Goal: Information Seeking & Learning: Learn about a topic

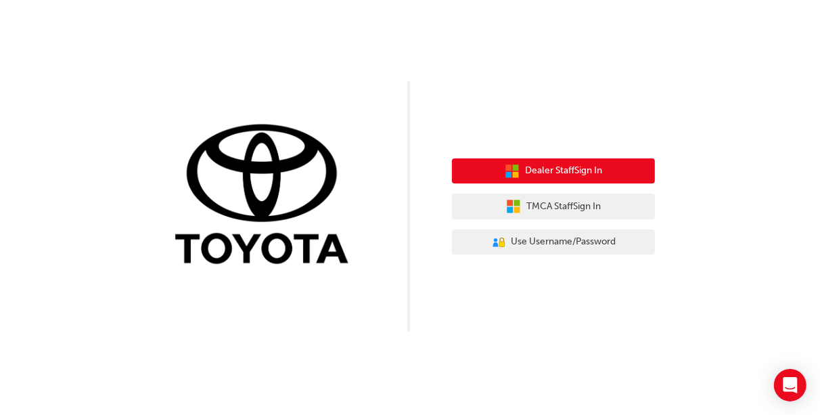
click at [543, 171] on span "Dealer Staff Sign In" at bounding box center [563, 171] width 77 height 16
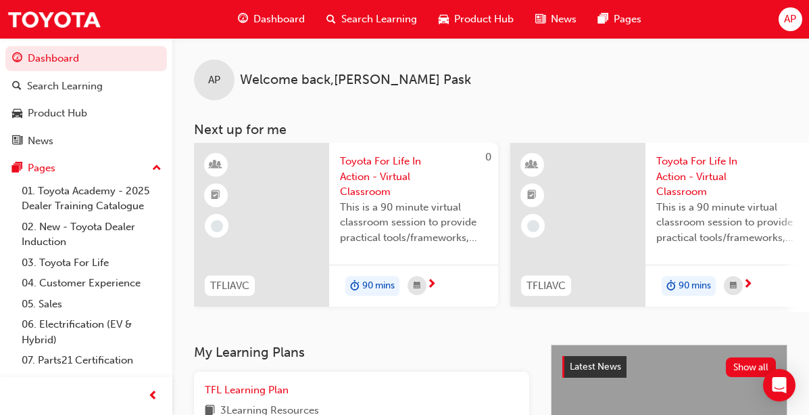
click at [371, 14] on span "Search Learning" at bounding box center [379, 19] width 76 height 16
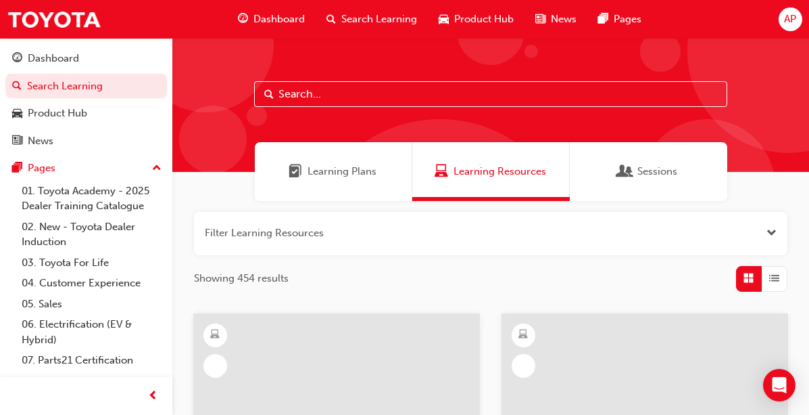
click at [354, 93] on input "text" at bounding box center [490, 94] width 473 height 26
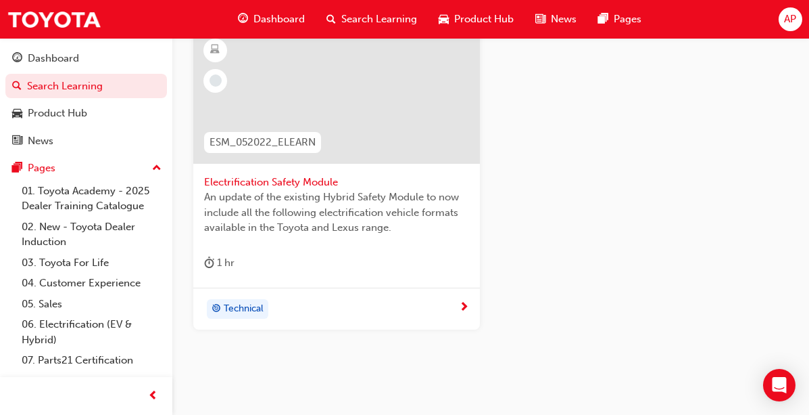
scroll to position [287, 0]
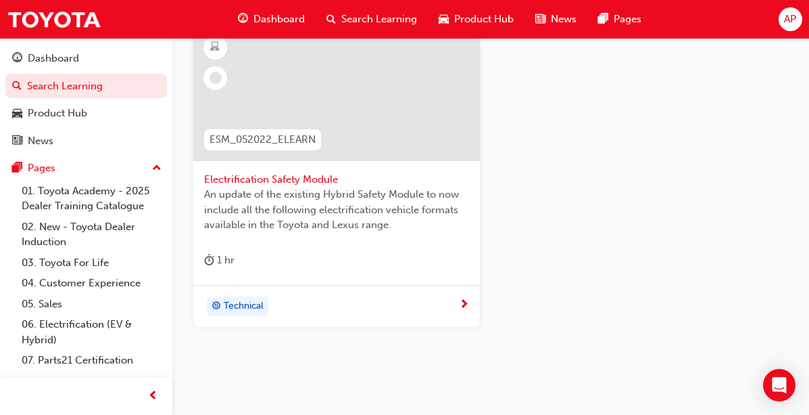
type input "electrification safety"
click at [253, 306] on span "Technical" at bounding box center [244, 306] width 40 height 16
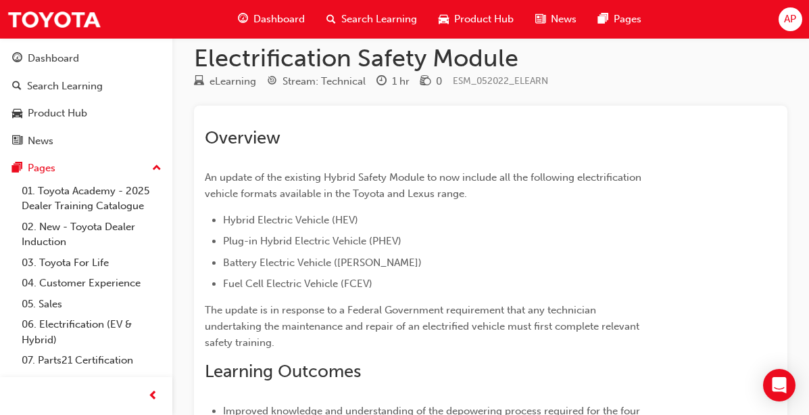
scroll to position [11, 0]
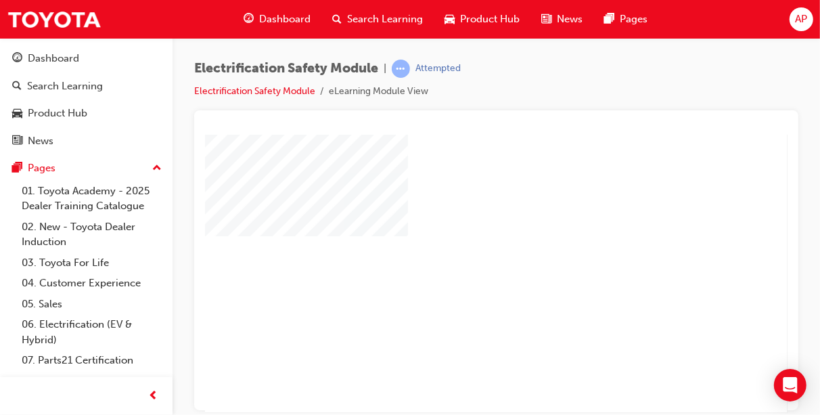
click at [456, 234] on div "play" at bounding box center [456, 234] width 0 height 0
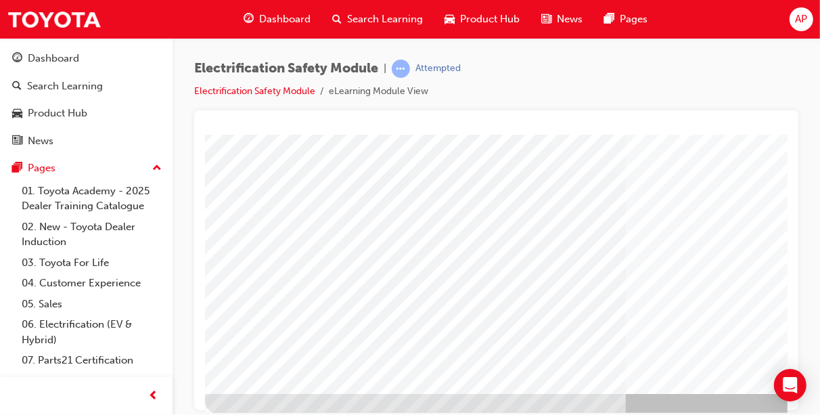
scroll to position [239, 0]
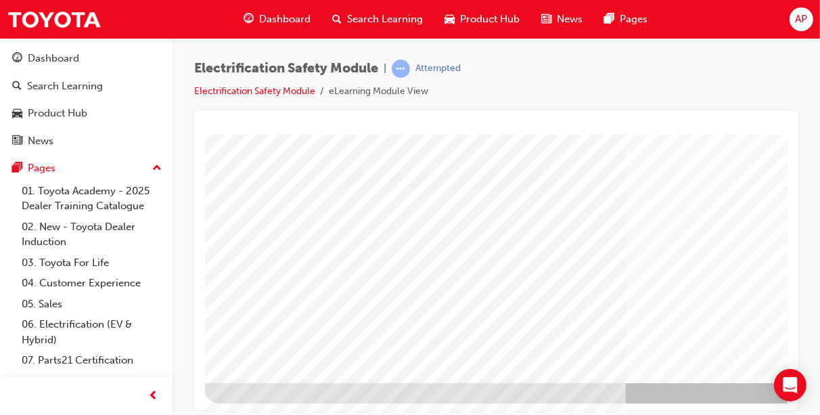
click at [97, 197] on link "01. Toyota Academy - 2025 Dealer Training Catalogue" at bounding box center [91, 199] width 151 height 36
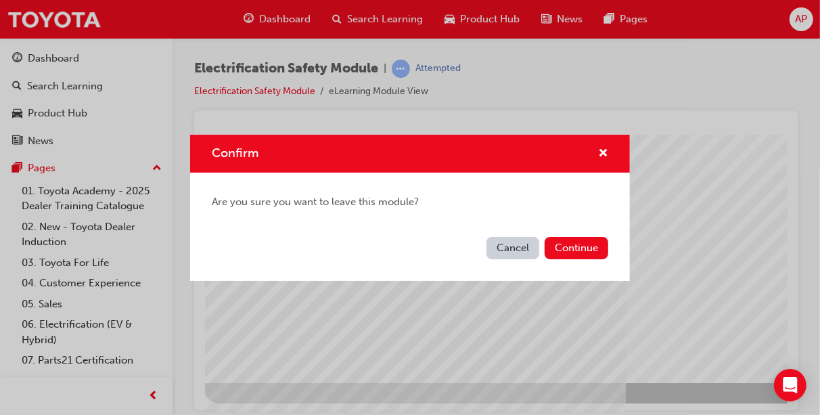
click at [509, 247] on button "Cancel" at bounding box center [512, 248] width 53 height 22
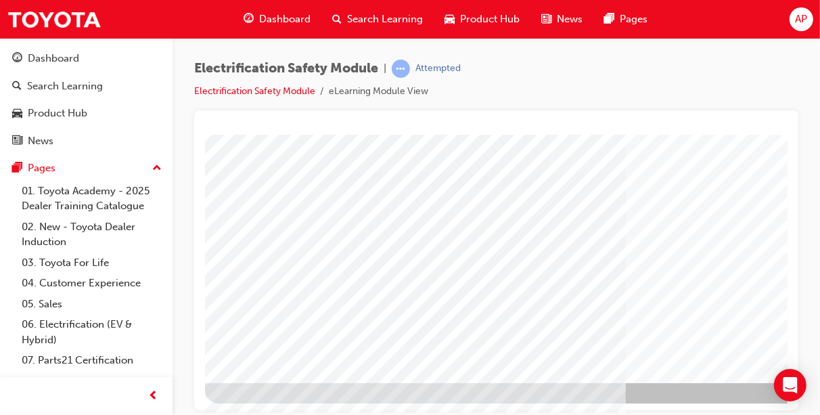
drag, startPoint x: 782, startPoint y: 205, endPoint x: 995, endPoint y: 506, distance: 368.8
click at [292, 90] on link "Electrification Safety Module" at bounding box center [254, 90] width 121 height 11
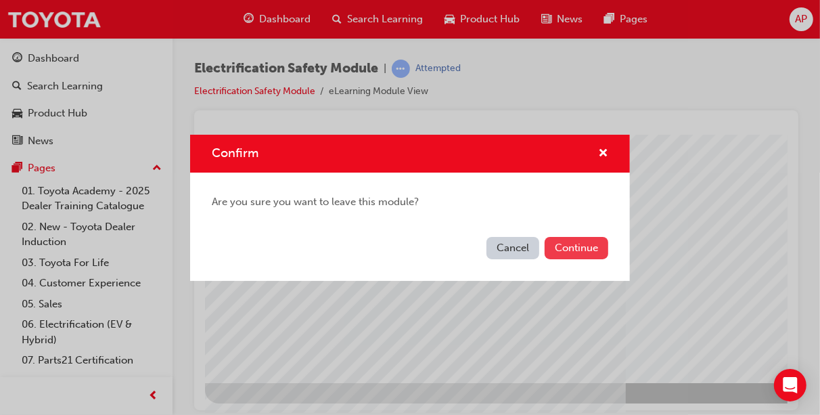
click at [574, 245] on button "Continue" at bounding box center [576, 248] width 64 height 22
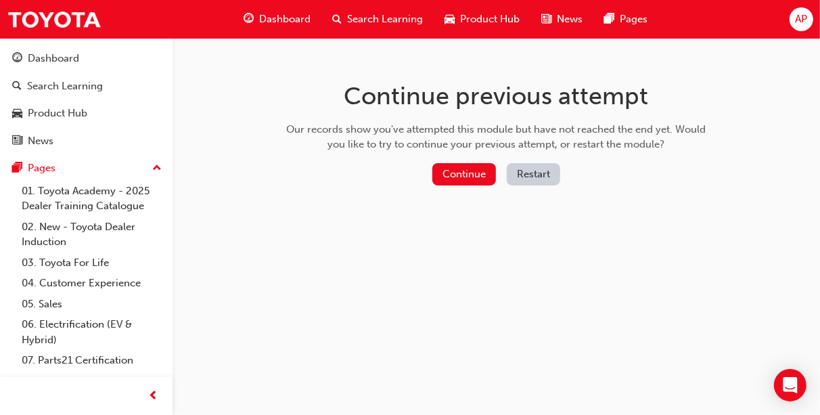
click at [529, 175] on button "Restart" at bounding box center [532, 174] width 53 height 22
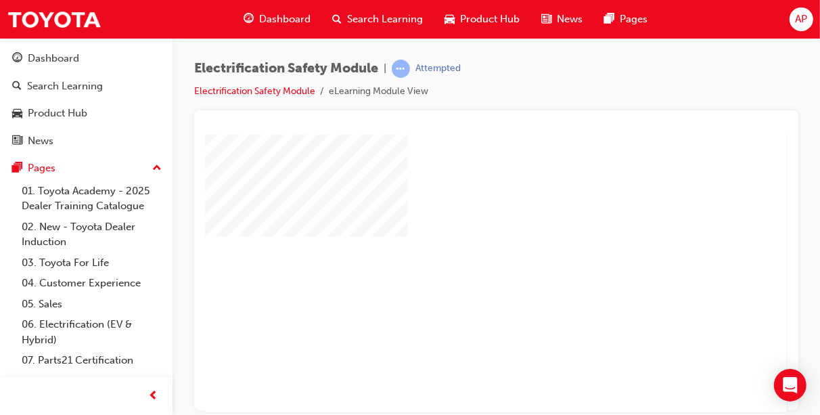
click at [456, 234] on div "play" at bounding box center [456, 234] width 0 height 0
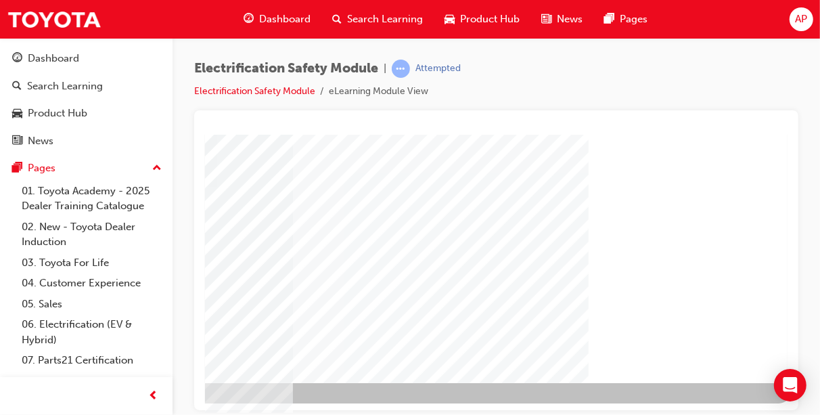
scroll to position [239, 347]
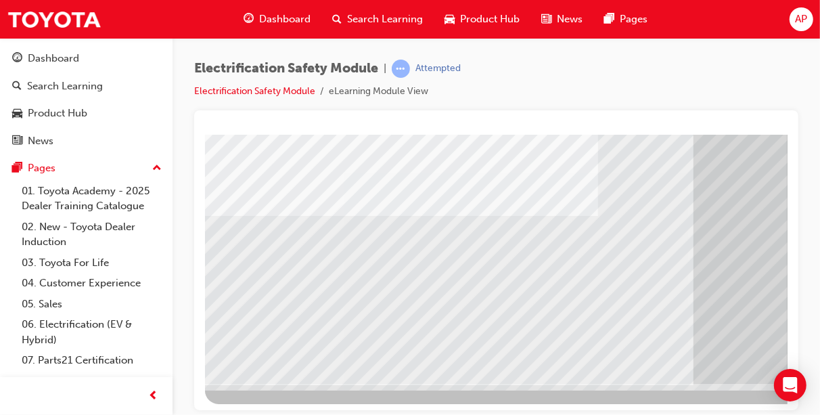
scroll to position [239, 0]
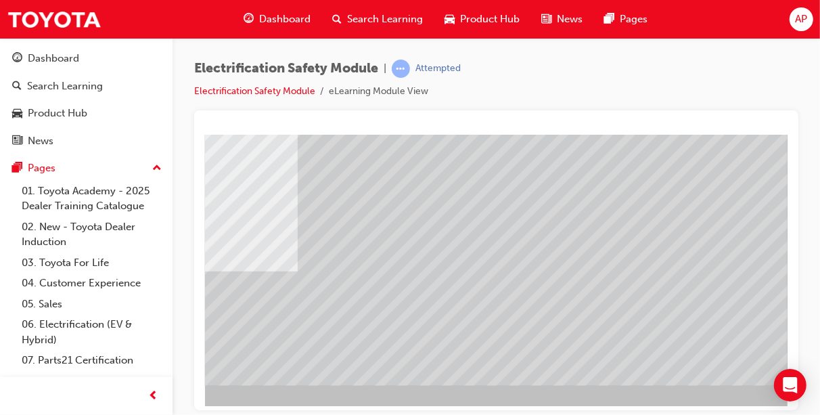
scroll to position [239, 271]
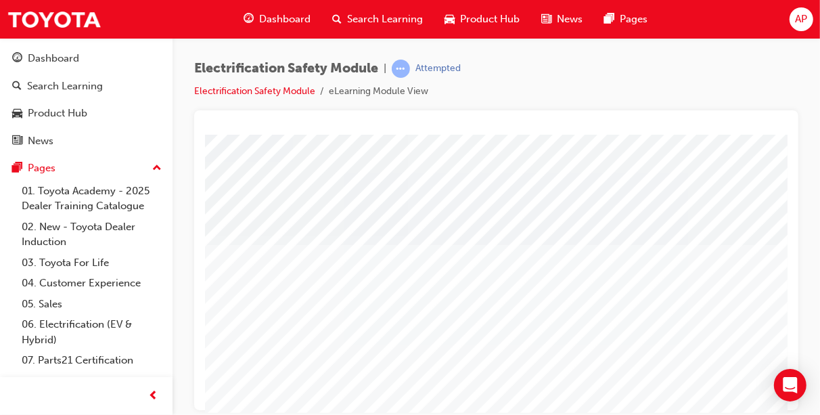
click at [152, 166] on span "up-icon" at bounding box center [156, 169] width 9 height 18
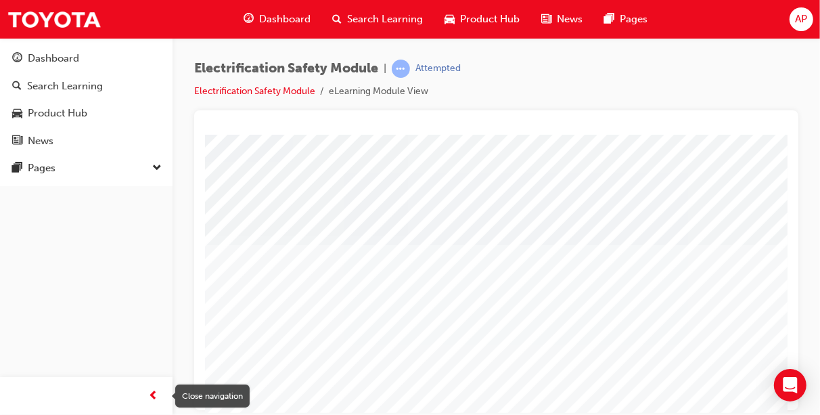
click at [156, 394] on span "prev-icon" at bounding box center [154, 395] width 10 height 17
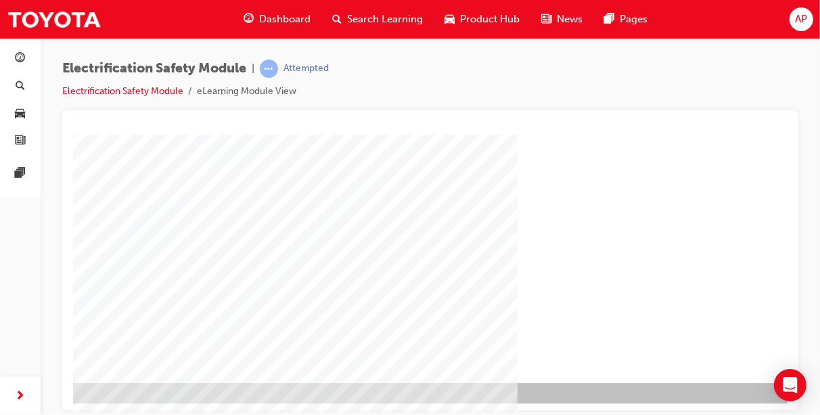
scroll to position [239, 216]
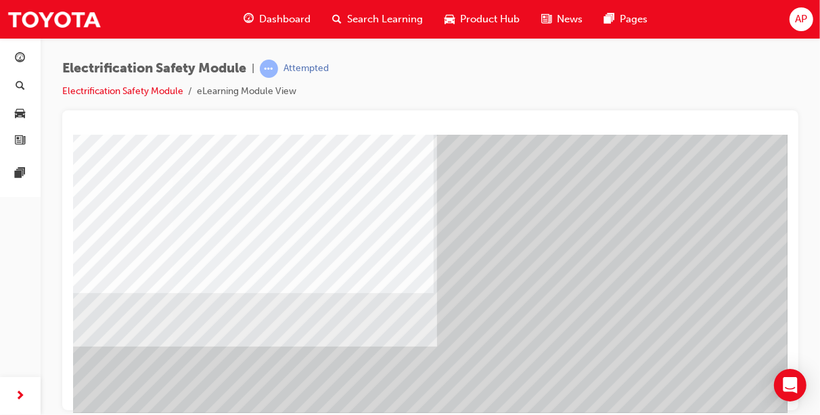
scroll to position [163, 0]
drag, startPoint x: 781, startPoint y: 266, endPoint x: 861, endPoint y: 477, distance: 225.6
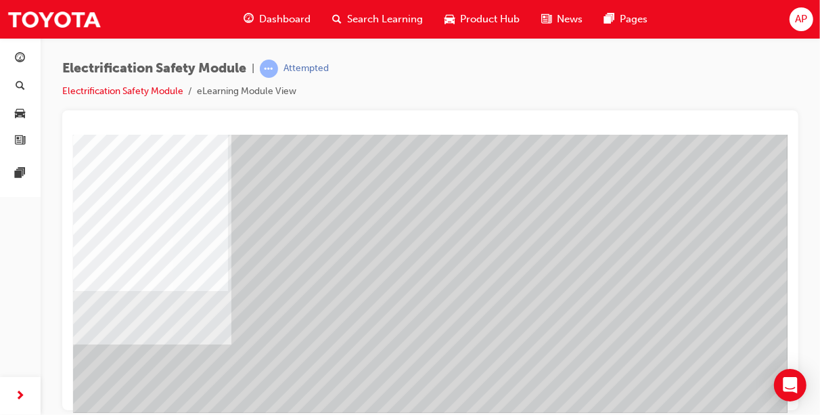
scroll to position [239, 216]
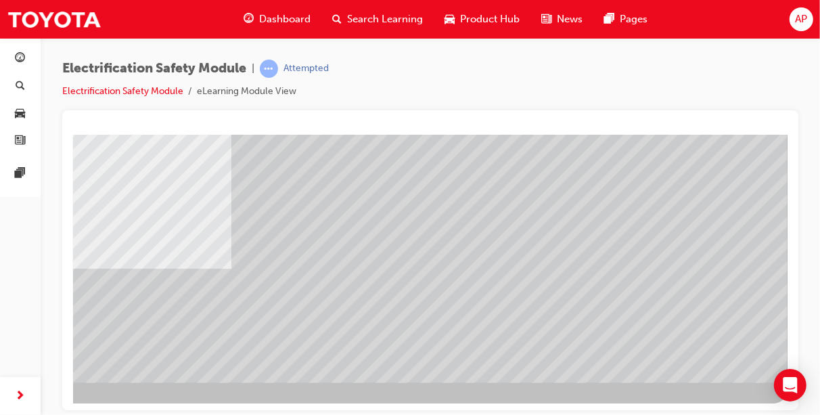
drag, startPoint x: 782, startPoint y: 266, endPoint x: 845, endPoint y: 517, distance: 258.6
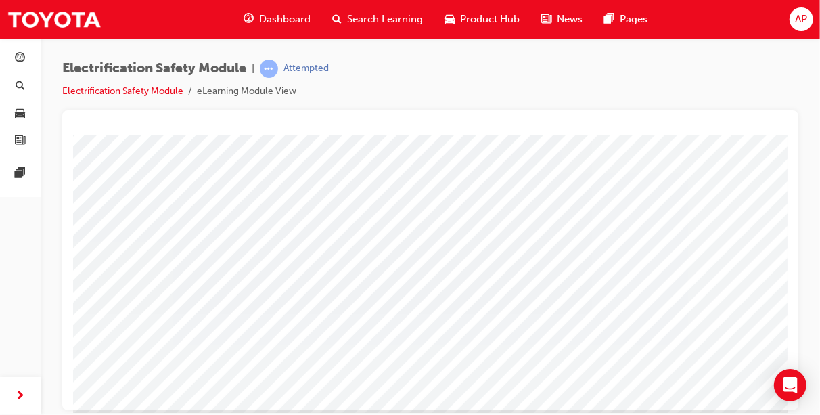
scroll to position [239, 0]
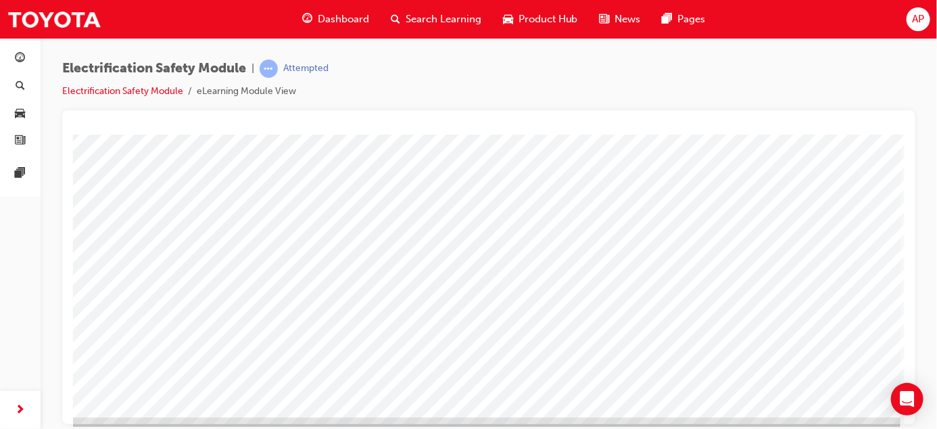
scroll to position [204, 98]
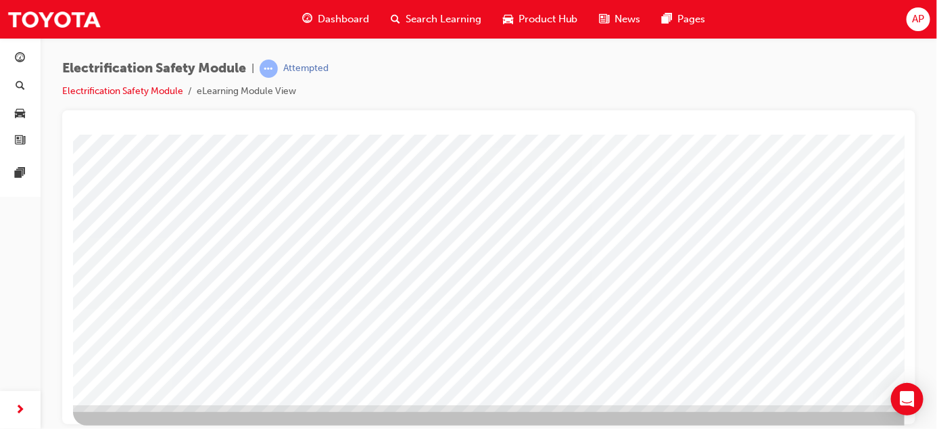
scroll to position [216, 0]
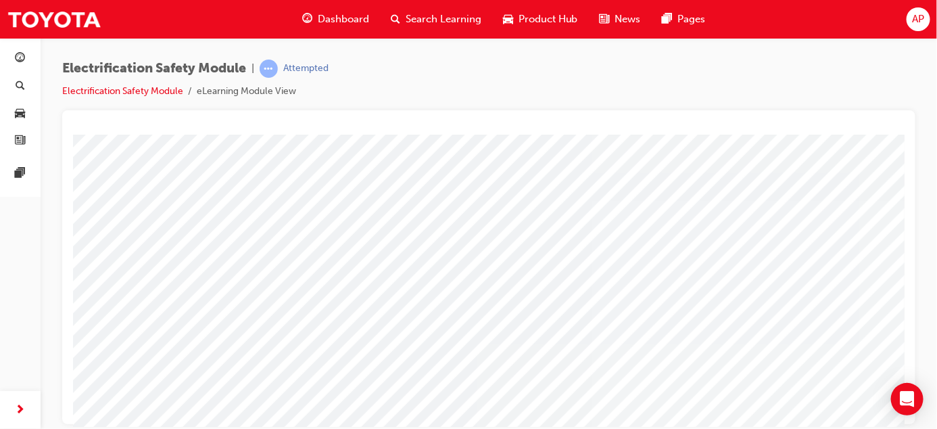
click at [22, 276] on div "Dashboard Search Learning Product Hub News Pages Pages" at bounding box center [20, 197] width 41 height 395
drag, startPoint x: 904, startPoint y: 218, endPoint x: 986, endPoint y: 412, distance: 210.6
click at [819, 14] on html "Loading..." at bounding box center [488, 11] width 832 height 5
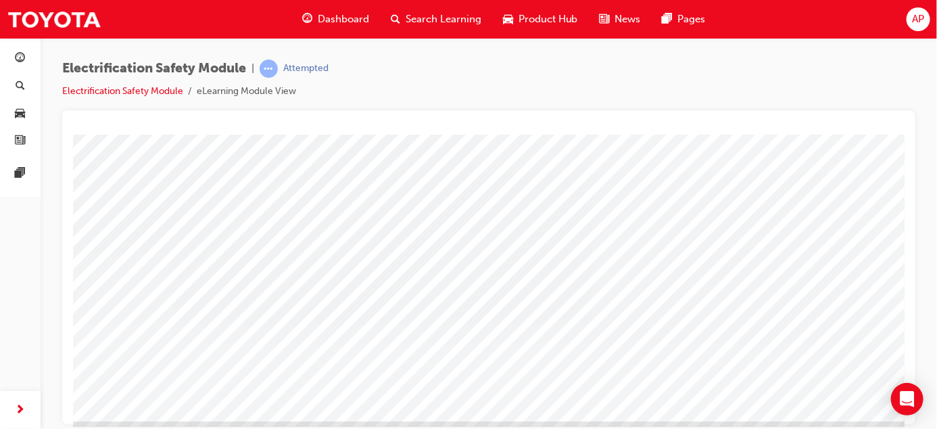
scroll to position [224, 0]
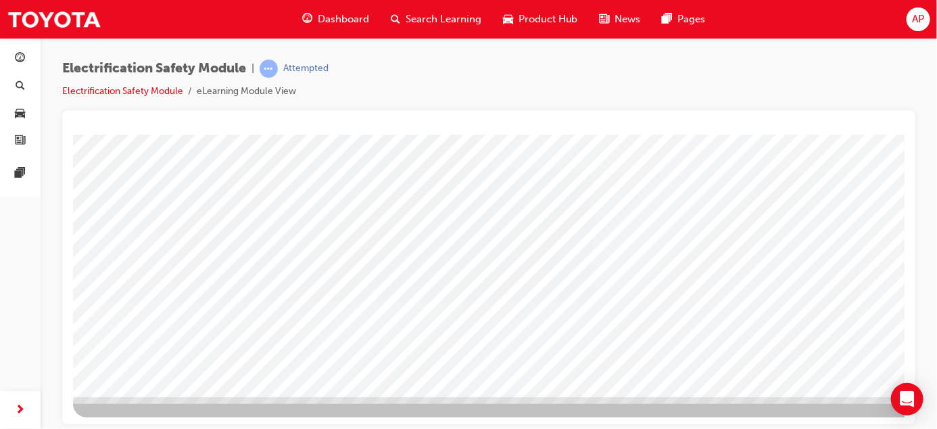
drag, startPoint x: 896, startPoint y: 285, endPoint x: 978, endPoint y: 469, distance: 202.2
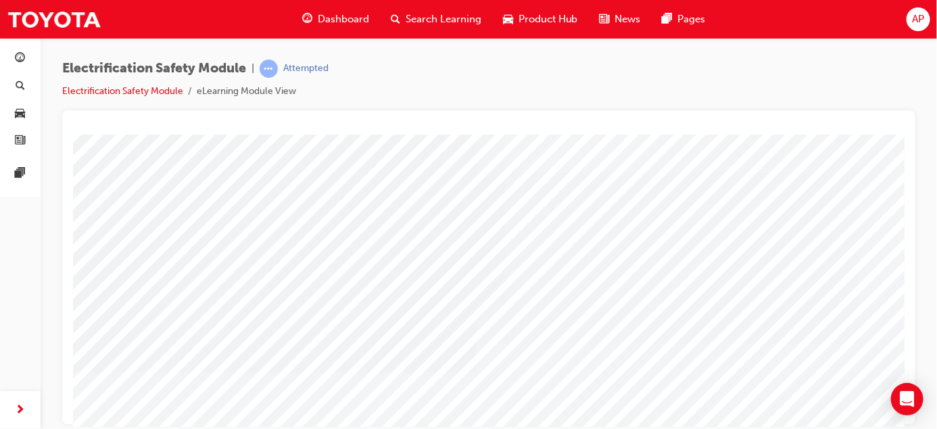
scroll to position [90, 0]
drag, startPoint x: 899, startPoint y: 195, endPoint x: 980, endPoint y: 366, distance: 188.7
drag, startPoint x: 216, startPoint y: 341, endPoint x: 358, endPoint y: 341, distance: 142.0
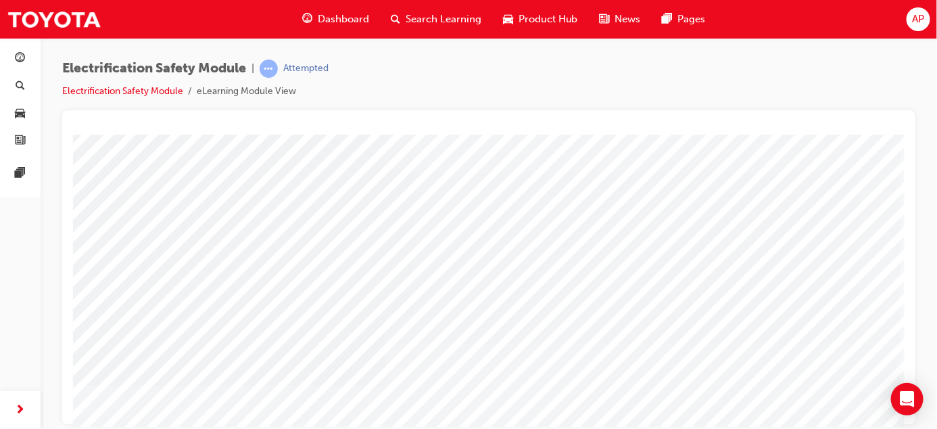
drag, startPoint x: 342, startPoint y: 421, endPoint x: 333, endPoint y: 562, distance: 140.9
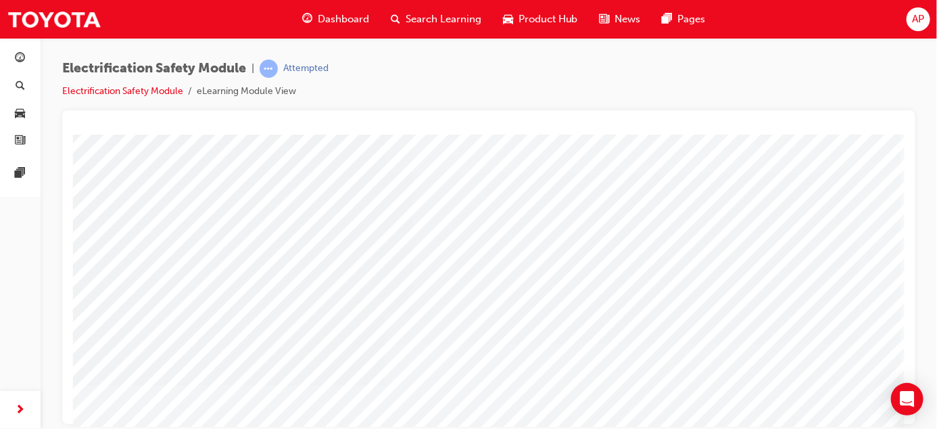
drag, startPoint x: 485, startPoint y: 421, endPoint x: 980, endPoint y: 534, distance: 507.7
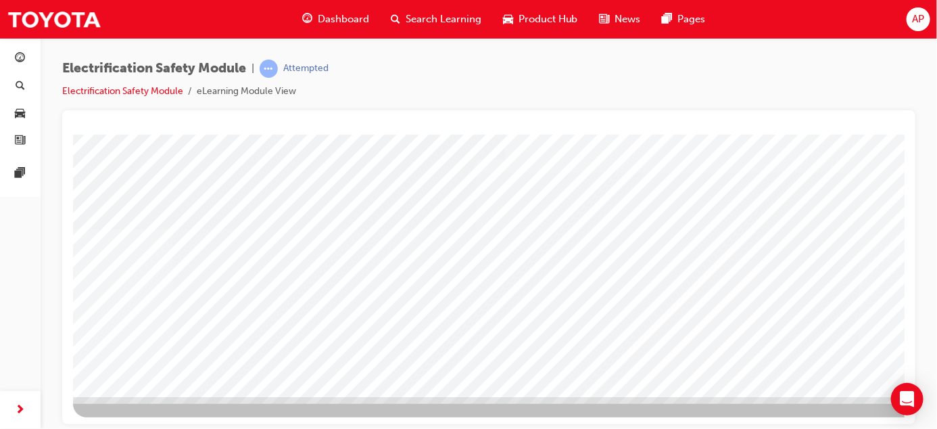
scroll to position [172, 0]
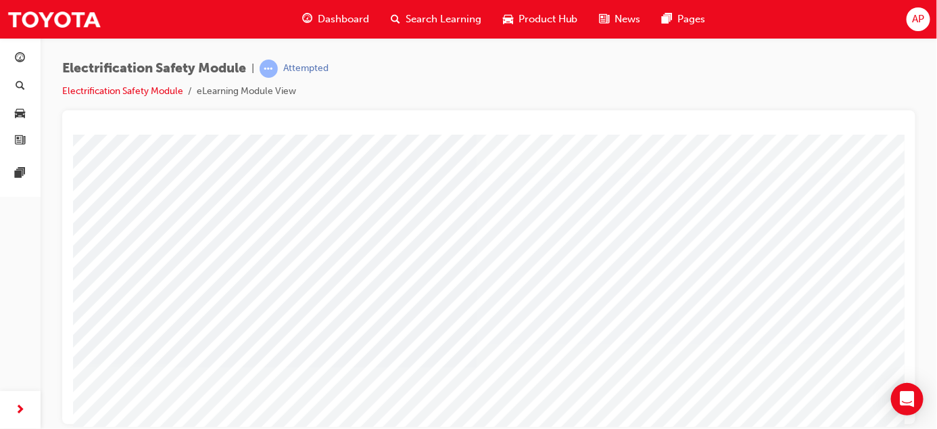
scroll to position [90, 98]
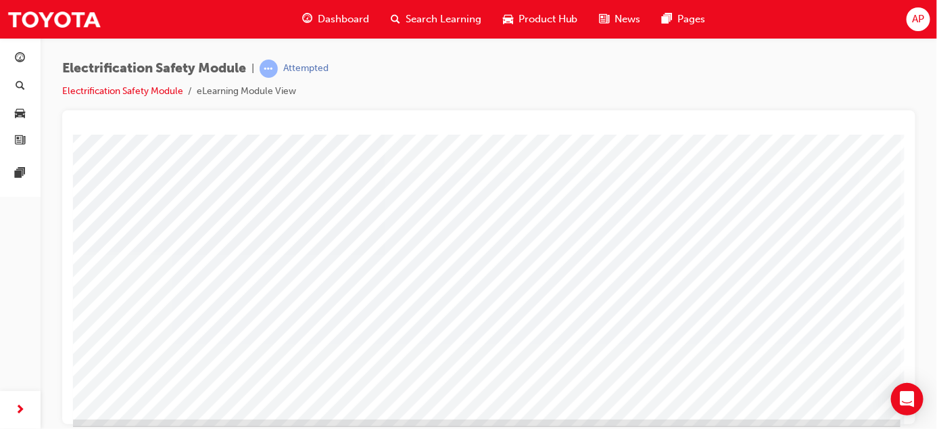
scroll to position [208, 98]
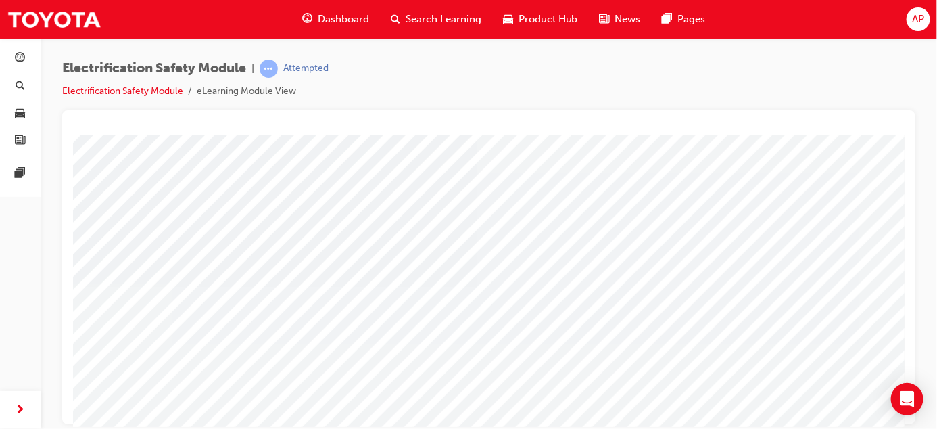
scroll to position [187, 0]
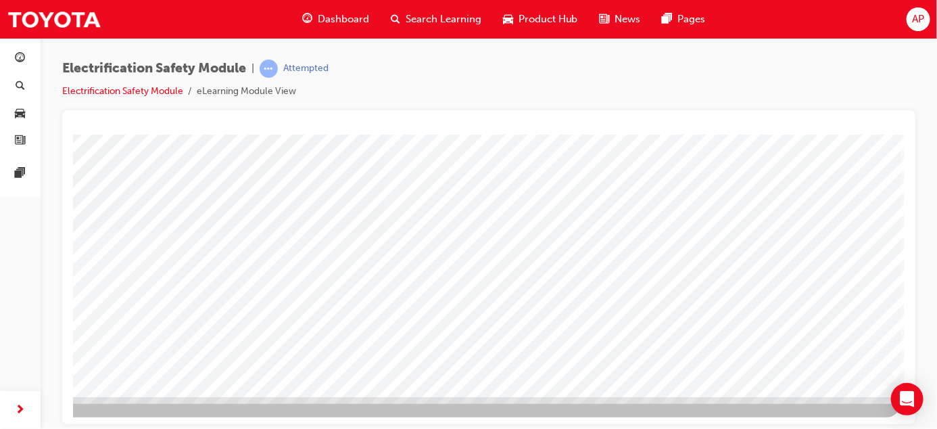
scroll to position [224, 98]
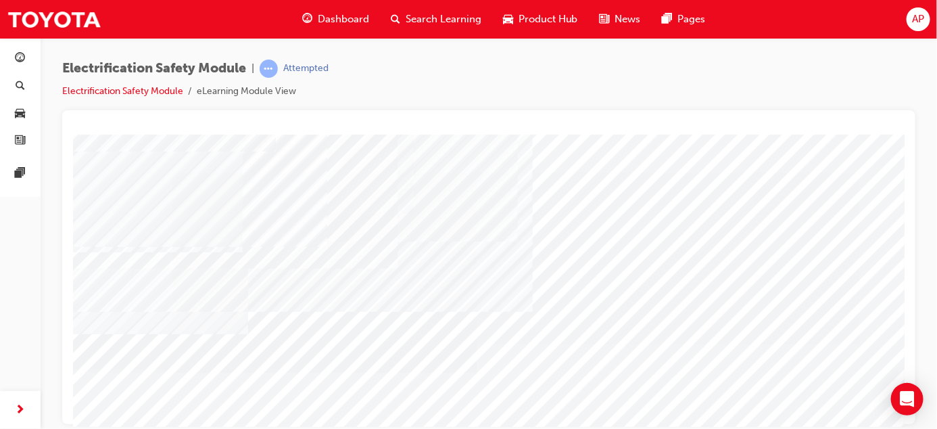
scroll to position [87, 0]
drag, startPoint x: 724, startPoint y: 421, endPoint x: 953, endPoint y: 561, distance: 268.0
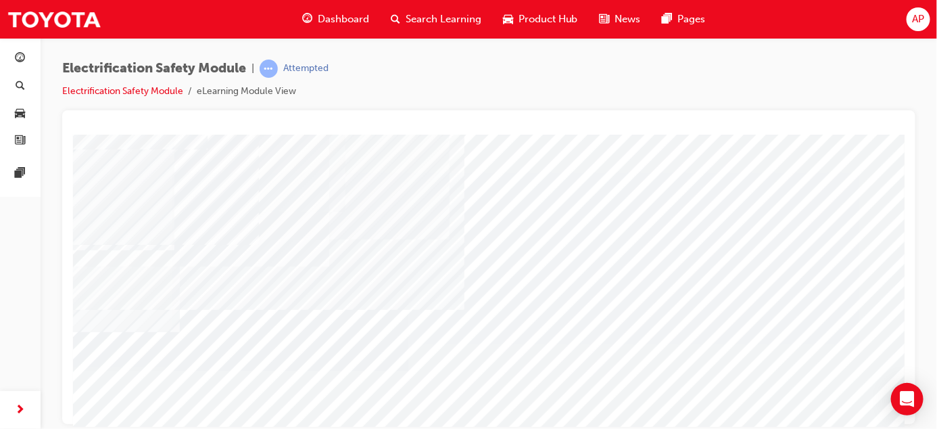
scroll to position [87, 0]
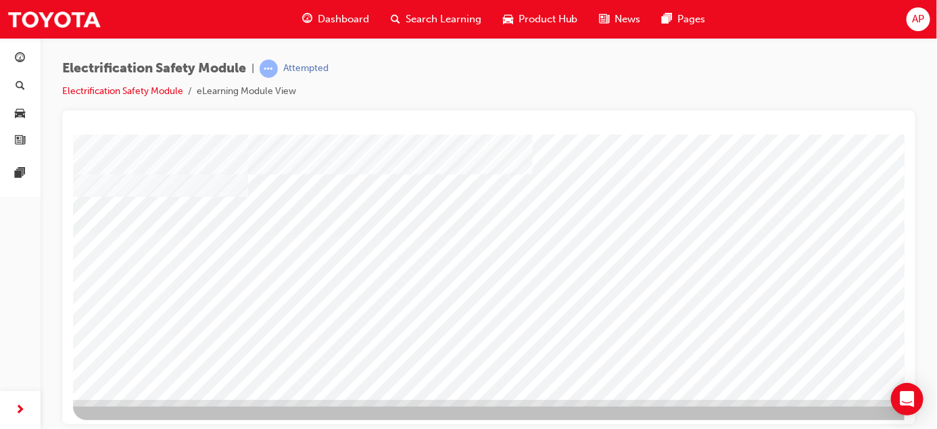
scroll to position [220, 0]
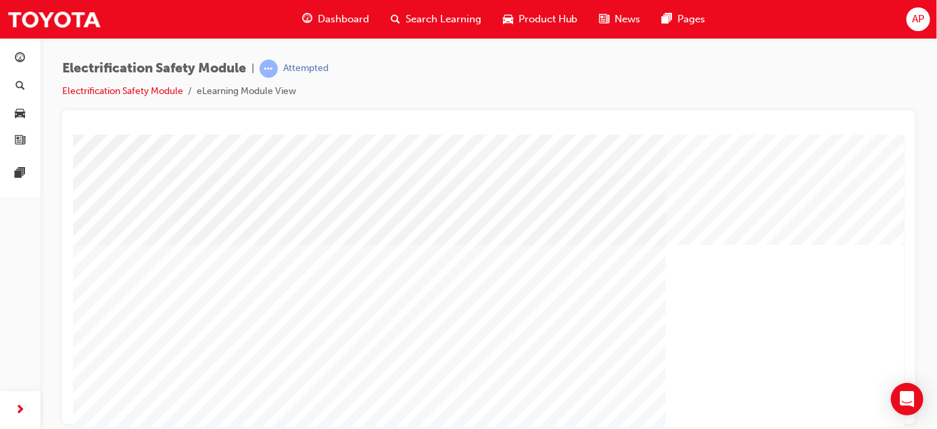
scroll to position [224, 0]
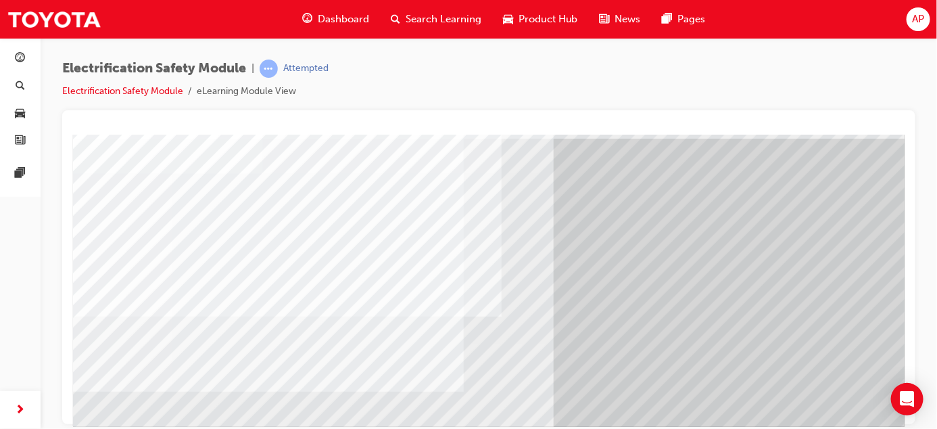
scroll to position [62, 0]
drag, startPoint x: 657, startPoint y: 421, endPoint x: 551, endPoint y: 562, distance: 176.2
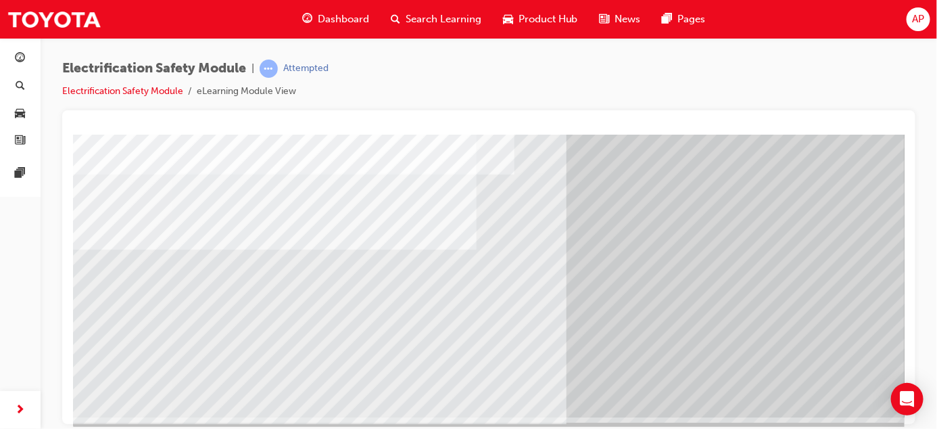
scroll to position [206, 0]
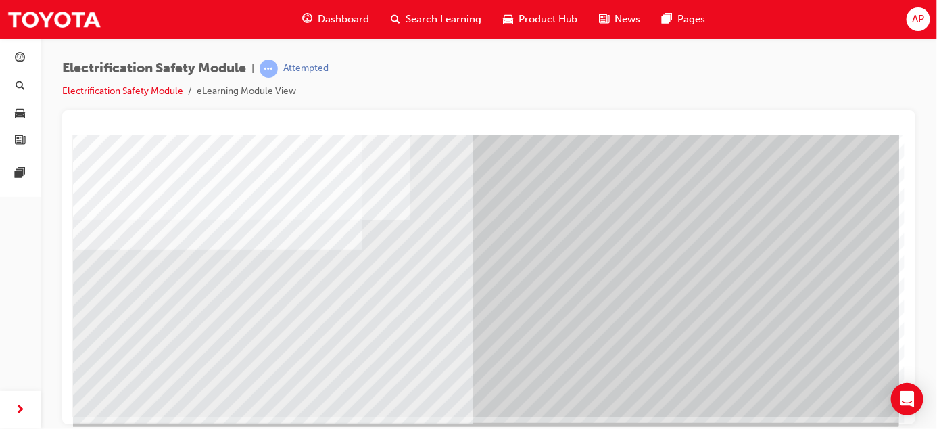
scroll to position [224, 98]
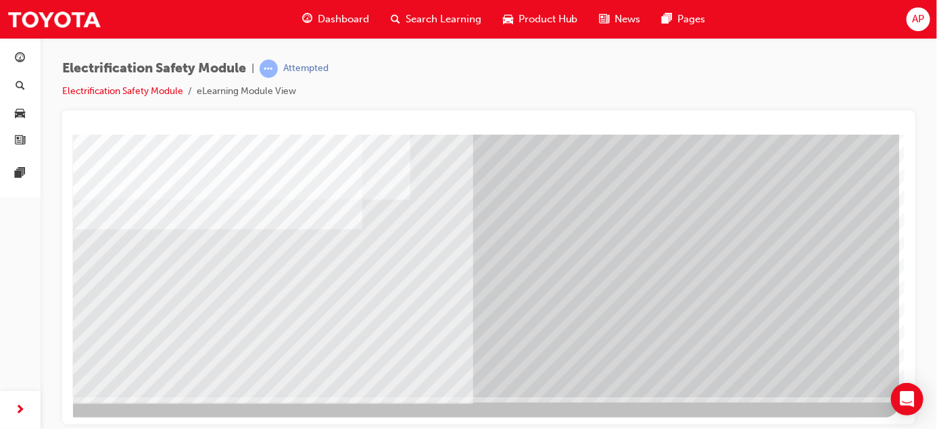
drag, startPoint x: 899, startPoint y: 318, endPoint x: 963, endPoint y: 517, distance: 208.7
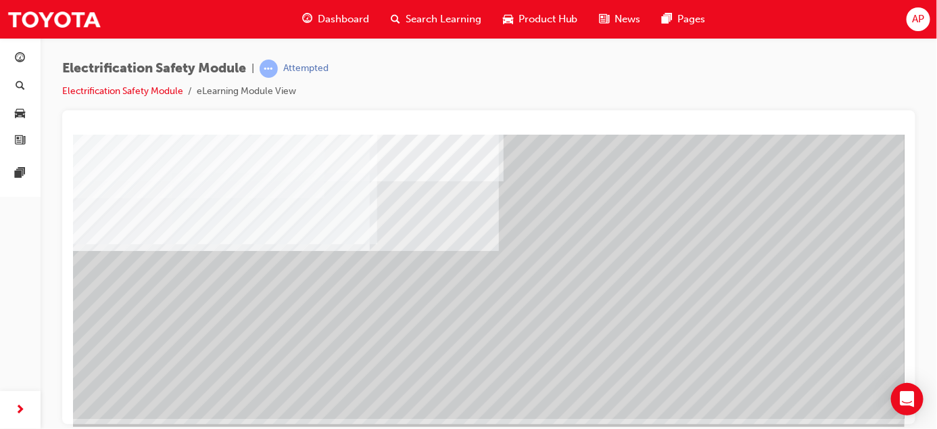
scroll to position [224, 0]
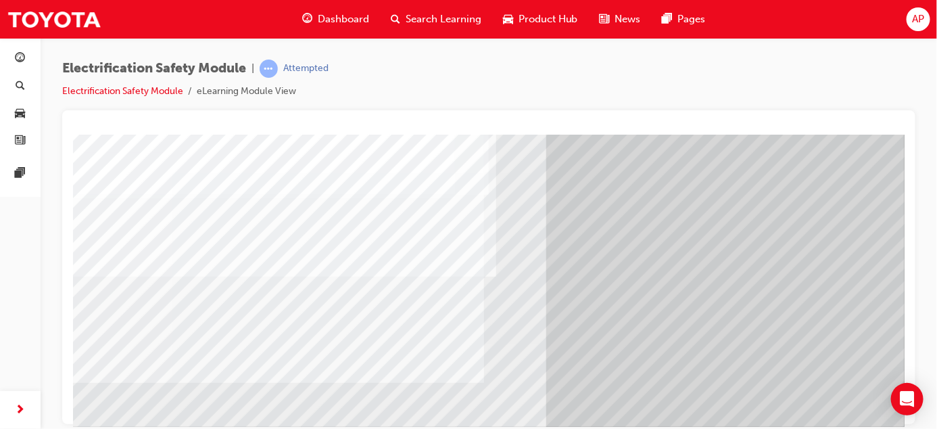
scroll to position [84, 0]
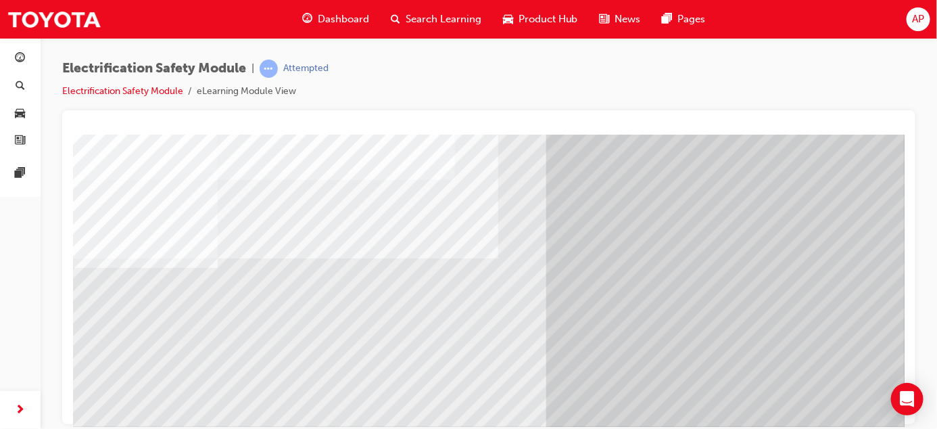
scroll to position [100, 0]
drag, startPoint x: 898, startPoint y: 239, endPoint x: 985, endPoint y: 382, distance: 167.5
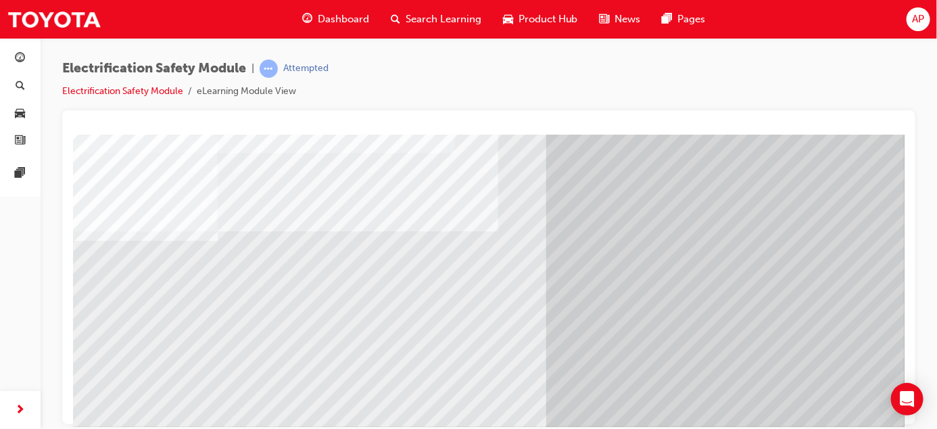
drag, startPoint x: 901, startPoint y: 260, endPoint x: 980, endPoint y: 408, distance: 168.2
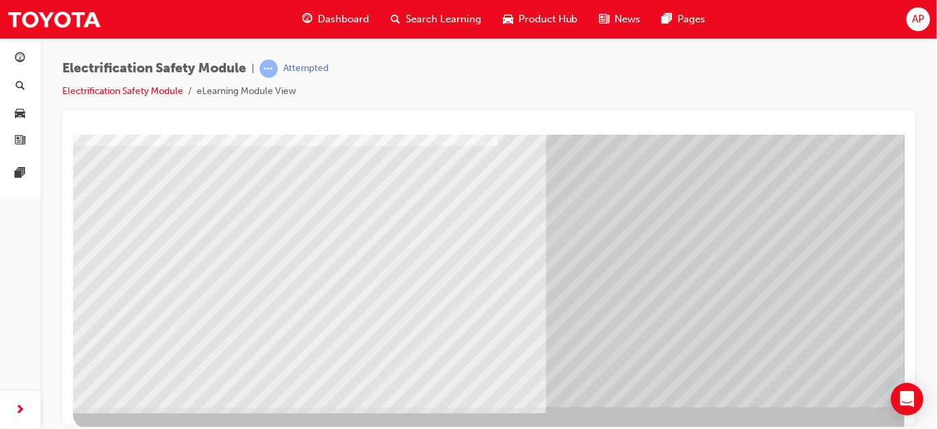
scroll to position [207, 0]
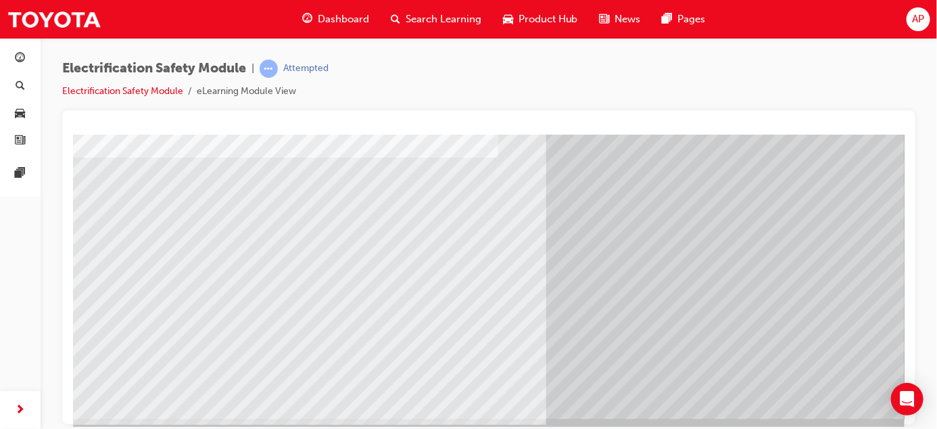
scroll to position [224, 0]
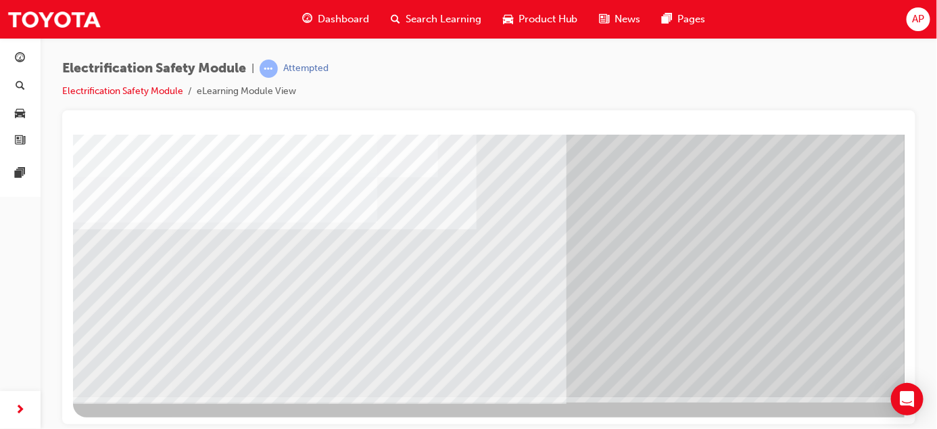
scroll to position [221, 0]
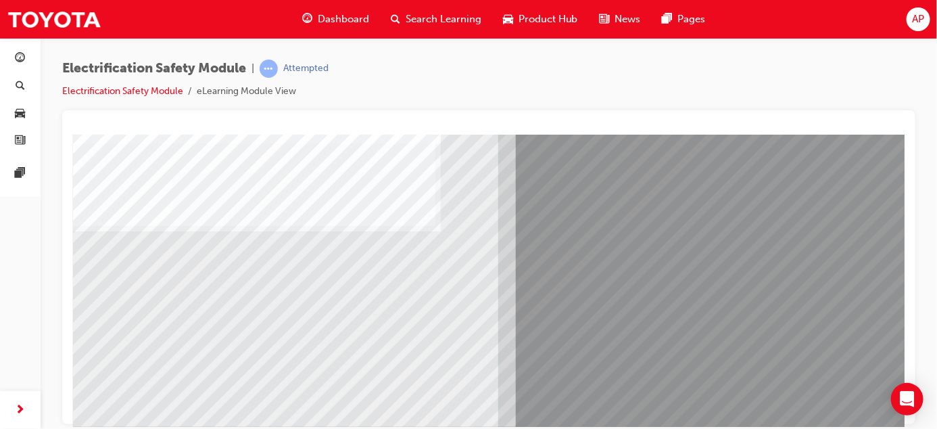
scroll to position [134, 0]
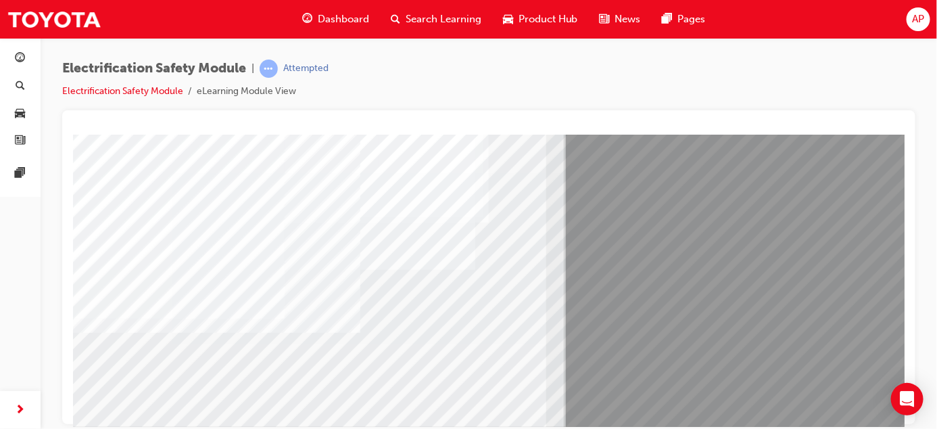
scroll to position [136, 0]
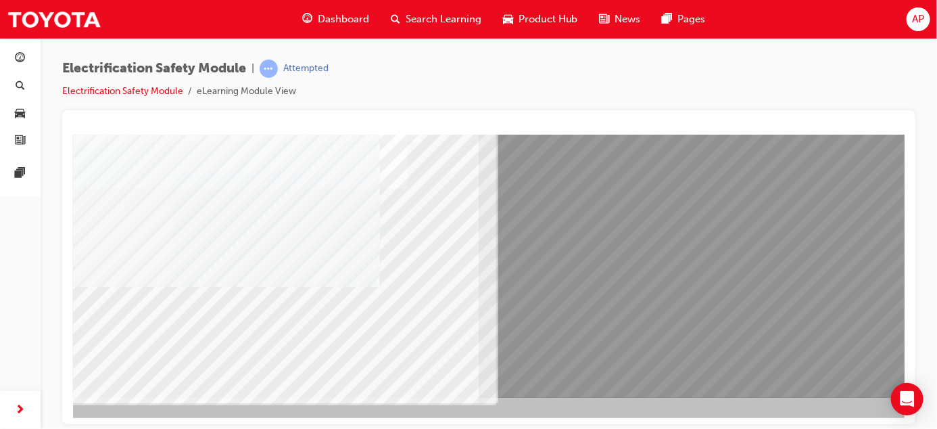
scroll to position [224, 98]
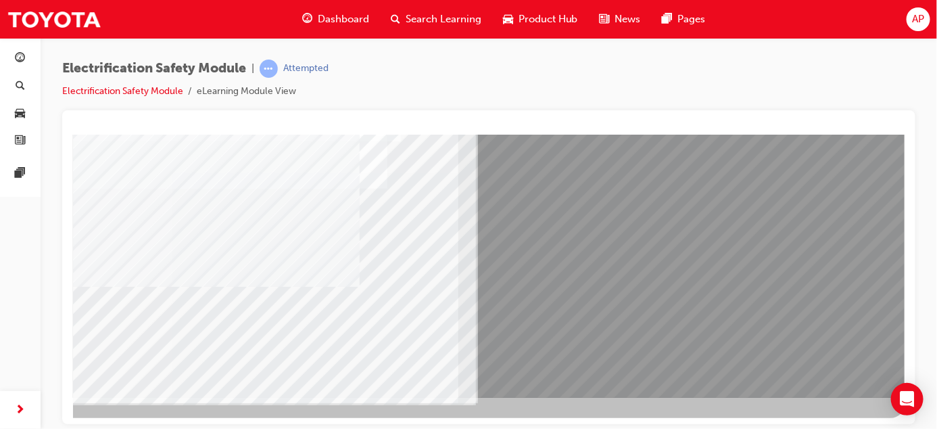
drag, startPoint x: 580, startPoint y: 422, endPoint x: 780, endPoint y: 561, distance: 242.9
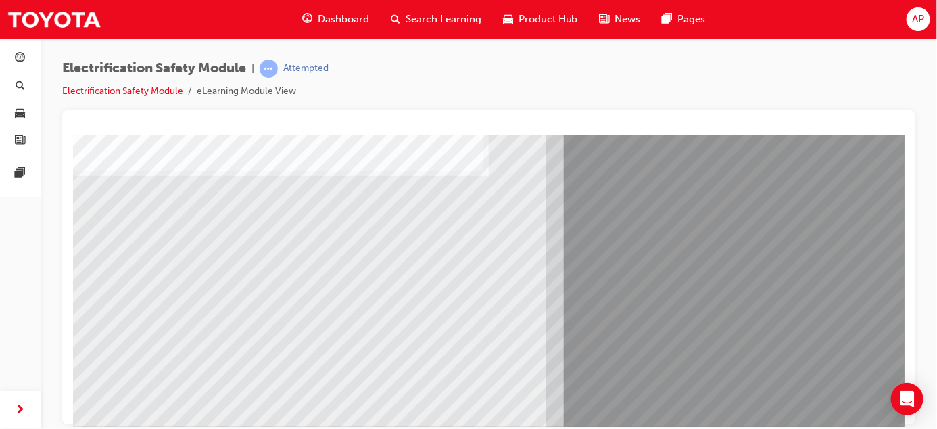
scroll to position [183, 0]
drag, startPoint x: 186, startPoint y: 312, endPoint x: 204, endPoint y: 295, distance: 24.9
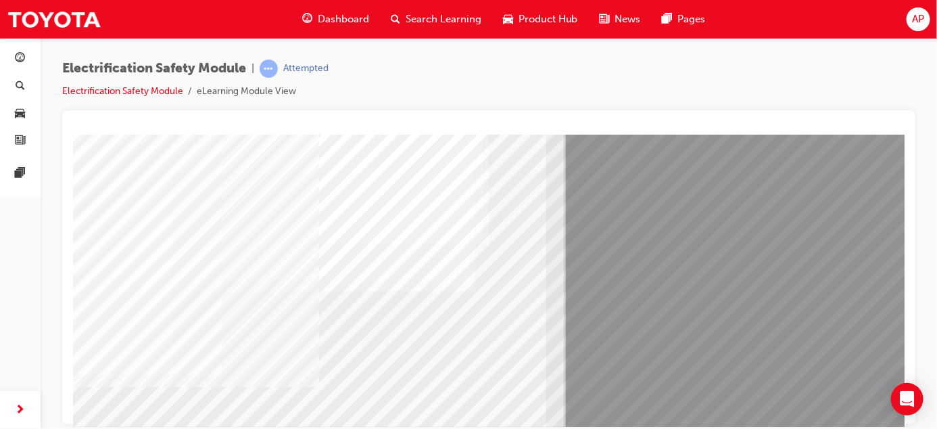
scroll to position [134, 0]
drag, startPoint x: 899, startPoint y: 310, endPoint x: 986, endPoint y: 471, distance: 182.1
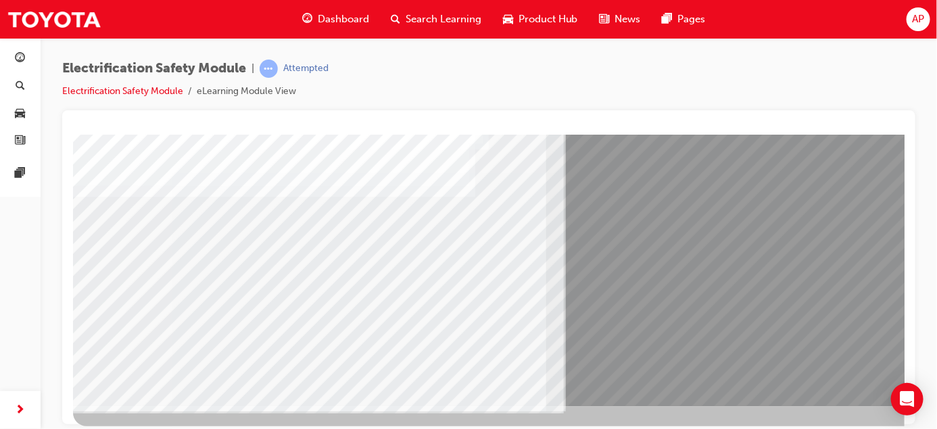
scroll to position [224, 0]
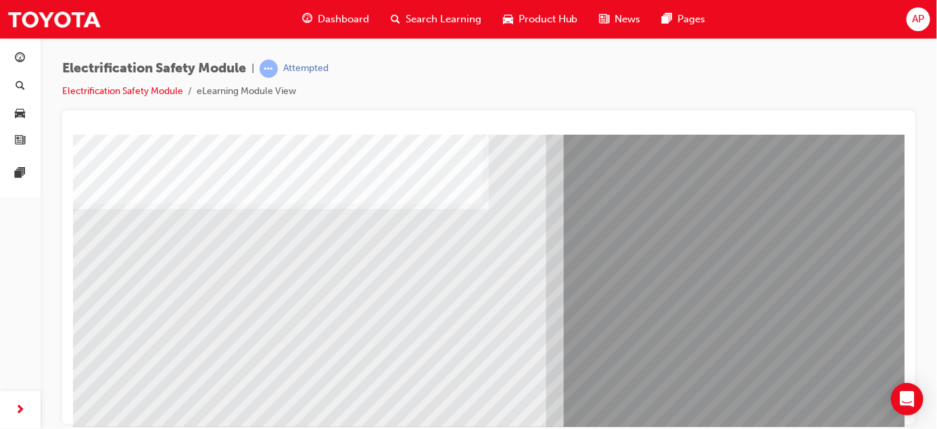
scroll to position [156, 0]
drag, startPoint x: 144, startPoint y: 335, endPoint x: 175, endPoint y: 323, distance: 33.4
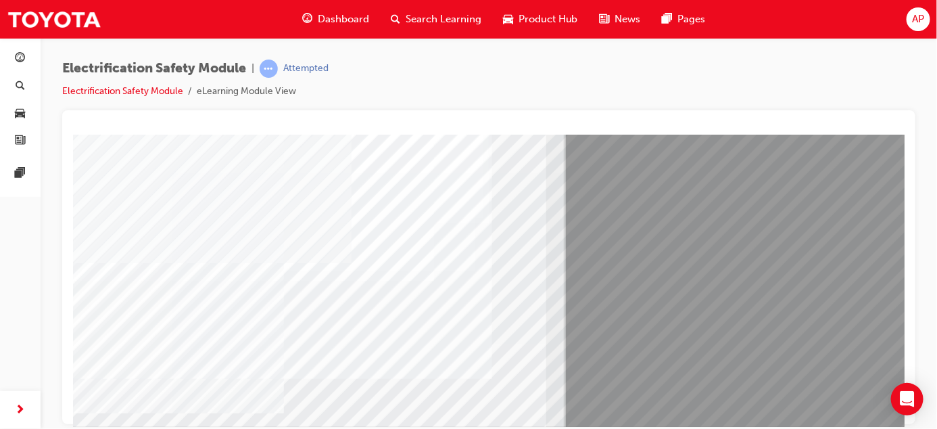
scroll to position [165, 0]
drag, startPoint x: 899, startPoint y: 271, endPoint x: 980, endPoint y: 415, distance: 165.6
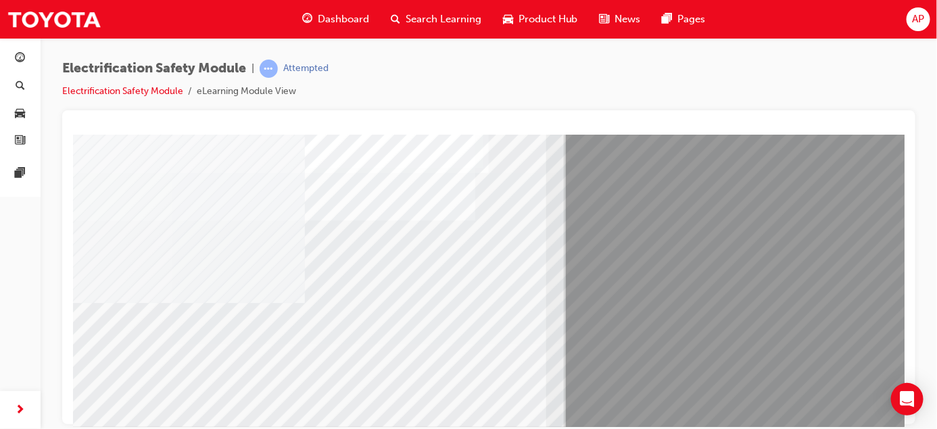
scroll to position [195, 0]
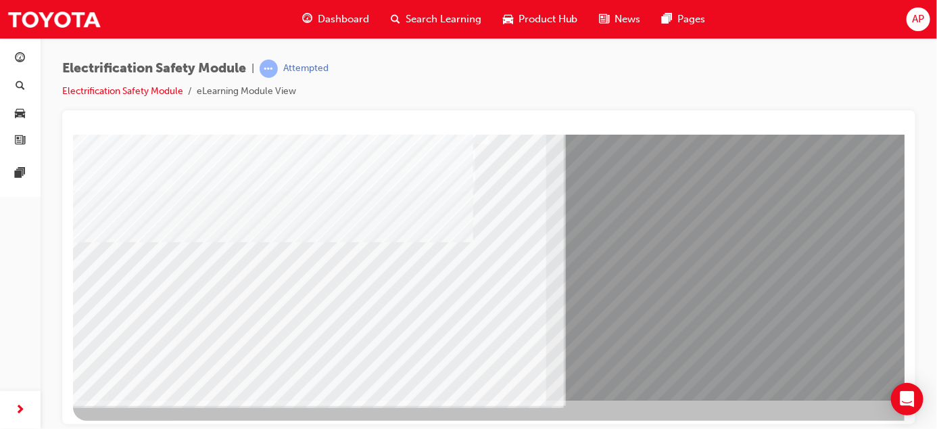
scroll to position [224, 0]
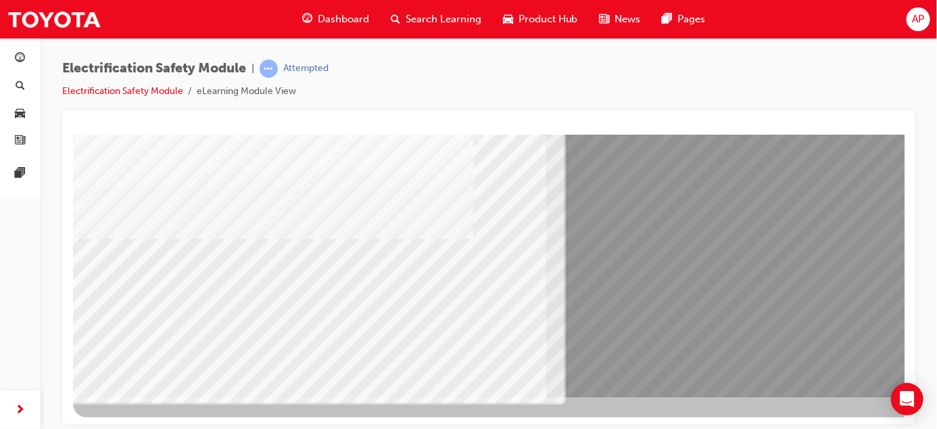
drag, startPoint x: 901, startPoint y: 312, endPoint x: 980, endPoint y: 494, distance: 198.0
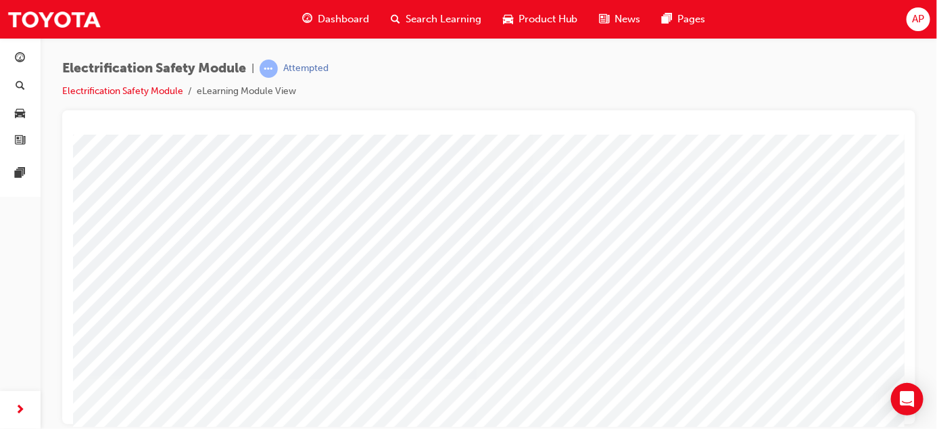
scroll to position [224, 0]
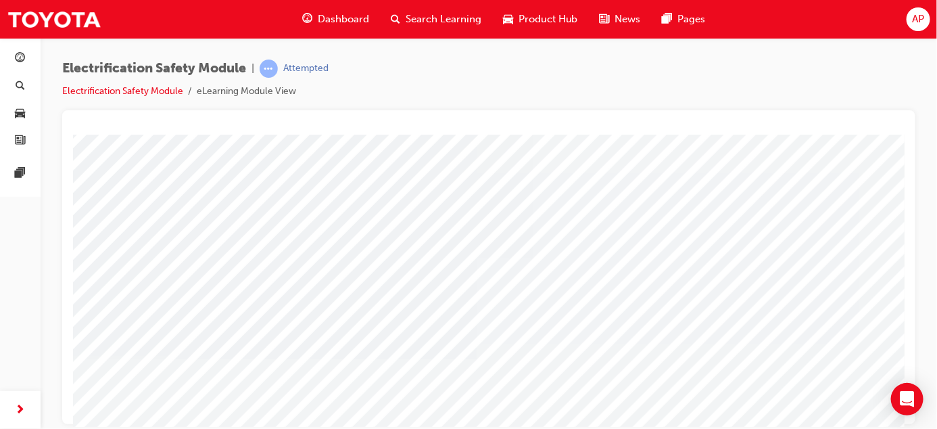
scroll to position [99, 0]
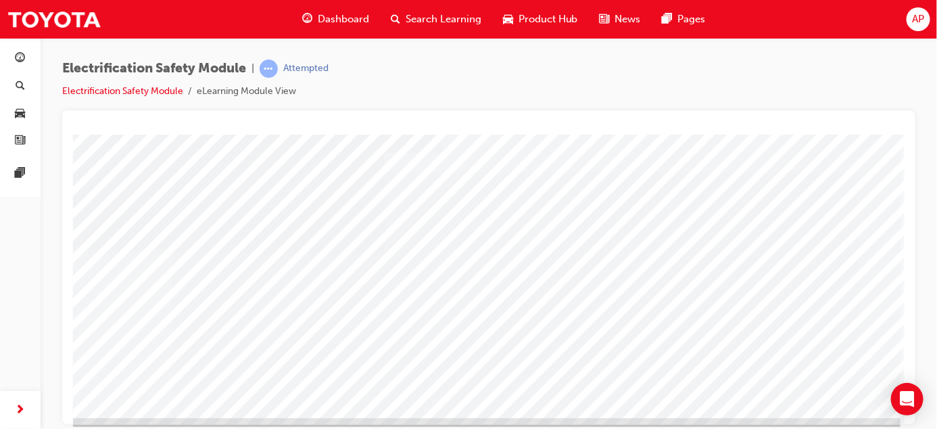
scroll to position [224, 98]
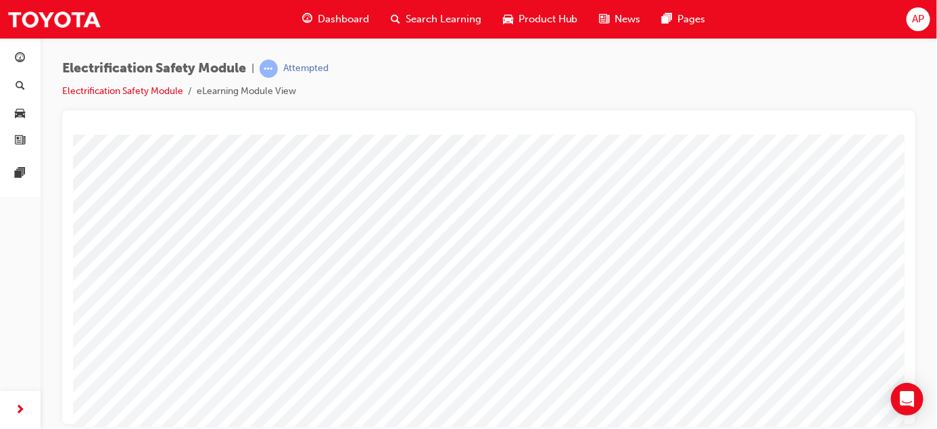
scroll to position [224, 0]
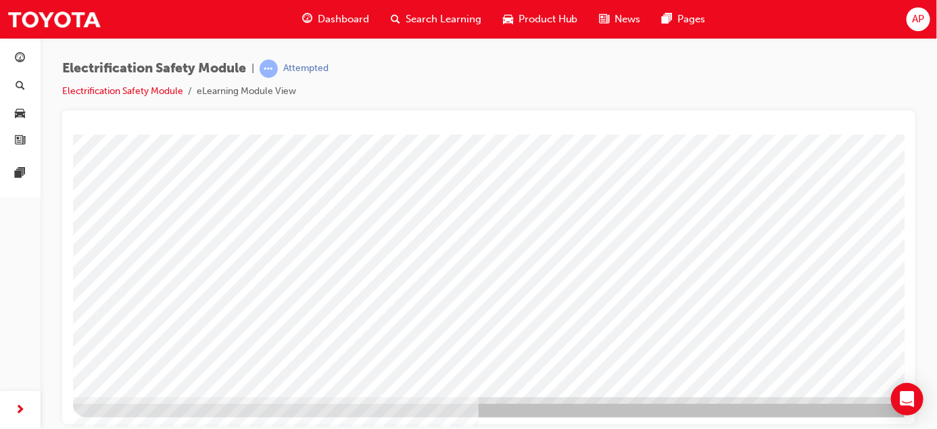
scroll to position [0, 0]
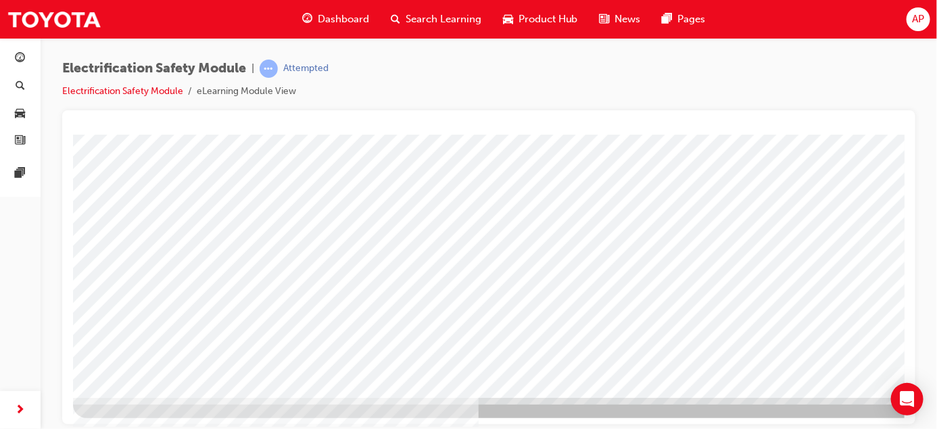
scroll to position [224, 0]
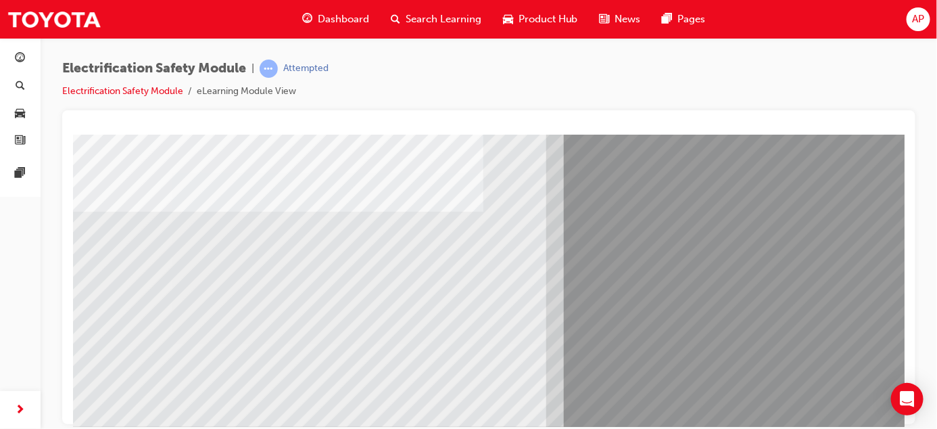
scroll to position [152, 0]
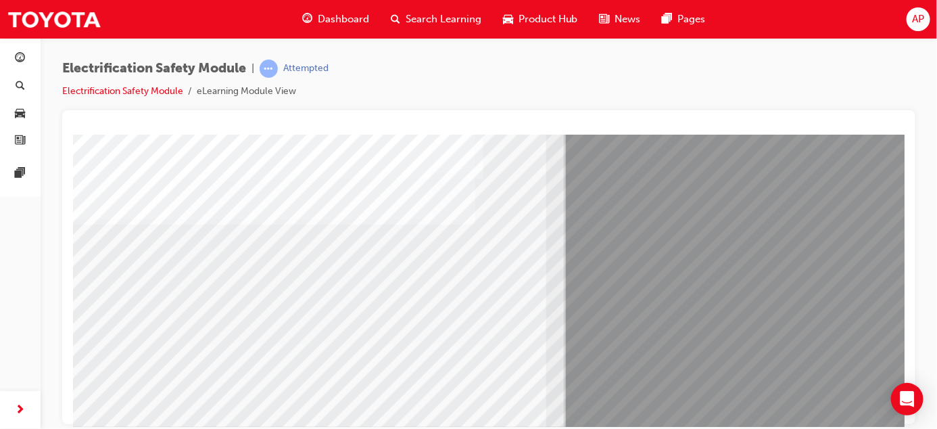
scroll to position [183, 0]
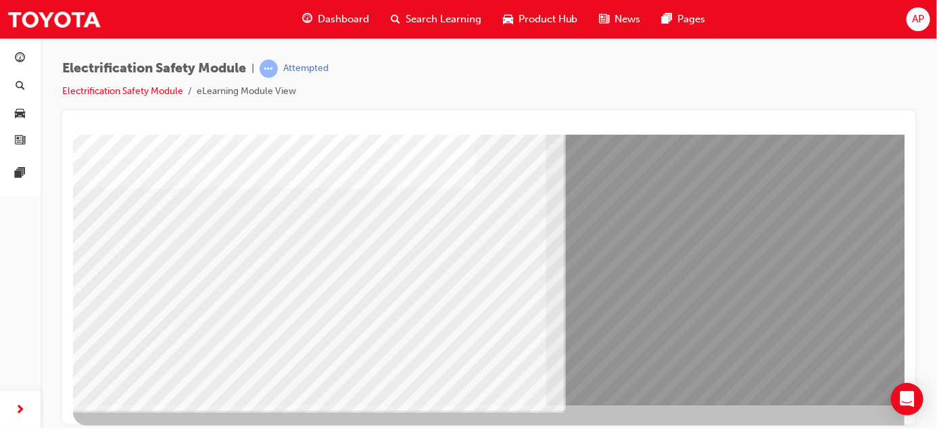
scroll to position [217, 0]
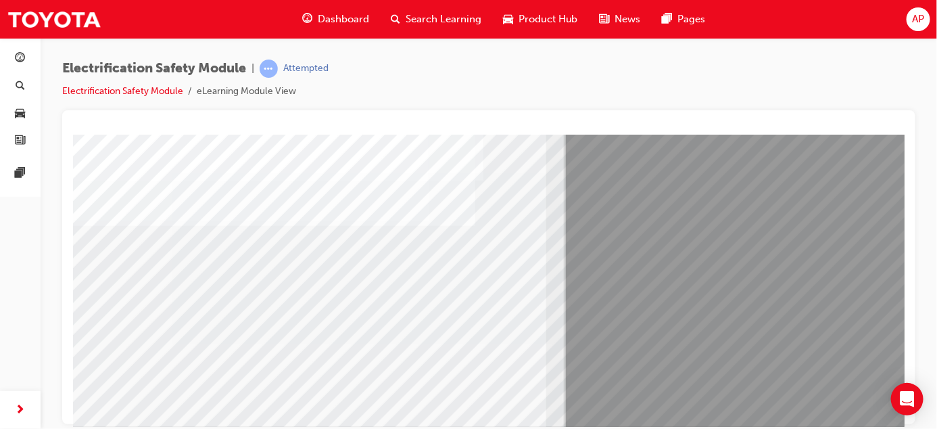
scroll to position [224, 0]
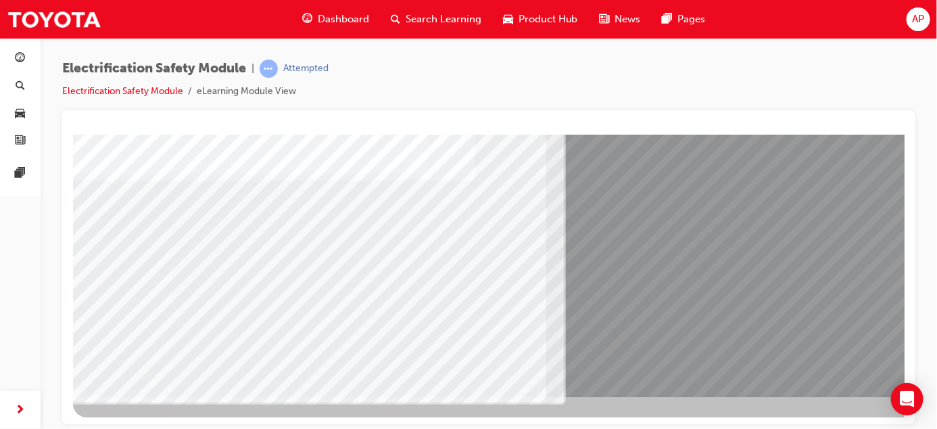
drag, startPoint x: 899, startPoint y: 355, endPoint x: 963, endPoint y: 531, distance: 187.2
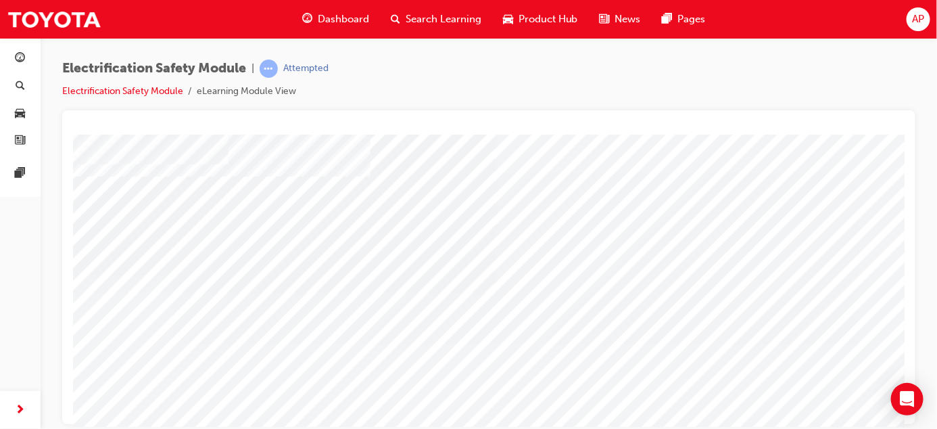
scroll to position [176, 0]
drag, startPoint x: 898, startPoint y: 283, endPoint x: 981, endPoint y: 457, distance: 192.7
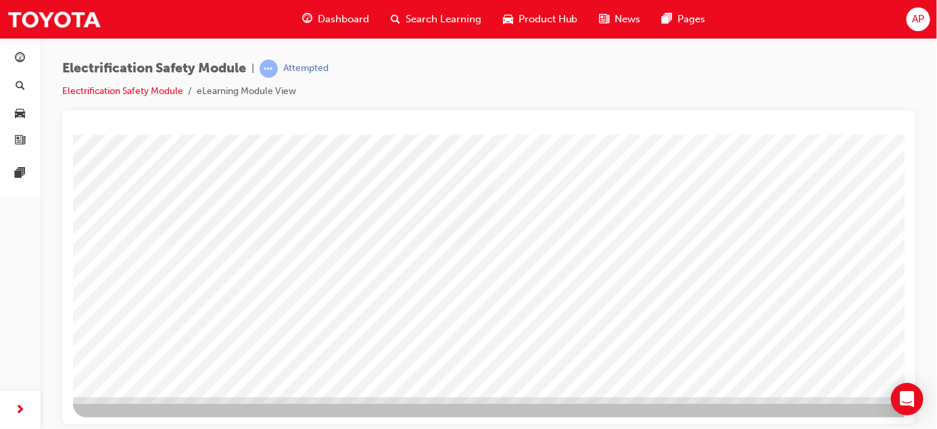
drag, startPoint x: 897, startPoint y: 310, endPoint x: 979, endPoint y: 509, distance: 215.0
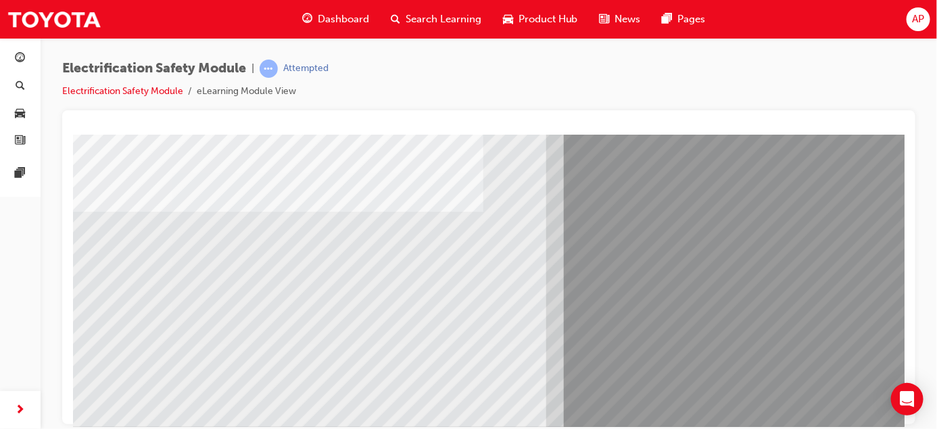
scroll to position [150, 0]
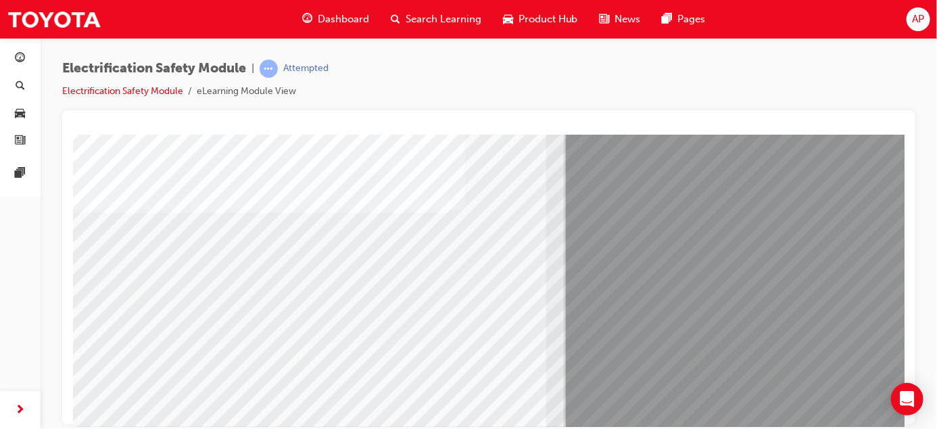
drag, startPoint x: 700, startPoint y: 337, endPoint x: 684, endPoint y: 391, distance: 55.8
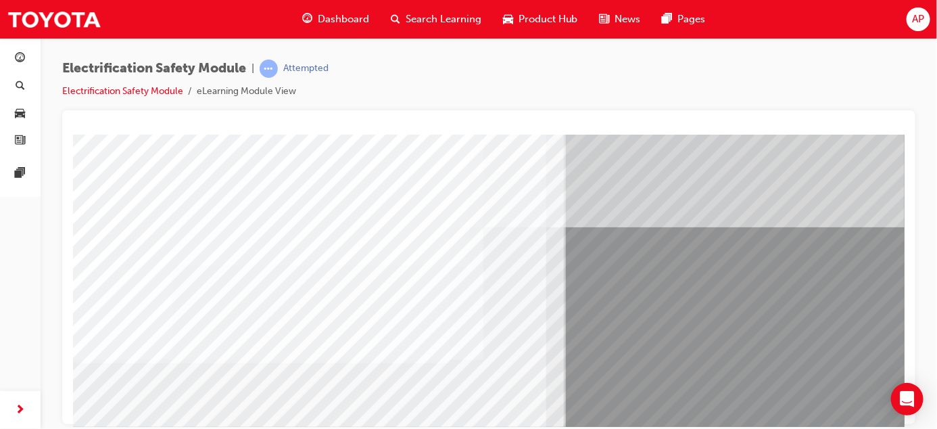
drag, startPoint x: 897, startPoint y: 280, endPoint x: 980, endPoint y: 328, distance: 96.0
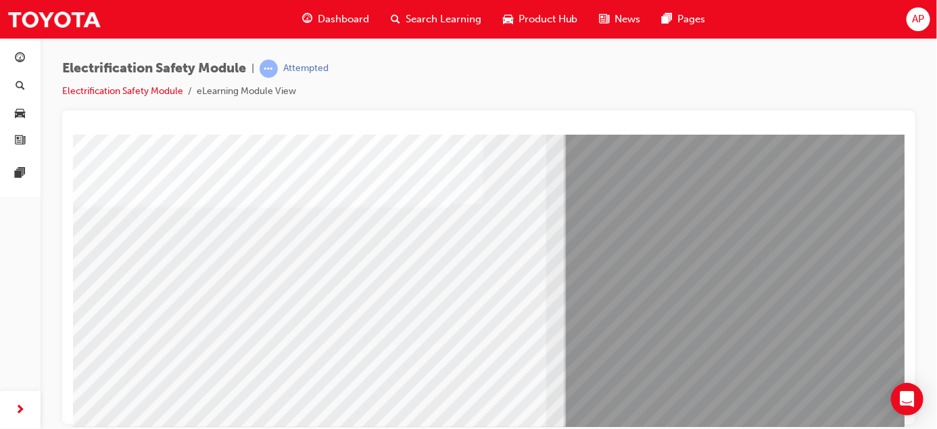
scroll to position [163, 0]
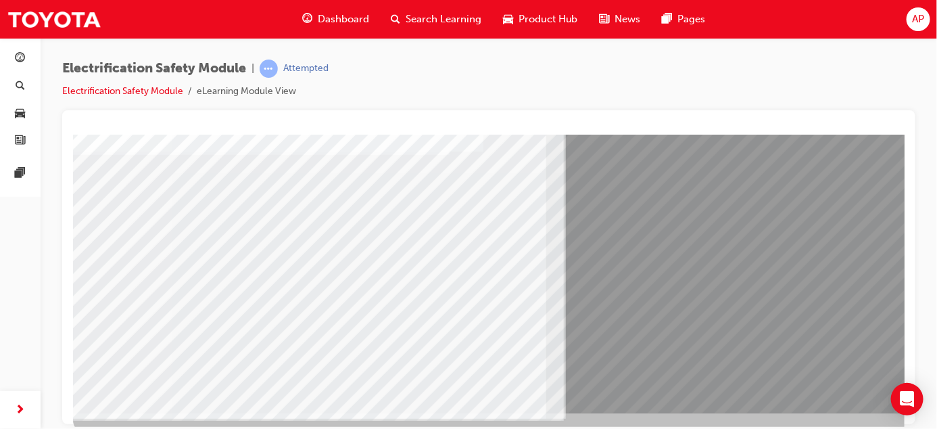
scroll to position [224, 0]
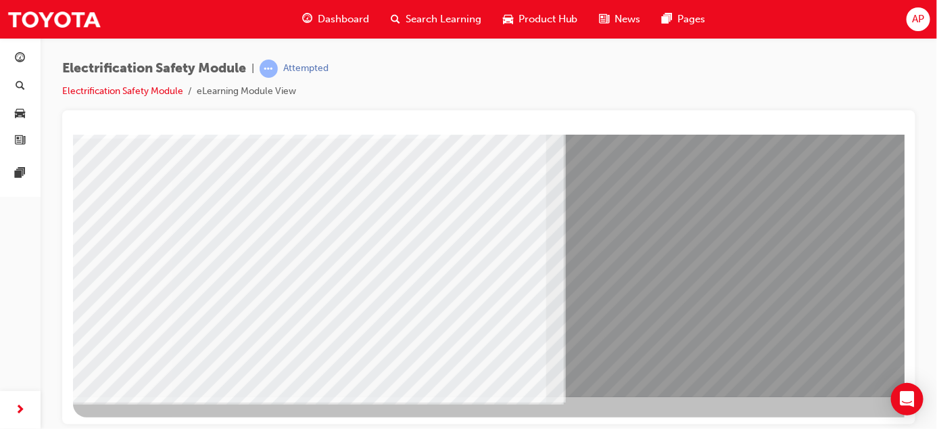
drag, startPoint x: 900, startPoint y: 328, endPoint x: 981, endPoint y: 555, distance: 241.3
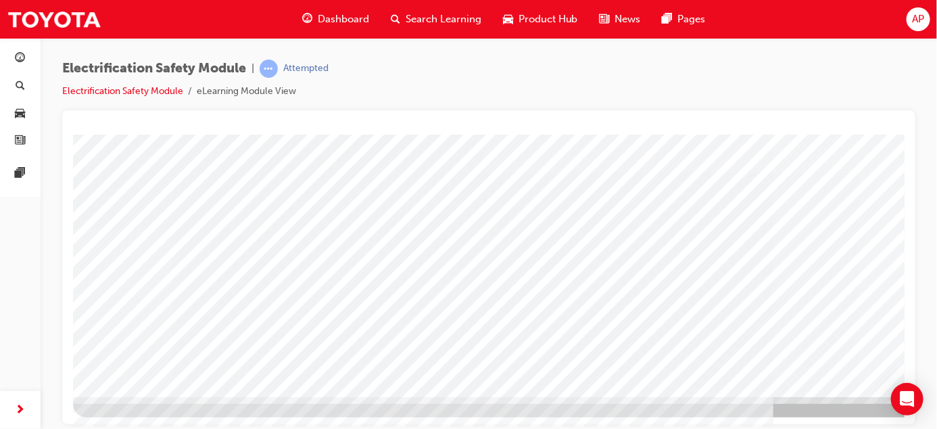
drag, startPoint x: 897, startPoint y: 292, endPoint x: 974, endPoint y: 523, distance: 243.8
drag, startPoint x: 897, startPoint y: 264, endPoint x: 978, endPoint y: 488, distance: 238.1
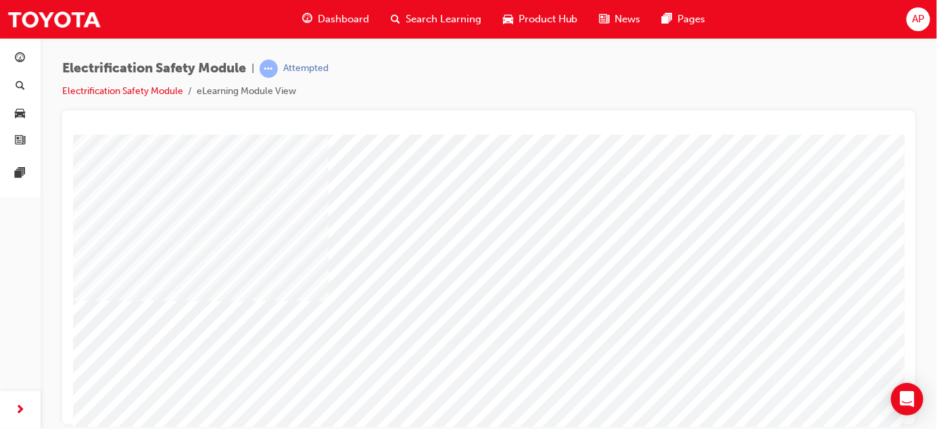
scroll to position [97, 0]
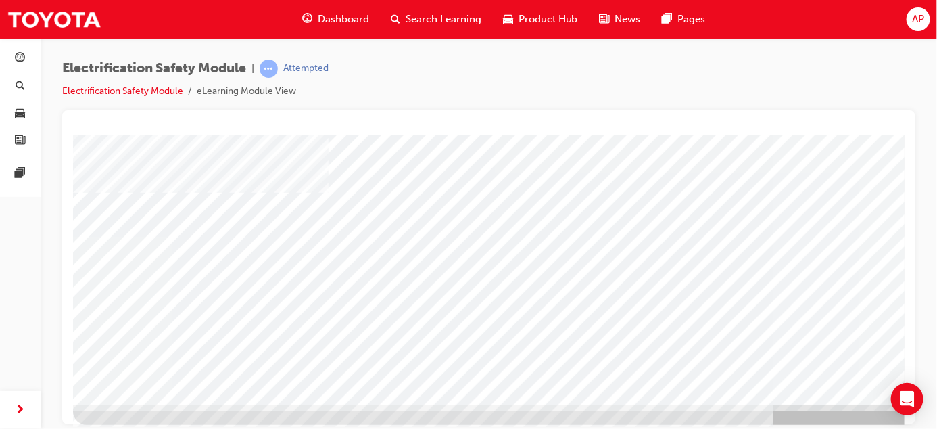
scroll to position [224, 0]
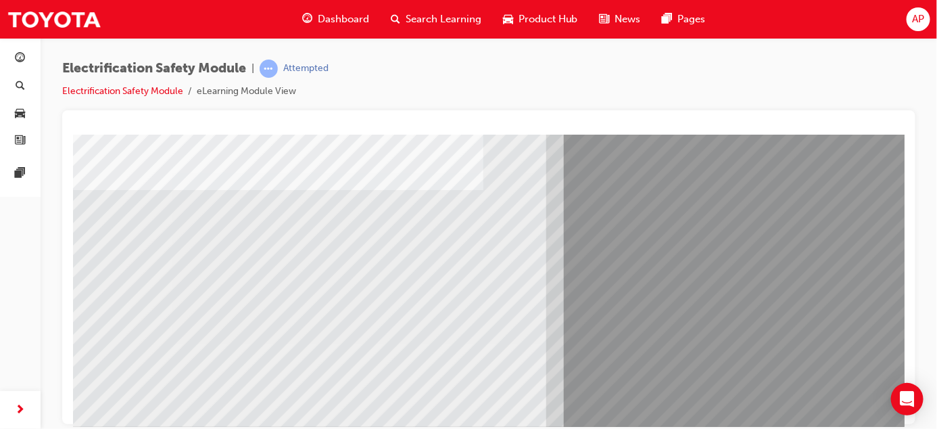
scroll to position [191, 0]
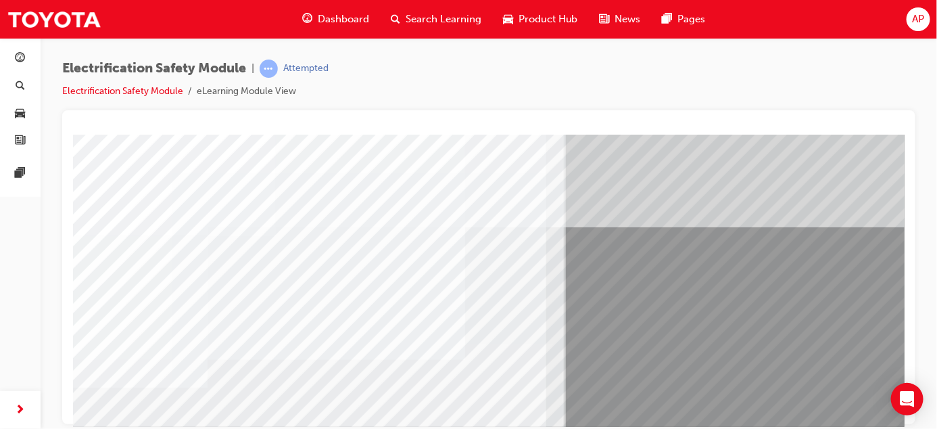
scroll to position [224, 0]
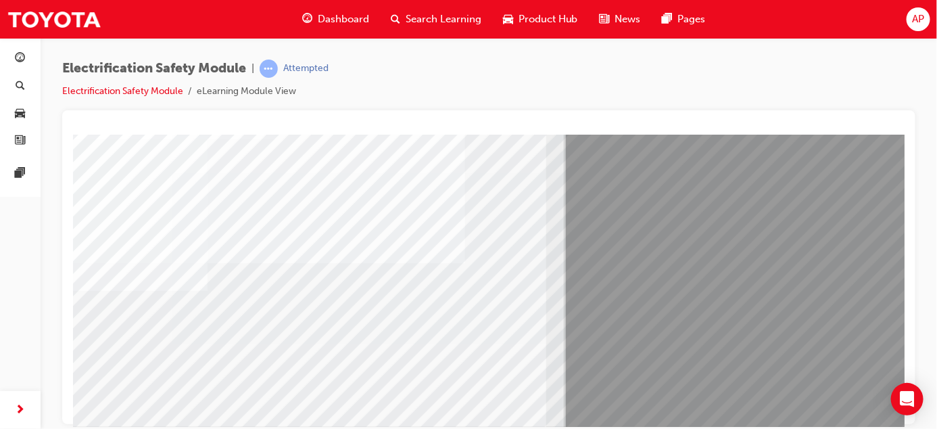
scroll to position [96, 0]
drag, startPoint x: 903, startPoint y: 344, endPoint x: 979, endPoint y: 415, distance: 103.8
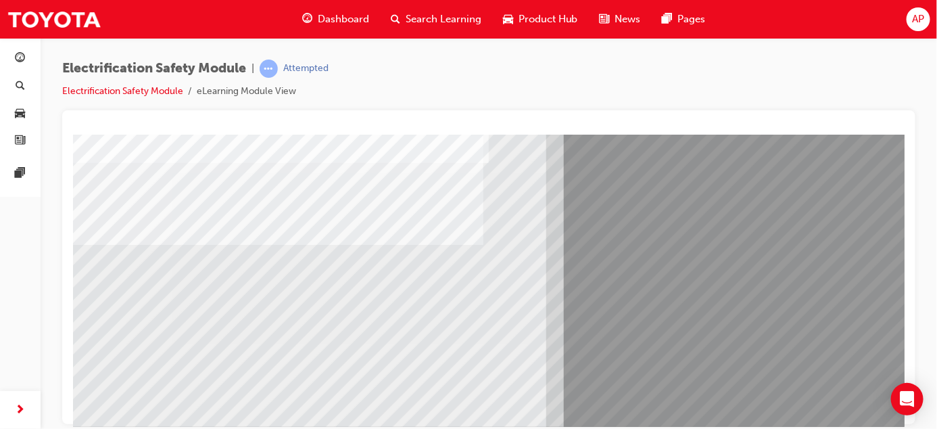
scroll to position [152, 0]
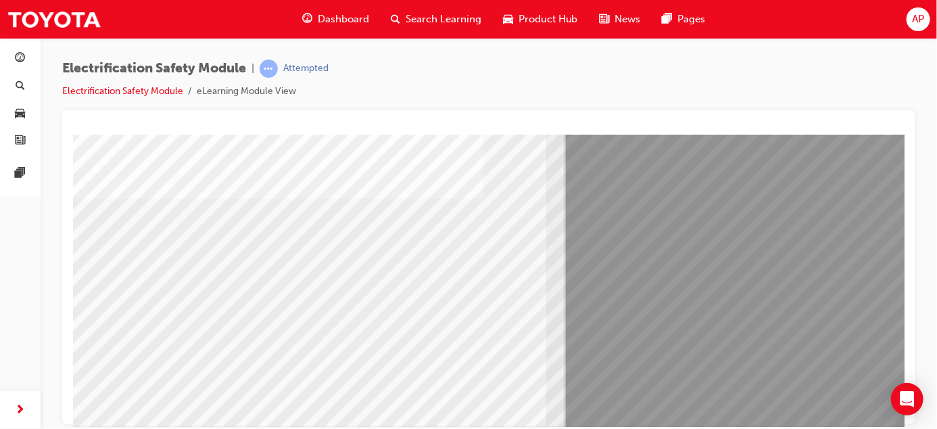
scroll to position [162, 0]
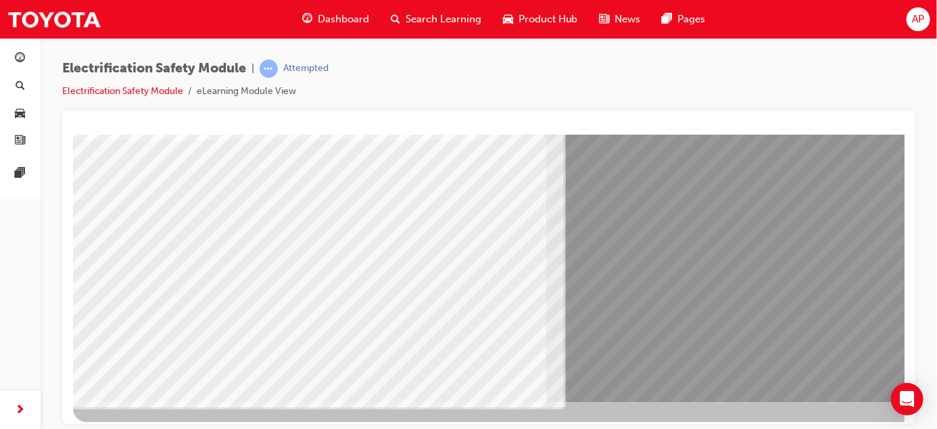
scroll to position [224, 0]
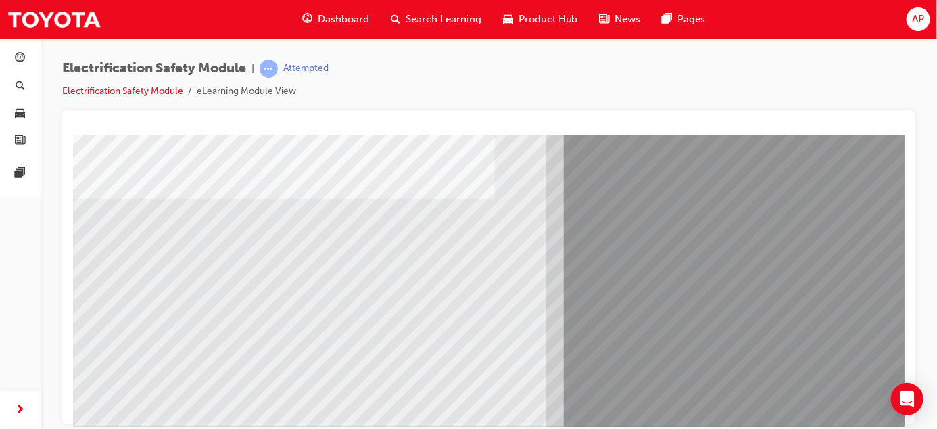
scroll to position [174, 0]
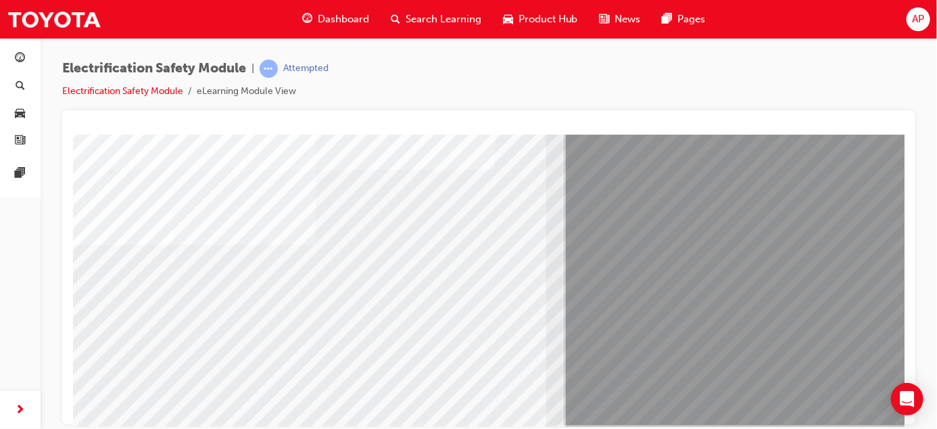
scroll to position [198, 0]
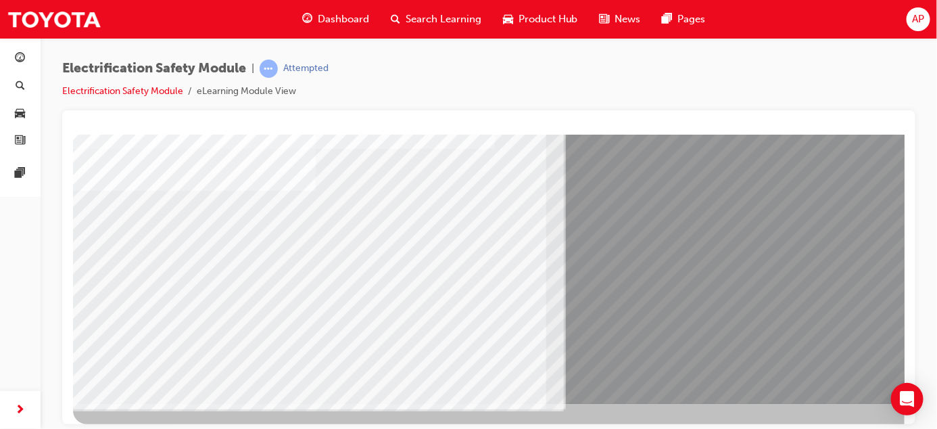
scroll to position [224, 0]
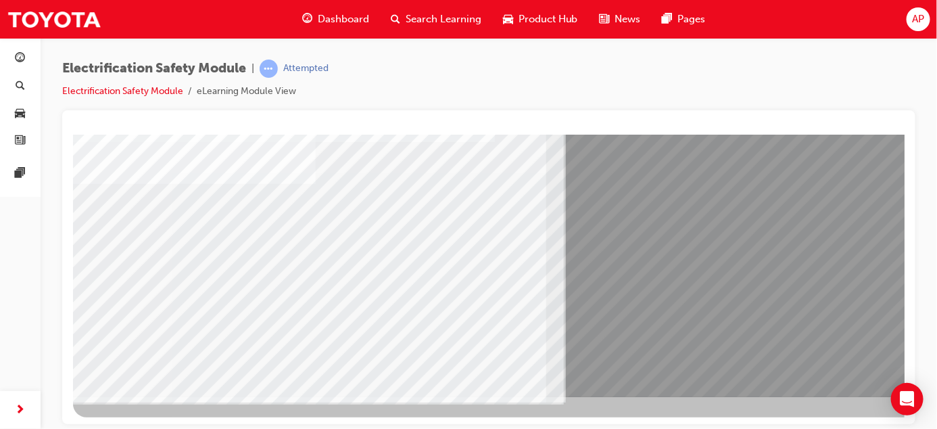
drag, startPoint x: 902, startPoint y: 317, endPoint x: 969, endPoint y: 517, distance: 210.4
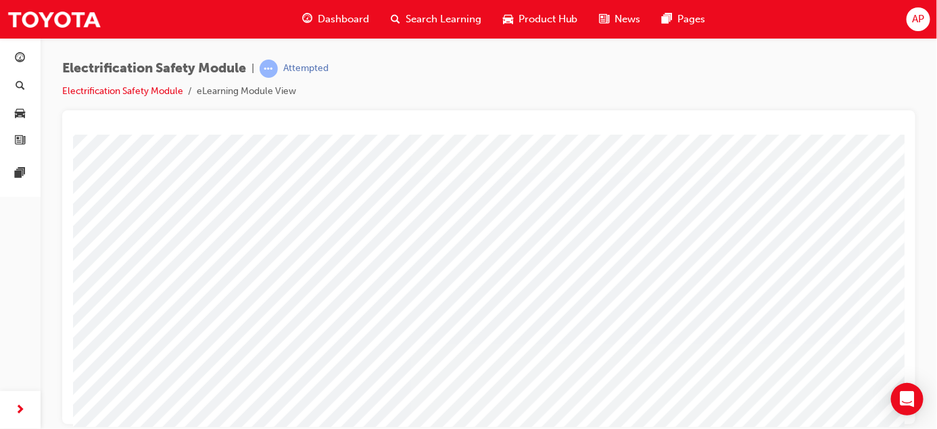
scroll to position [137, 0]
drag, startPoint x: 897, startPoint y: 247, endPoint x: 500, endPoint y: 351, distance: 410.8
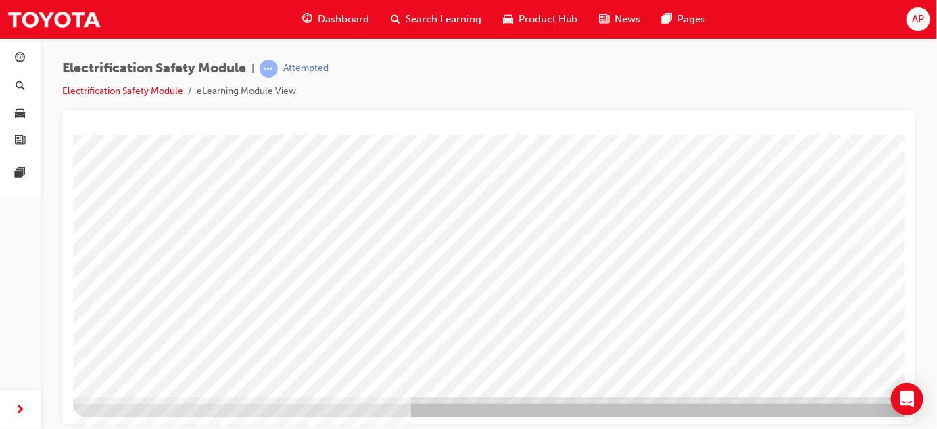
drag, startPoint x: 897, startPoint y: 197, endPoint x: 445, endPoint y: 458, distance: 521.9
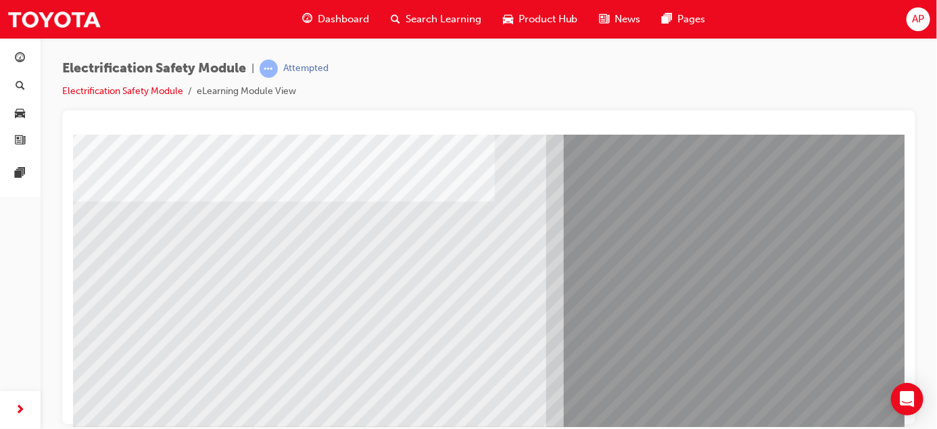
scroll to position [166, 0]
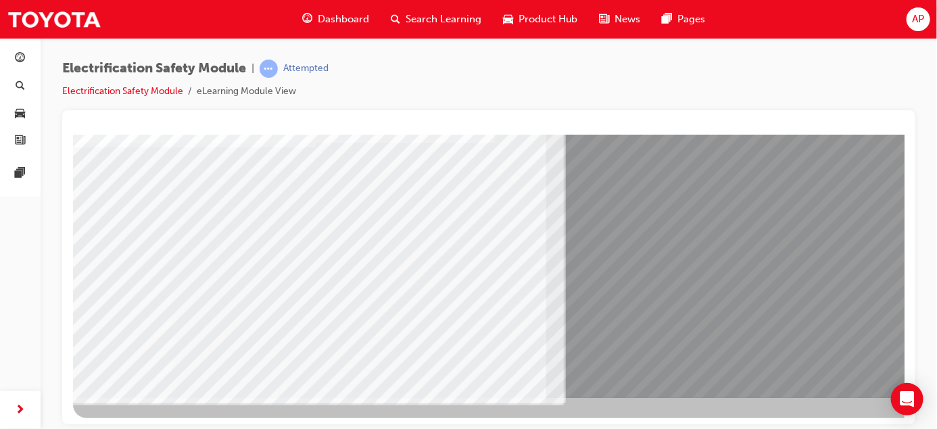
scroll to position [216, 0]
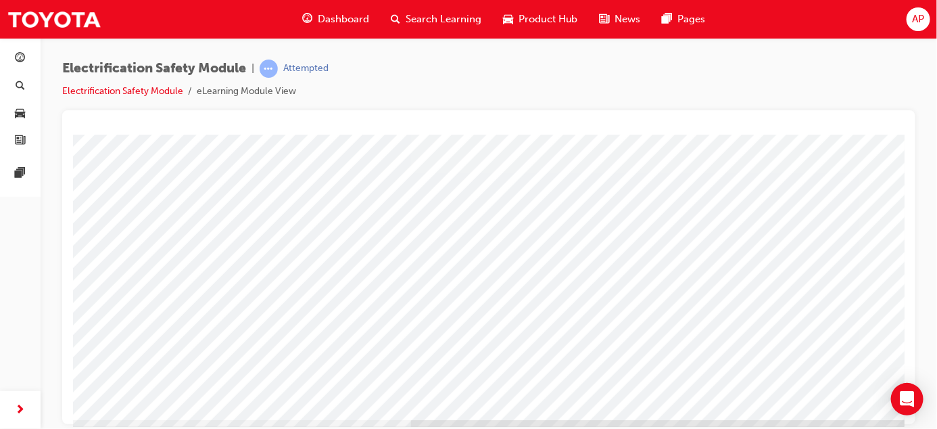
scroll to position [224, 0]
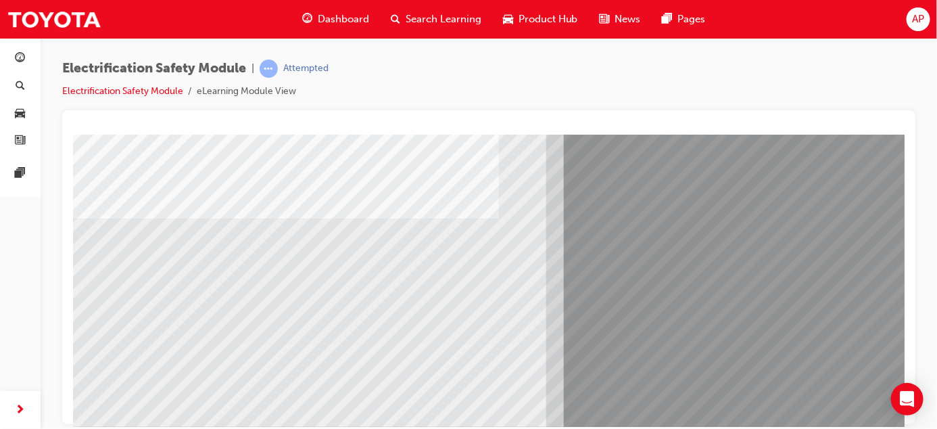
scroll to position [156, 0]
drag, startPoint x: 899, startPoint y: 262, endPoint x: 979, endPoint y: 475, distance: 228.3
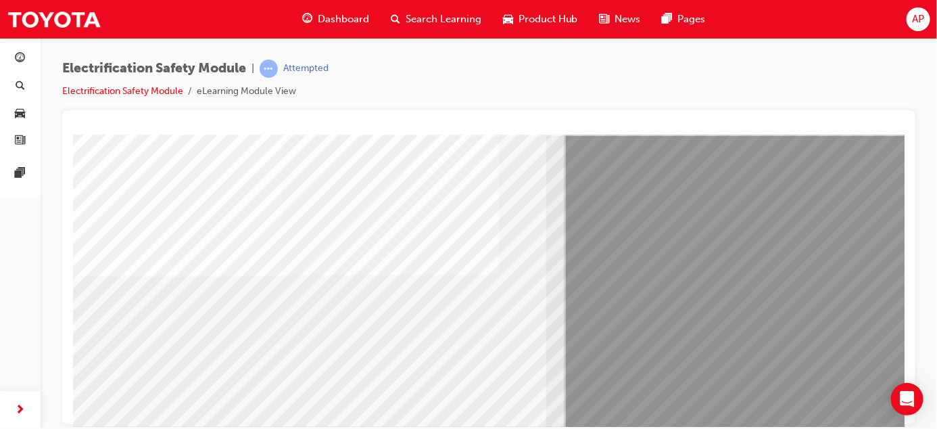
scroll to position [86, 0]
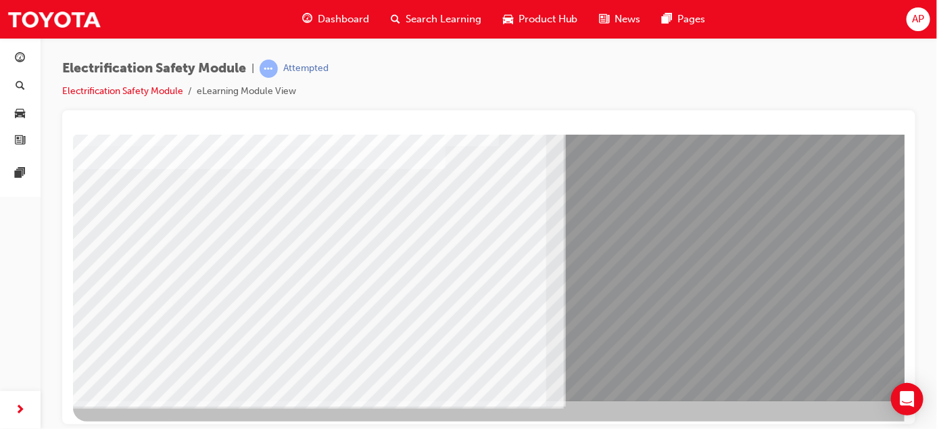
scroll to position [222, 0]
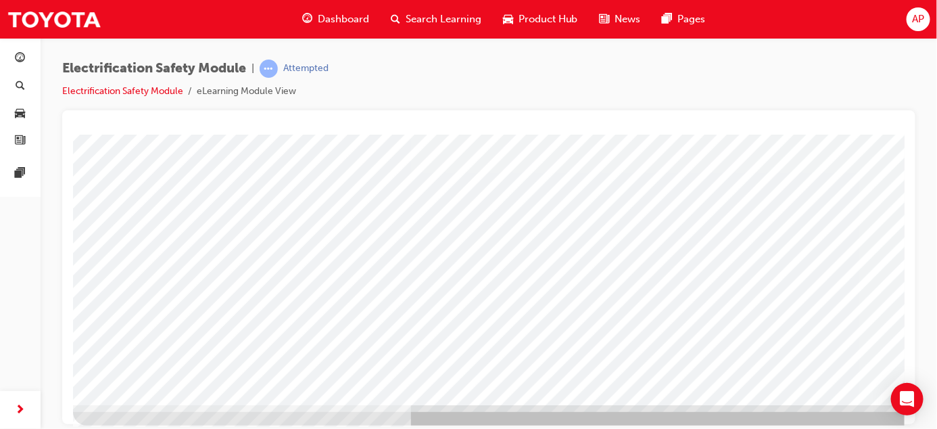
scroll to position [214, 0]
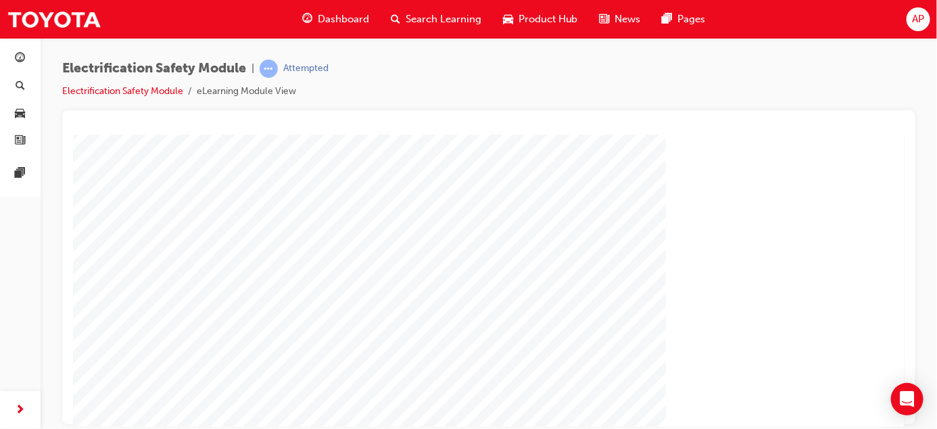
scroll to position [224, 0]
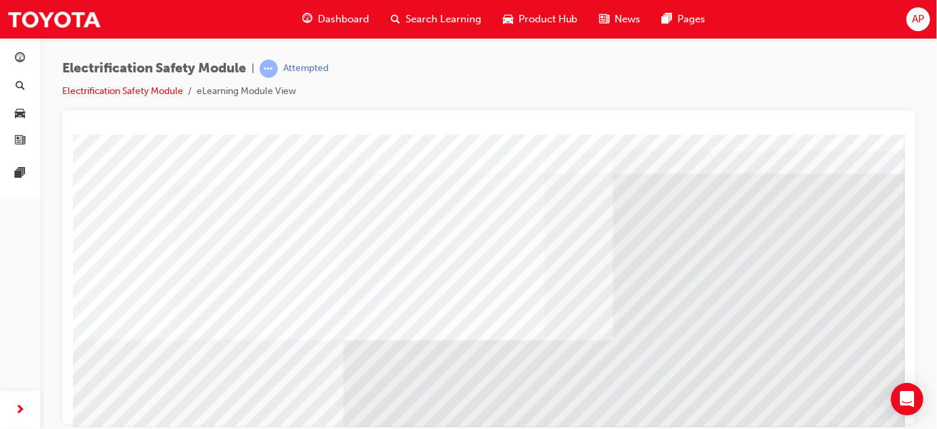
scroll to position [59, 0]
drag, startPoint x: 897, startPoint y: 275, endPoint x: 982, endPoint y: 439, distance: 184.5
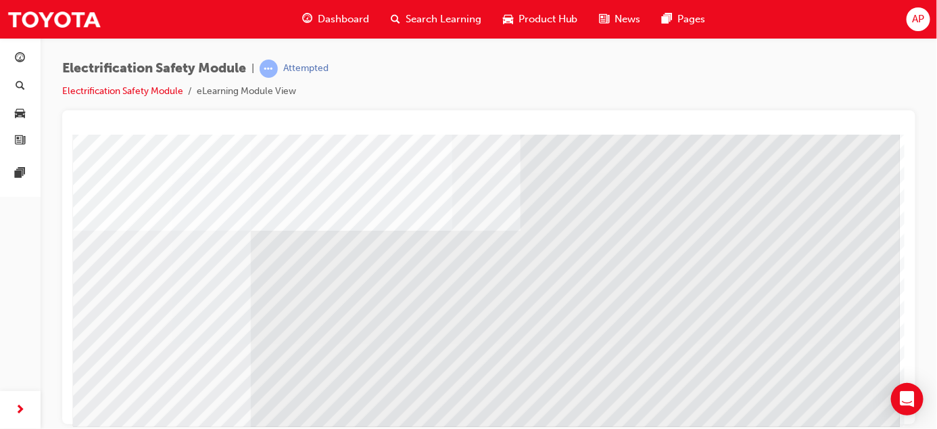
scroll to position [160, 98]
drag, startPoint x: 650, startPoint y: 419, endPoint x: 855, endPoint y: 562, distance: 249.7
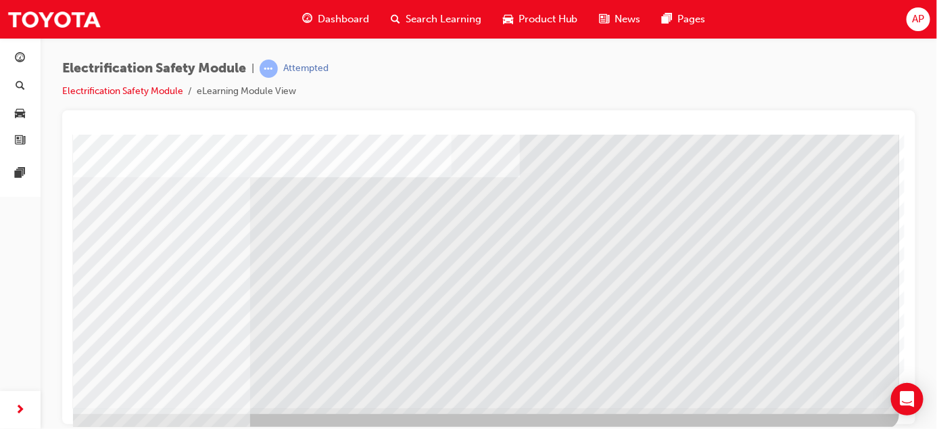
scroll to position [224, 98]
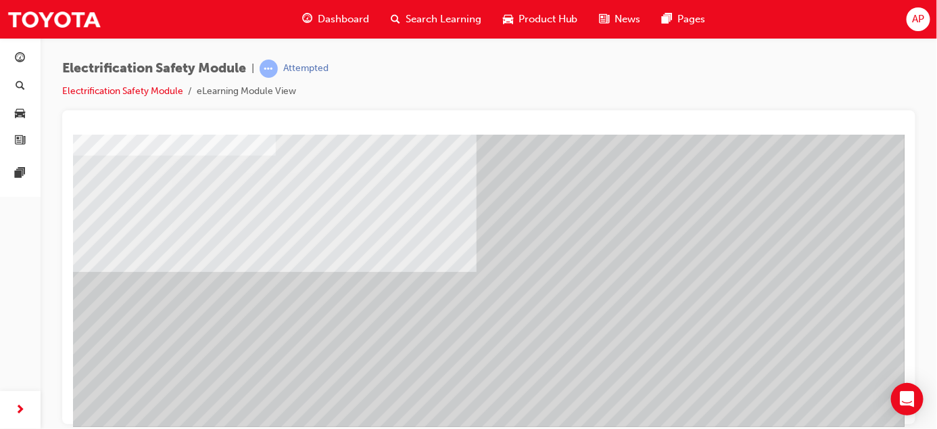
scroll to position [224, 0]
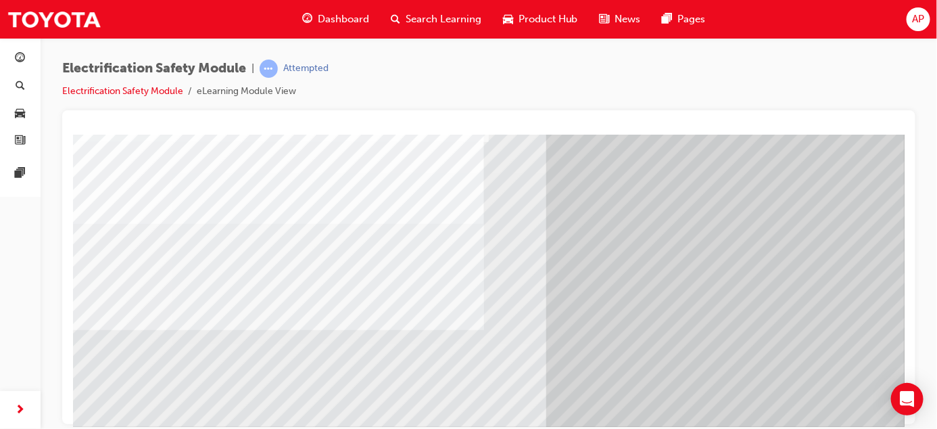
scroll to position [156, 0]
drag, startPoint x: 900, startPoint y: 181, endPoint x: 980, endPoint y: 392, distance: 226.2
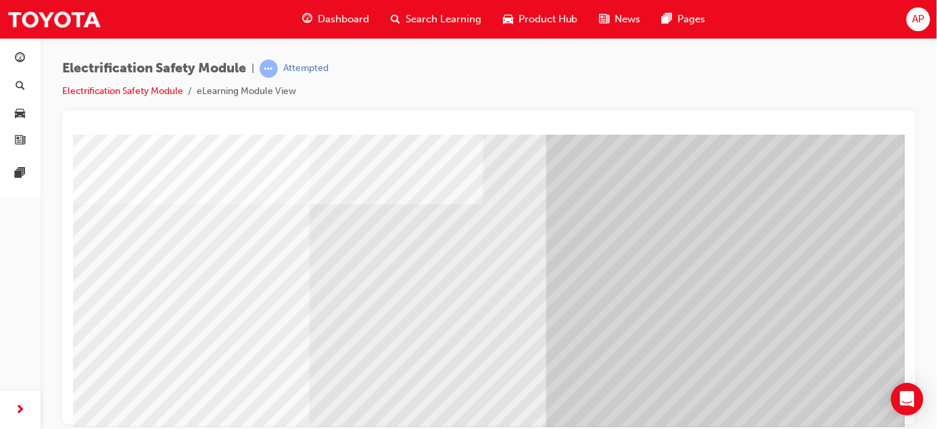
scroll to position [224, 0]
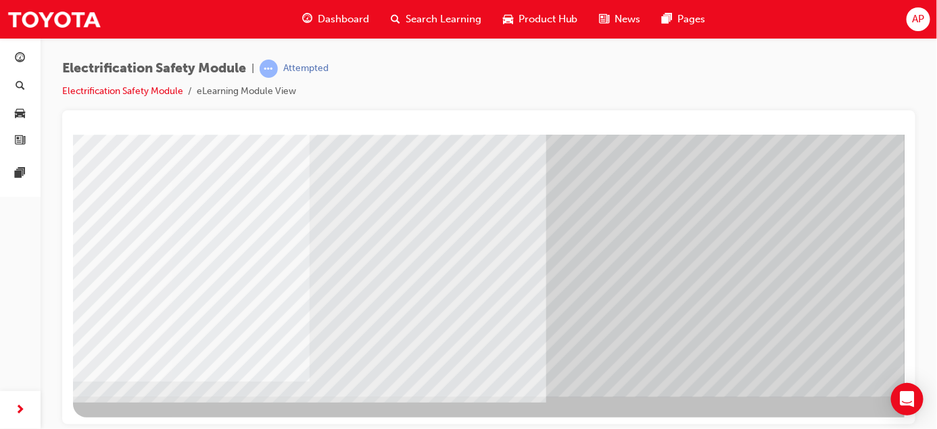
drag, startPoint x: 899, startPoint y: 327, endPoint x: 971, endPoint y: 517, distance: 202.4
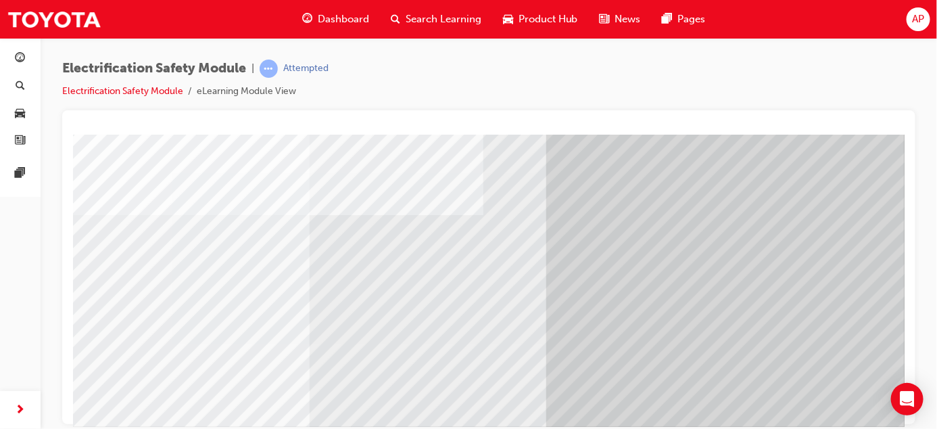
scroll to position [172, 0]
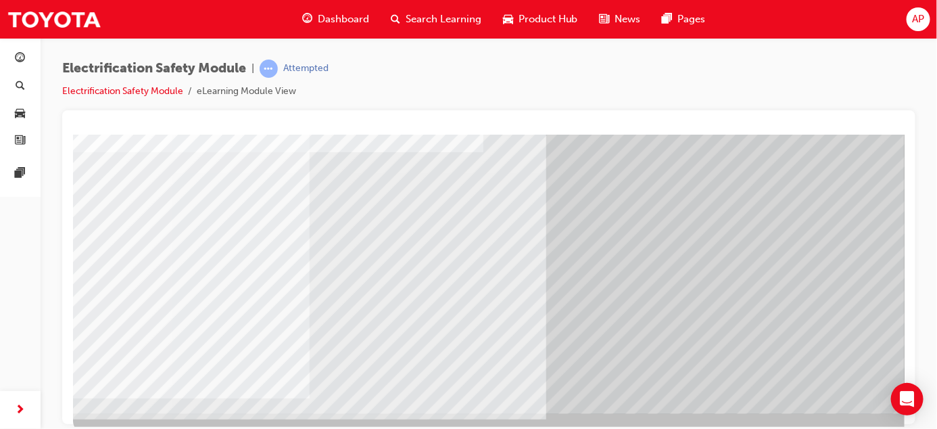
scroll to position [224, 0]
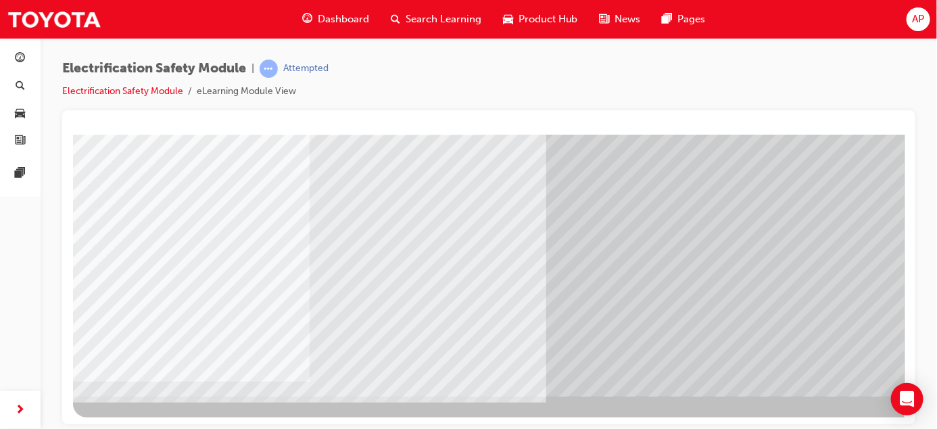
drag, startPoint x: 902, startPoint y: 322, endPoint x: 974, endPoint y: 519, distance: 210.1
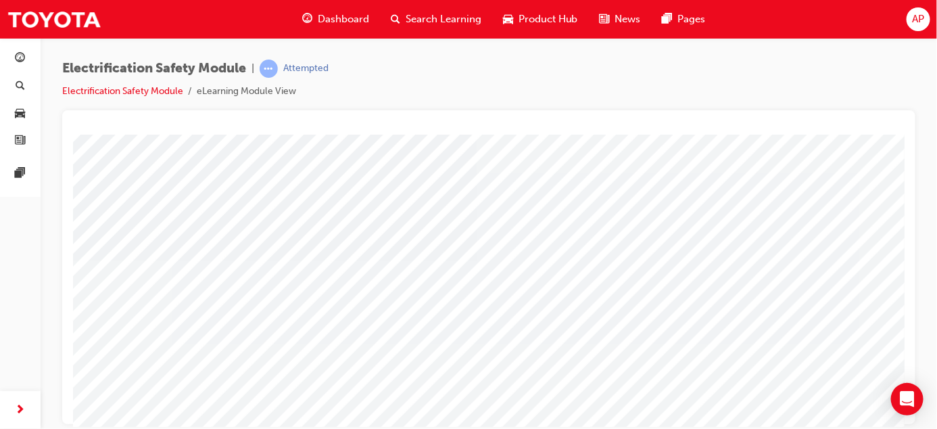
scroll to position [209, 0]
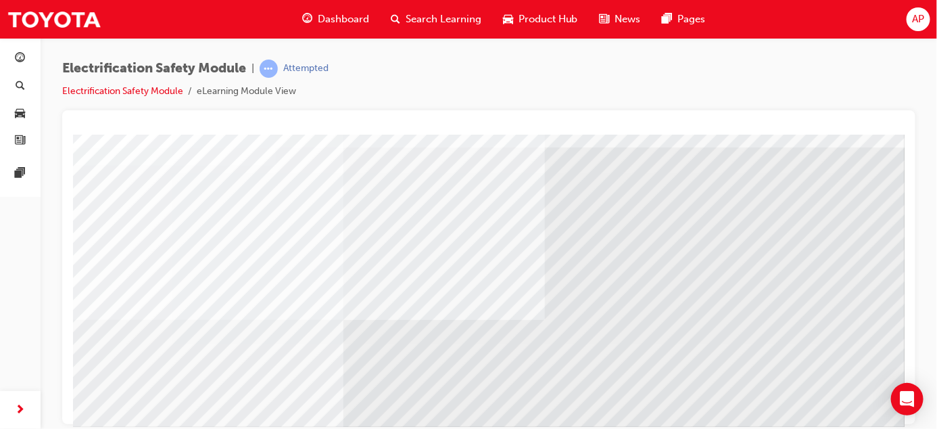
scroll to position [87, 0]
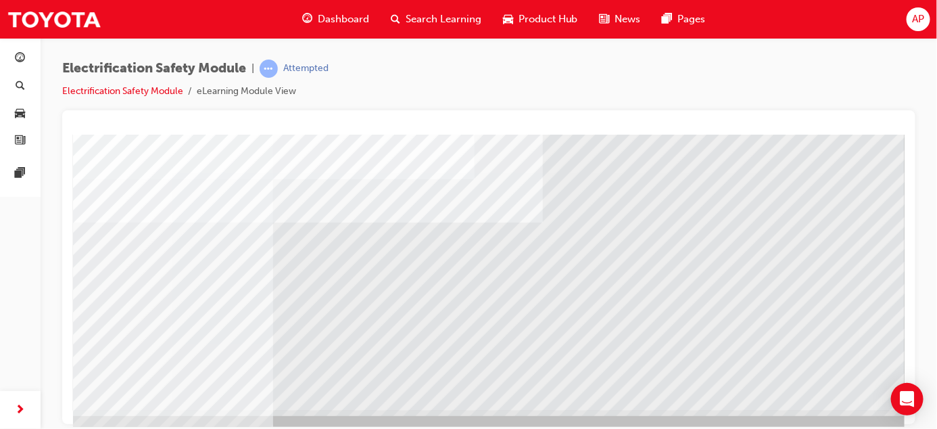
scroll to position [213, 70]
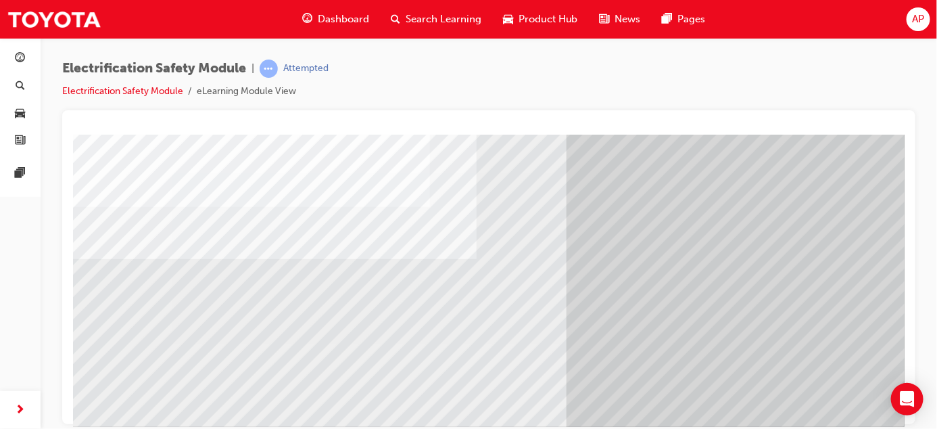
scroll to position [224, 0]
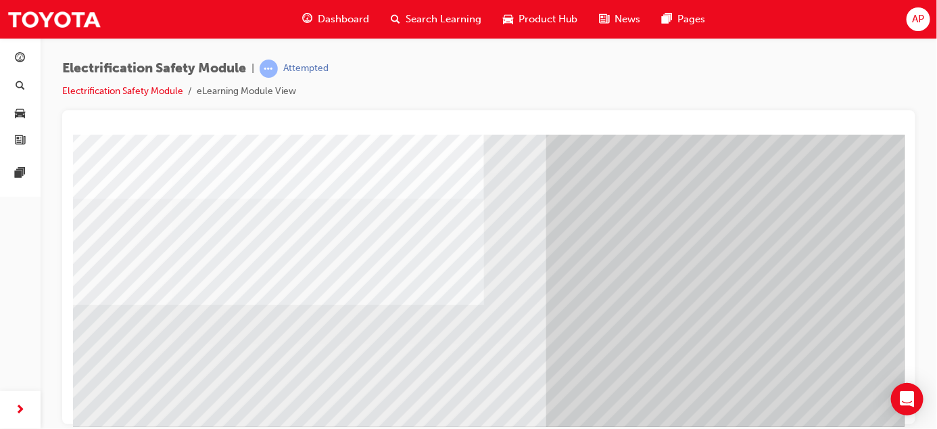
scroll to position [168, 0]
drag, startPoint x: 124, startPoint y: 337, endPoint x: 157, endPoint y: 339, distance: 33.2
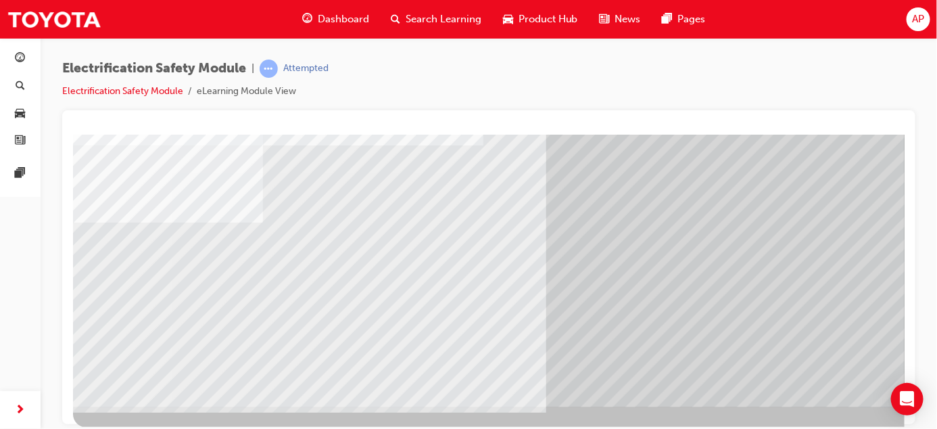
scroll to position [224, 0]
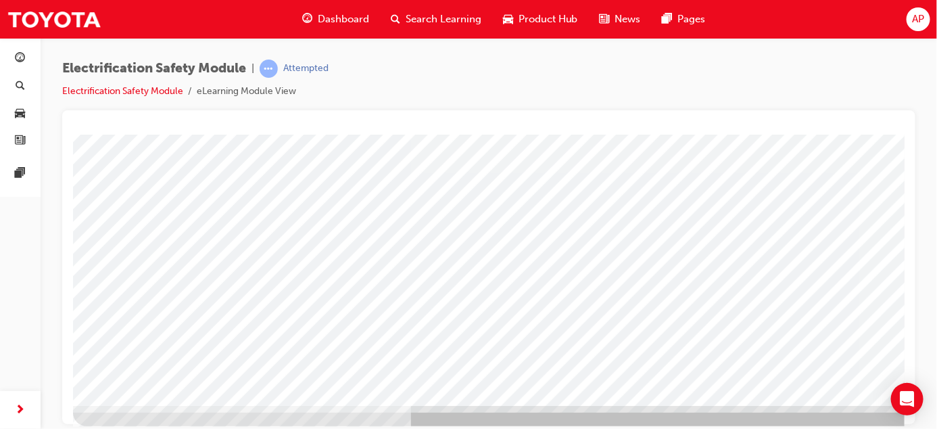
scroll to position [220, 0]
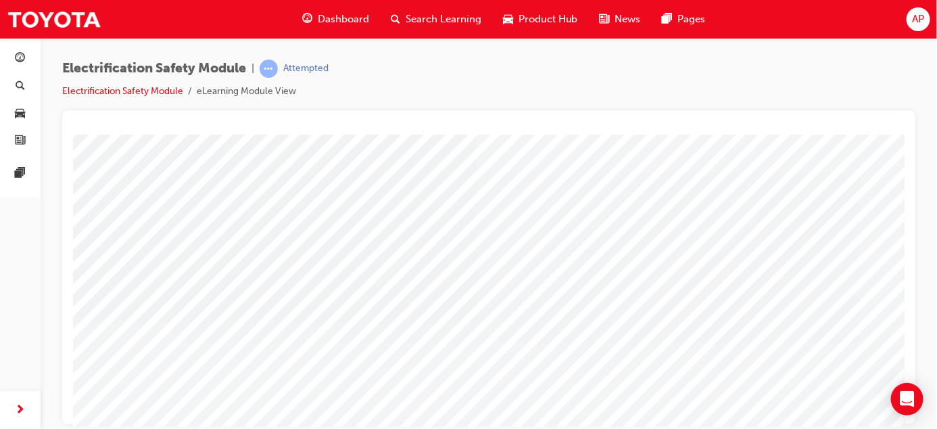
scroll to position [224, 0]
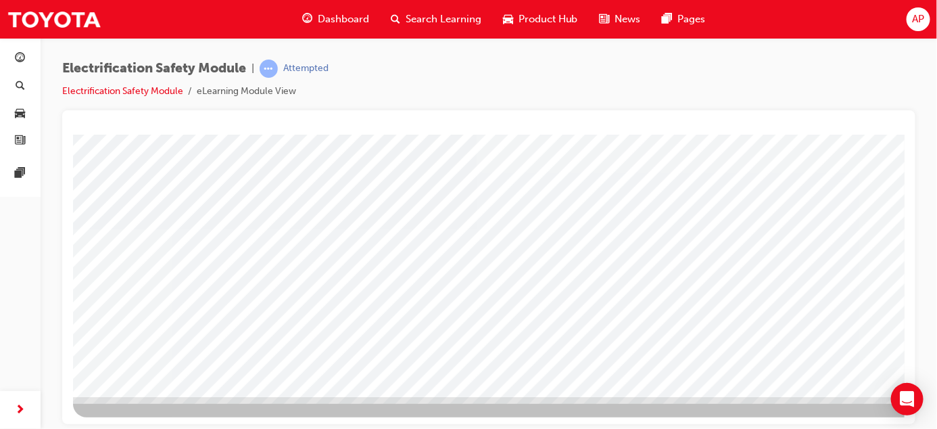
drag, startPoint x: 899, startPoint y: 328, endPoint x: 983, endPoint y: 531, distance: 220.1
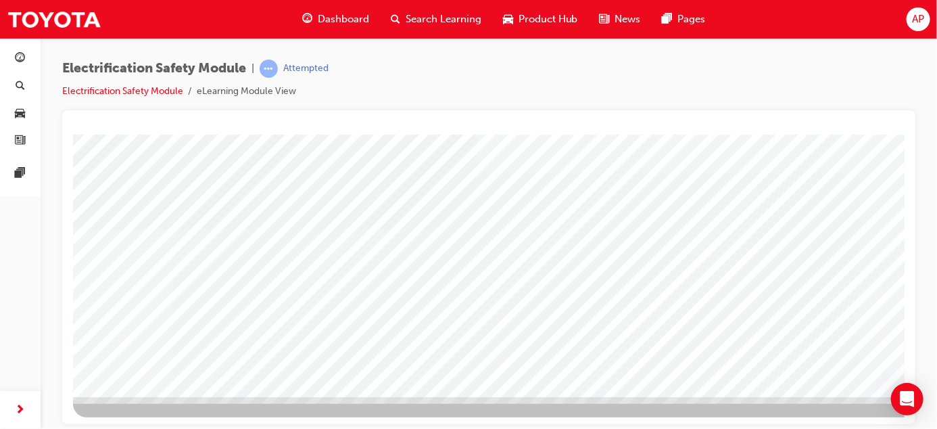
drag, startPoint x: 899, startPoint y: 264, endPoint x: 972, endPoint y: 523, distance: 269.3
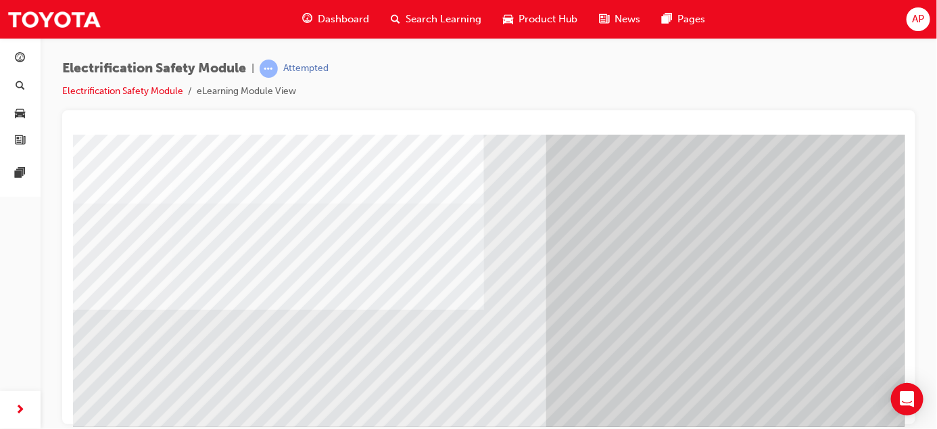
scroll to position [158, 0]
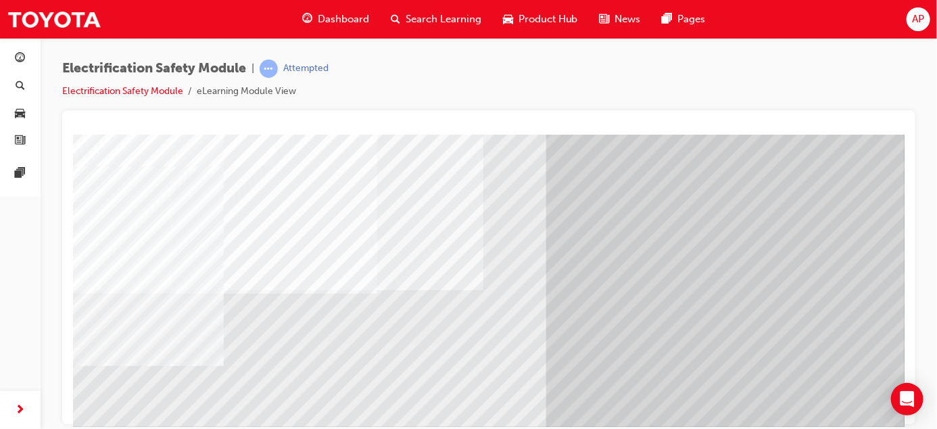
scroll to position [64, 0]
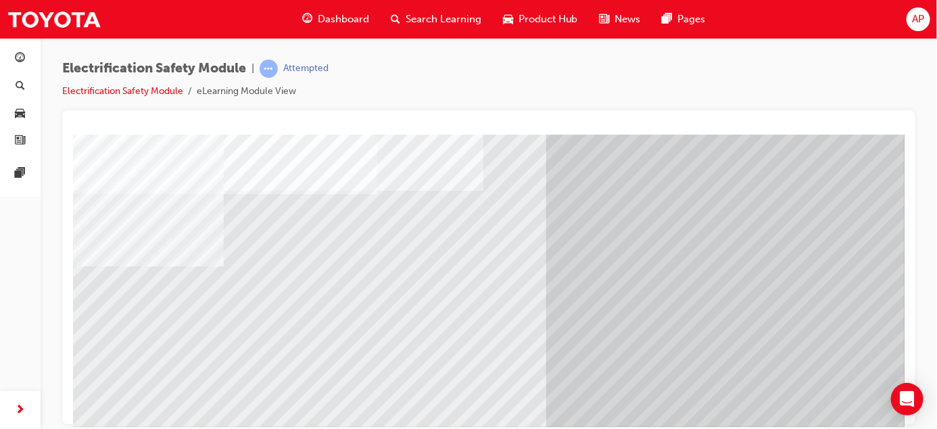
drag, startPoint x: 898, startPoint y: 268, endPoint x: 979, endPoint y: 450, distance: 199.8
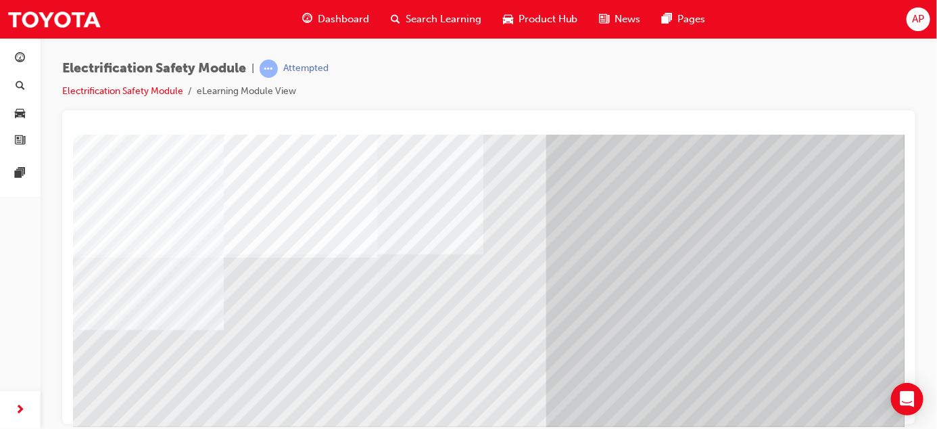
scroll to position [103, 0]
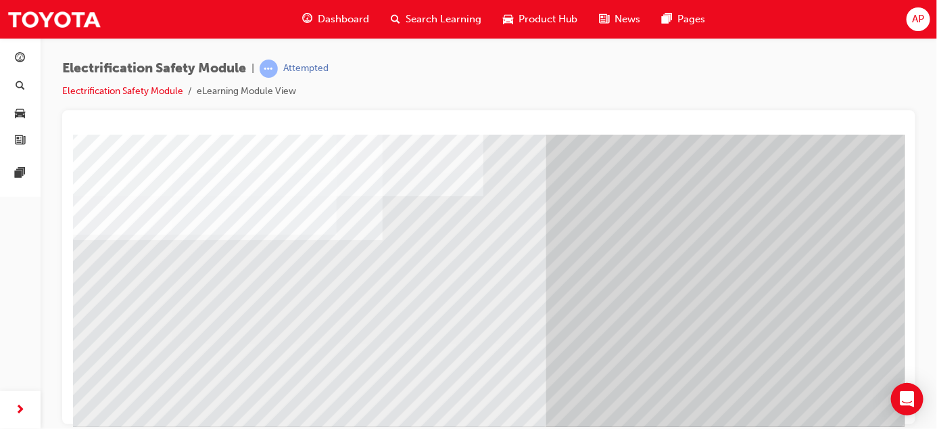
scroll to position [164, 0]
drag, startPoint x: 899, startPoint y: 331, endPoint x: 984, endPoint y: 454, distance: 149.7
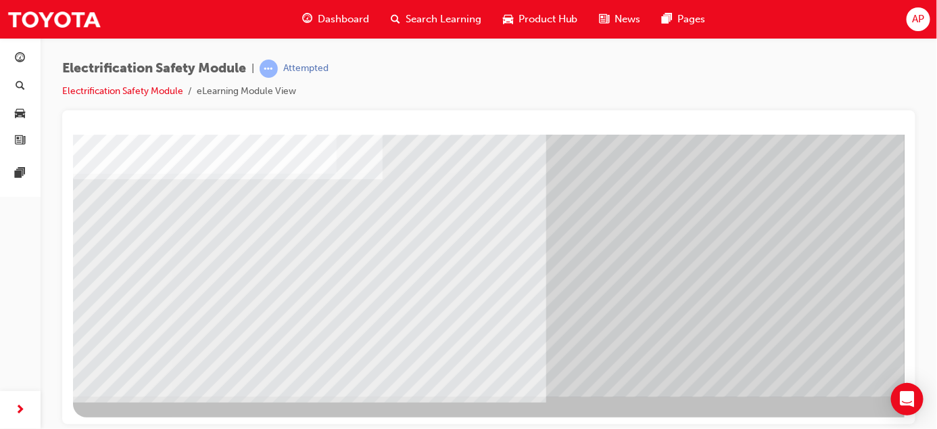
drag, startPoint x: 882, startPoint y: 358, endPoint x: 988, endPoint y: 442, distance: 134.8
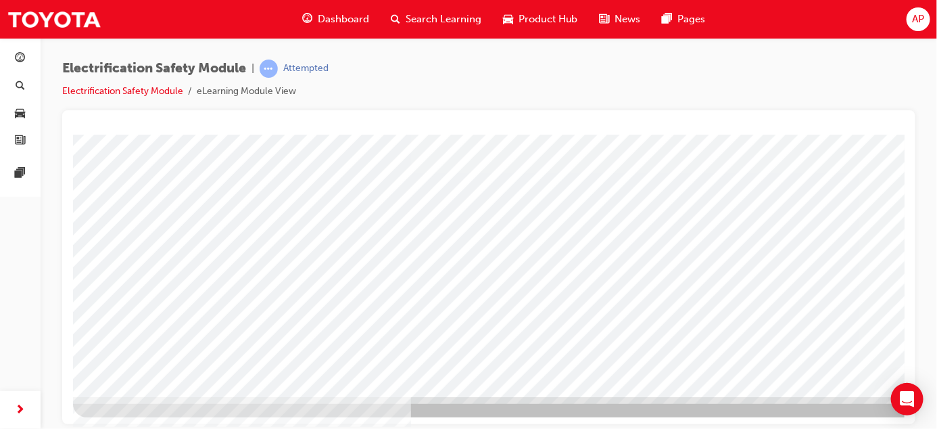
drag, startPoint x: 899, startPoint y: 266, endPoint x: 977, endPoint y: 518, distance: 263.3
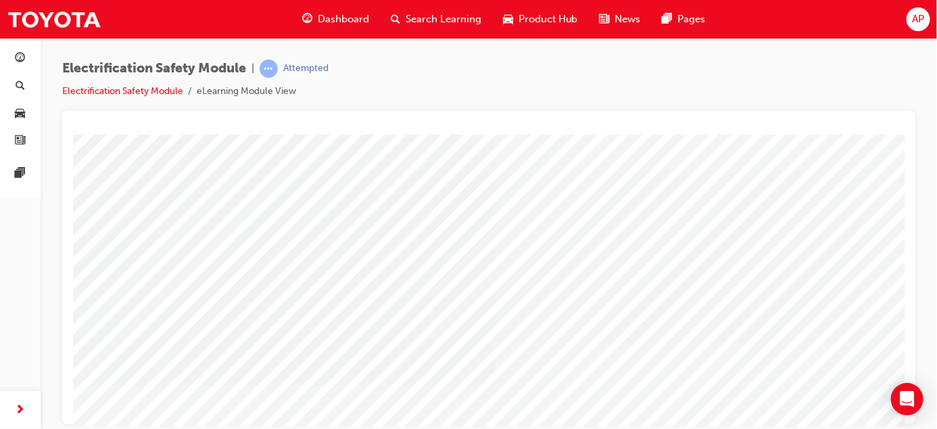
scroll to position [70, 0]
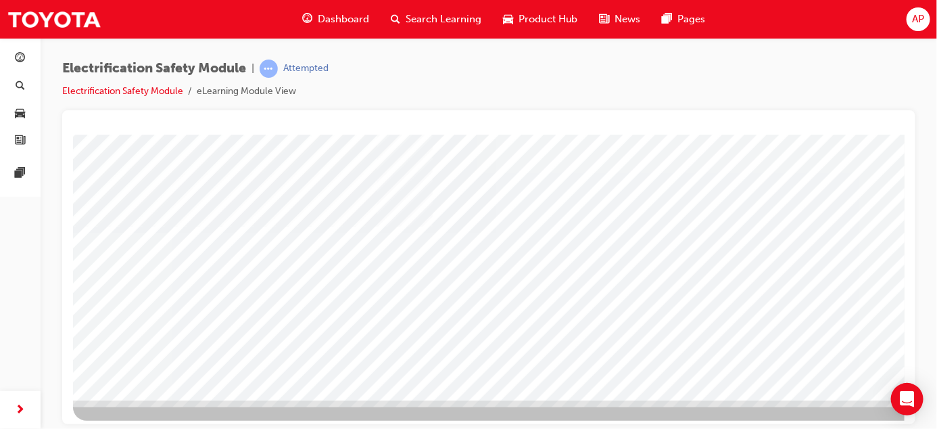
drag, startPoint x: 897, startPoint y: 310, endPoint x: 967, endPoint y: 517, distance: 217.7
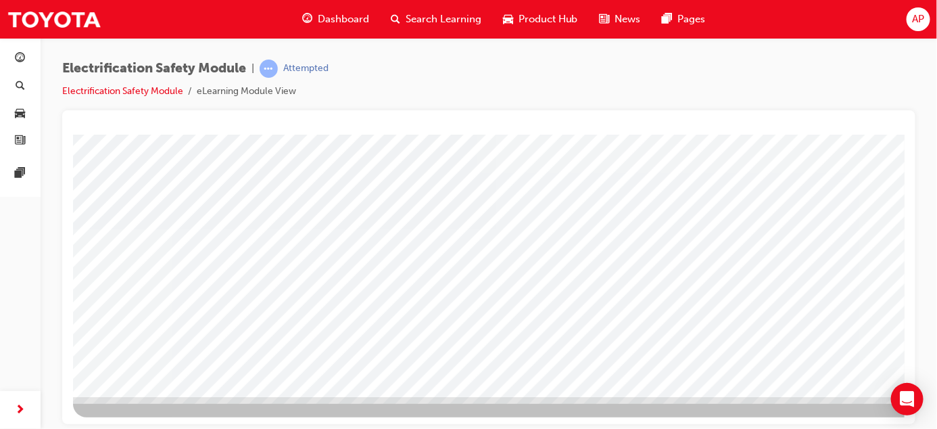
scroll to position [223, 0]
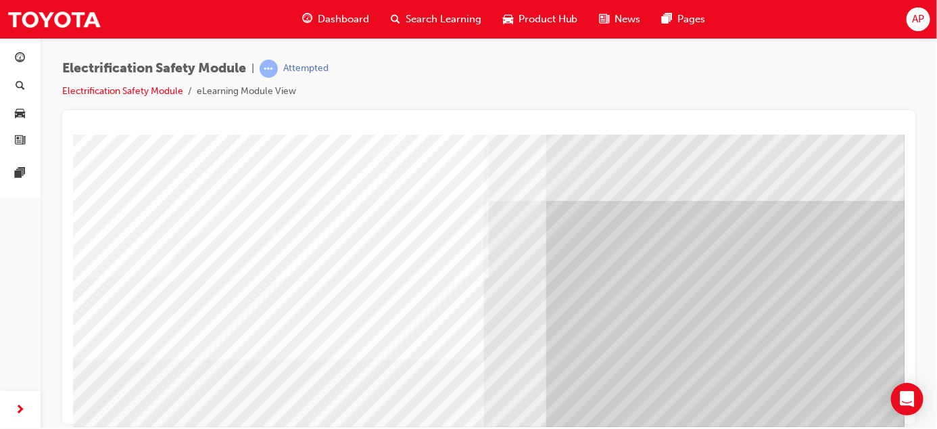
drag, startPoint x: 978, startPoint y: 397, endPoint x: 887, endPoint y: 302, distance: 132.0
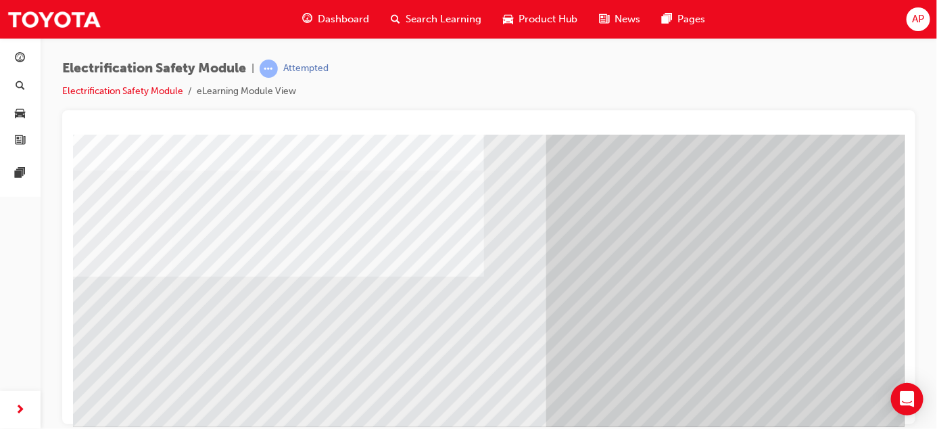
scroll to position [188, 0]
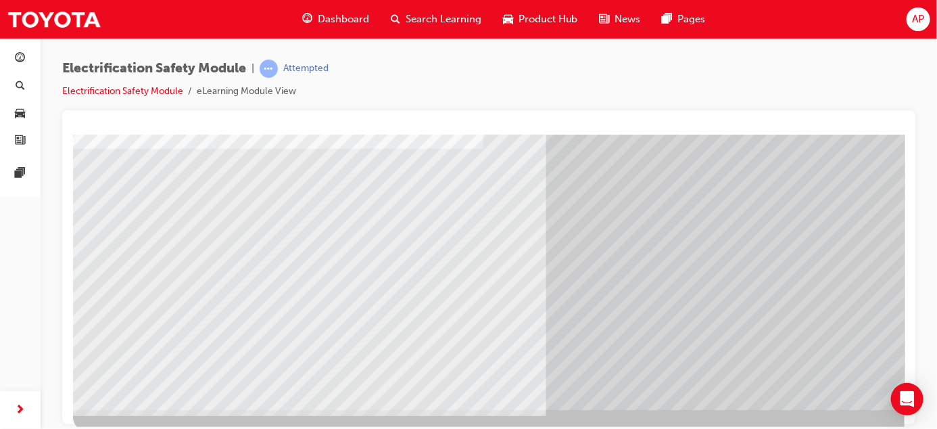
scroll to position [224, 0]
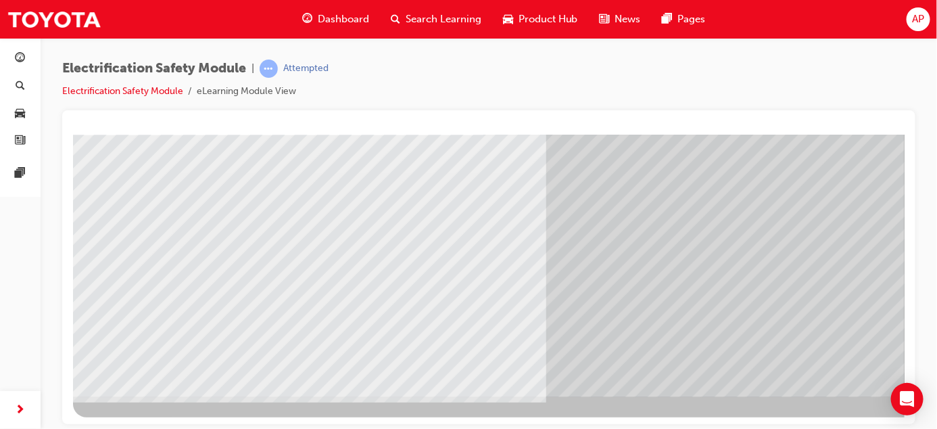
drag, startPoint x: 898, startPoint y: 322, endPoint x: 984, endPoint y: 456, distance: 159.1
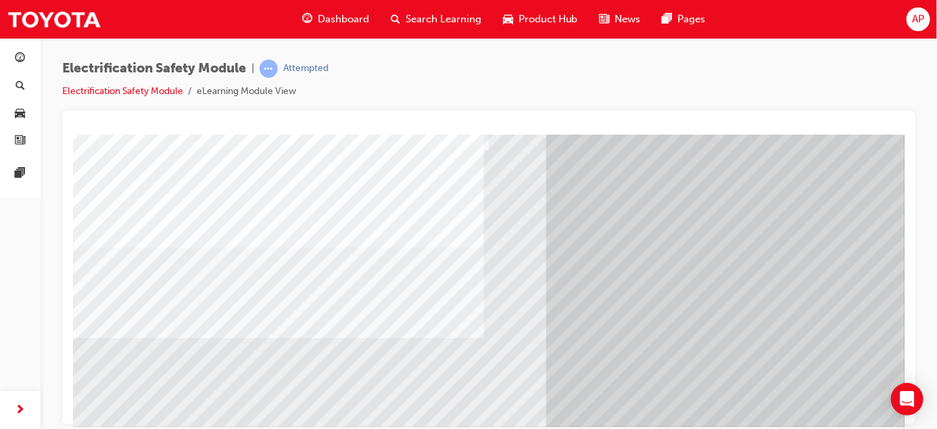
scroll to position [133, 0]
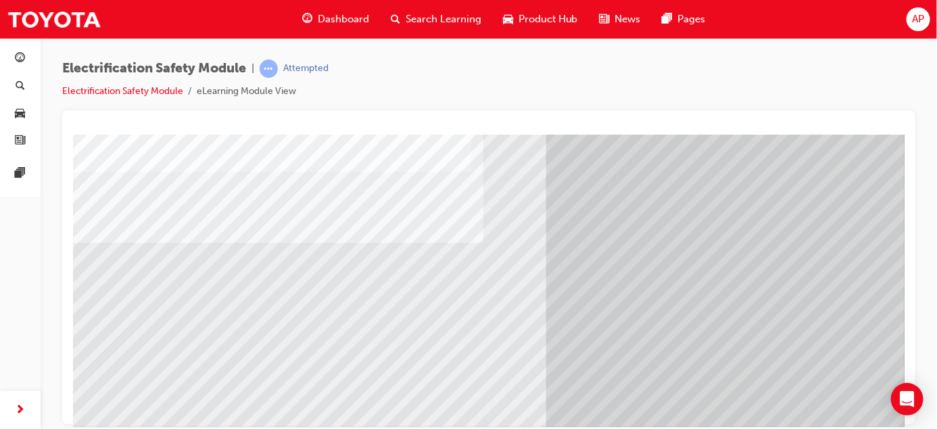
drag, startPoint x: 536, startPoint y: 357, endPoint x: 536, endPoint y: 340, distance: 16.9
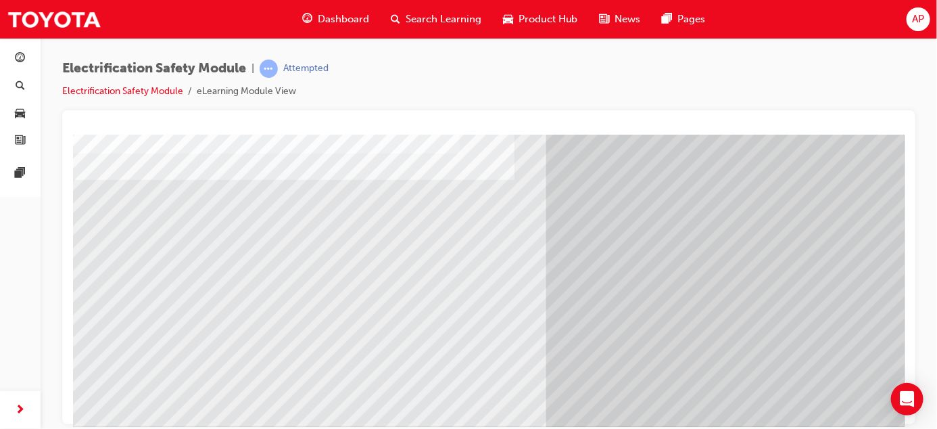
scroll to position [224, 0]
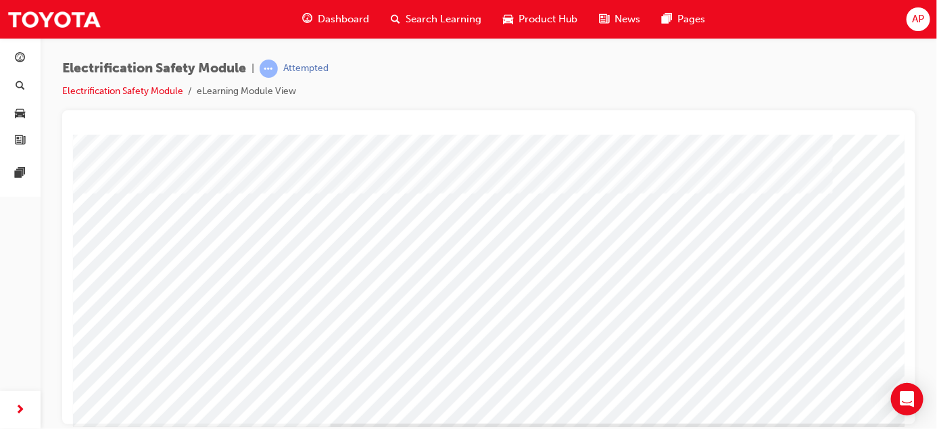
scroll to position [224, 80]
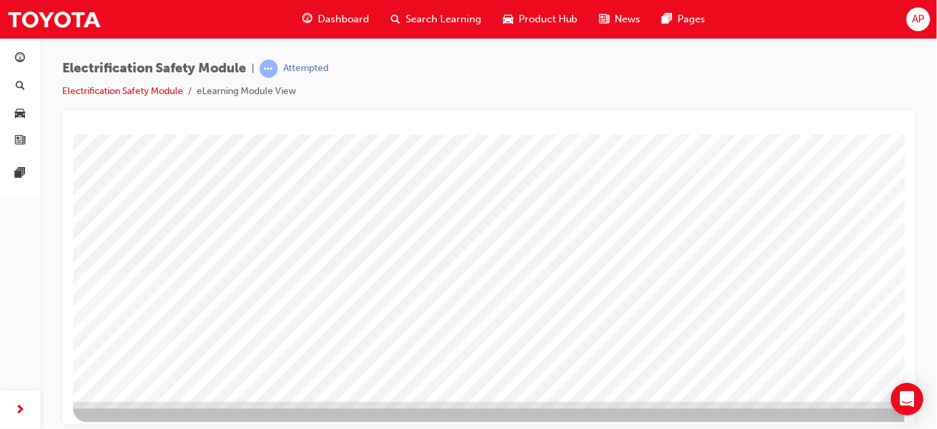
scroll to position [224, 0]
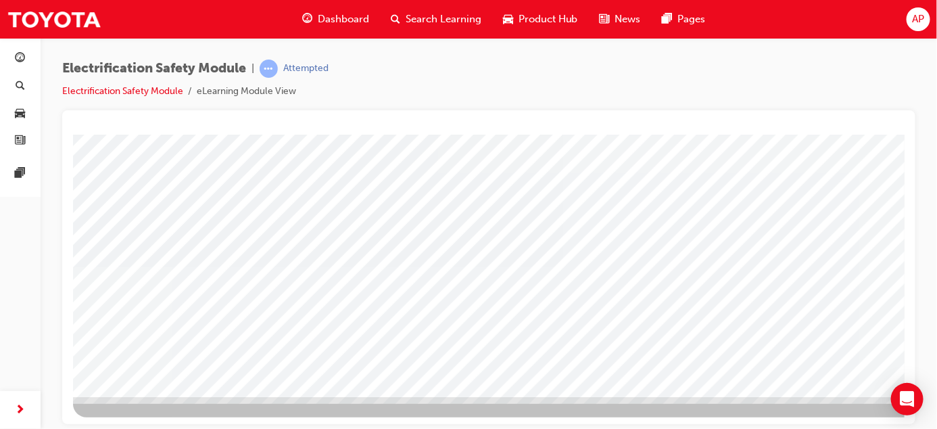
drag, startPoint x: 897, startPoint y: 265, endPoint x: 963, endPoint y: 519, distance: 261.9
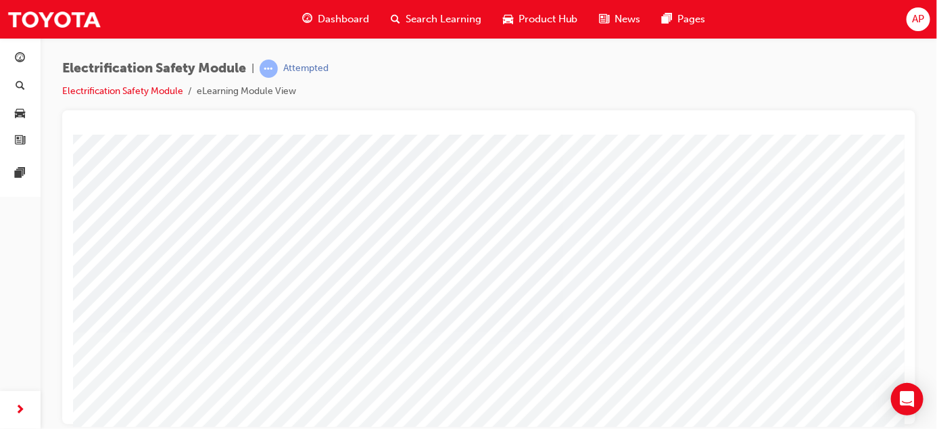
scroll to position [199, 0]
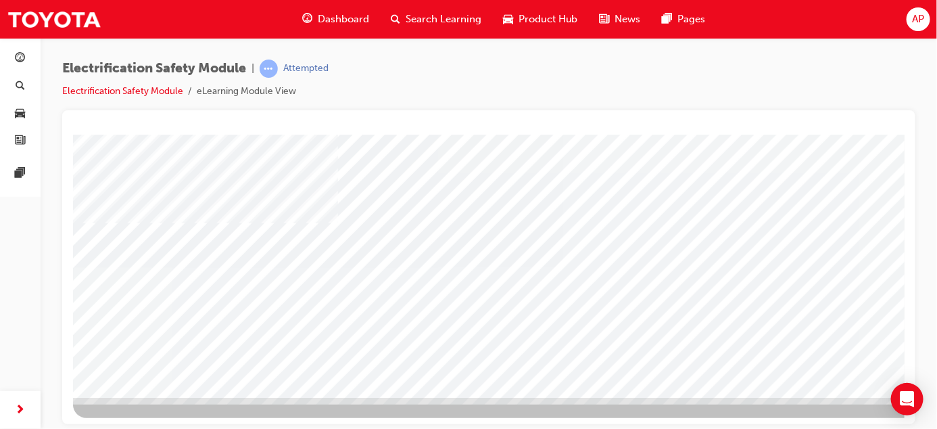
scroll to position [224, 0]
drag, startPoint x: 875, startPoint y: 360, endPoint x: 891, endPoint y: 339, distance: 26.6
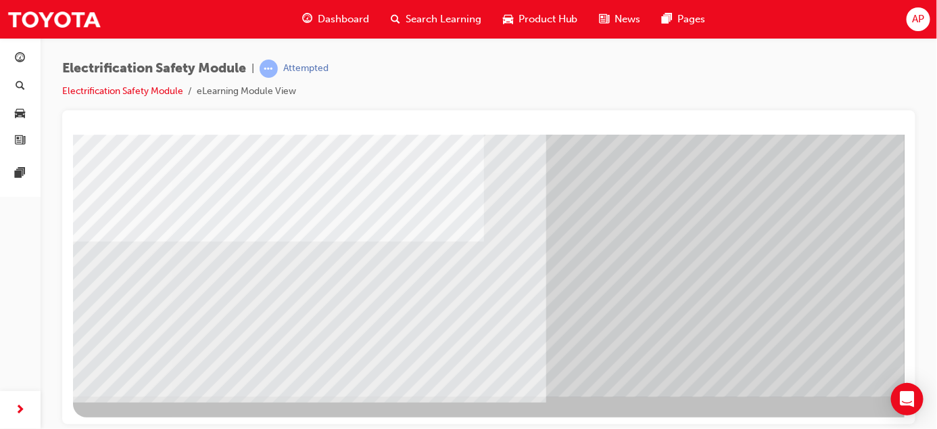
drag, startPoint x: 899, startPoint y: 221, endPoint x: 983, endPoint y: 463, distance: 256.2
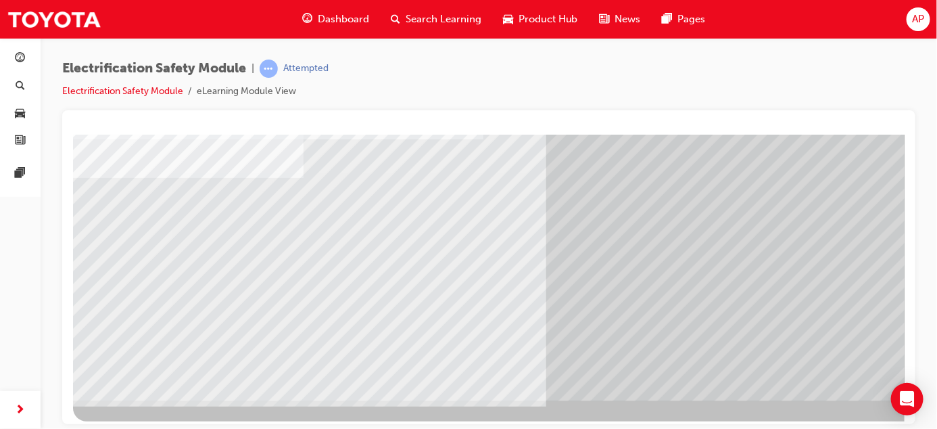
scroll to position [218, 0]
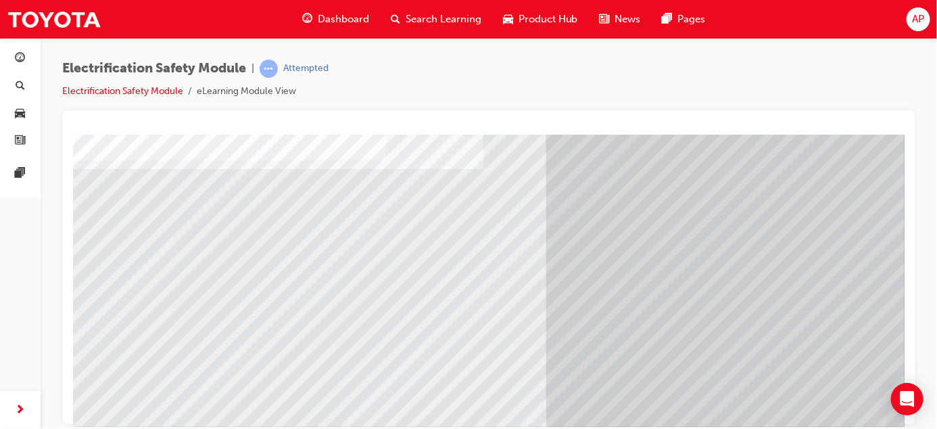
scroll to position [188, 0]
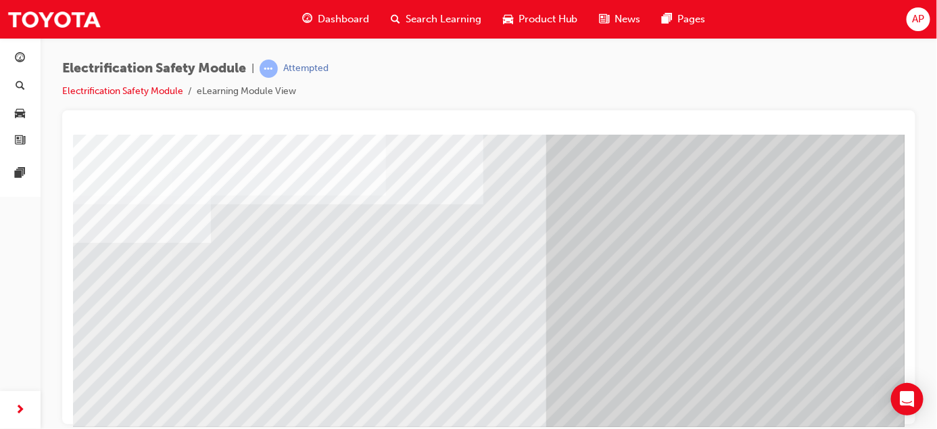
scroll to position [158, 0]
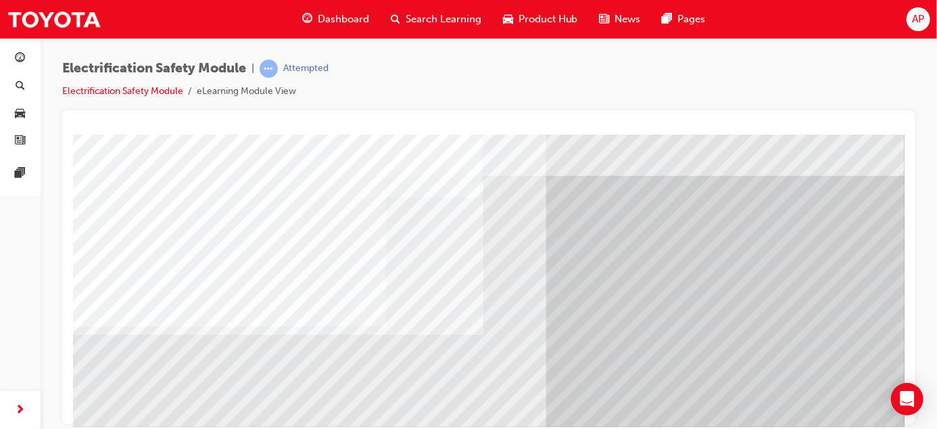
scroll to position [24, 0]
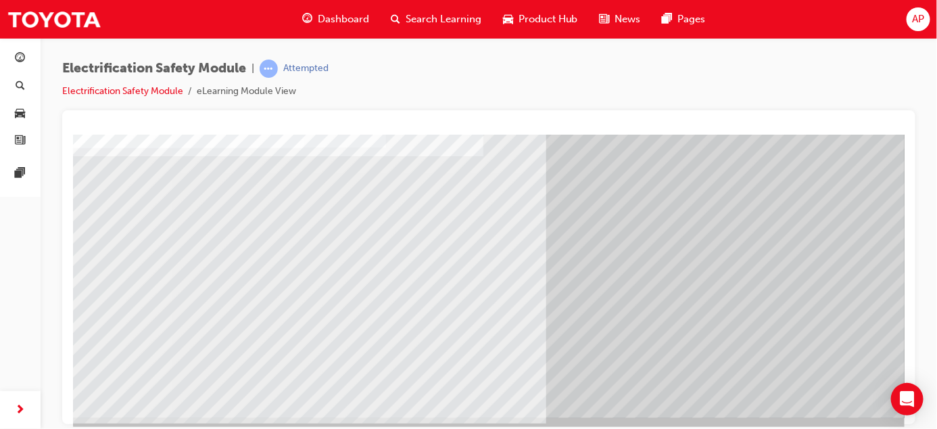
drag, startPoint x: 900, startPoint y: 344, endPoint x: 984, endPoint y: 498, distance: 176.1
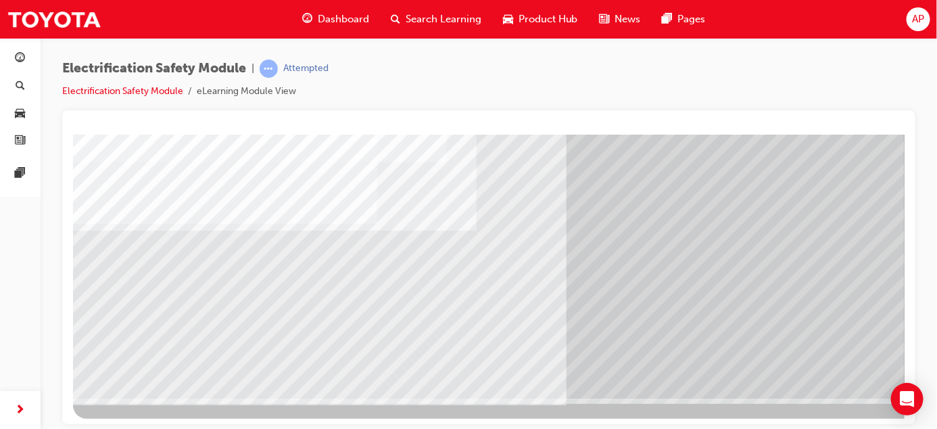
scroll to position [224, 0]
drag, startPoint x: 901, startPoint y: 282, endPoint x: 964, endPoint y: 543, distance: 268.5
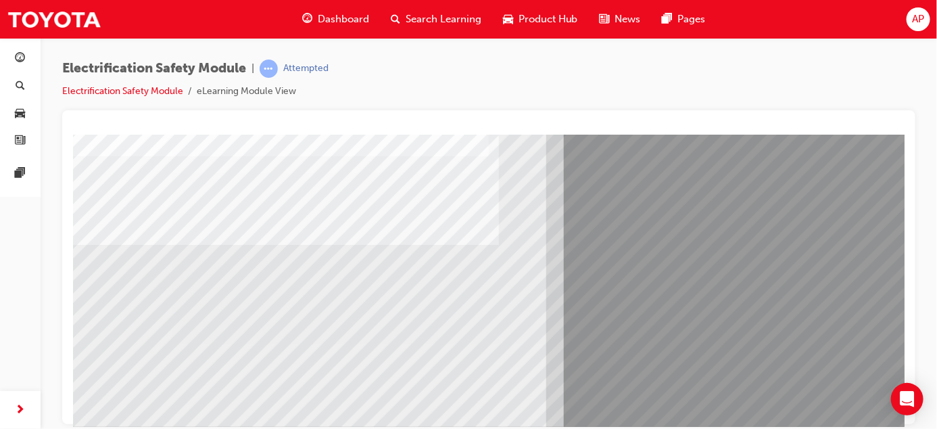
scroll to position [126, 0]
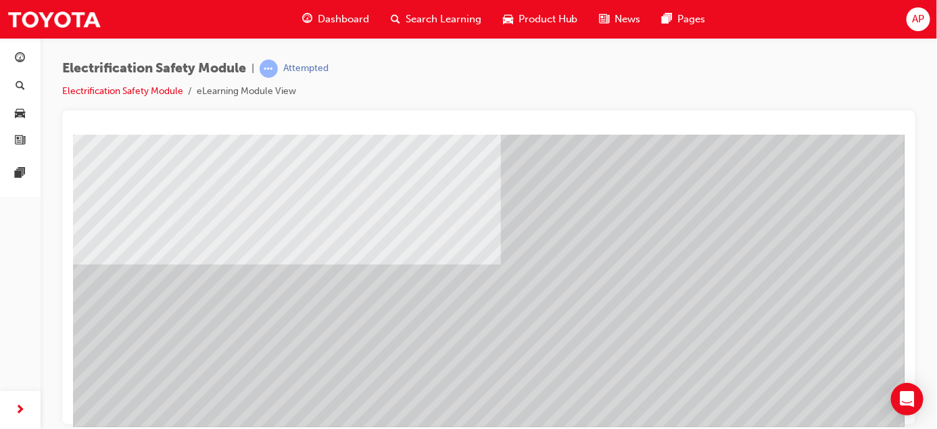
scroll to position [191, 0]
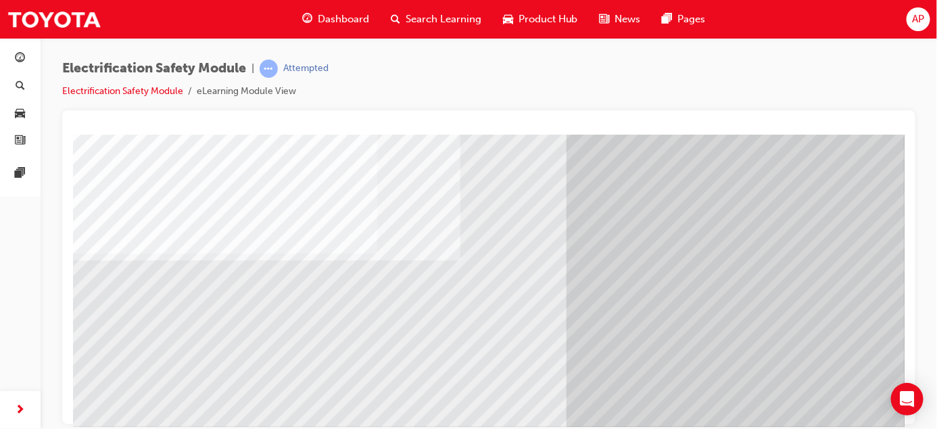
scroll to position [224, 0]
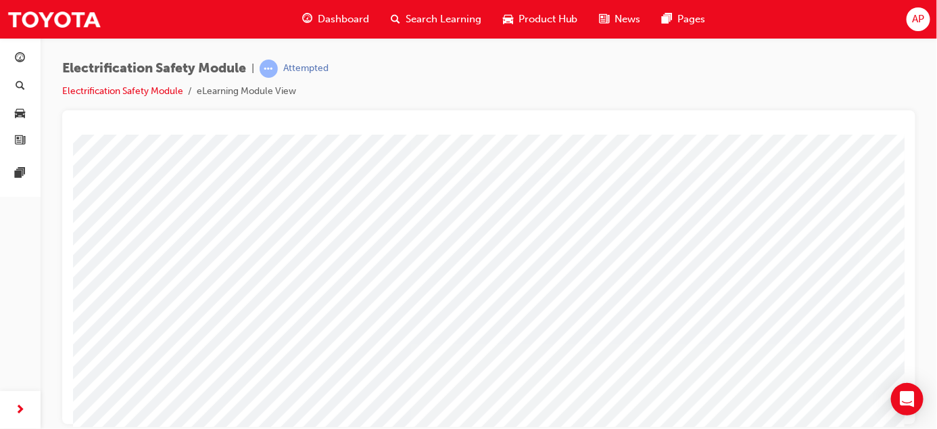
scroll to position [172, 0]
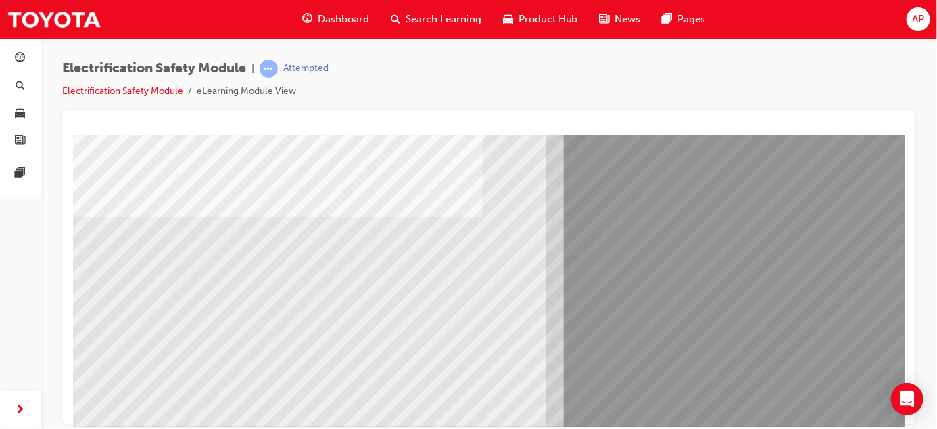
scroll to position [145, 0]
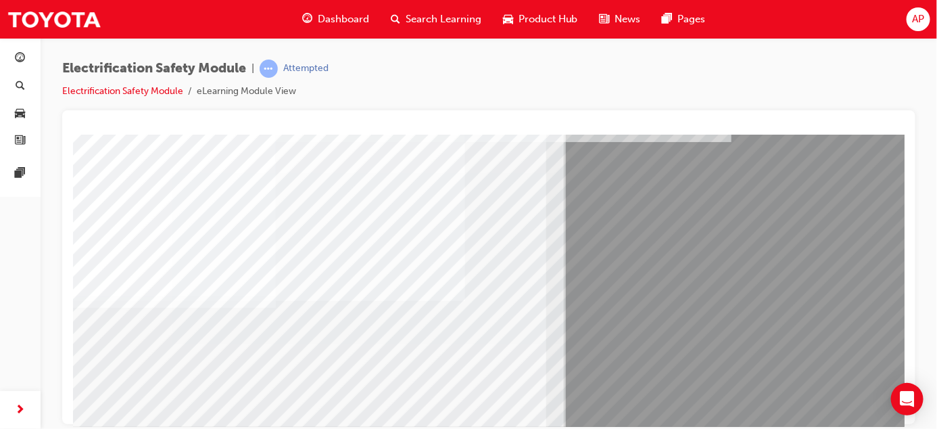
scroll to position [61, 0]
drag, startPoint x: 415, startPoint y: 334, endPoint x: 506, endPoint y: 322, distance: 91.4
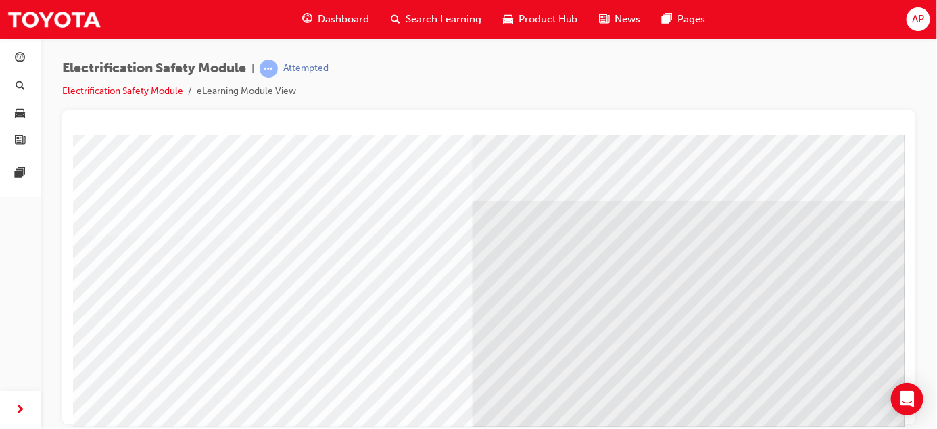
scroll to position [224, 0]
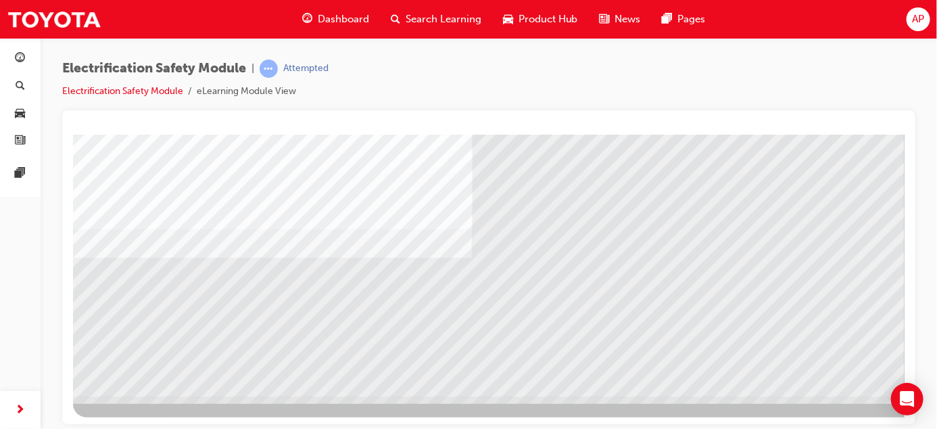
drag, startPoint x: 897, startPoint y: 235, endPoint x: 977, endPoint y: 513, distance: 289.1
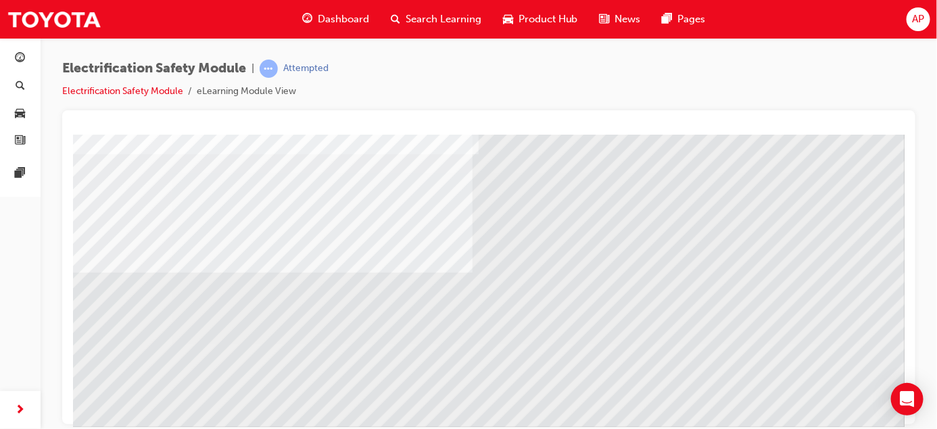
scroll to position [188, 0]
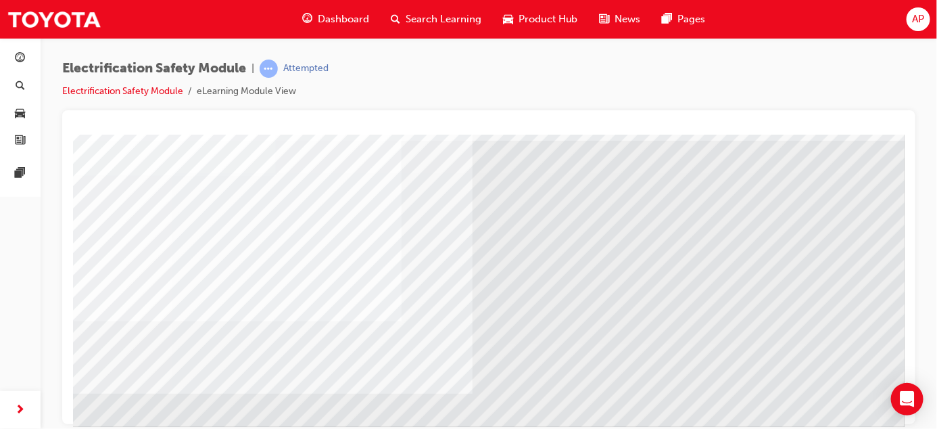
scroll to position [64, 0]
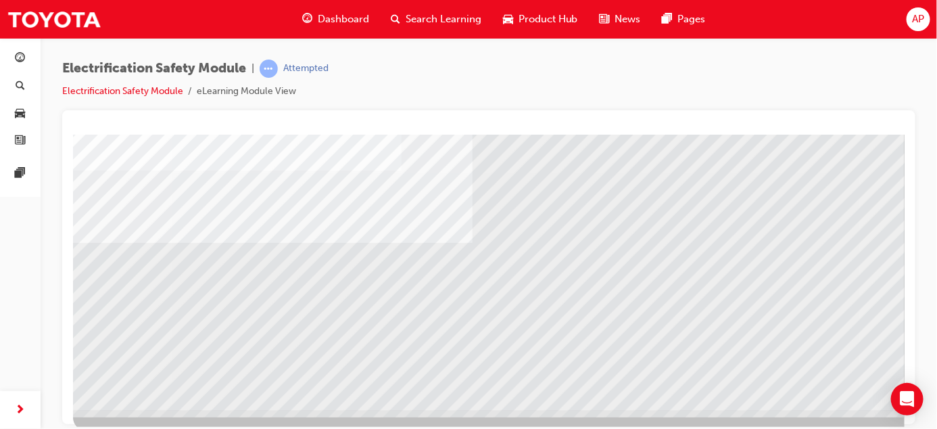
drag, startPoint x: 901, startPoint y: 314, endPoint x: 970, endPoint y: 517, distance: 214.5
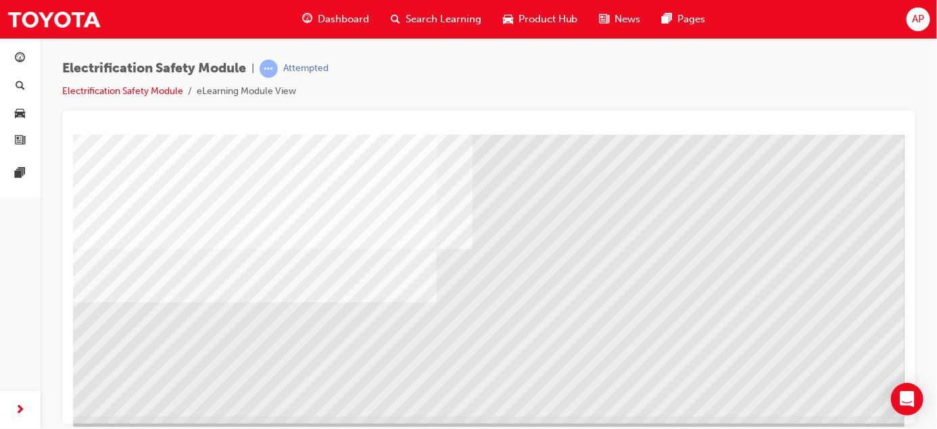
scroll to position [0, 0]
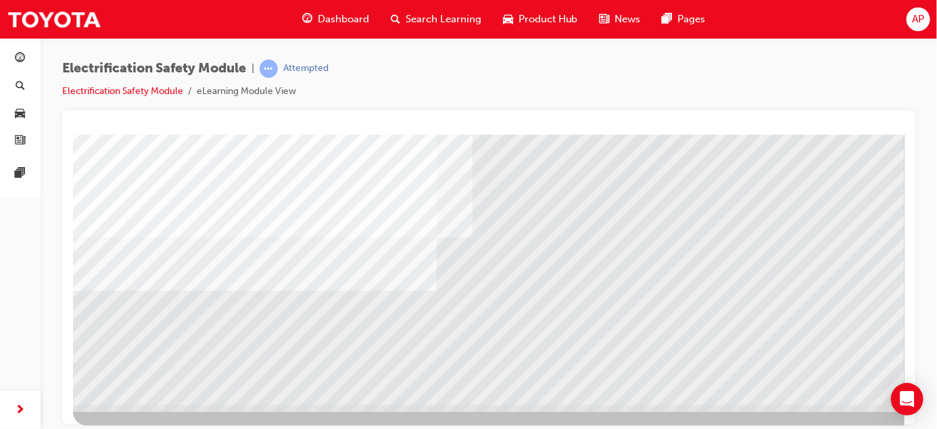
drag, startPoint x: 895, startPoint y: 278, endPoint x: 968, endPoint y: 517, distance: 249.8
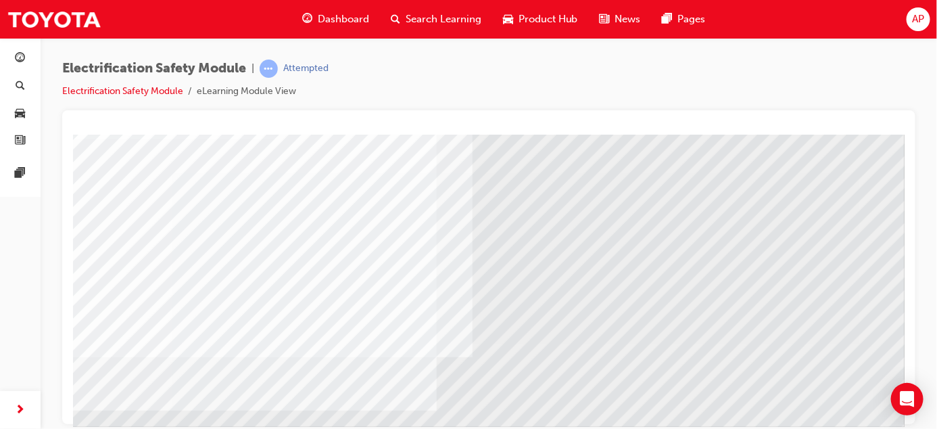
drag, startPoint x: 897, startPoint y: 282, endPoint x: 997, endPoint y: 447, distance: 192.6
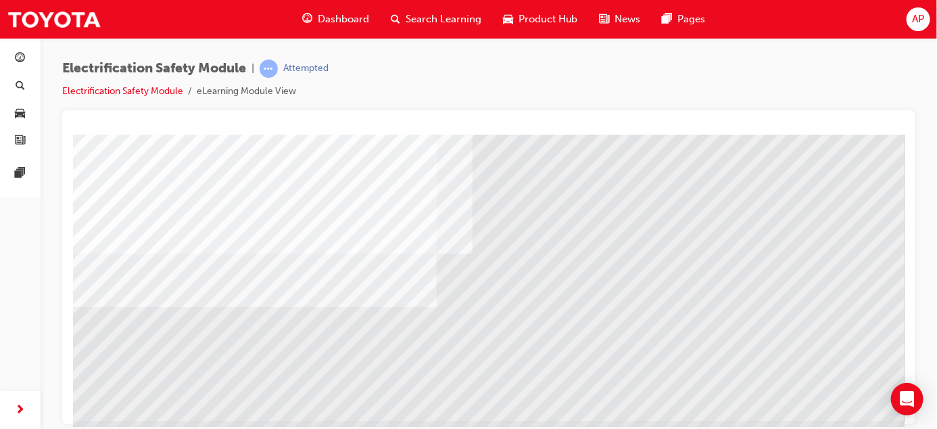
scroll to position [224, 0]
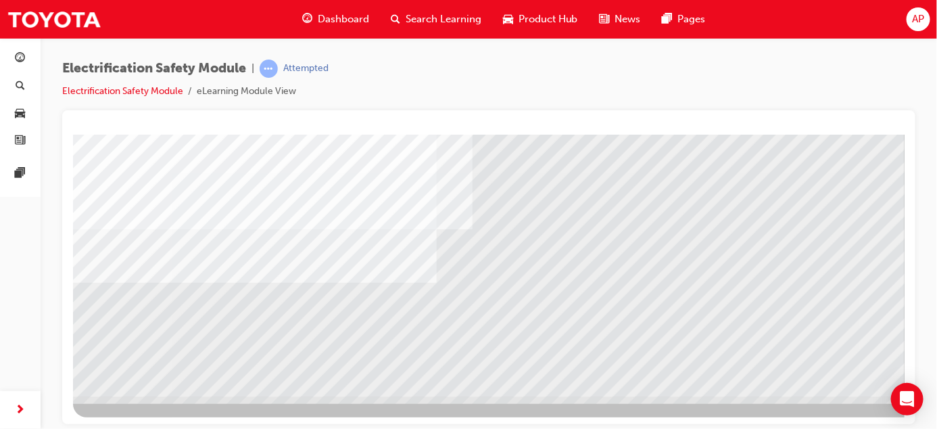
drag, startPoint x: 903, startPoint y: 318, endPoint x: 964, endPoint y: 521, distance: 211.3
drag, startPoint x: 899, startPoint y: 262, endPoint x: 973, endPoint y: 518, distance: 266.7
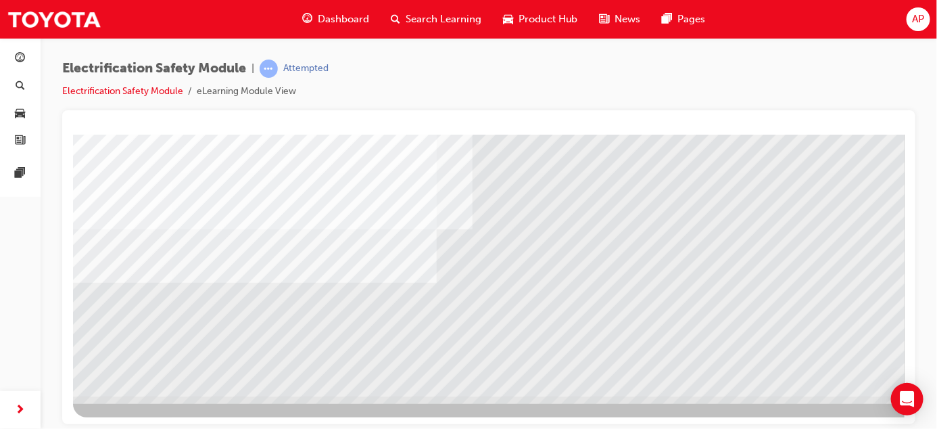
scroll to position [0, 0]
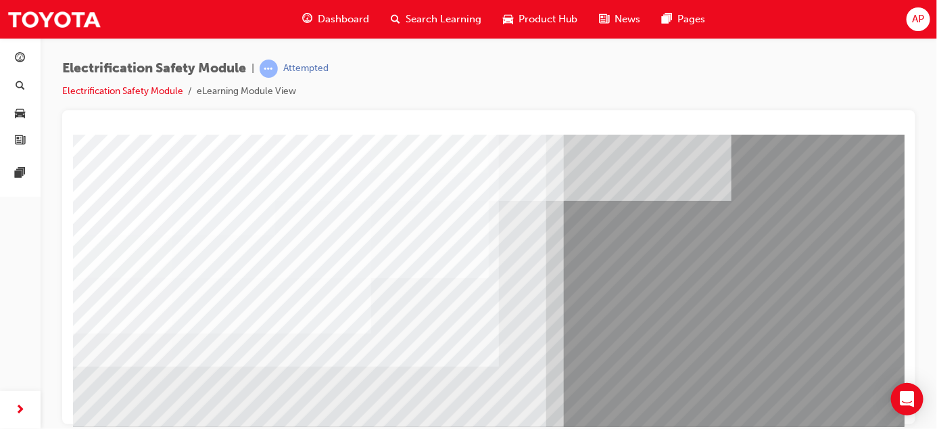
drag, startPoint x: 893, startPoint y: 247, endPoint x: 889, endPoint y: 270, distance: 22.7
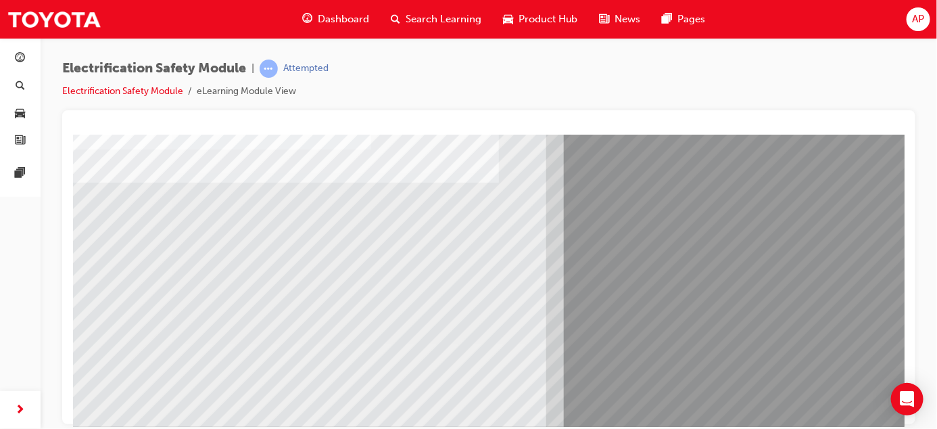
scroll to position [224, 0]
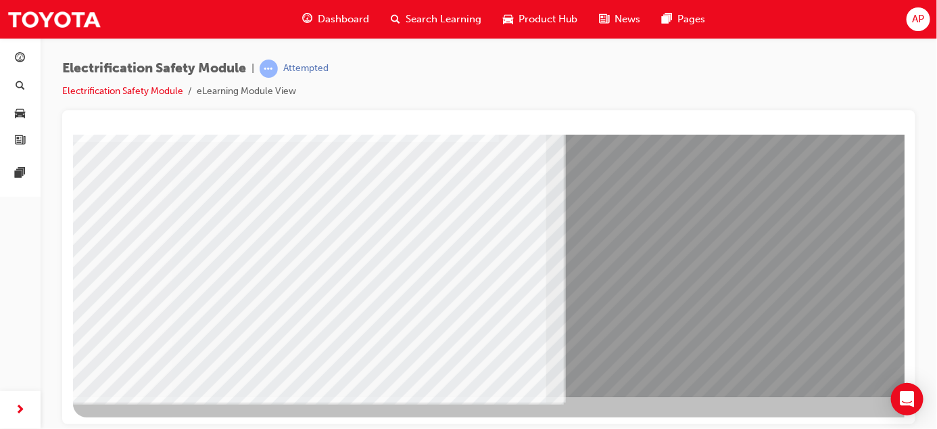
drag, startPoint x: 335, startPoint y: 407, endPoint x: 752, endPoint y: 562, distance: 445.0
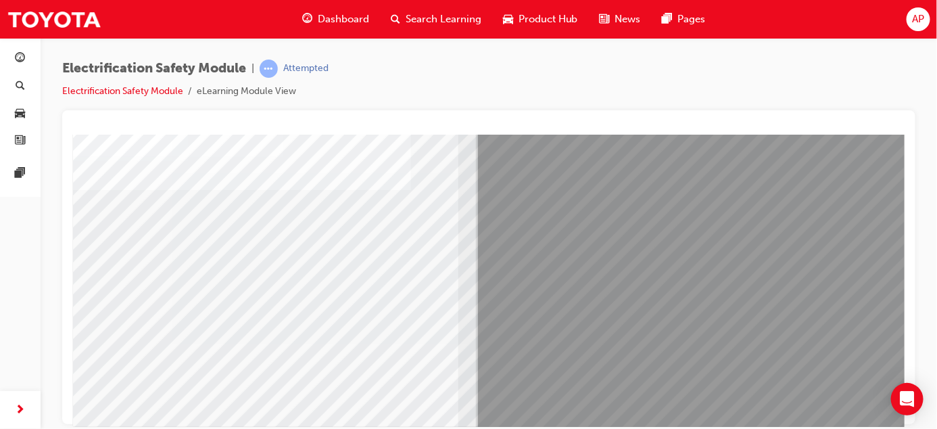
scroll to position [224, 98]
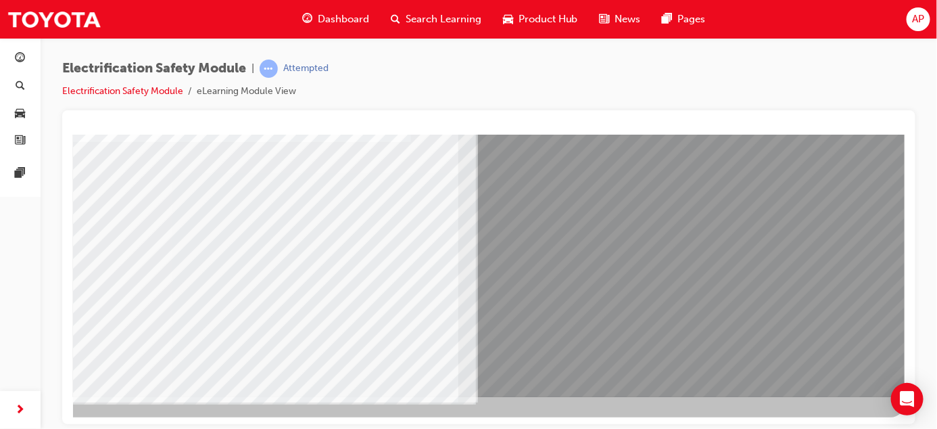
drag, startPoint x: 899, startPoint y: 345, endPoint x: 976, endPoint y: 517, distance: 188.5
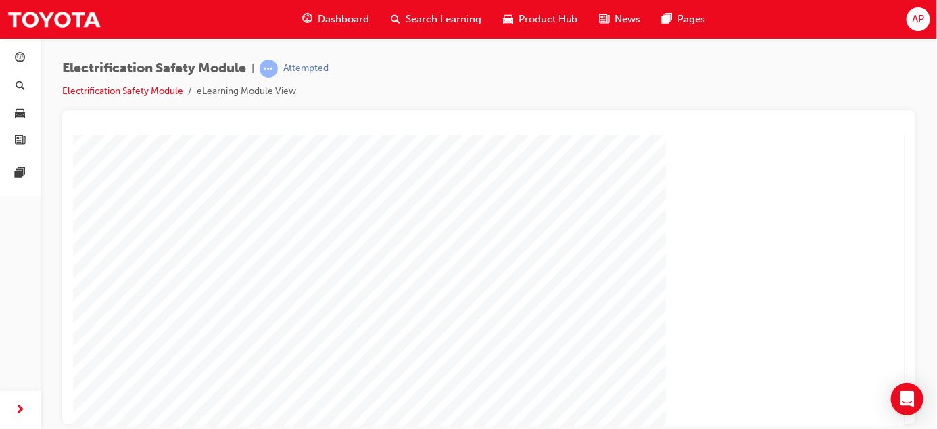
scroll to position [224, 0]
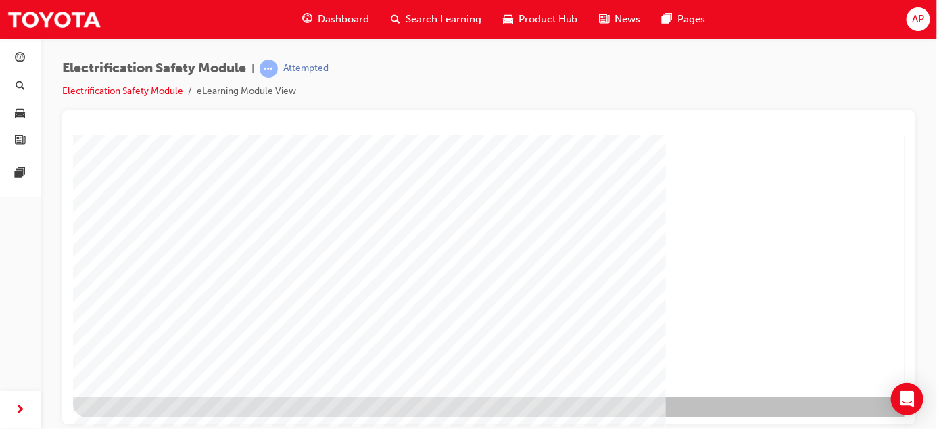
drag, startPoint x: 897, startPoint y: 270, endPoint x: 975, endPoint y: 536, distance: 277.7
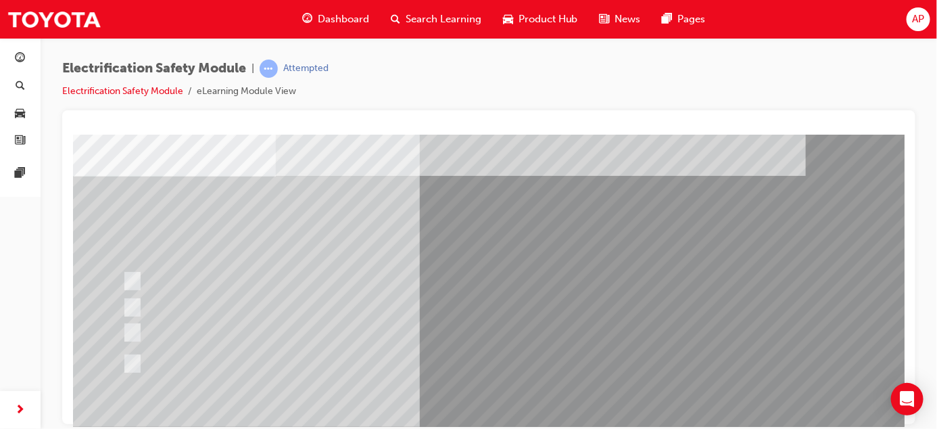
scroll to position [62, 0]
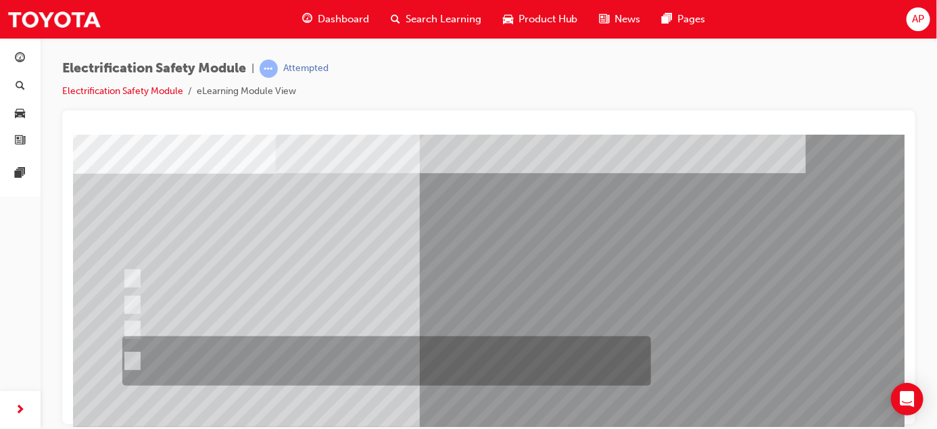
click at [139, 357] on div at bounding box center [382, 360] width 529 height 49
radio input "true"
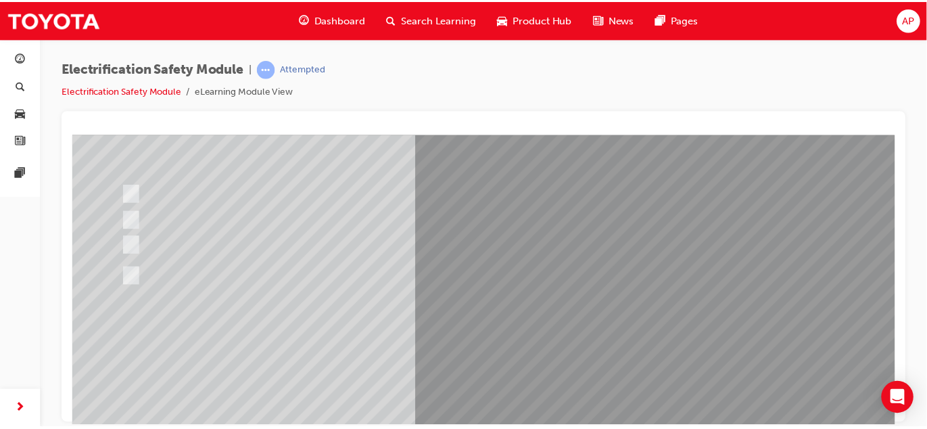
scroll to position [137, 0]
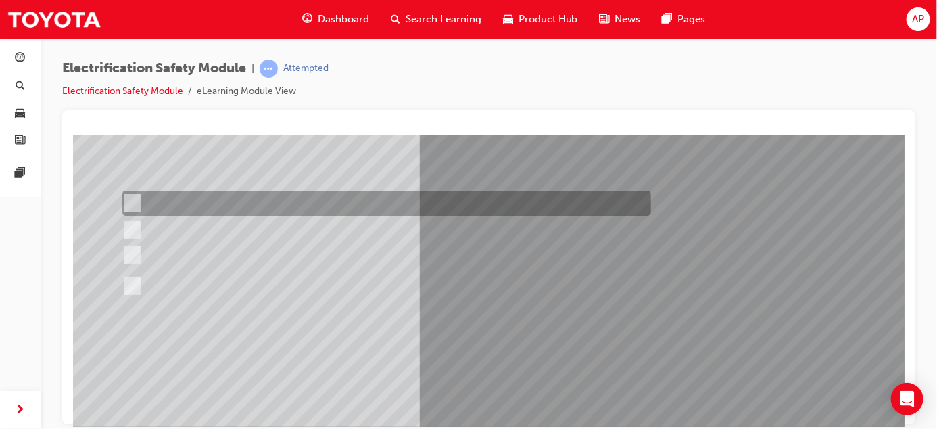
click at [131, 199] on input "The Plug-in Hybrid Electric has DC charging capability via a charging station." at bounding box center [129, 203] width 15 height 15
radio input "true"
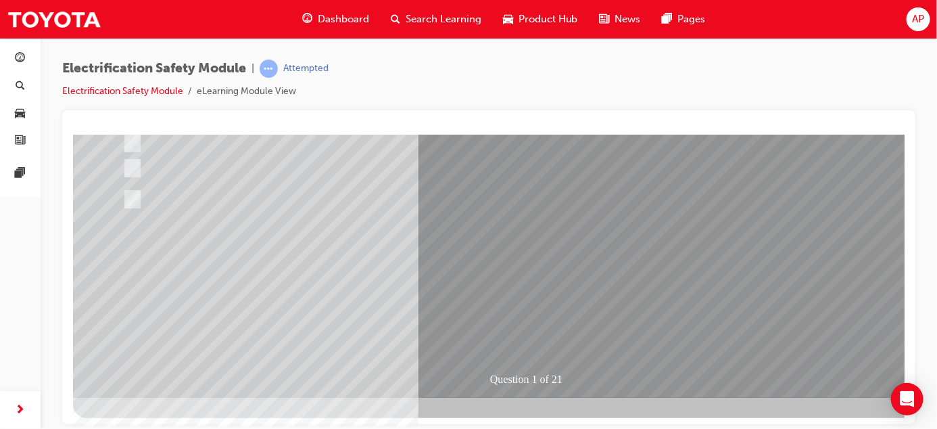
scroll to position [224, 0]
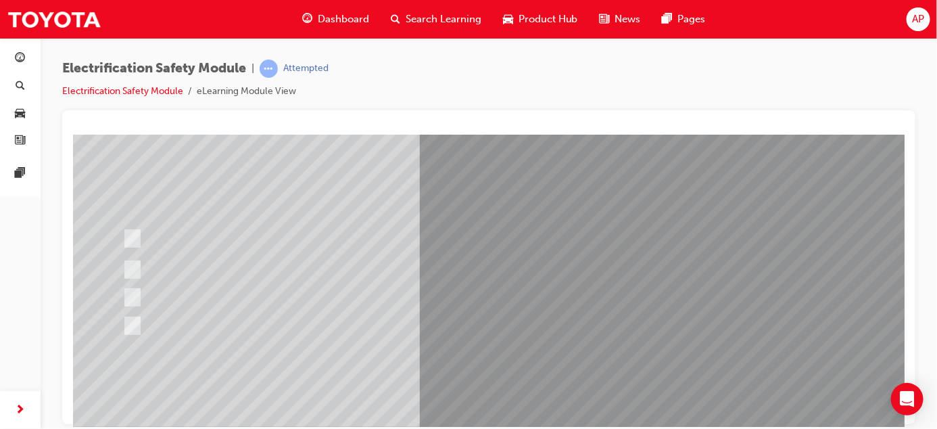
scroll to position [110, 0]
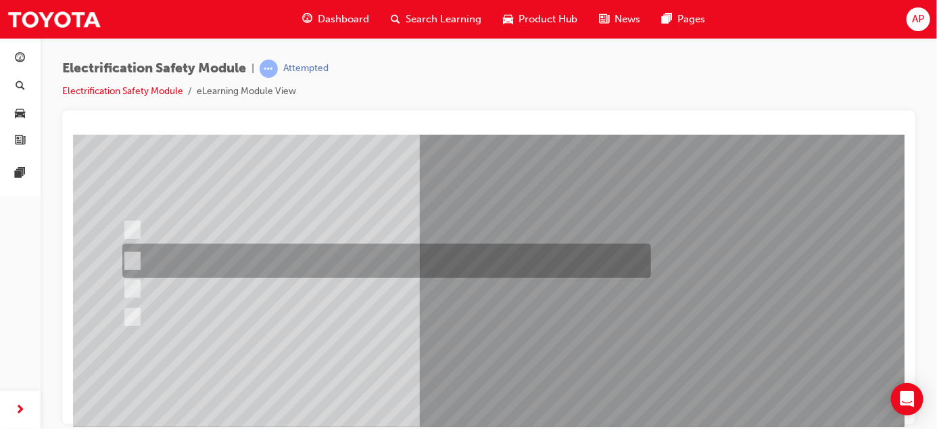
click at [131, 257] on input "The Battery Electric uses AC & DC charging capability and has no petrol engine." at bounding box center [129, 261] width 15 height 15
radio input "true"
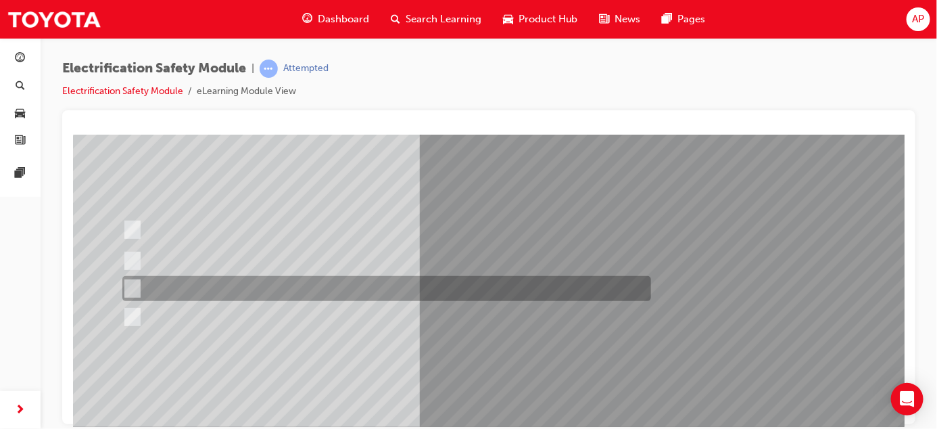
click at [135, 288] on input "The Hybrid only uses a petrol engine." at bounding box center [129, 288] width 15 height 15
radio input "true"
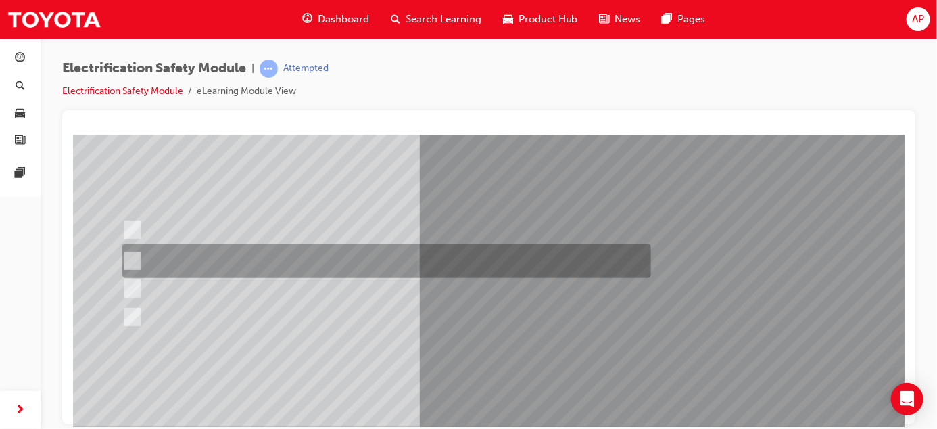
click at [136, 258] on input "The Battery Electric uses AC & DC charging capability and has no petrol engine." at bounding box center [129, 261] width 15 height 15
radio input "true"
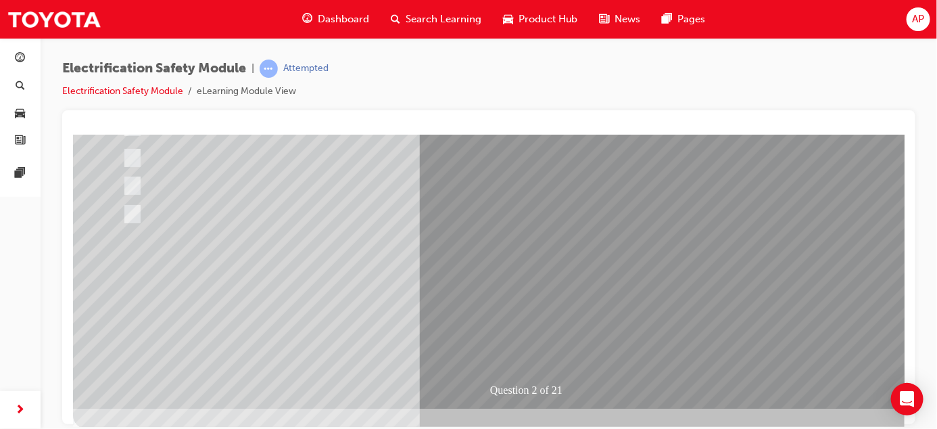
scroll to position [224, 0]
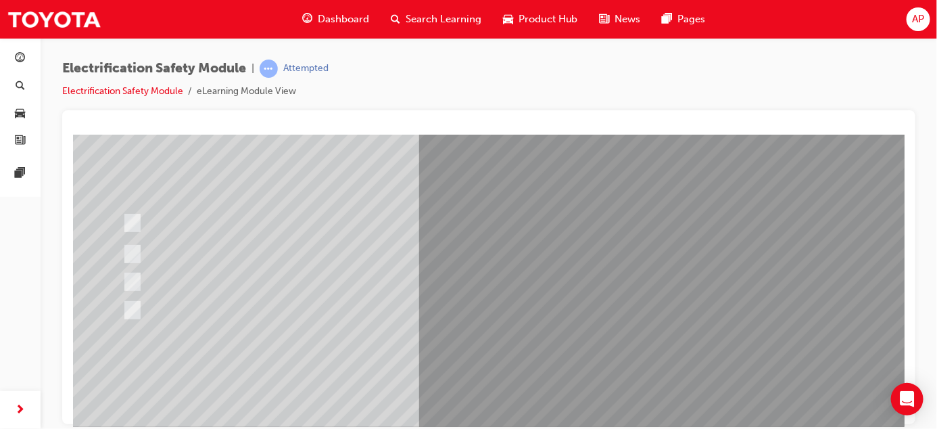
scroll to position [103, 0]
drag, startPoint x: 899, startPoint y: 243, endPoint x: 984, endPoint y: 429, distance: 204.3
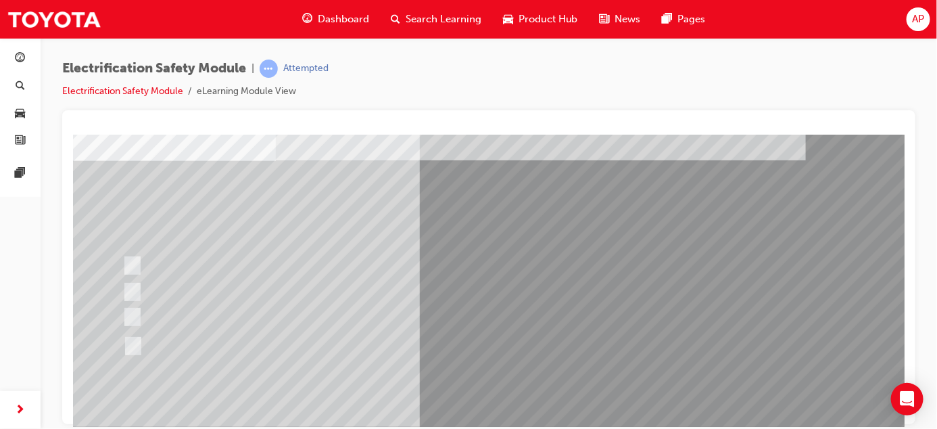
scroll to position [76, 0]
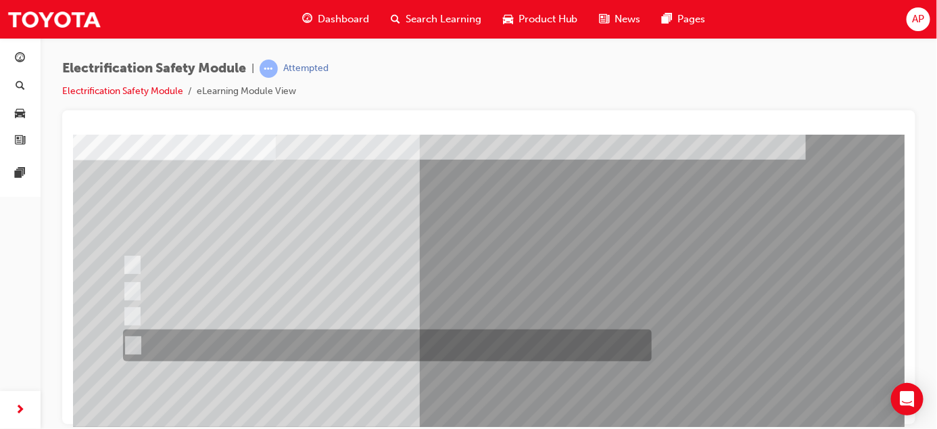
click at [133, 341] on input "The FCEV produces electric power via a Fuel Cell Stack supporting the Hybrid ba…" at bounding box center [129, 345] width 15 height 15
radio input "true"
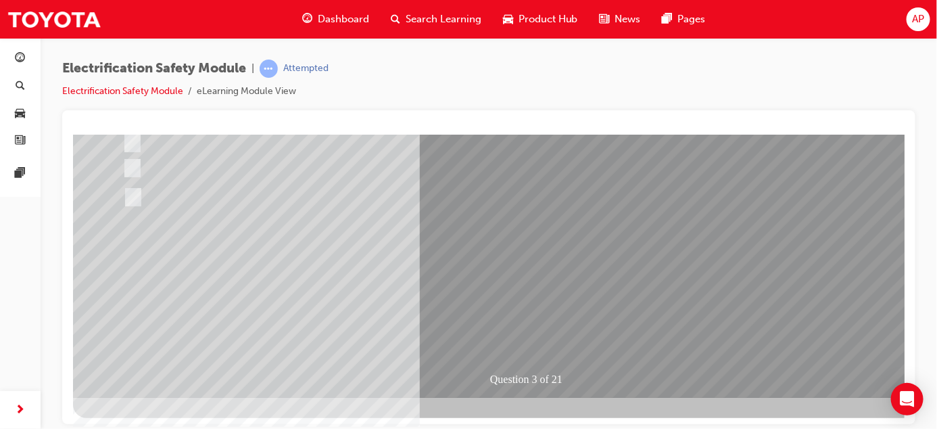
scroll to position [224, 0]
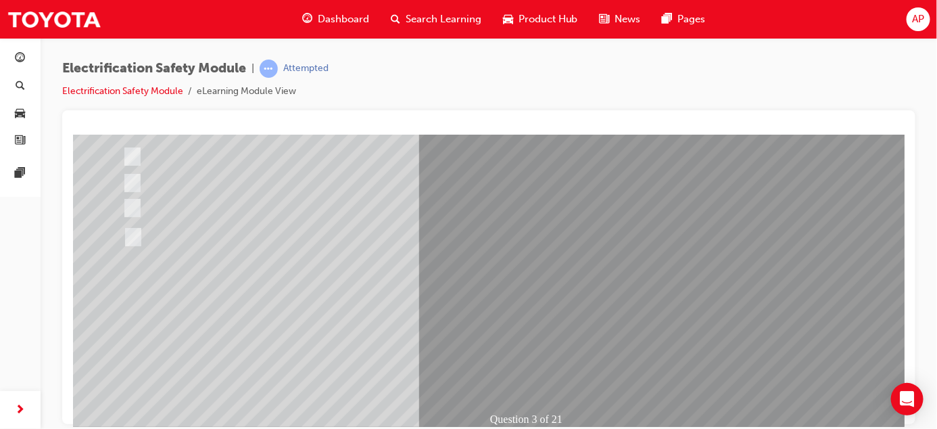
scroll to position [189, 0]
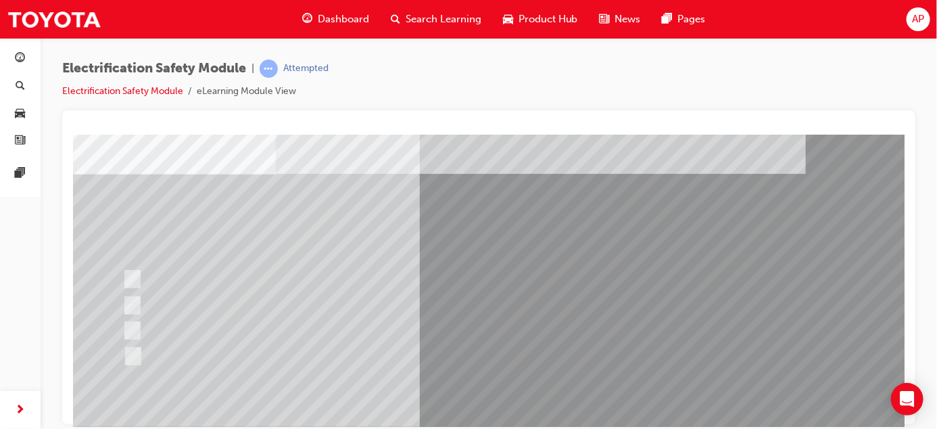
scroll to position [64, 0]
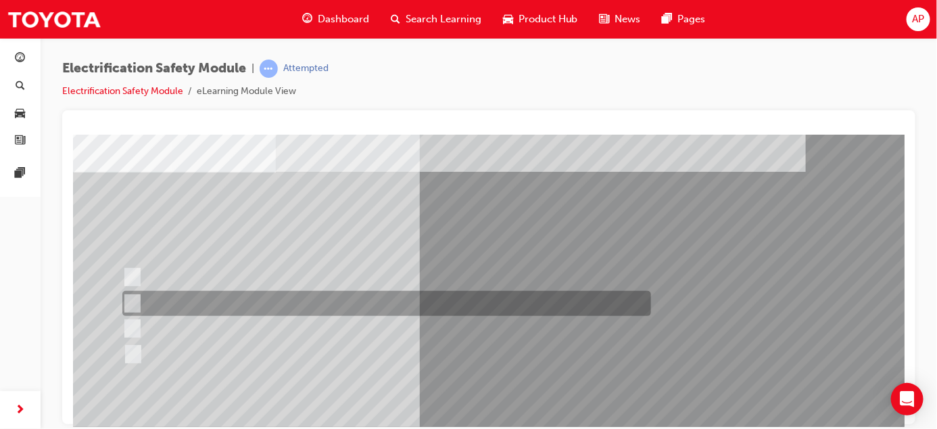
click at [141, 298] on div at bounding box center [382, 303] width 529 height 25
checkbox input "true"
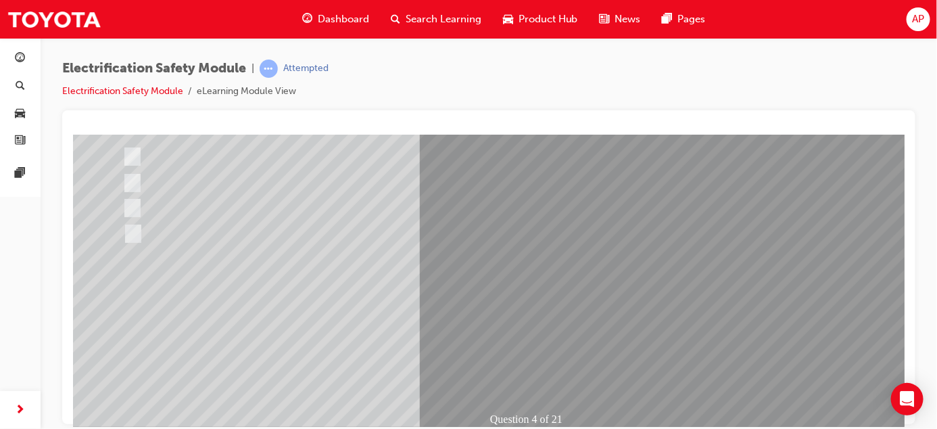
scroll to position [185, 0]
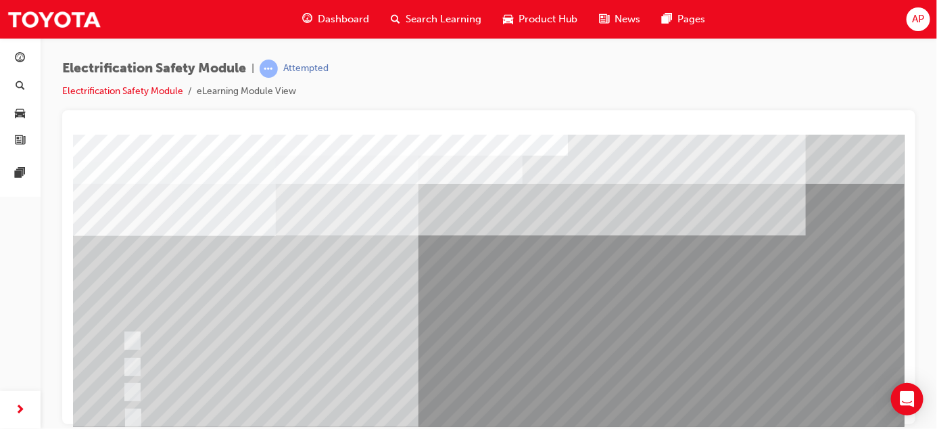
click at [523, 364] on div at bounding box center [382, 366] width 529 height 25
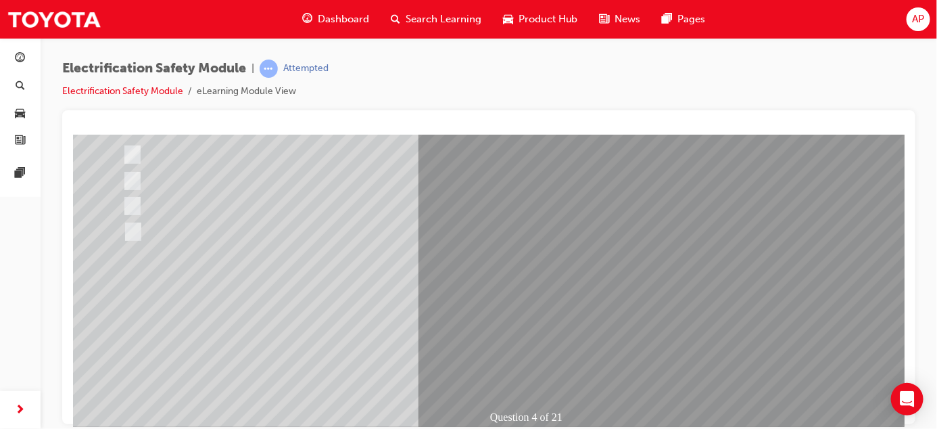
scroll to position [193, 0]
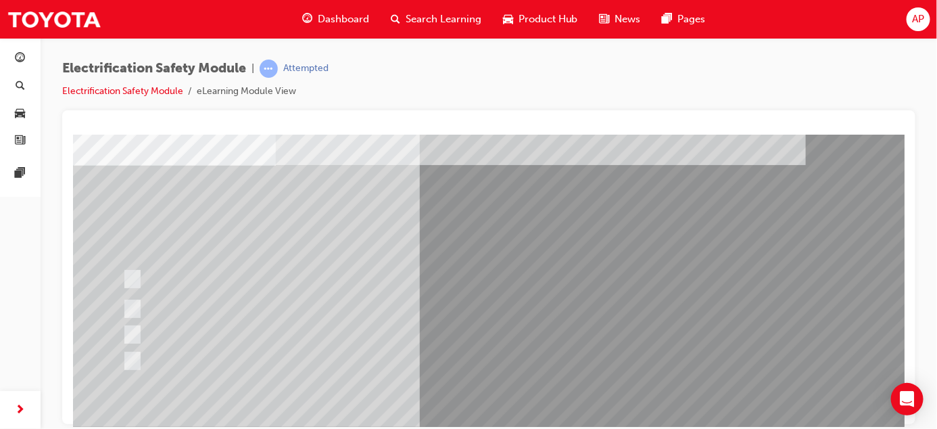
scroll to position [71, 0]
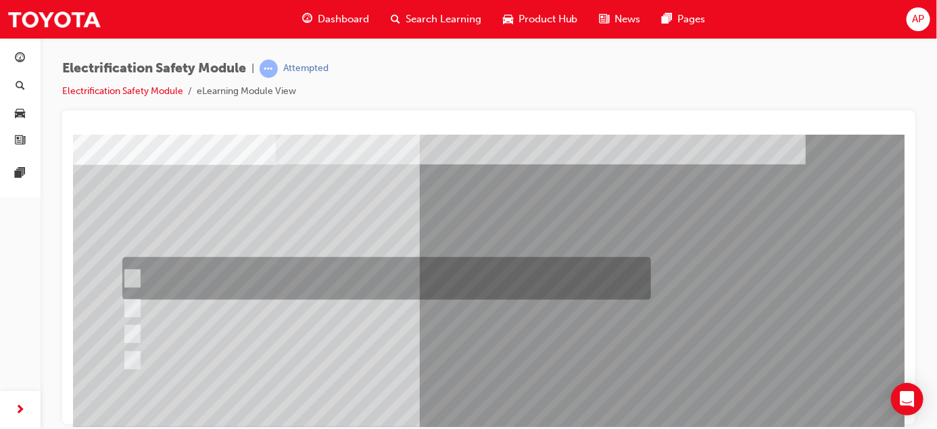
click at [134, 273] on input "The READY light will illuminate when the vehicle is turned on and ready to driv…" at bounding box center [128, 278] width 15 height 15
checkbox input "true"
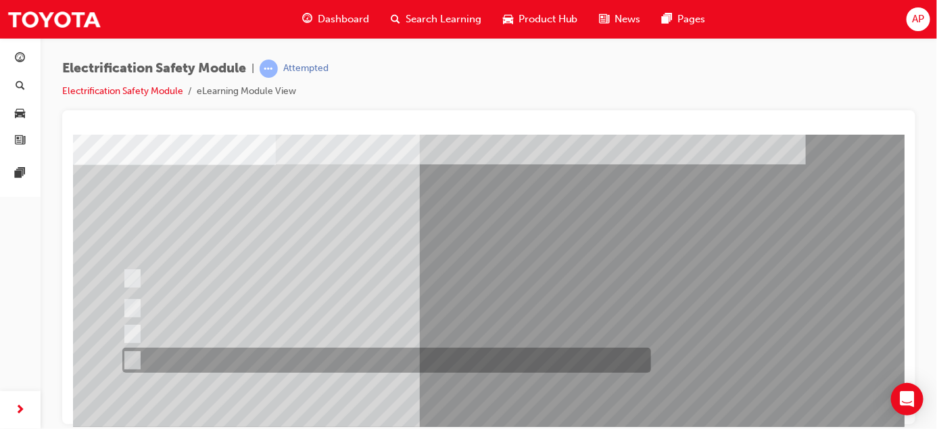
click at [131, 358] on input "Battery Level indicator (State of Charge)." at bounding box center [128, 360] width 15 height 15
checkbox input "true"
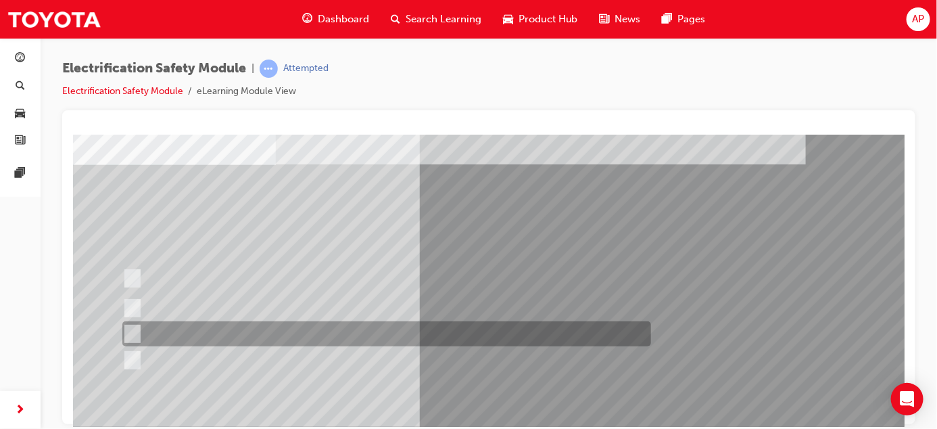
click at [133, 331] on input "Vehicle Motive Force selection types illuminated e.g. (EV/HV)." at bounding box center [128, 334] width 15 height 15
checkbox input "true"
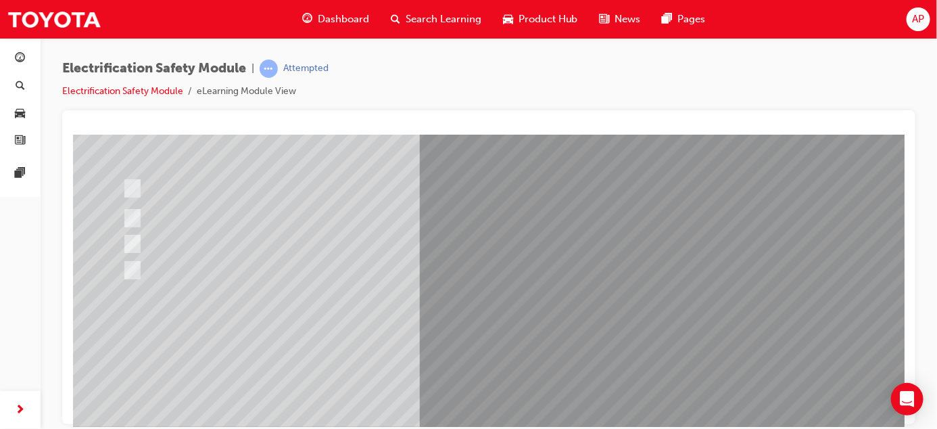
scroll to position [196, 0]
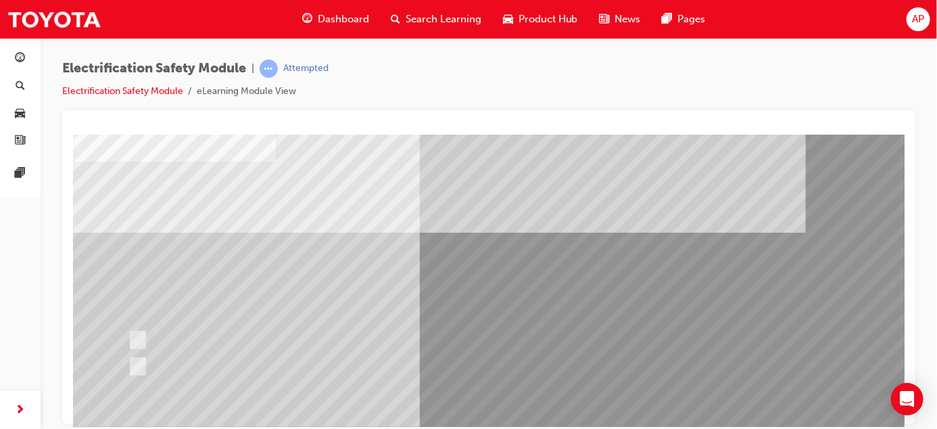
scroll to position [79, 0]
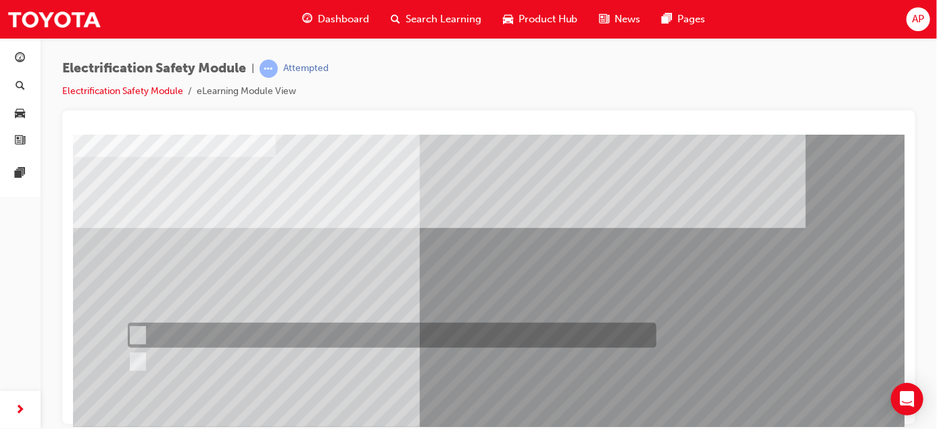
click at [139, 329] on input "True" at bounding box center [134, 335] width 15 height 15
radio input "true"
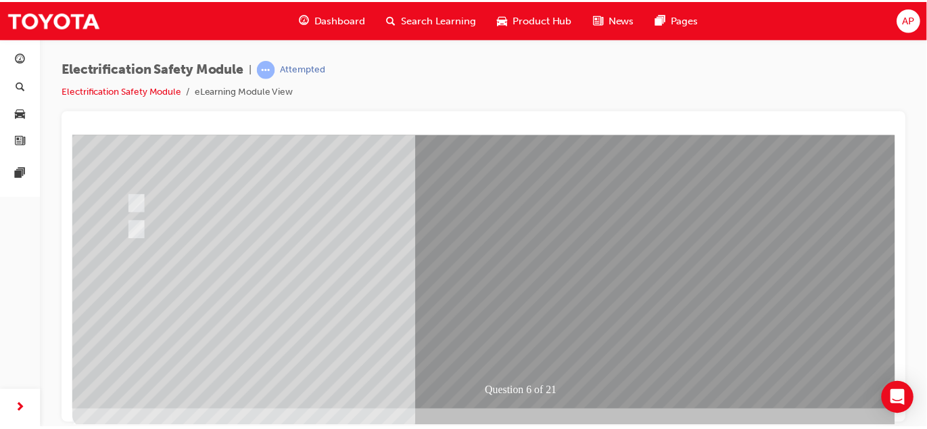
scroll to position [212, 0]
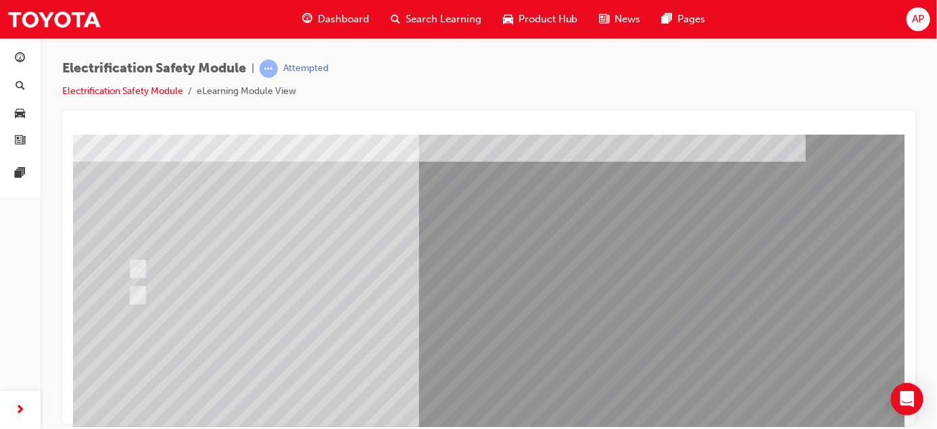
scroll to position [148, 0]
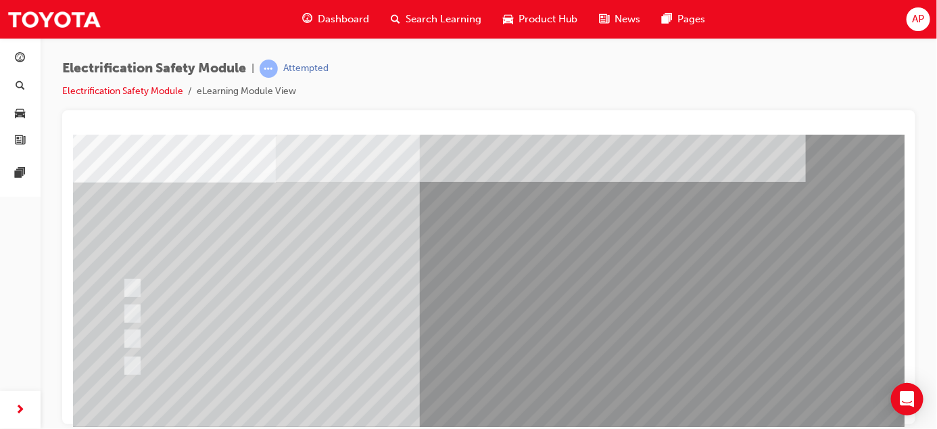
scroll to position [57, 0]
click at [819, 80] on div "Electrification Safety Module | Attempted Electrification Safety Module eLearni…" at bounding box center [488, 85] width 853 height 51
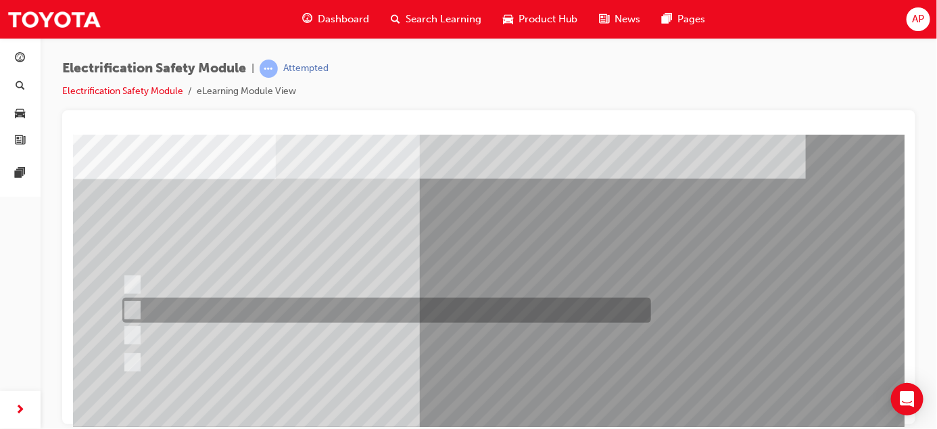
click at [127, 305] on input "Be detected and the system will shut down." at bounding box center [129, 310] width 15 height 15
radio input "true"
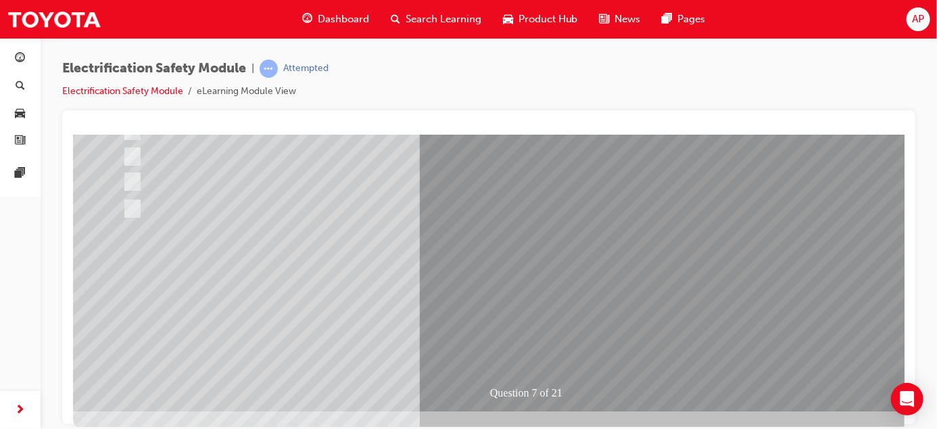
scroll to position [224, 0]
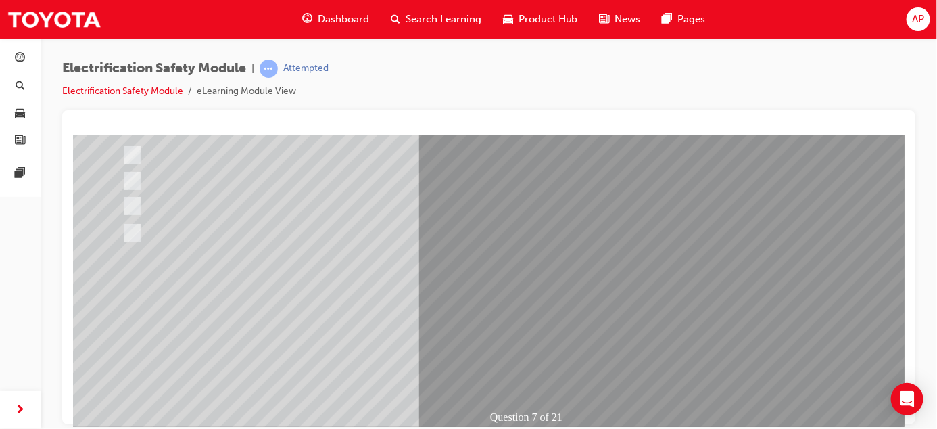
scroll to position [187, 0]
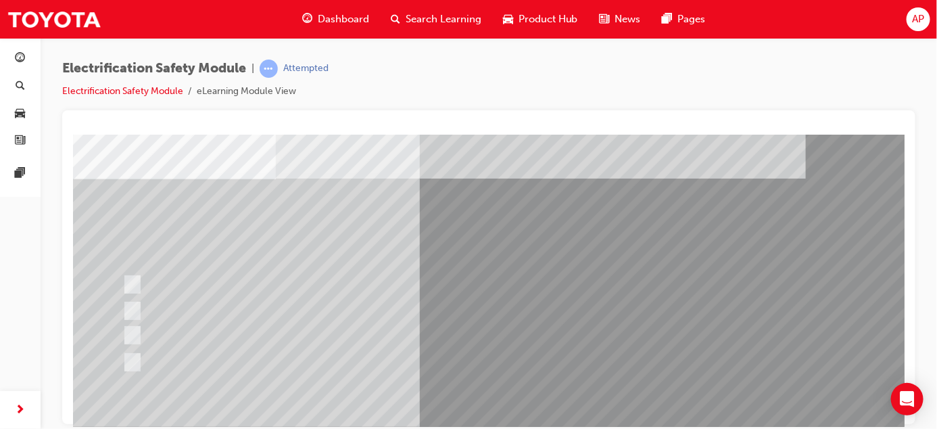
scroll to position [59, 0]
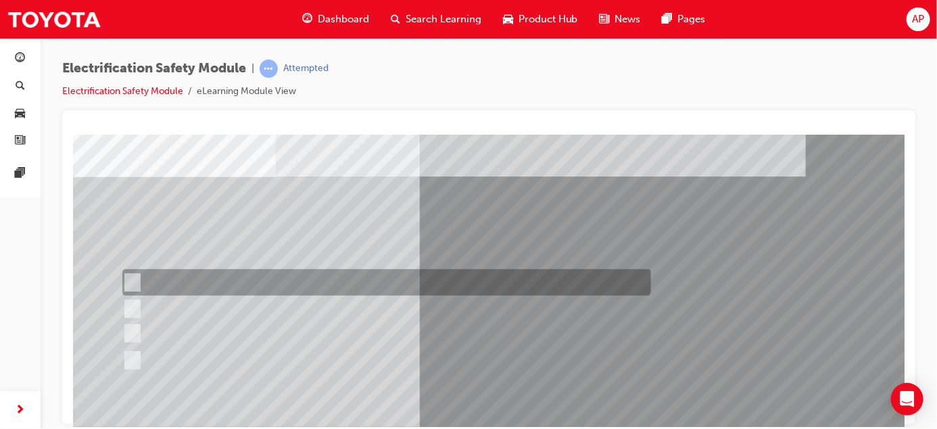
click at [135, 280] on input "Working on the High Voltage System." at bounding box center [129, 282] width 15 height 15
radio input "true"
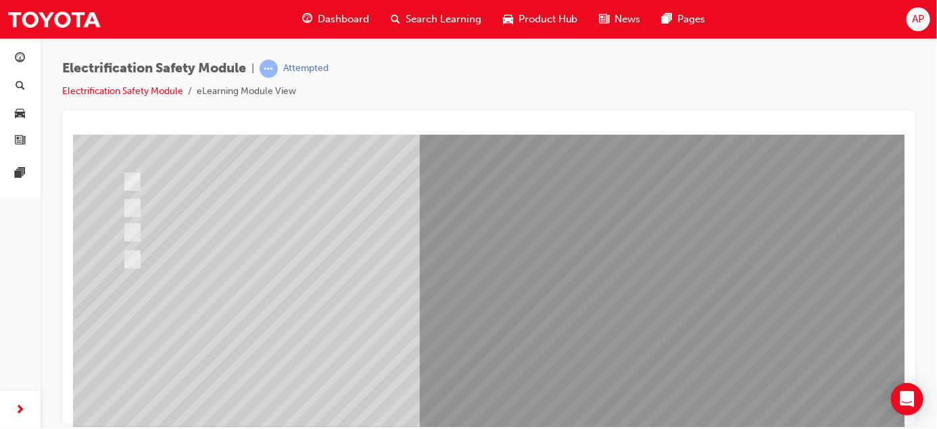
scroll to position [192, 0]
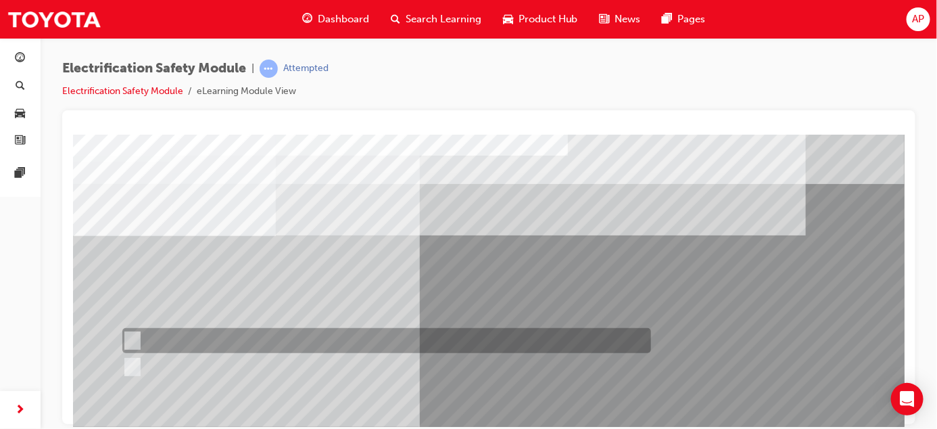
click at [129, 338] on input "True" at bounding box center [129, 340] width 15 height 15
radio input "true"
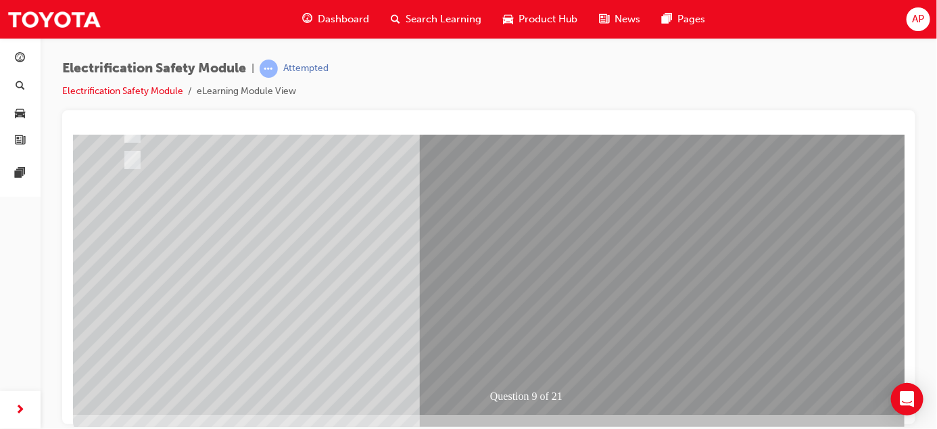
scroll to position [224, 0]
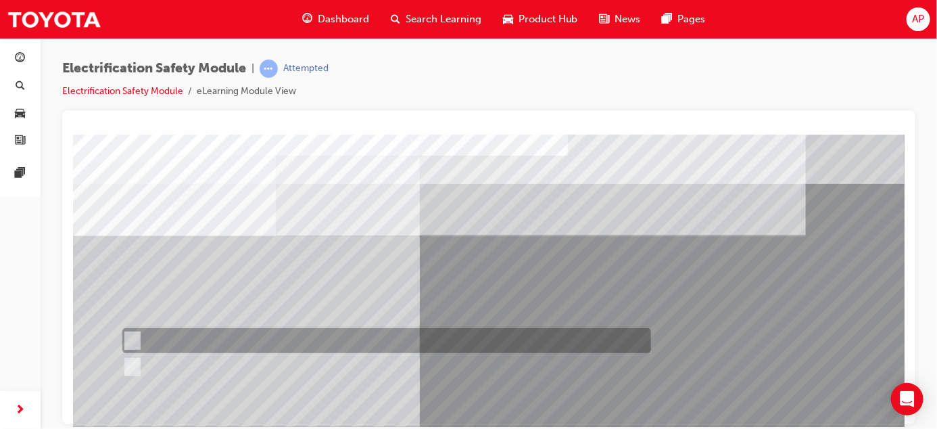
click at [139, 337] on div at bounding box center [382, 340] width 529 height 25
radio input "true"
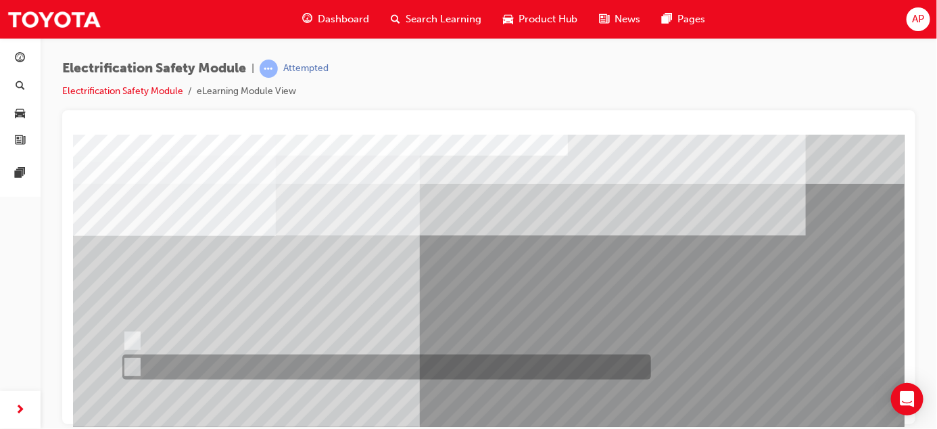
click at [136, 362] on input "True" at bounding box center [129, 367] width 15 height 15
radio input "true"
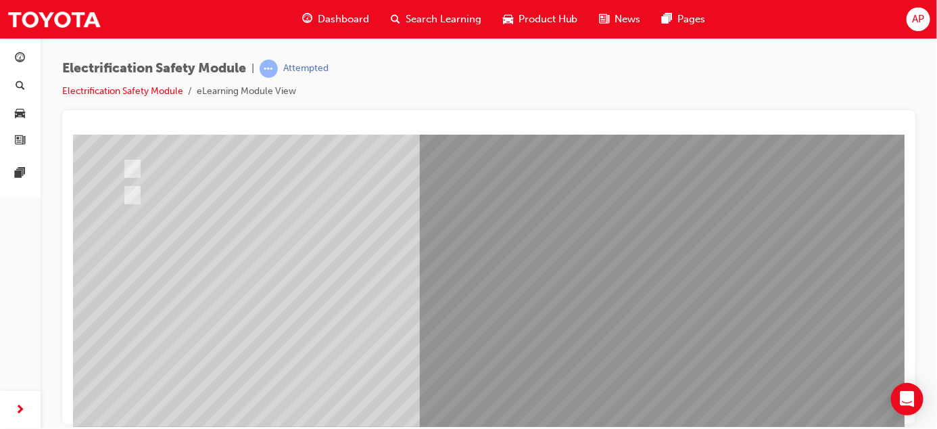
scroll to position [176, 0]
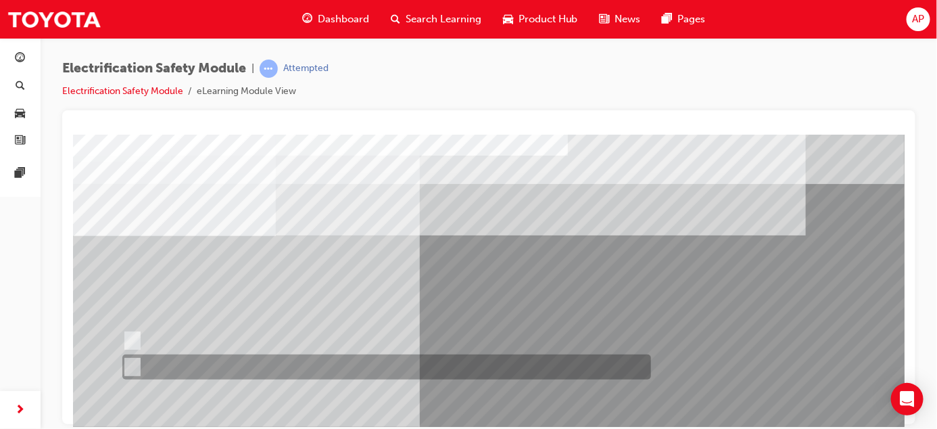
click at [130, 364] on input "False" at bounding box center [129, 367] width 15 height 15
radio input "true"
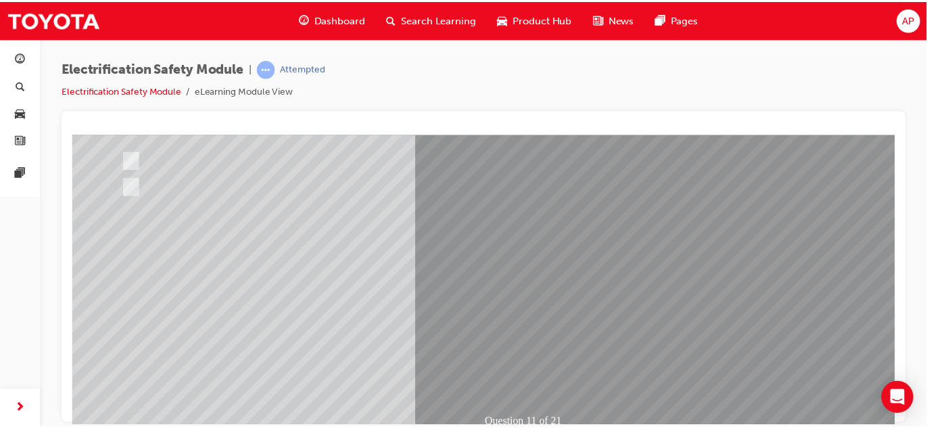
scroll to position [181, 0]
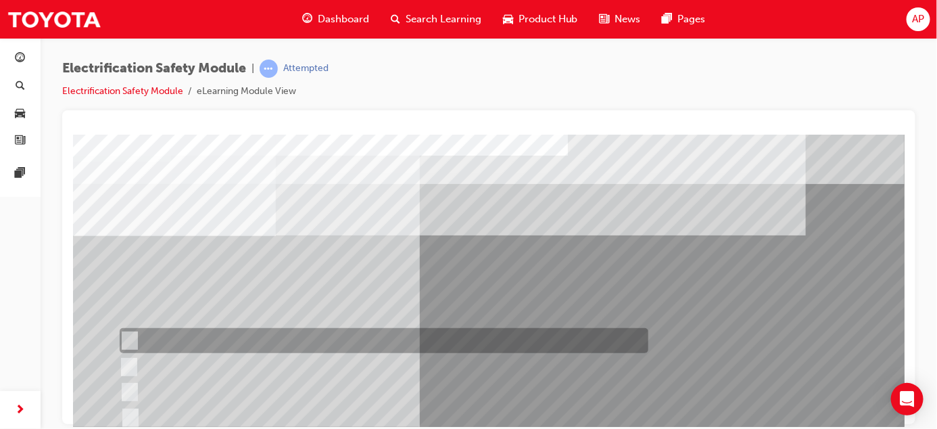
click at [126, 339] on input "In your pocket." at bounding box center [126, 340] width 15 height 15
radio input "true"
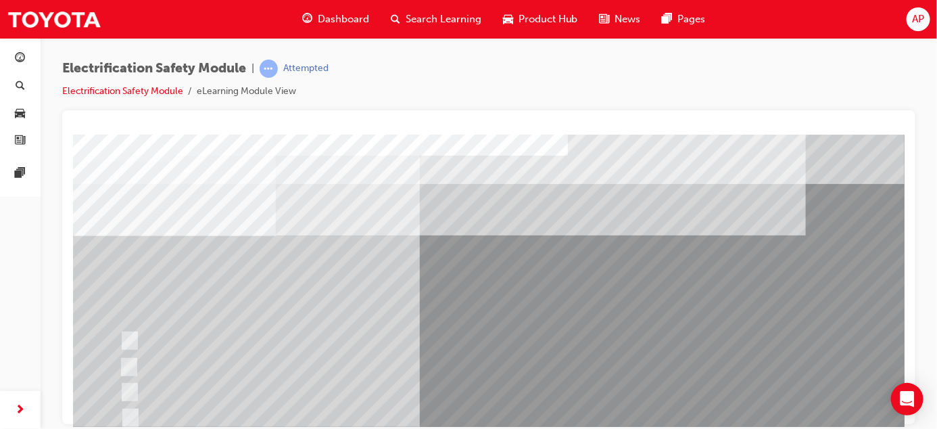
drag, startPoint x: 893, startPoint y: 267, endPoint x: 880, endPoint y: 291, distance: 27.3
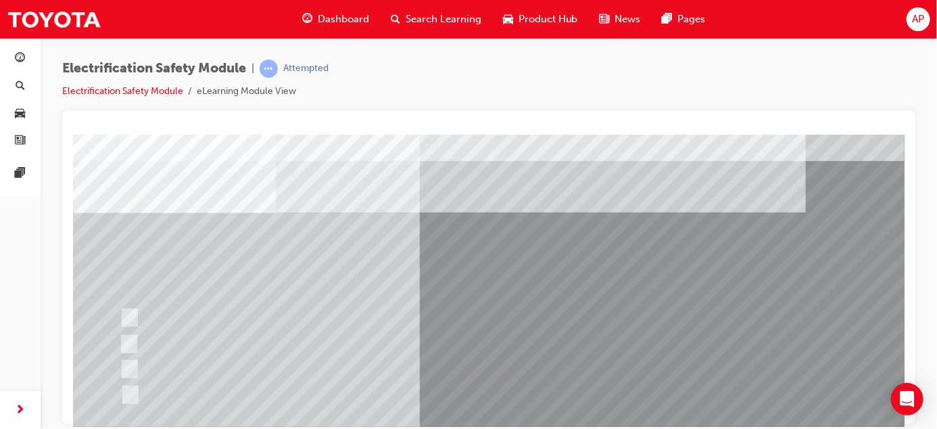
scroll to position [26, 0]
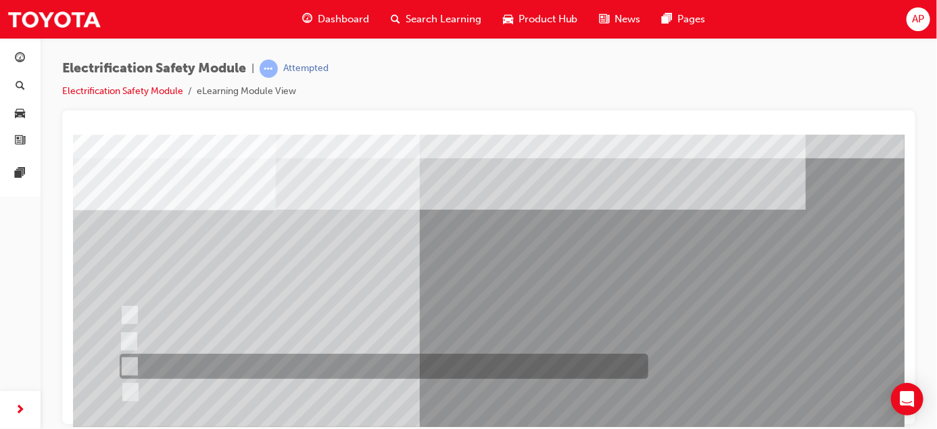
click at [131, 360] on input "Outside the vehicle’s detection area for entry and start system." at bounding box center [126, 366] width 15 height 15
radio input "true"
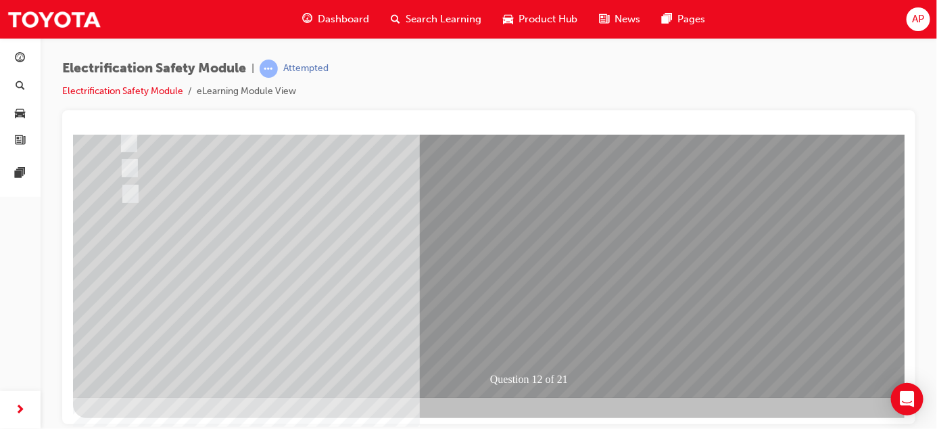
scroll to position [224, 0]
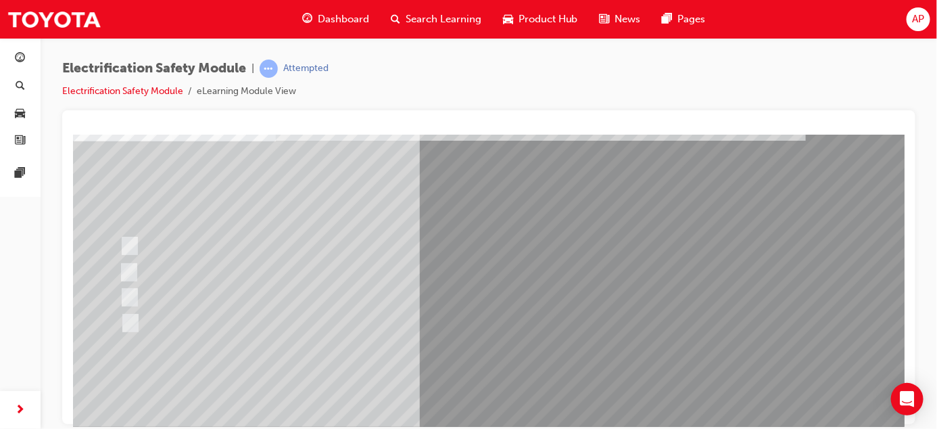
scroll to position [96, 0]
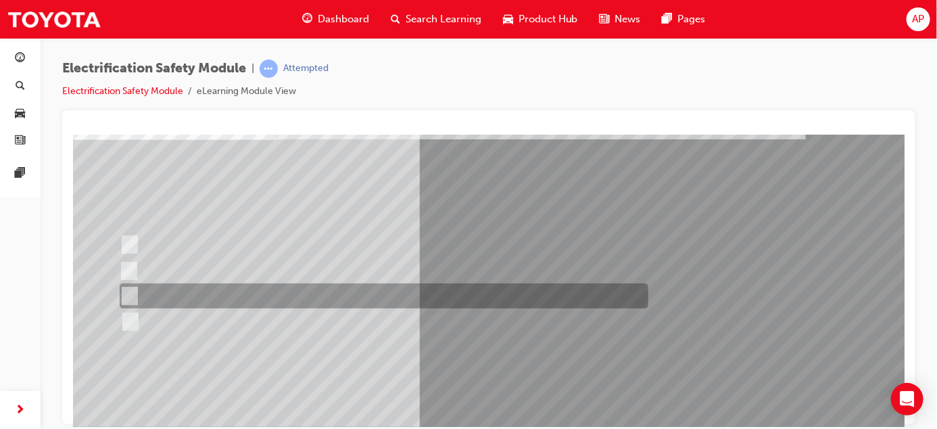
click at [131, 290] on input "Wait 10 minutes to discharge the High Voltage Capacitors." at bounding box center [126, 296] width 15 height 15
radio input "true"
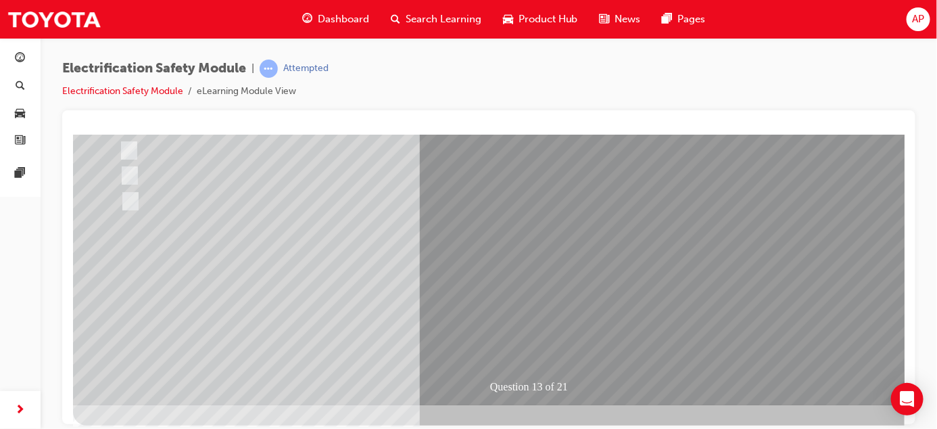
scroll to position [224, 0]
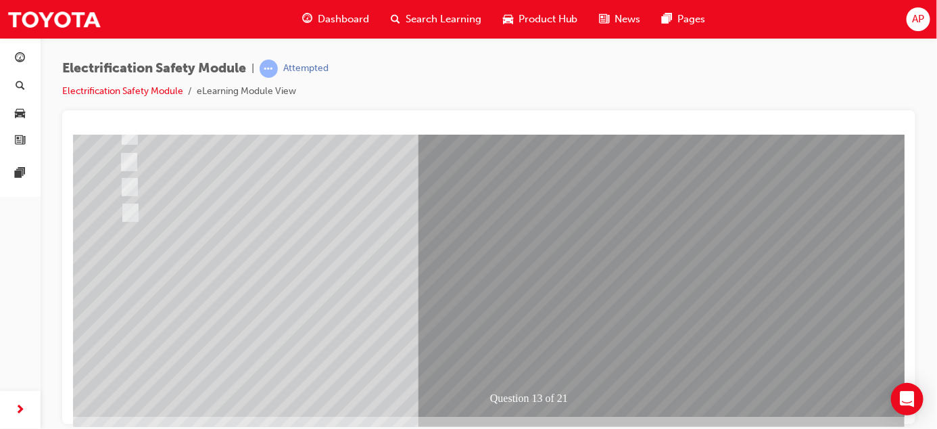
scroll to position [206, 0]
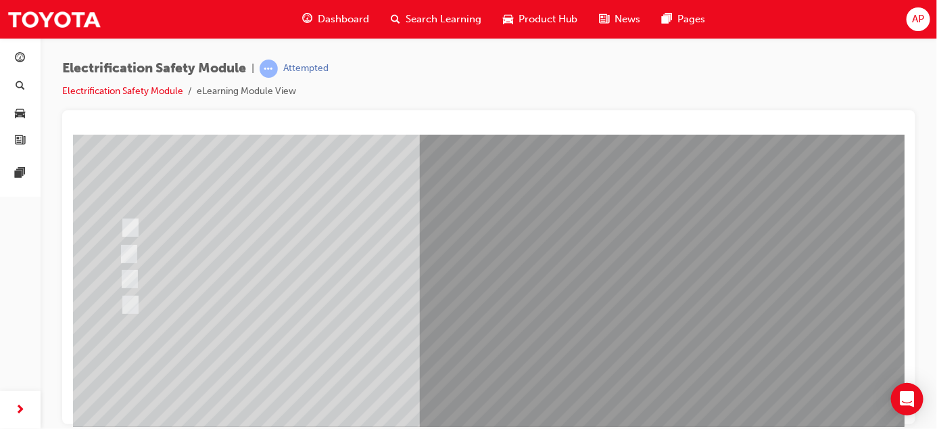
scroll to position [124, 0]
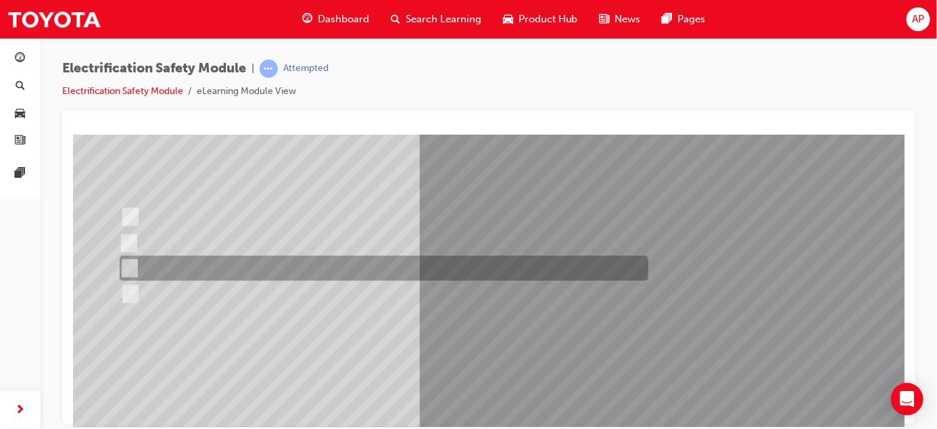
drag, startPoint x: 125, startPoint y: 262, endPoint x: 133, endPoint y: 264, distance: 7.9
click at [125, 262] on input "10 minutes" at bounding box center [126, 268] width 15 height 15
radio input "true"
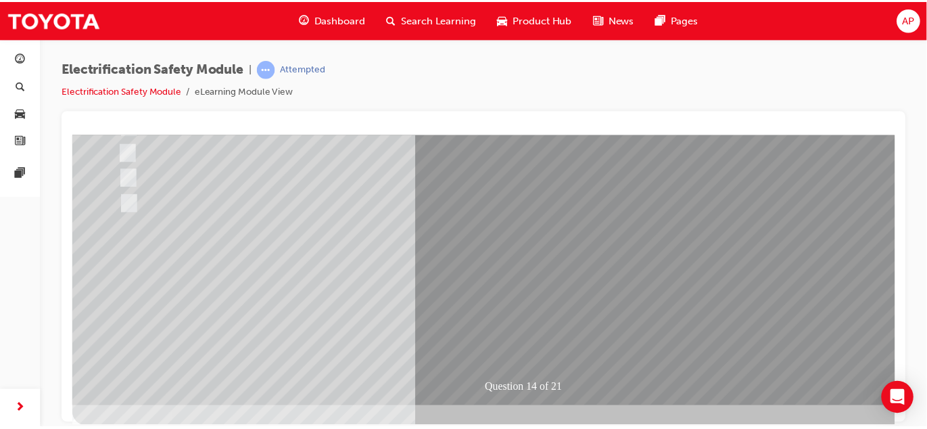
scroll to position [224, 0]
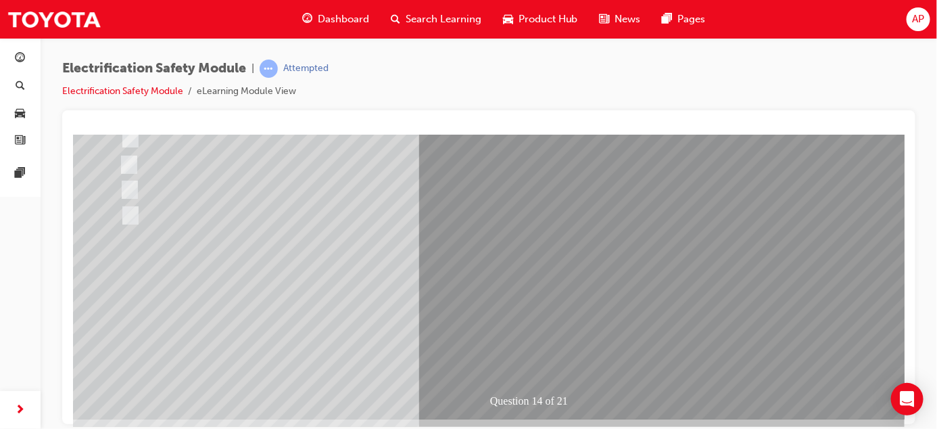
scroll to position [204, 0]
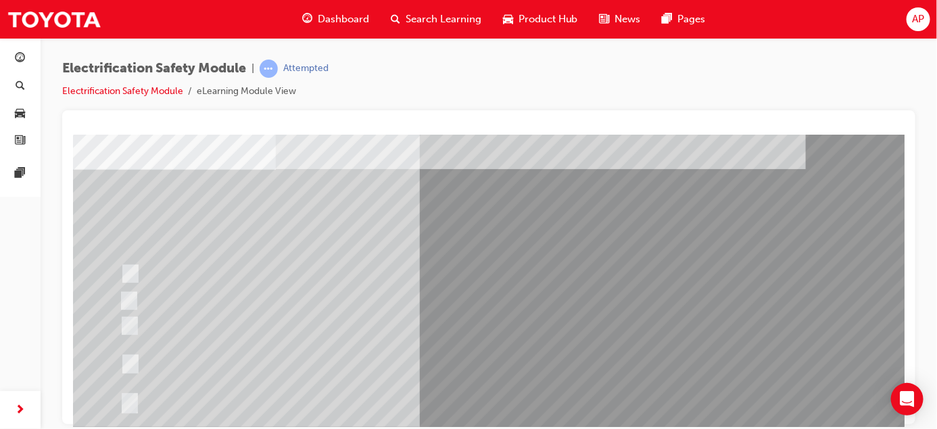
scroll to position [80, 0]
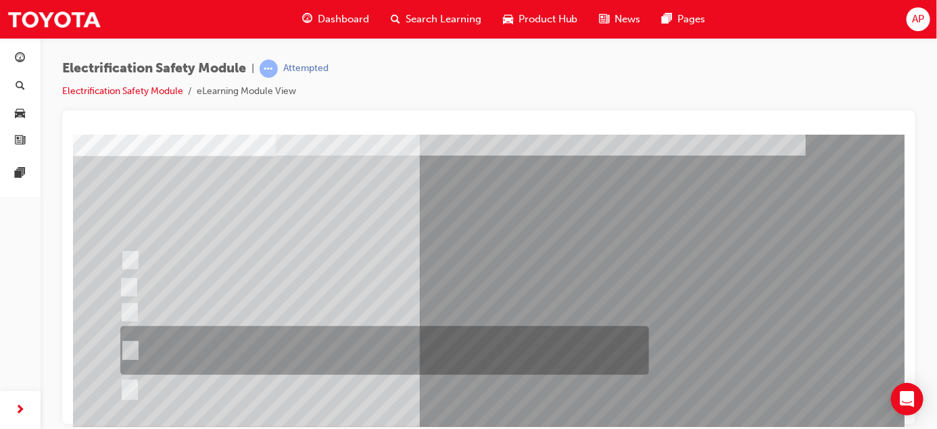
click at [136, 348] on div at bounding box center [380, 350] width 529 height 49
radio input "true"
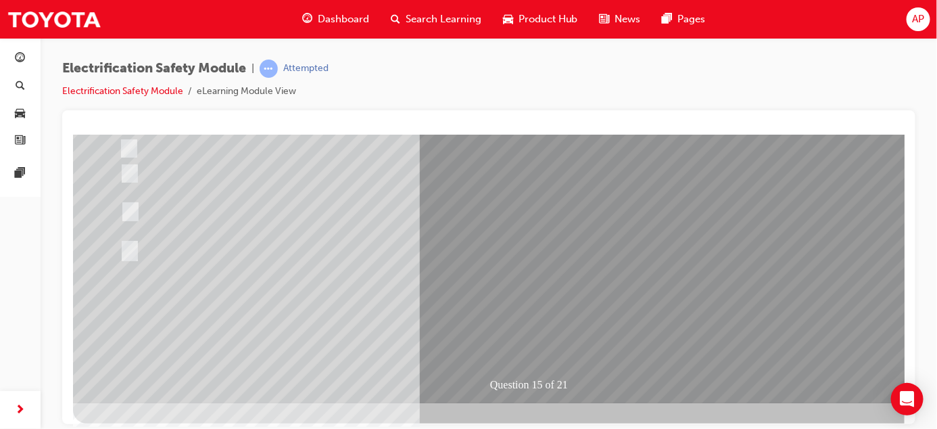
scroll to position [220, 0]
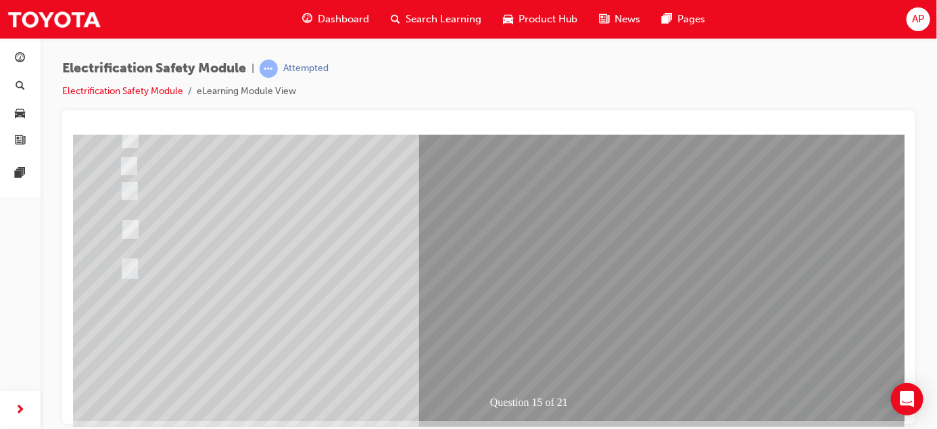
scroll to position [202, 0]
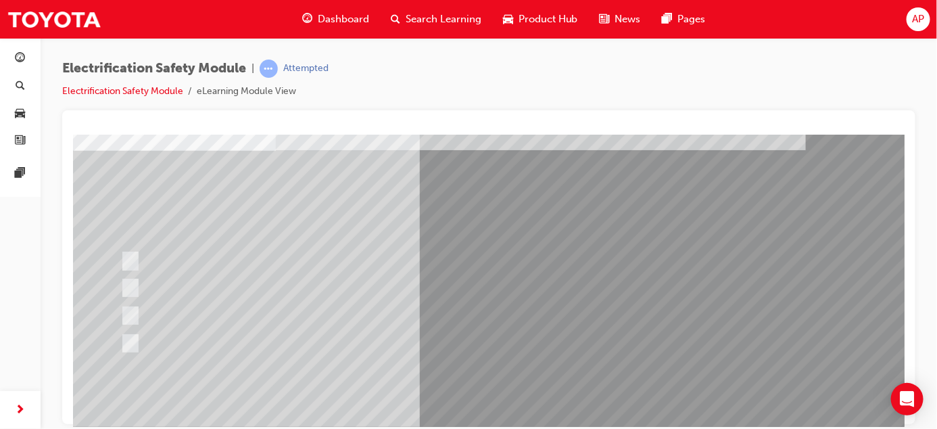
scroll to position [86, 0]
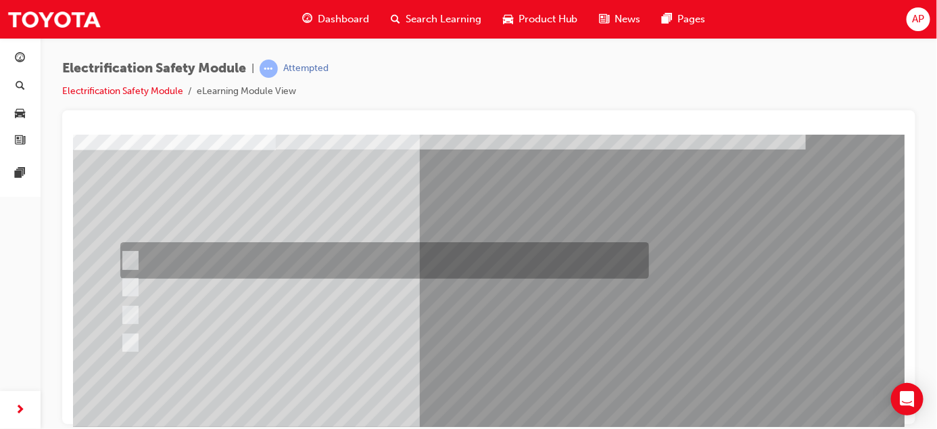
drag, startPoint x: 125, startPoint y: 252, endPoint x: 153, endPoint y: 266, distance: 31.1
click at [125, 254] on input "Insulate the High Voltage Connector/Motor Side Cable Connection with Insulated …" at bounding box center [127, 260] width 15 height 15
radio input "true"
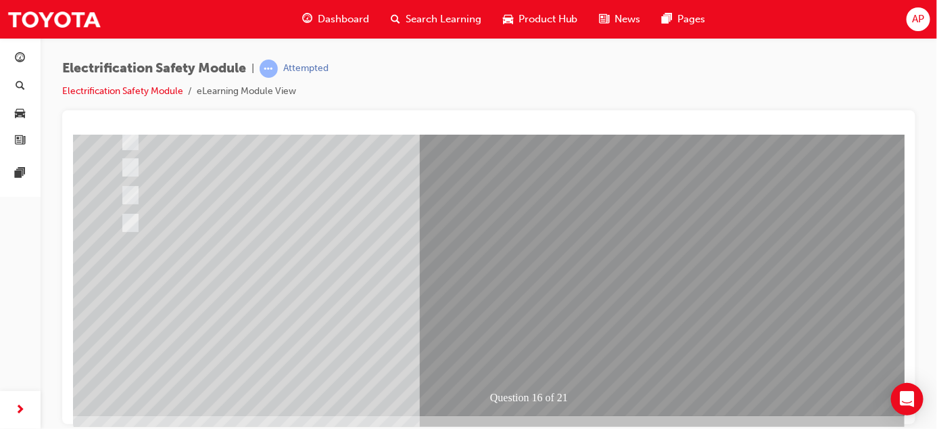
scroll to position [224, 0]
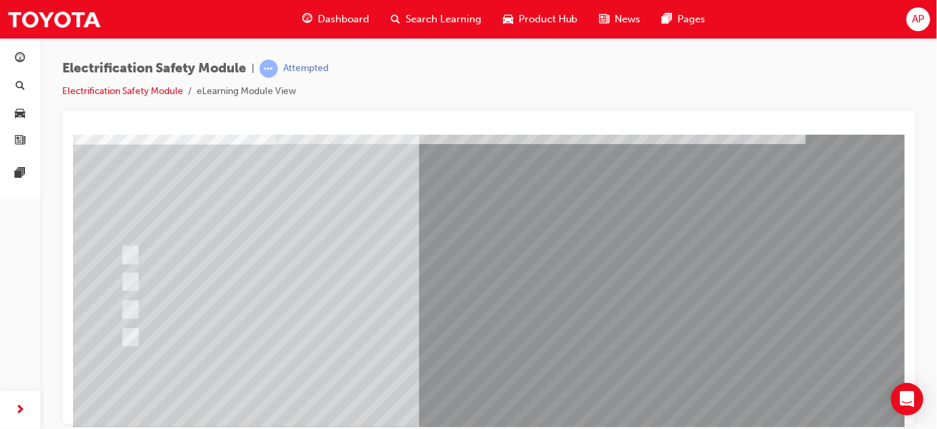
scroll to position [97, 0]
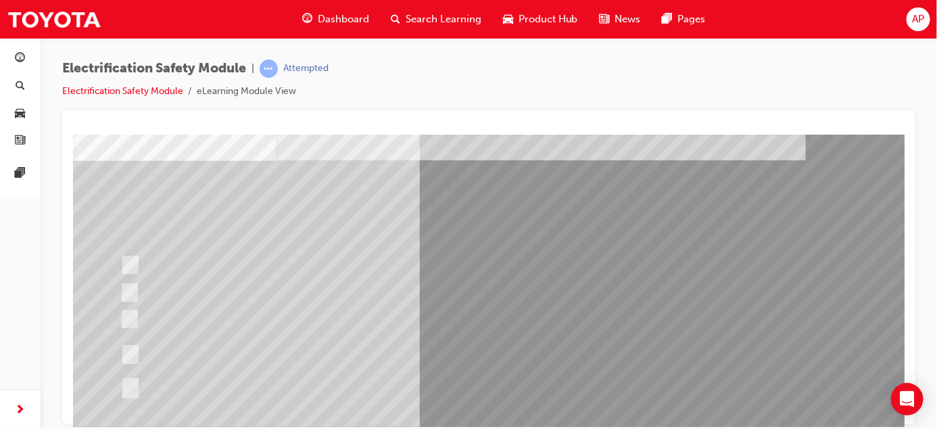
scroll to position [77, 0]
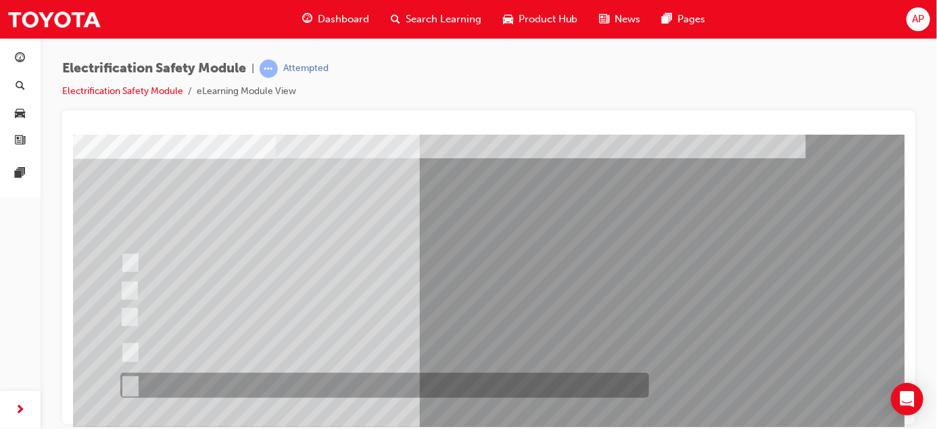
click at [133, 382] on input "All of the above." at bounding box center [127, 385] width 15 height 15
radio input "true"
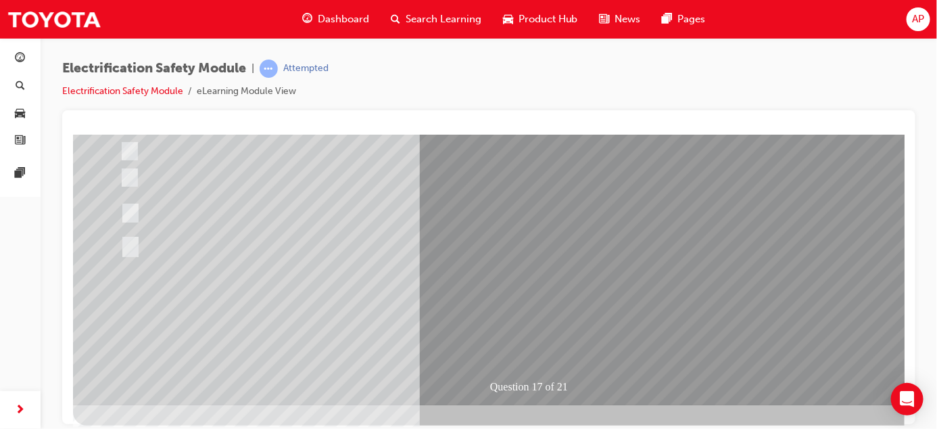
scroll to position [224, 0]
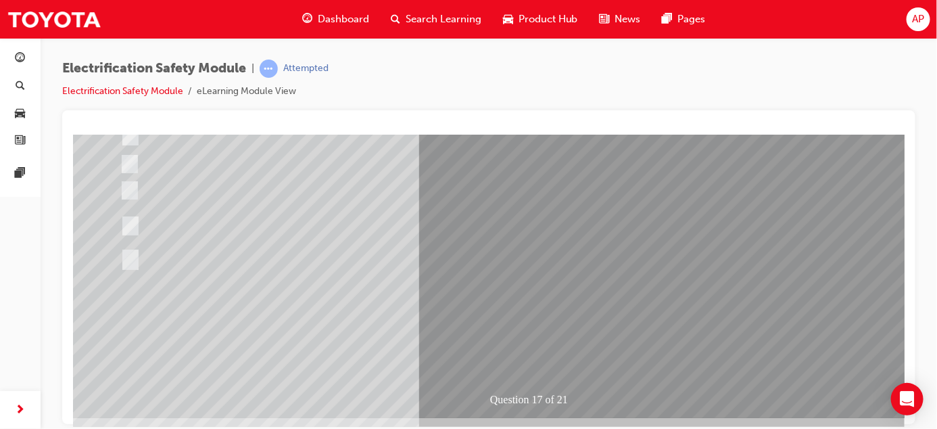
scroll to position [214, 0]
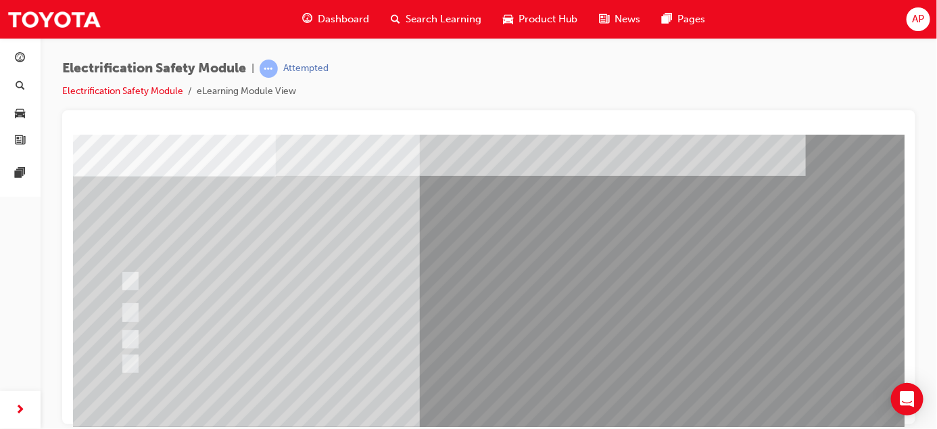
scroll to position [55, 0]
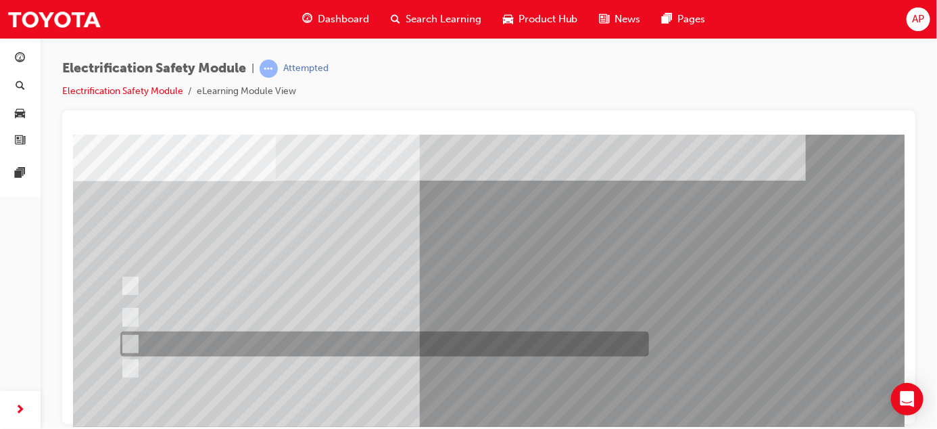
drag, startPoint x: 131, startPoint y: 337, endPoint x: 139, endPoint y: 339, distance: 9.0
click at [131, 337] on input "Discard the gloves and use a new pair." at bounding box center [127, 344] width 15 height 15
radio input "true"
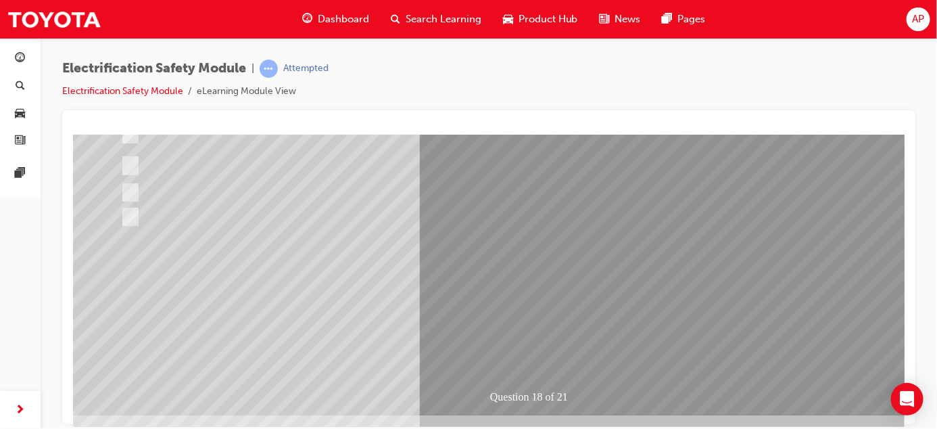
scroll to position [217, 0]
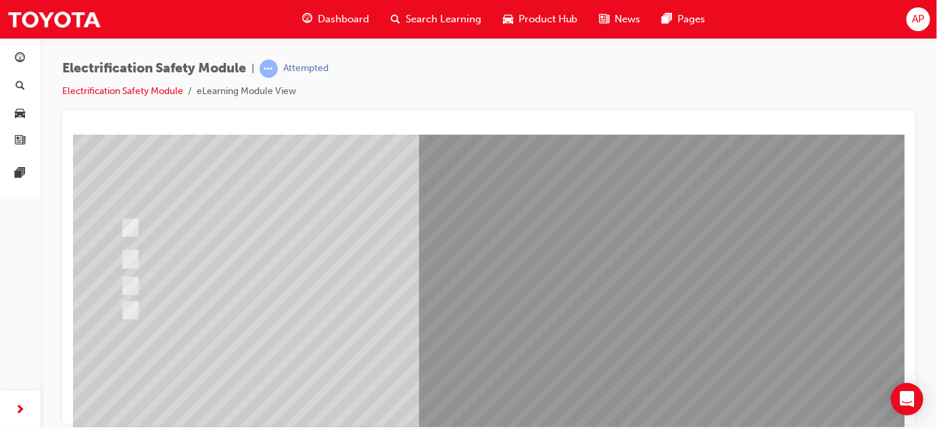
scroll to position [130, 0]
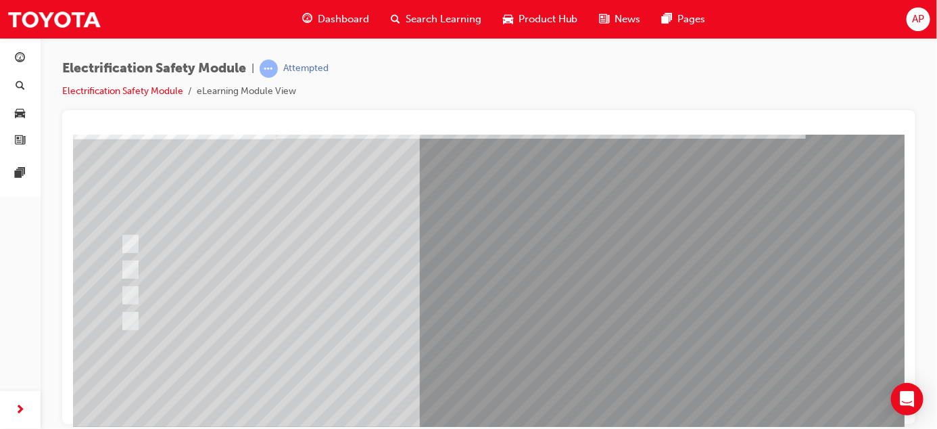
scroll to position [102, 0]
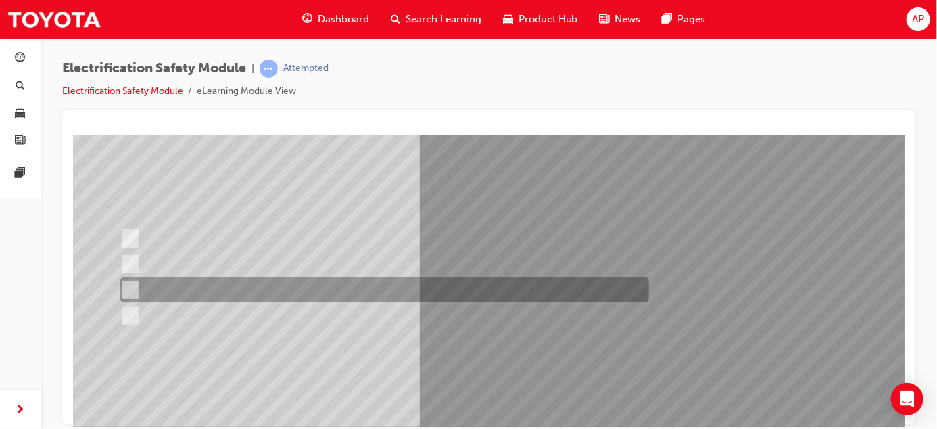
click at [134, 287] on input "To make wearing Electrical Insulating Gloves more comfortable and hygienic." at bounding box center [127, 290] width 15 height 15
radio input "true"
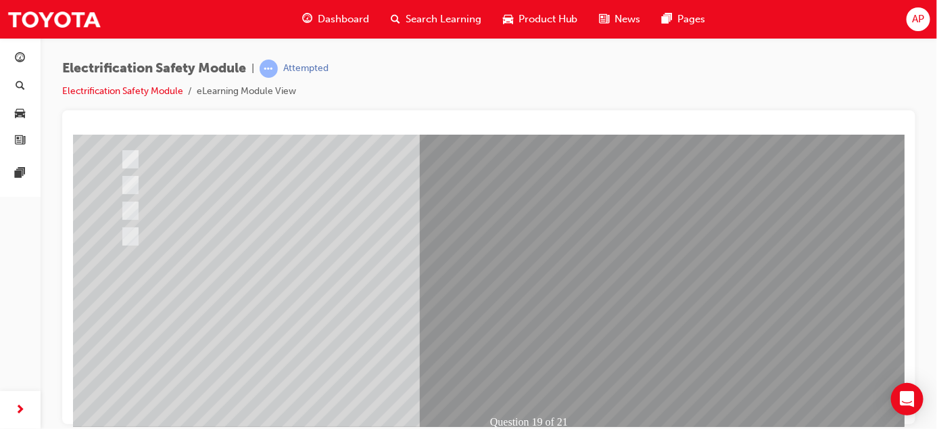
scroll to position [224, 0]
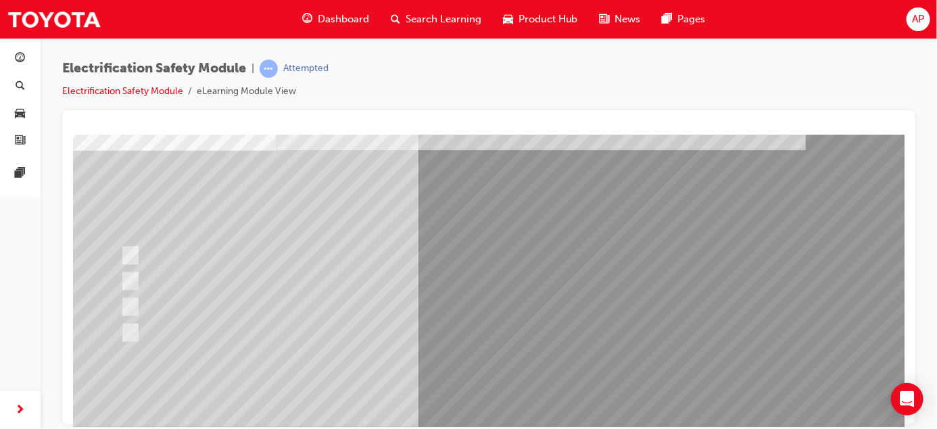
scroll to position [93, 0]
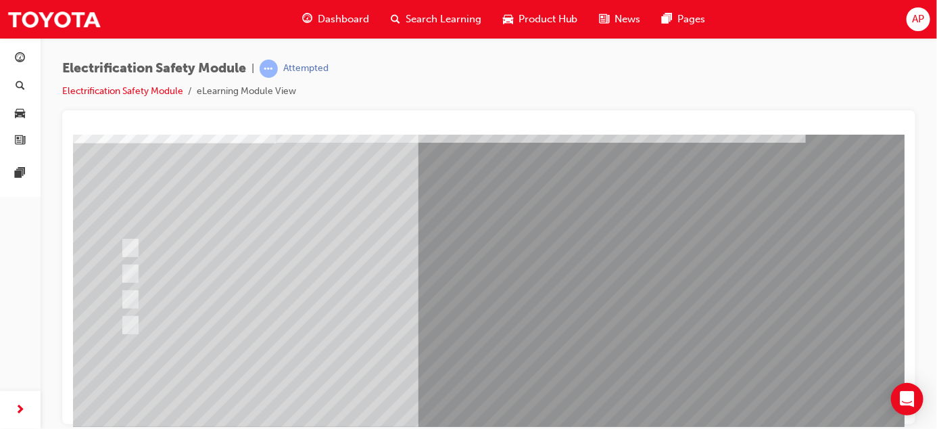
click at [519, 243] on div at bounding box center [380, 247] width 529 height 25
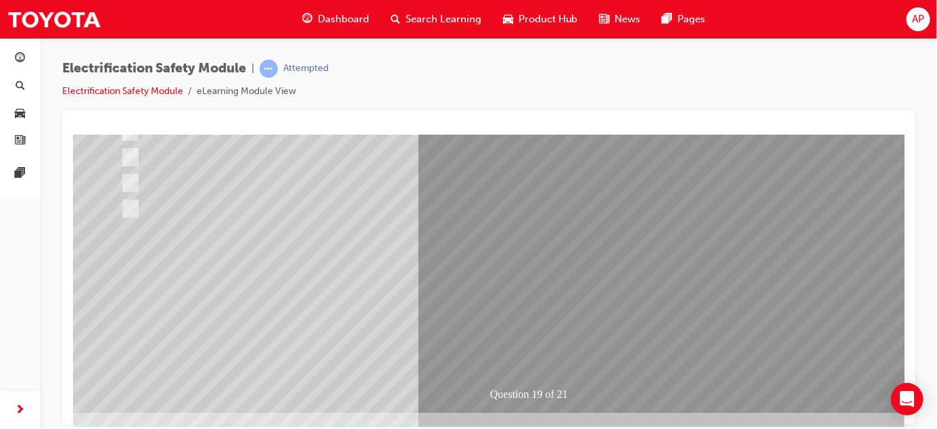
scroll to position [224, 0]
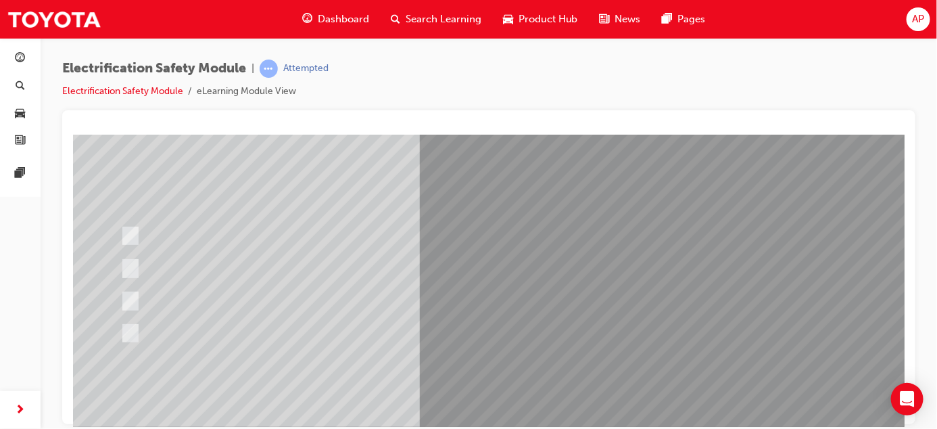
scroll to position [105, 0]
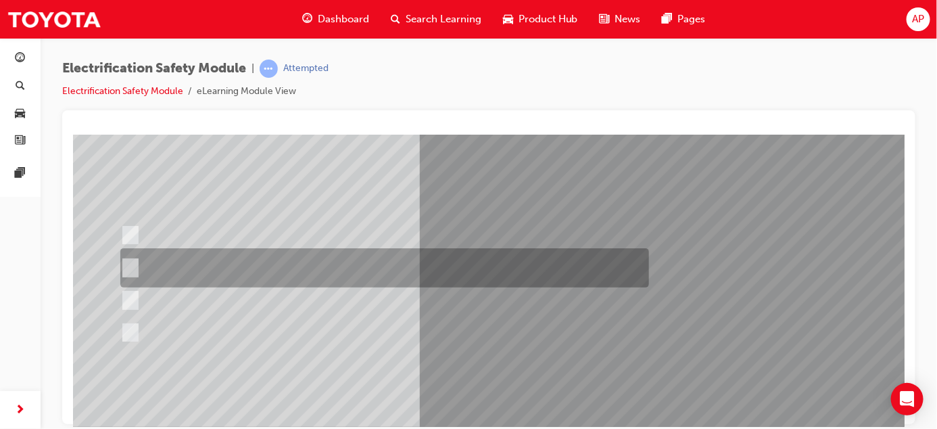
click at [125, 263] on input "To provide added protection against electrical shock in conjunction with electr…" at bounding box center [127, 267] width 15 height 15
radio input "true"
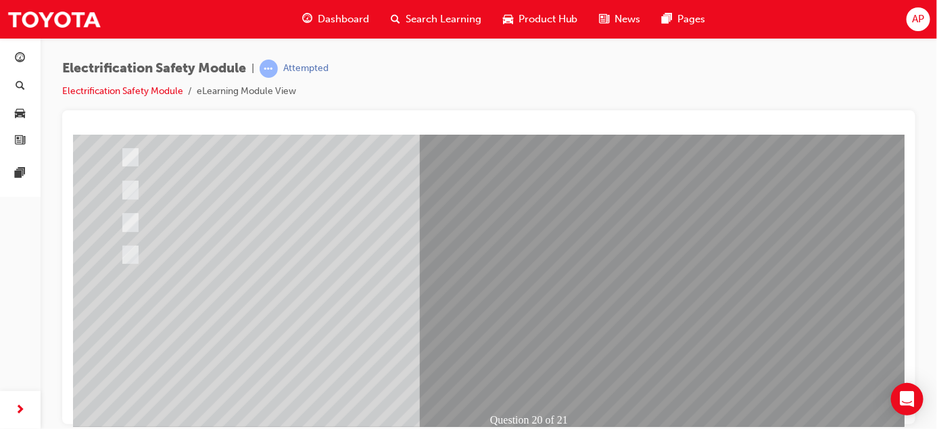
scroll to position [208, 0]
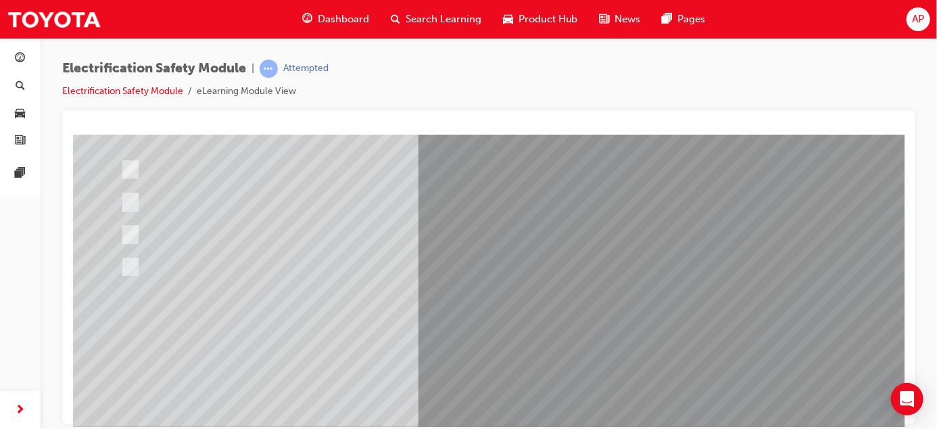
scroll to position [172, 0]
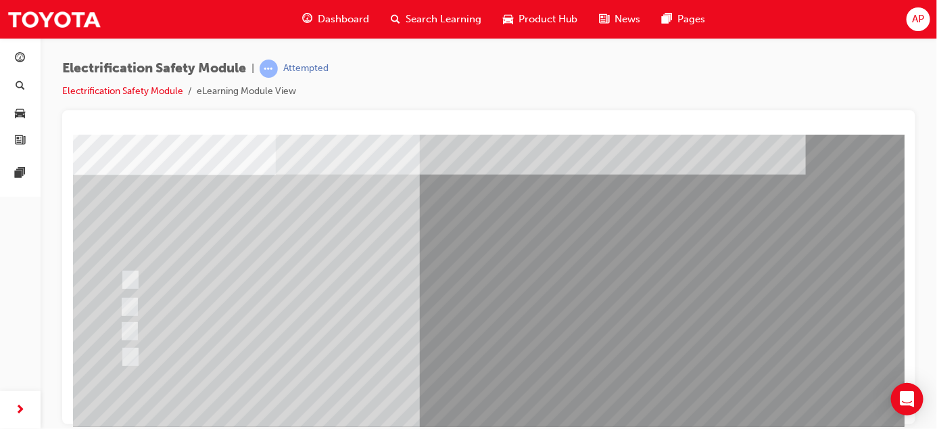
scroll to position [62, 0]
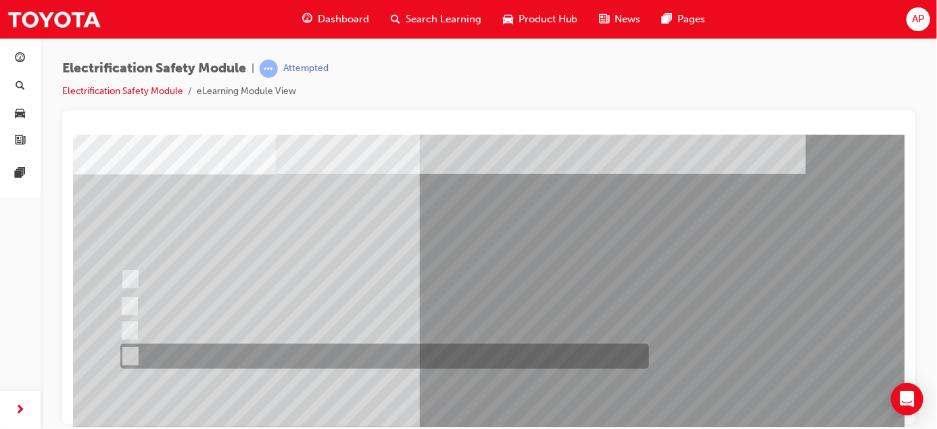
click at [137, 349] on div at bounding box center [380, 356] width 529 height 25
radio input "true"
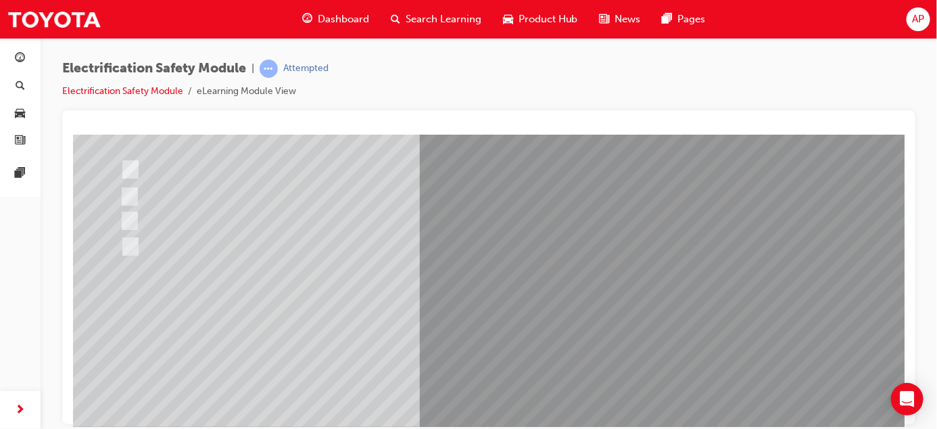
scroll to position [224, 0]
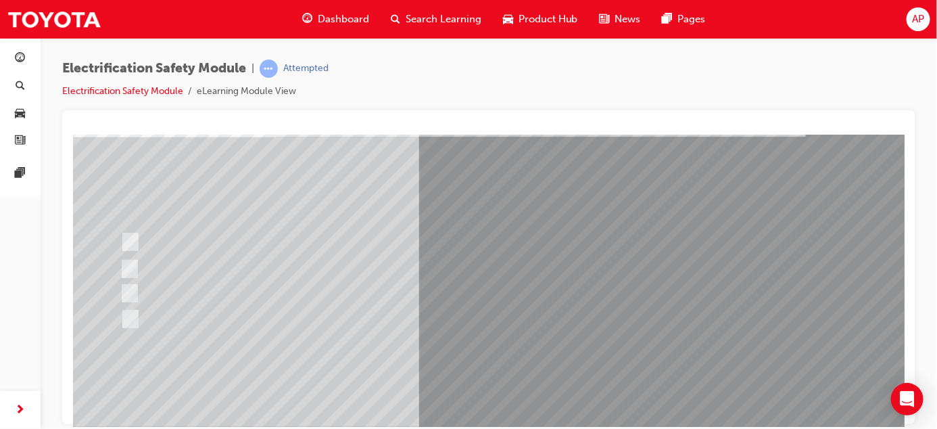
scroll to position [103, 0]
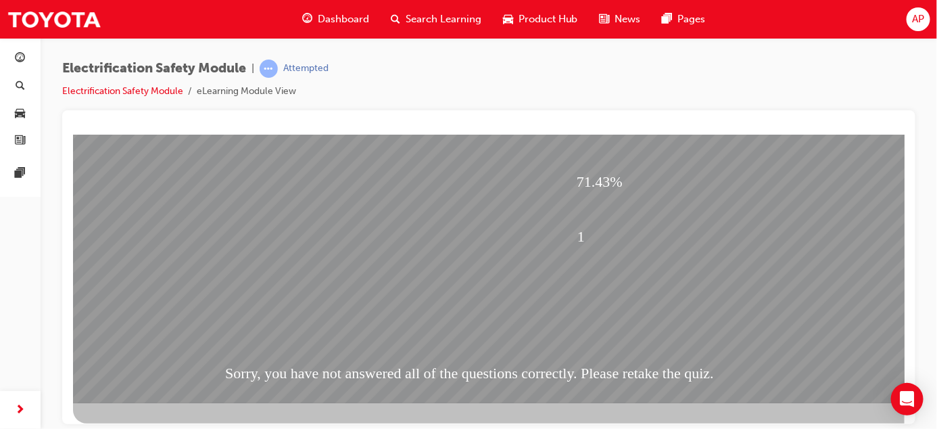
scroll to position [219, 0]
drag, startPoint x: 897, startPoint y: 261, endPoint x: 978, endPoint y: 504, distance: 256.2
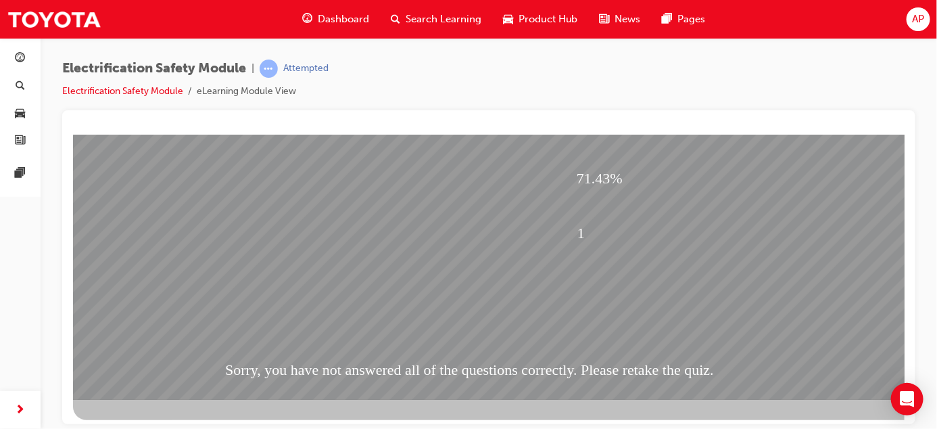
scroll to position [224, 0]
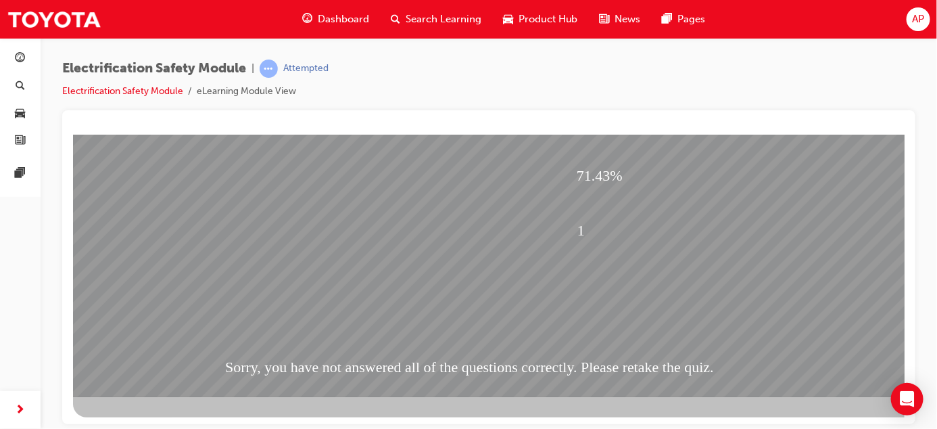
drag, startPoint x: 897, startPoint y: 314, endPoint x: 983, endPoint y: 467, distance: 175.6
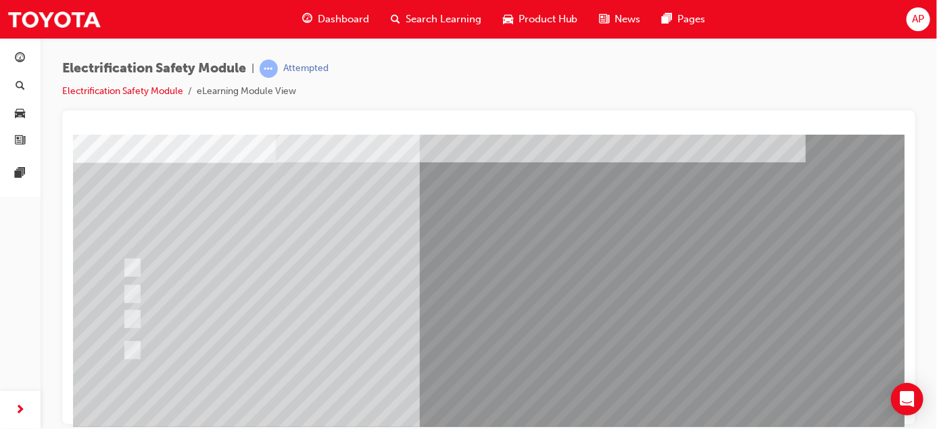
scroll to position [74, 0]
drag, startPoint x: 902, startPoint y: 237, endPoint x: 979, endPoint y: 408, distance: 187.6
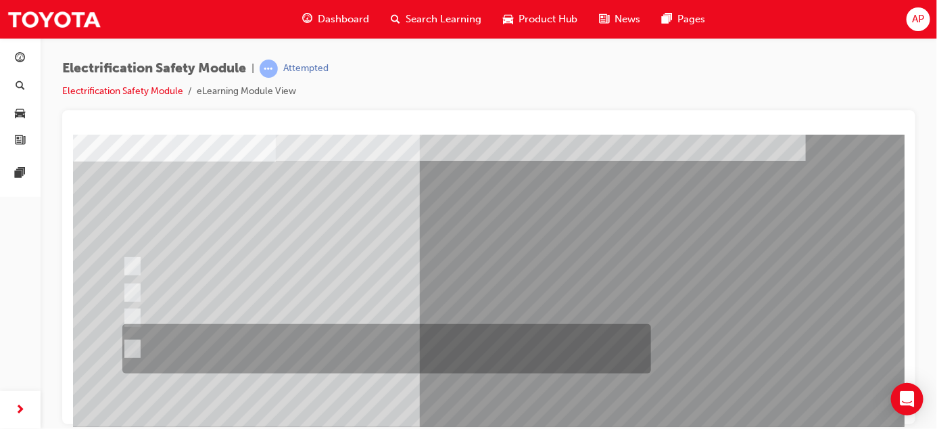
click at [131, 344] on input "The Plug-in Hybrid Electric has AC charging capability via a wall box charger a…" at bounding box center [129, 348] width 15 height 15
radio input "true"
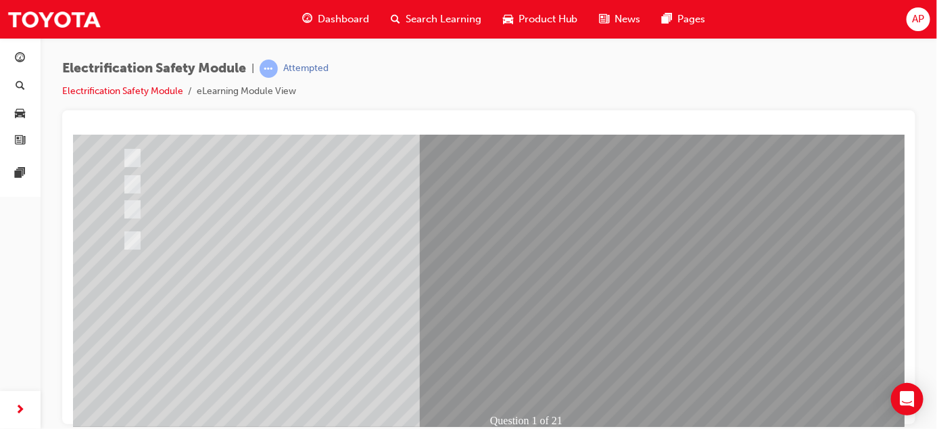
scroll to position [224, 0]
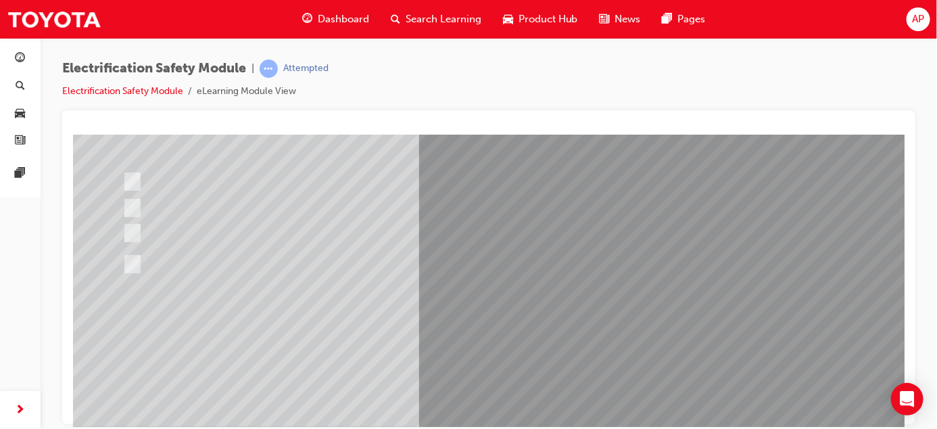
scroll to position [170, 0]
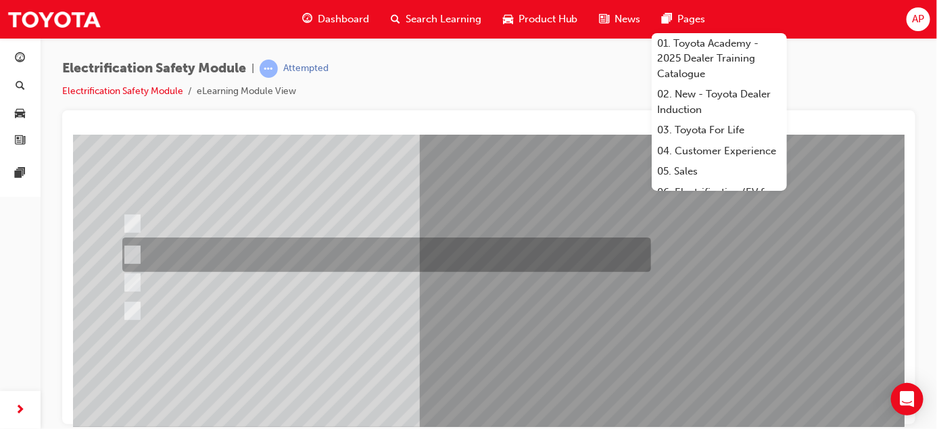
click at [134, 251] on input "The Battery Electric uses AC & DC charging capability and has no petrol engine." at bounding box center [129, 254] width 15 height 15
radio input "true"
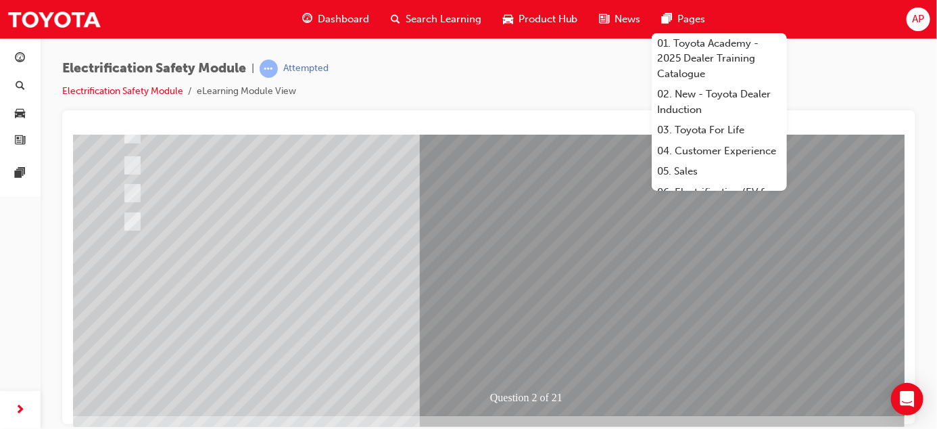
scroll to position [211, 0]
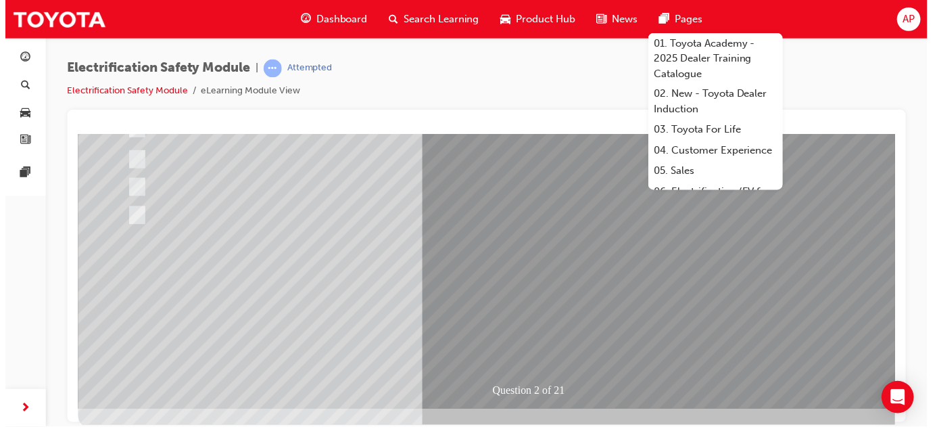
scroll to position [0, 0]
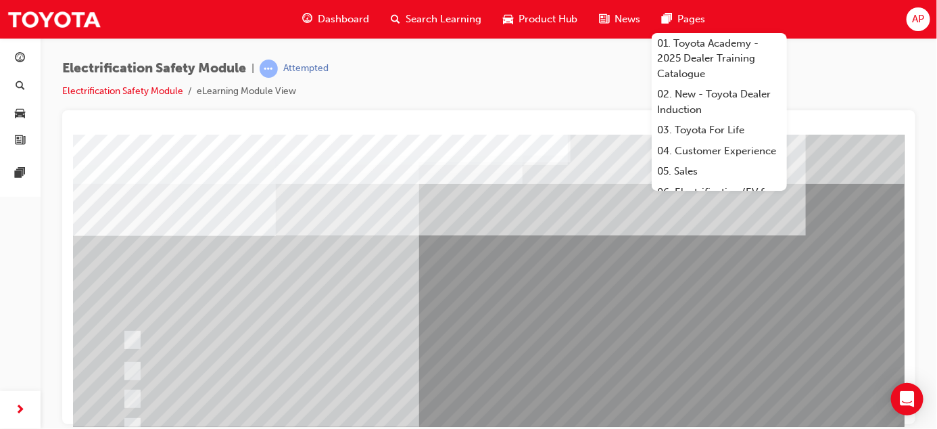
click at [819, 72] on div "Electrification Safety Module | Attempted Electrification Safety Module eLearni…" at bounding box center [488, 85] width 853 height 51
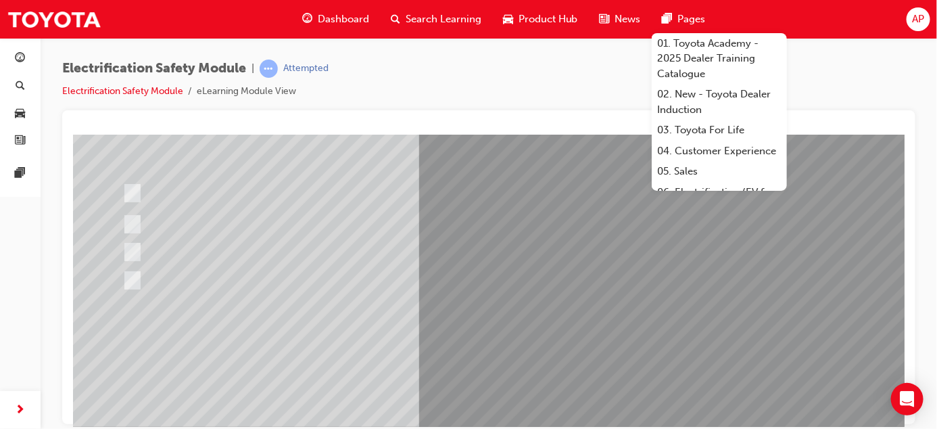
scroll to position [153, 0]
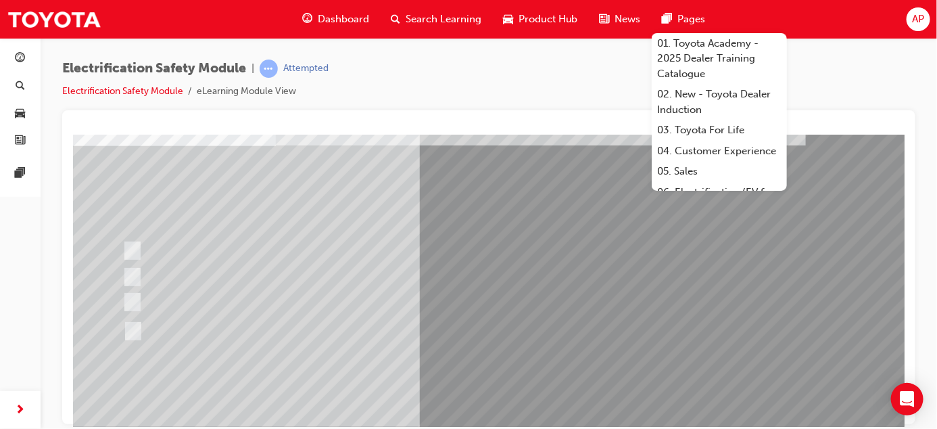
scroll to position [97, 0]
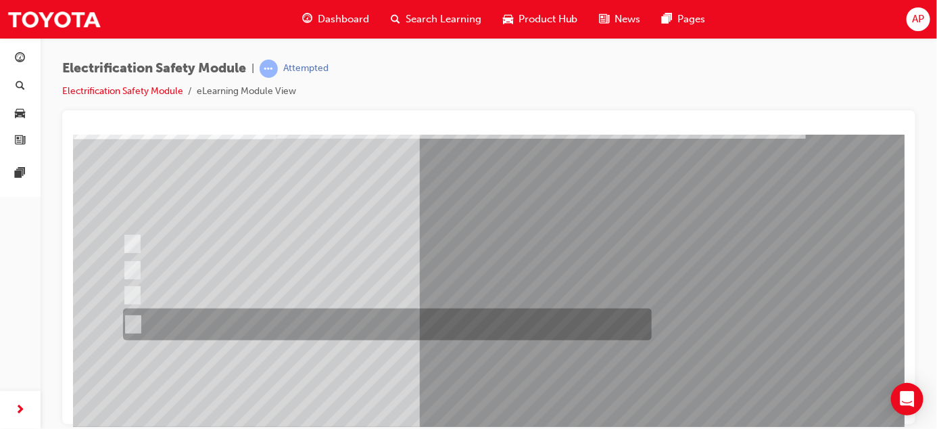
click at [135, 322] on input "The FCEV produces electric power via a Fuel Cell Stack supporting the Hybrid ba…" at bounding box center [129, 324] width 15 height 15
radio input "true"
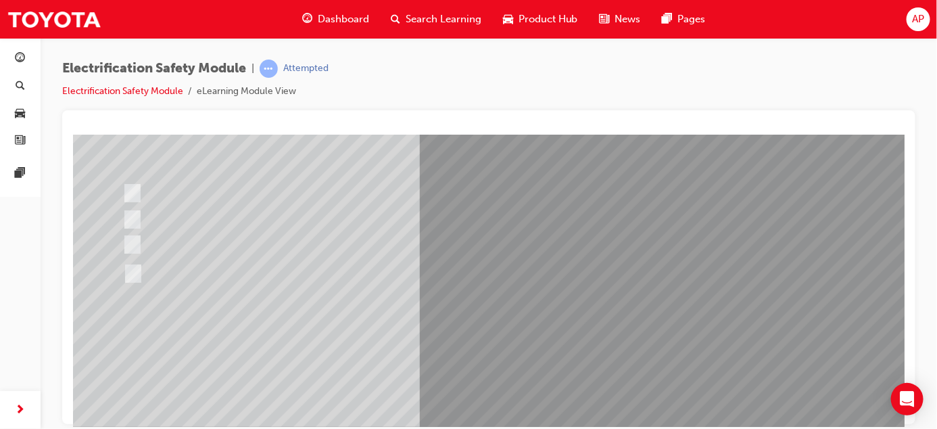
scroll to position [199, 0]
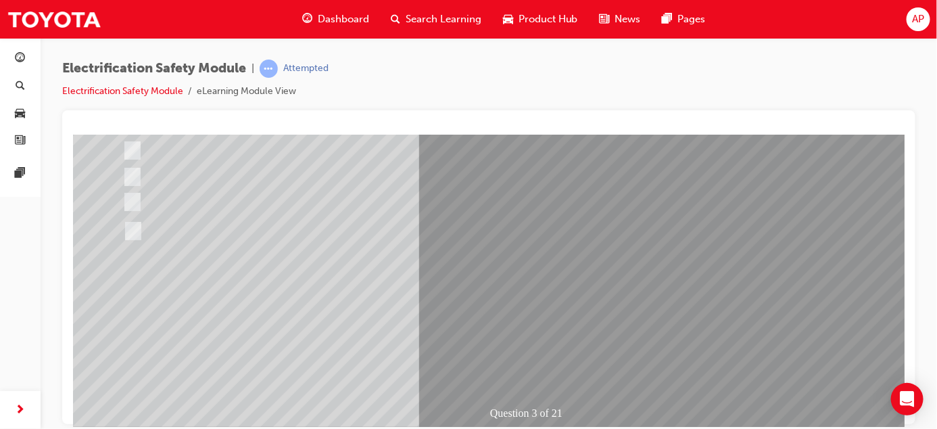
scroll to position [219, 0]
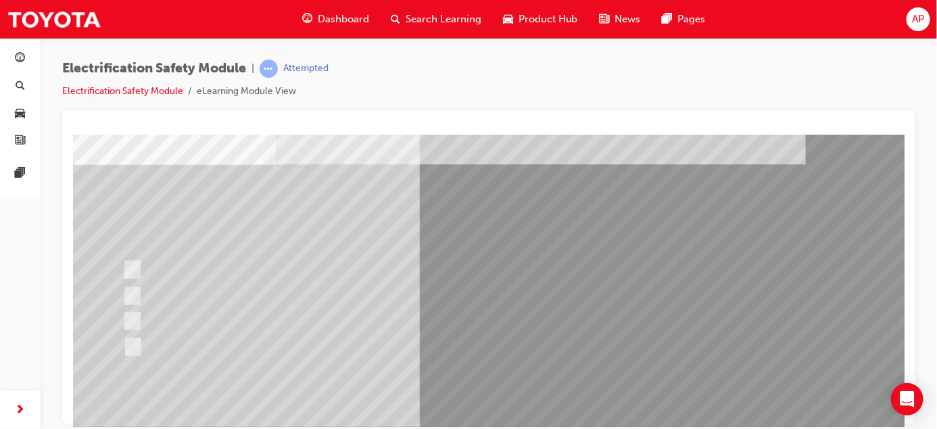
scroll to position [72, 0]
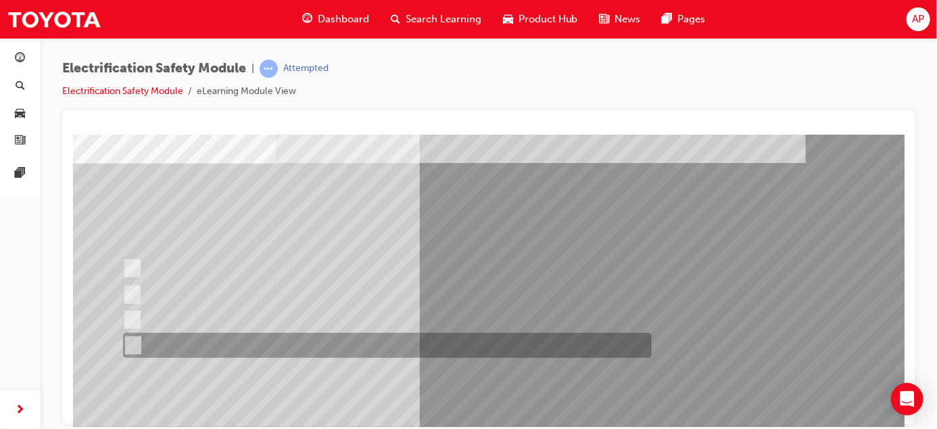
click at [136, 342] on input "Charge ports or H2 Filler Port in place of a Fuel Filler." at bounding box center [129, 345] width 15 height 15
checkbox input "true"
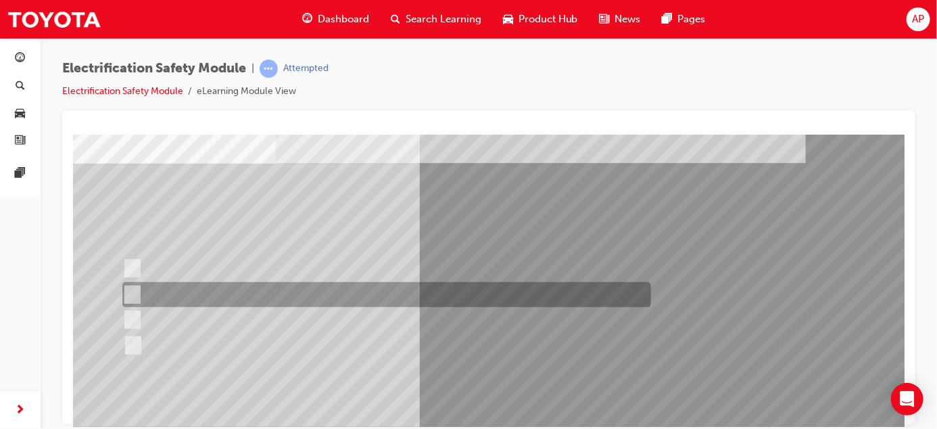
click at [134, 289] on input "EV or H2 labels on the License Plate." at bounding box center [128, 294] width 15 height 15
checkbox input "true"
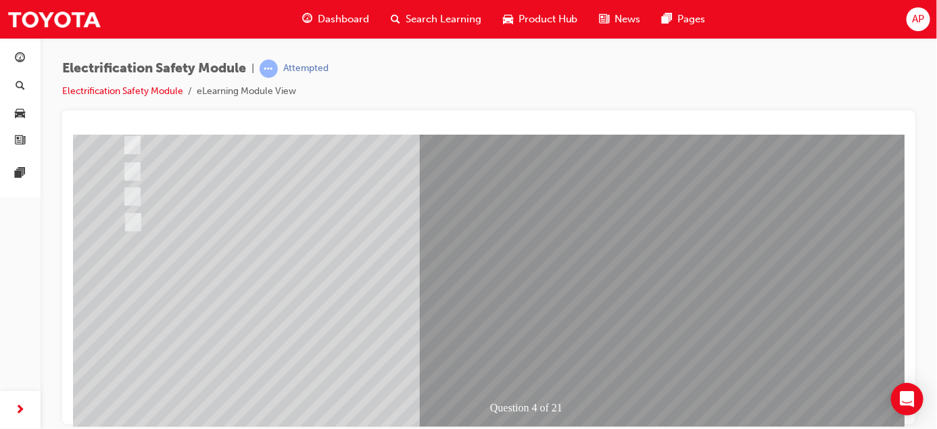
drag, startPoint x: 899, startPoint y: 299, endPoint x: 978, endPoint y: 492, distance: 209.2
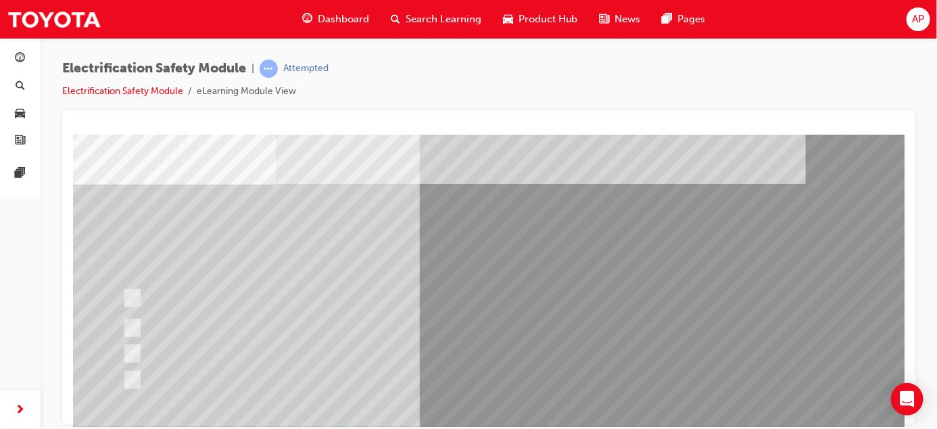
scroll to position [52, 0]
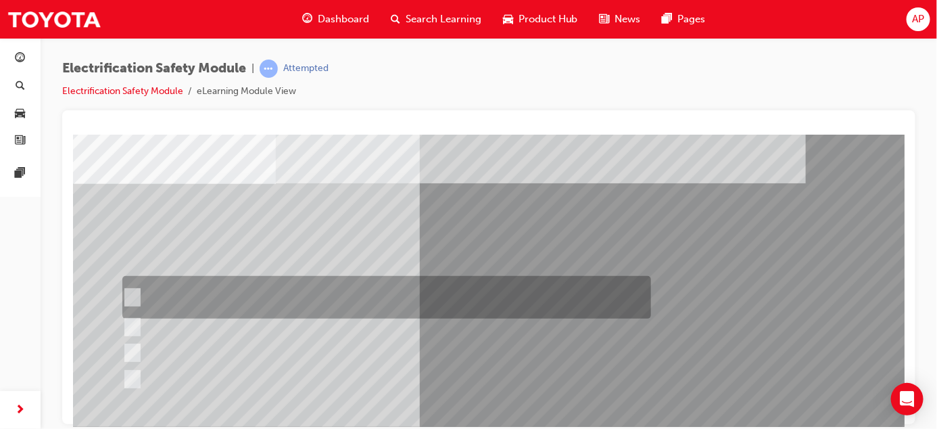
click at [134, 297] on input "The READY light will illuminate when the vehicle is turned on and ready to driv…" at bounding box center [128, 297] width 15 height 15
checkbox input "true"
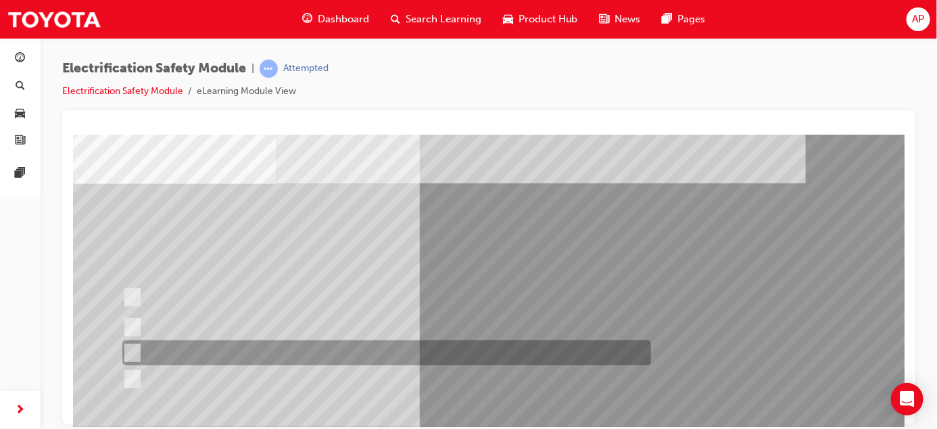
click at [145, 352] on div at bounding box center [382, 352] width 529 height 25
checkbox input "true"
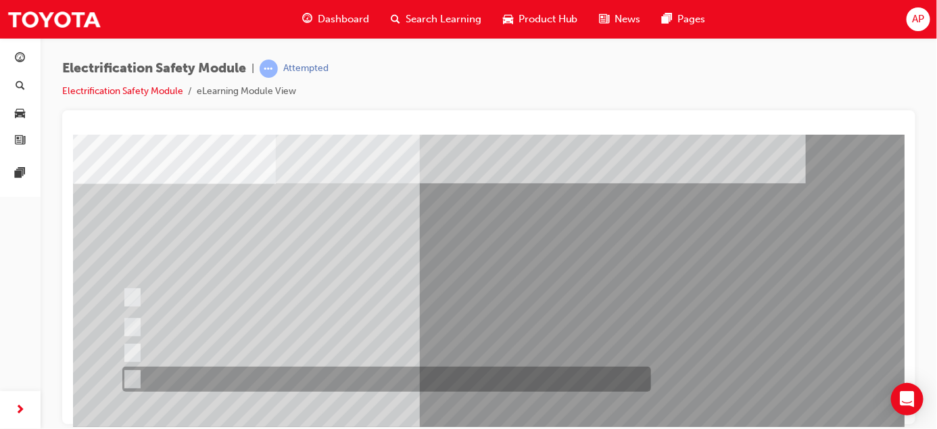
click at [145, 373] on div at bounding box center [382, 378] width 529 height 25
checkbox input "true"
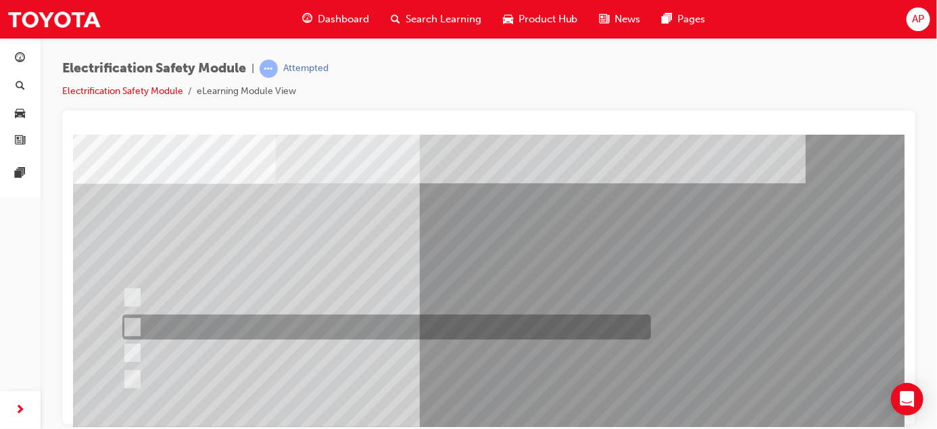
click at [134, 325] on input "The Main Display will show the power flow for the driveline." at bounding box center [128, 327] width 15 height 15
checkbox input "true"
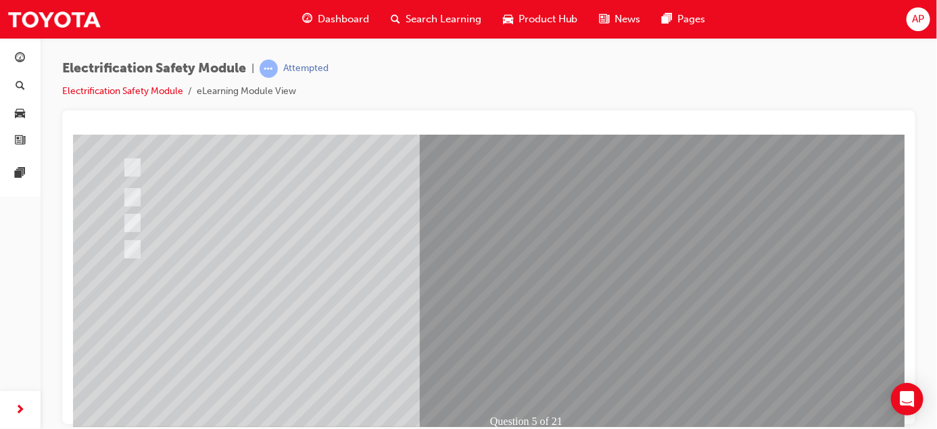
scroll to position [197, 0]
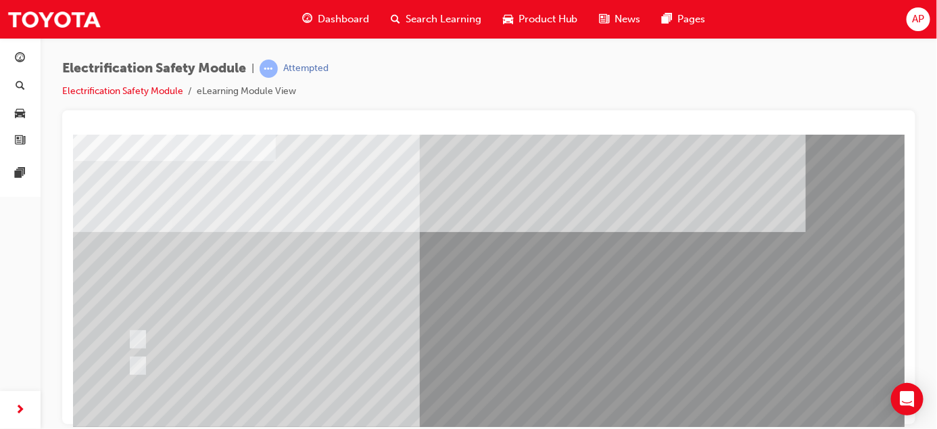
scroll to position [82, 0]
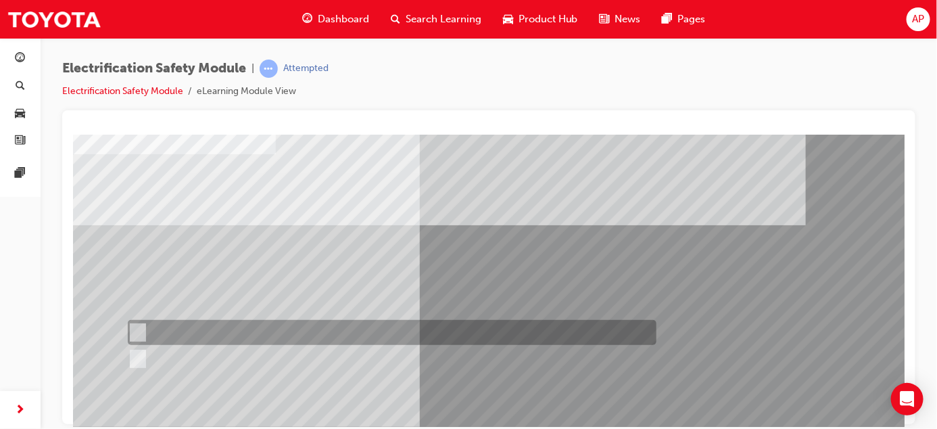
click at [134, 325] on input "True" at bounding box center [134, 332] width 15 height 15
radio input "true"
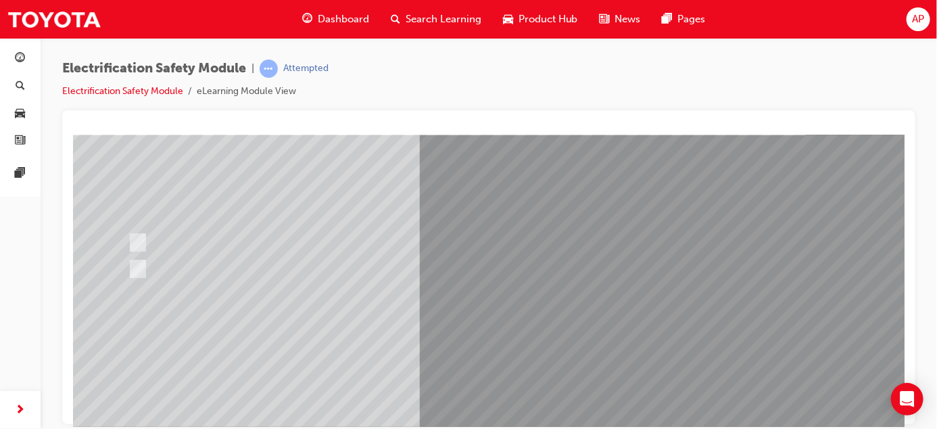
scroll to position [224, 0]
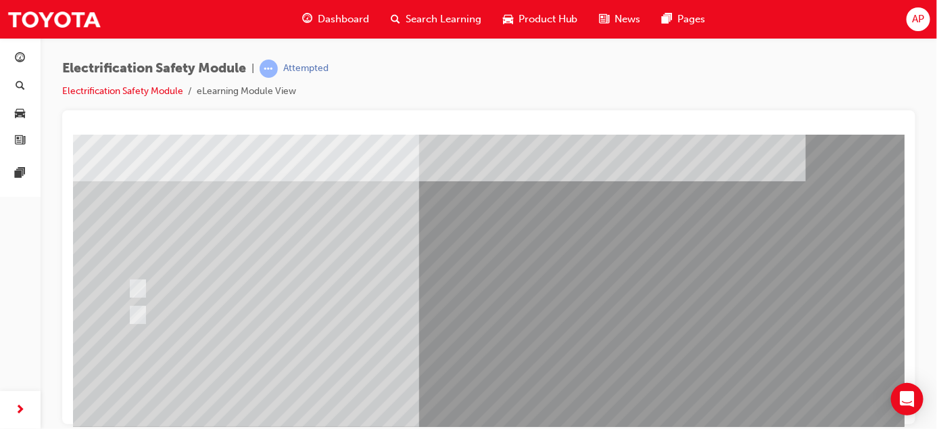
scroll to position [153, 0]
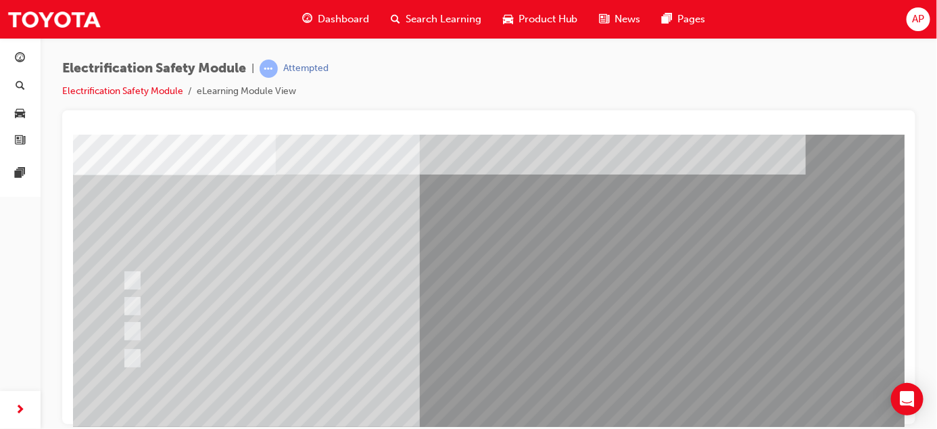
scroll to position [68, 0]
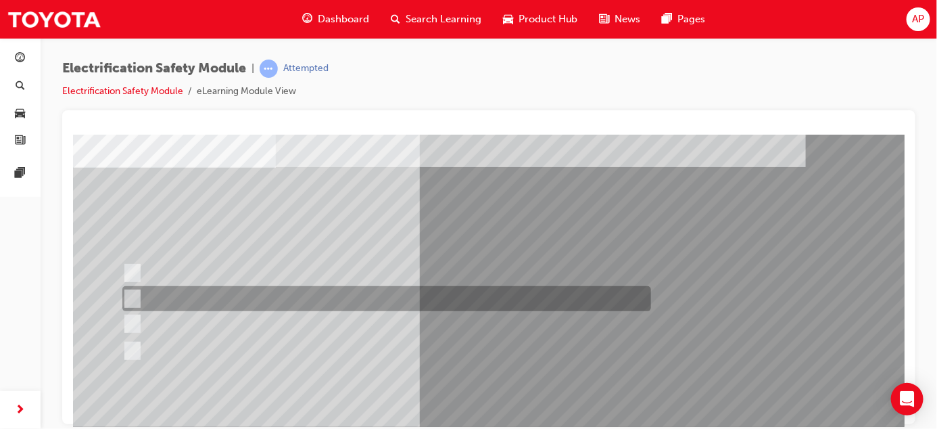
click at [132, 294] on input "Be detected and the system will shut down." at bounding box center [129, 298] width 15 height 15
radio input "true"
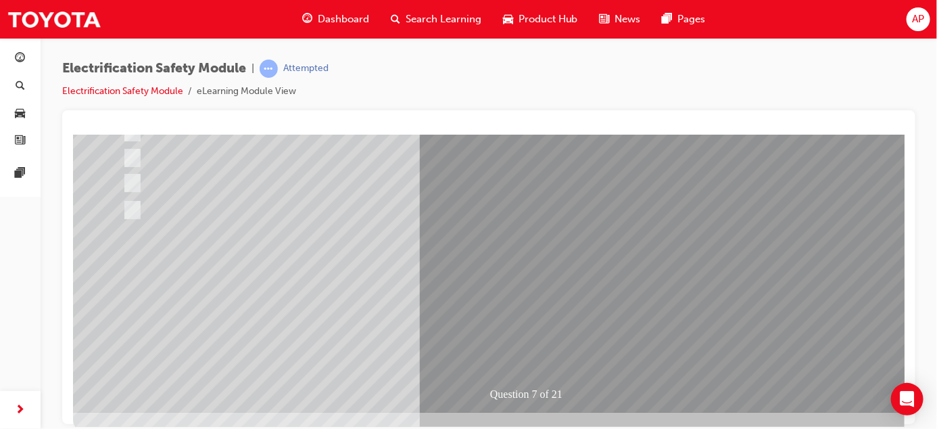
scroll to position [208, 0]
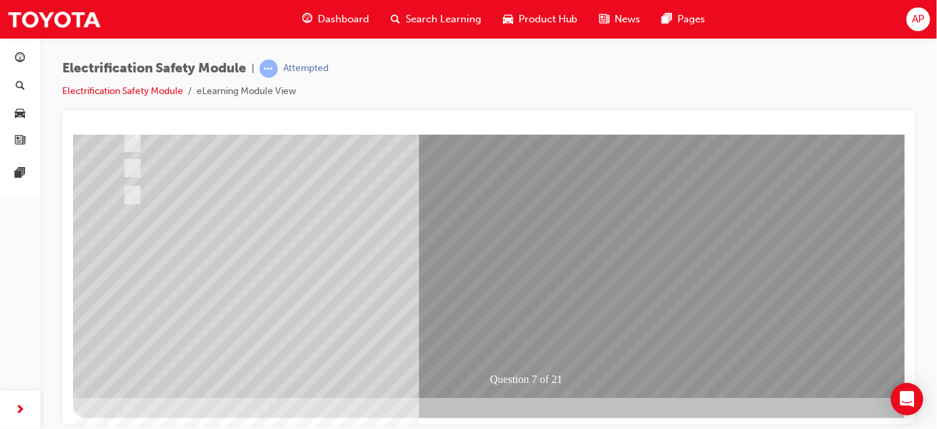
scroll to position [221, 0]
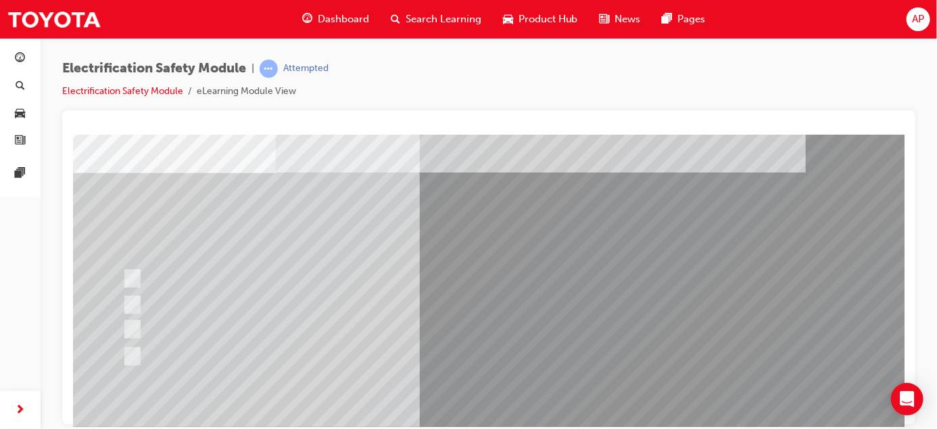
scroll to position [71, 0]
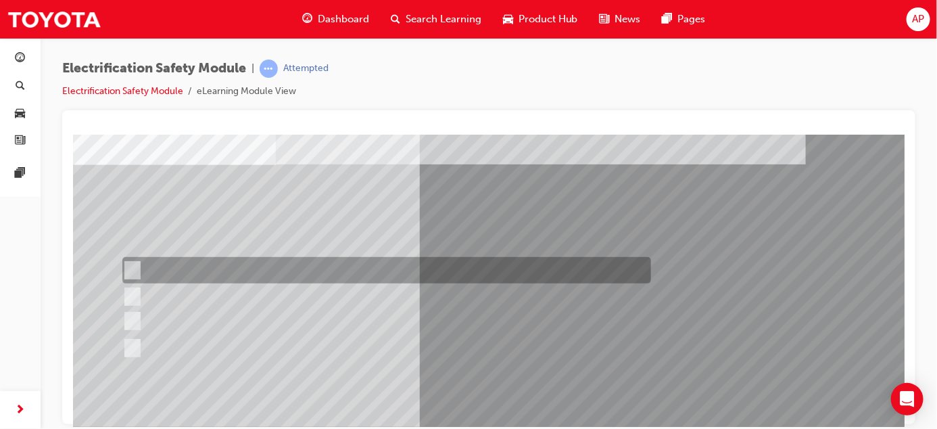
click at [140, 266] on div at bounding box center [382, 270] width 529 height 26
radio input "true"
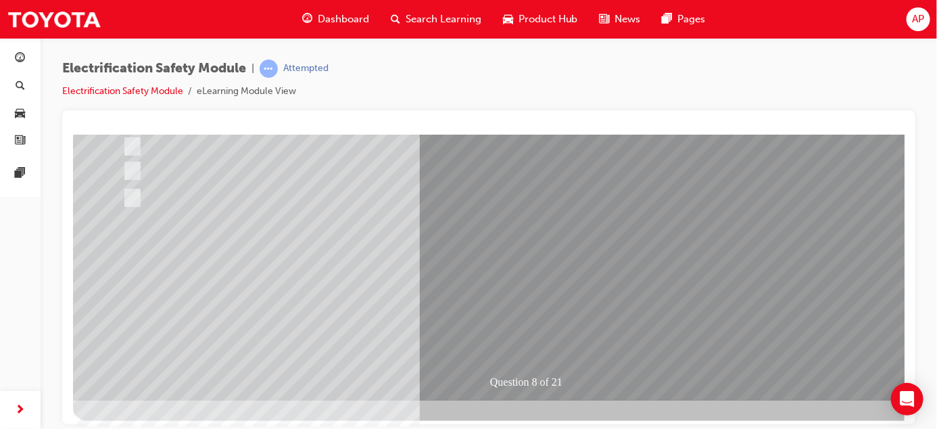
scroll to position [224, 0]
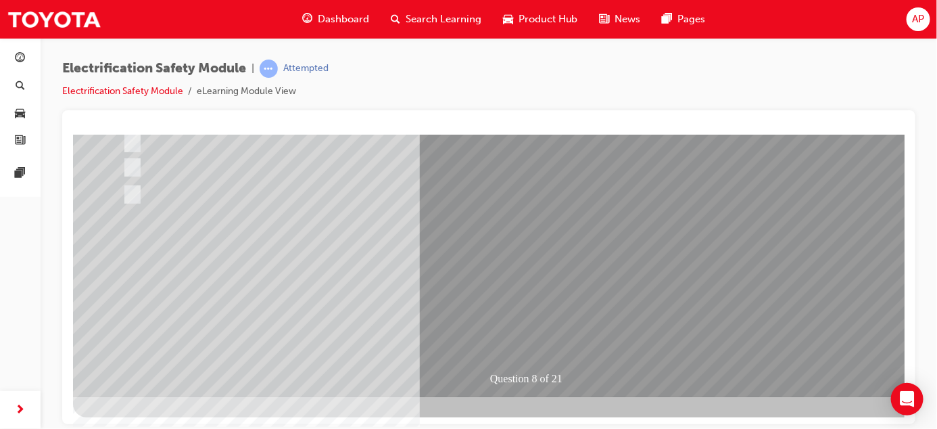
drag, startPoint x: 897, startPoint y: 253, endPoint x: 977, endPoint y: 477, distance: 237.8
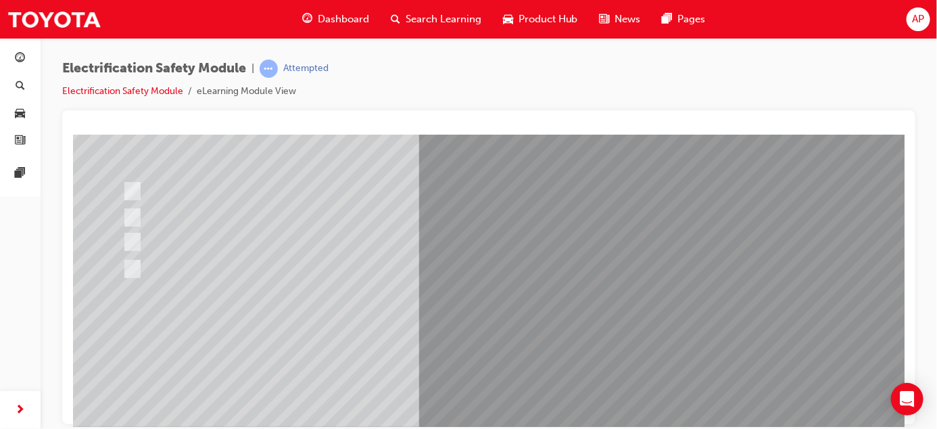
scroll to position [151, 0]
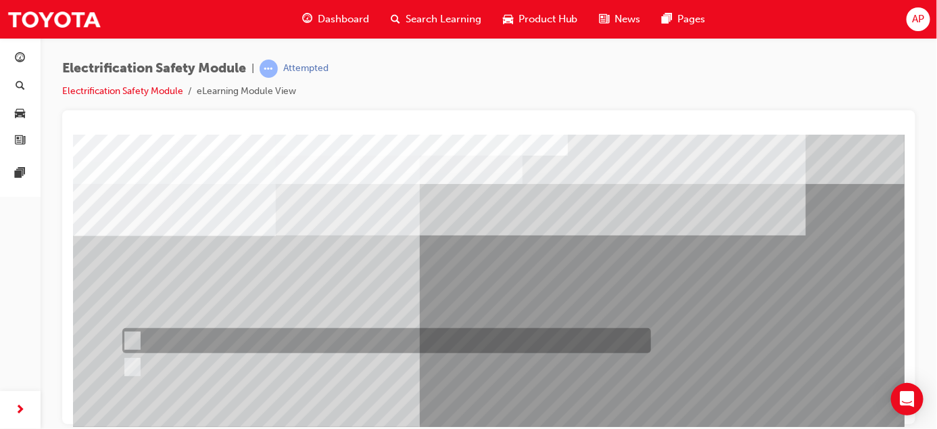
click at [132, 339] on input "True" at bounding box center [129, 340] width 15 height 15
radio input "true"
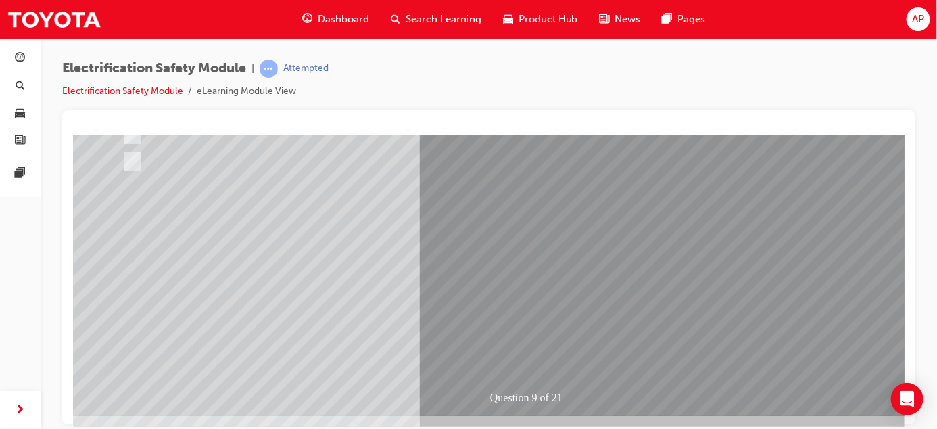
scroll to position [204, 0]
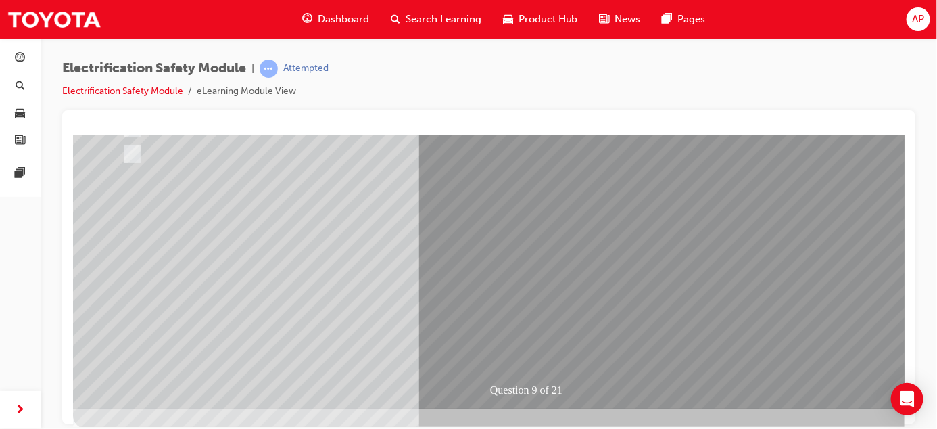
drag, startPoint x: 897, startPoint y: 269, endPoint x: 983, endPoint y: 509, distance: 254.7
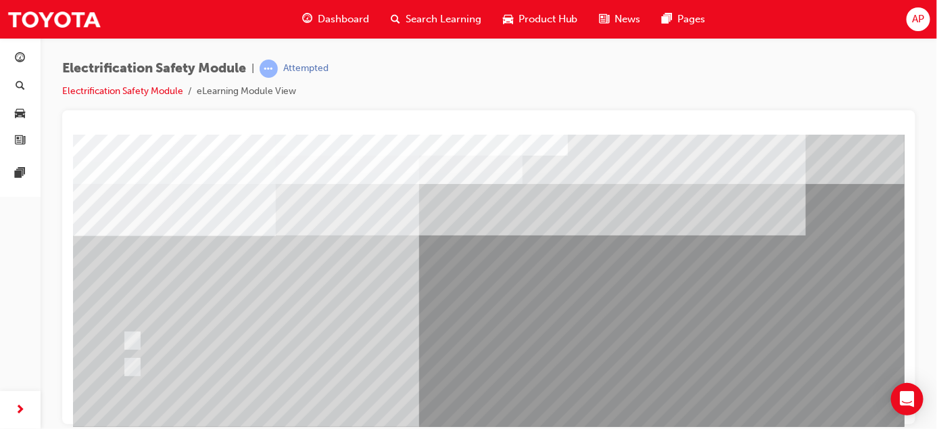
scroll to position [224, 0]
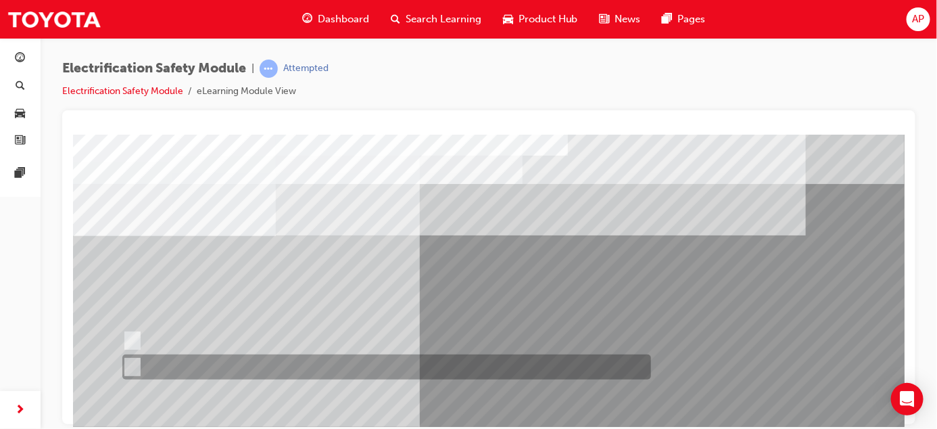
drag, startPoint x: 139, startPoint y: 365, endPoint x: 166, endPoint y: 354, distance: 30.0
click at [139, 365] on div at bounding box center [382, 366] width 529 height 25
radio input "true"
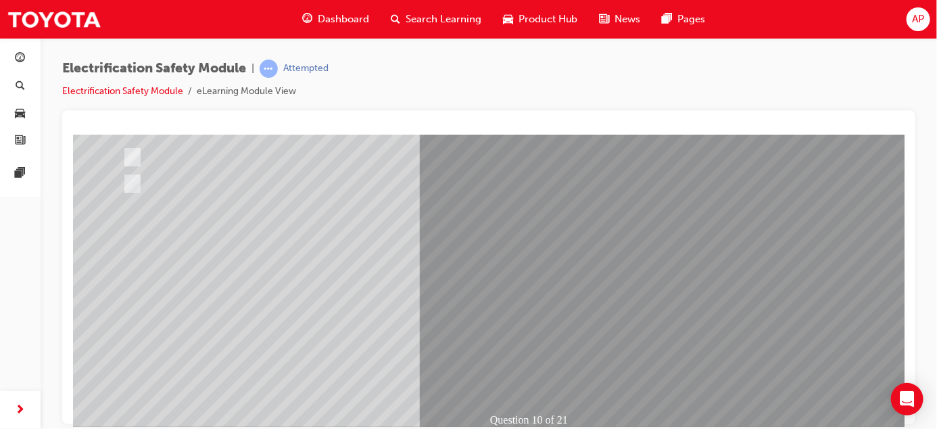
scroll to position [184, 0]
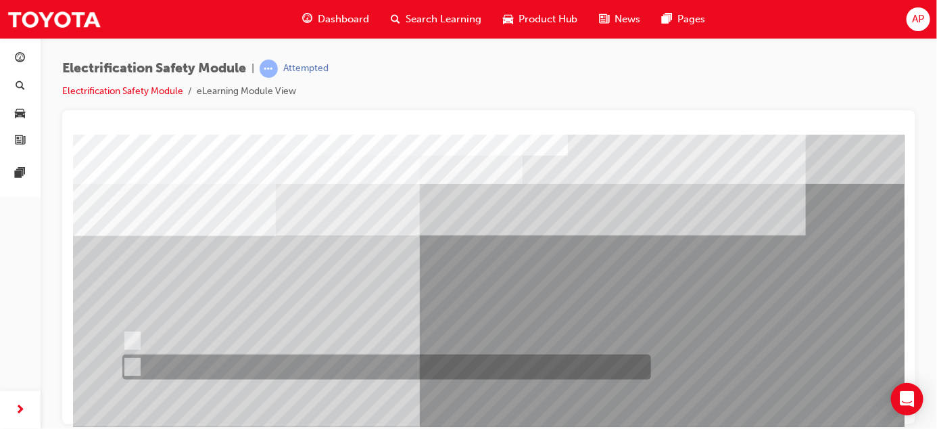
click at [134, 365] on input "False" at bounding box center [129, 367] width 15 height 15
radio input "true"
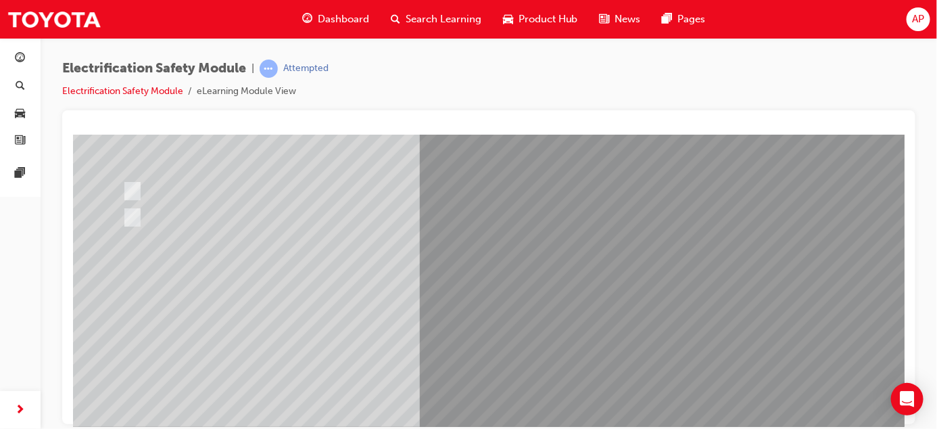
scroll to position [165, 0]
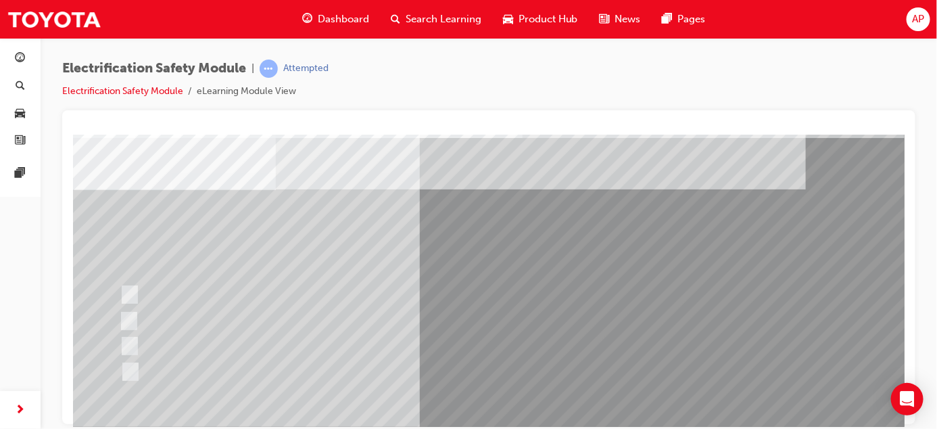
scroll to position [51, 0]
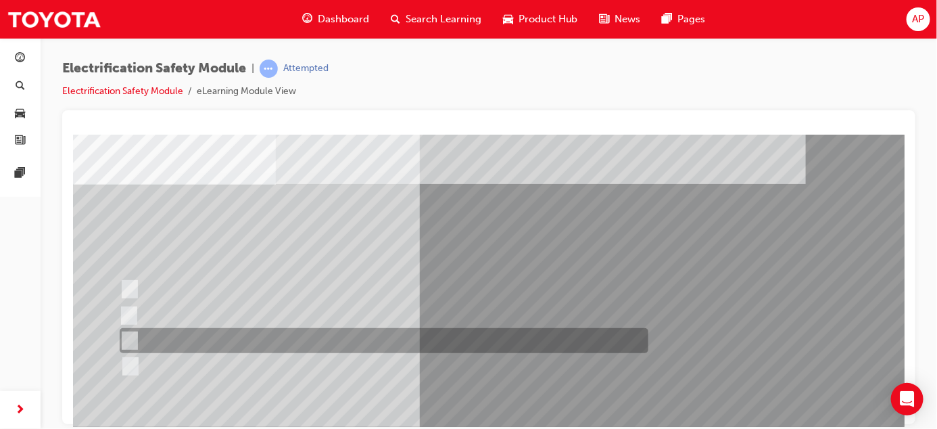
click at [129, 335] on input "Outside the vehicle’s detection area for entry and start system." at bounding box center [126, 340] width 15 height 15
radio input "true"
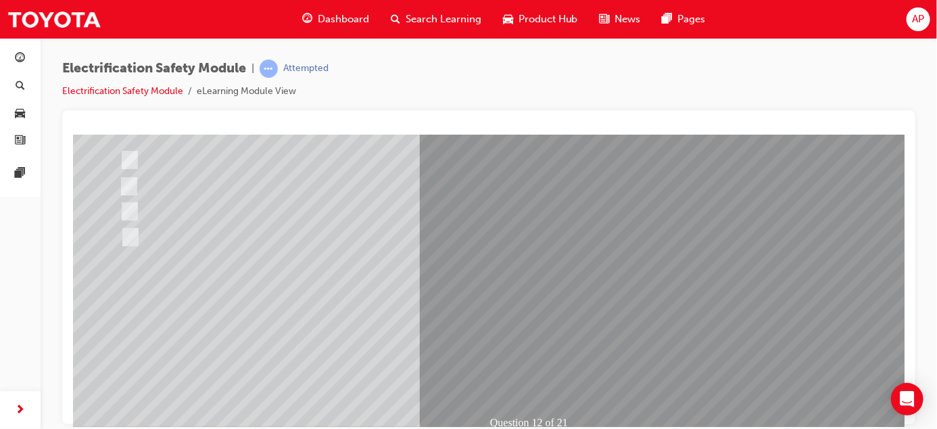
scroll to position [224, 0]
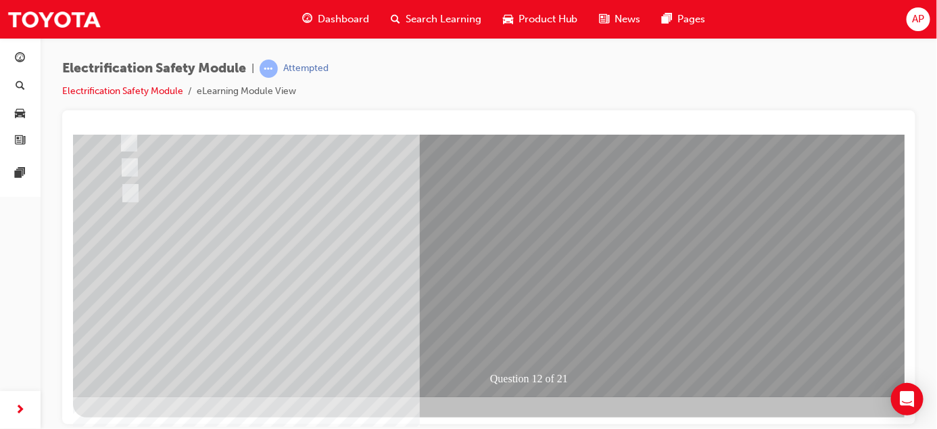
drag, startPoint x: 899, startPoint y: 267, endPoint x: 978, endPoint y: 496, distance: 242.1
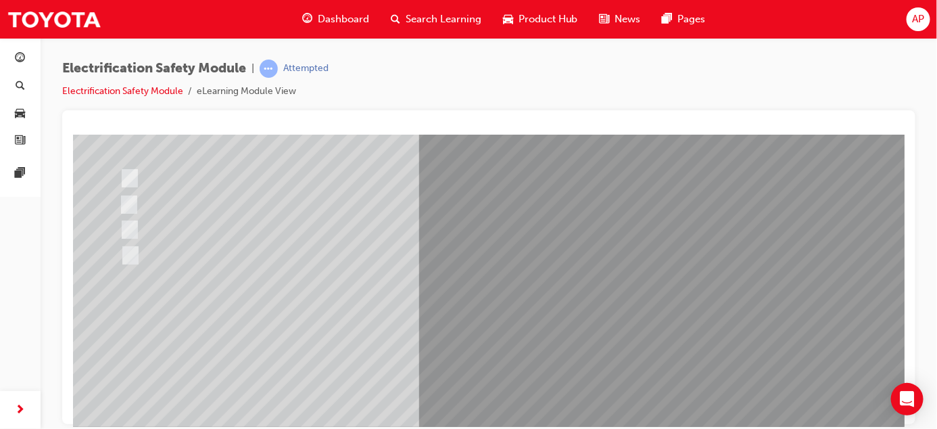
scroll to position [168, 0]
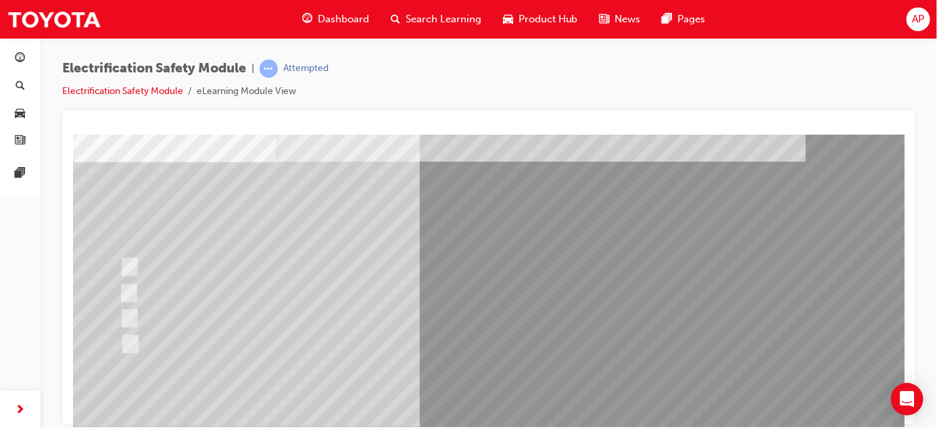
scroll to position [76, 0]
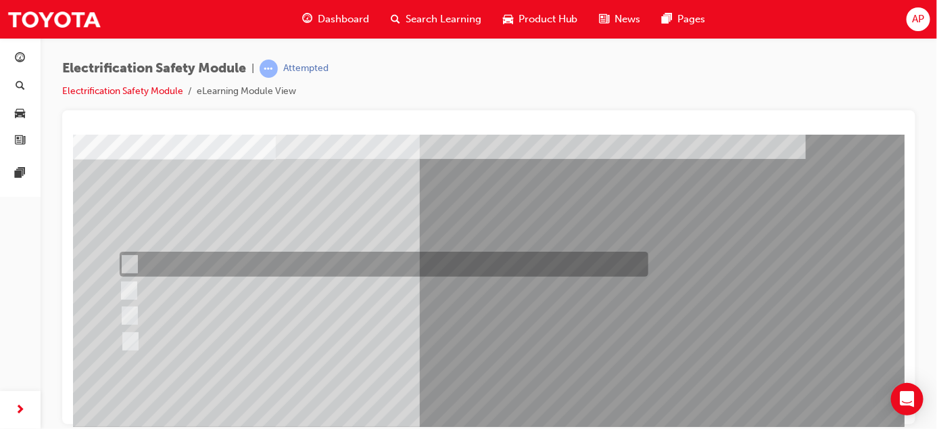
click at [133, 260] on input "Remove the Service Plug Grip" at bounding box center [126, 264] width 15 height 15
radio input "true"
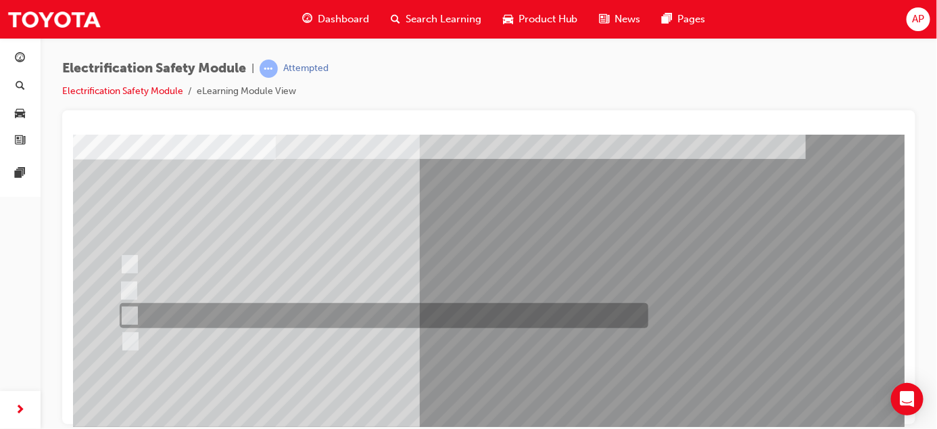
click at [129, 311] on input "Wait 10 minutes to discharge the High Voltage Capacitors." at bounding box center [126, 315] width 15 height 15
radio input "true"
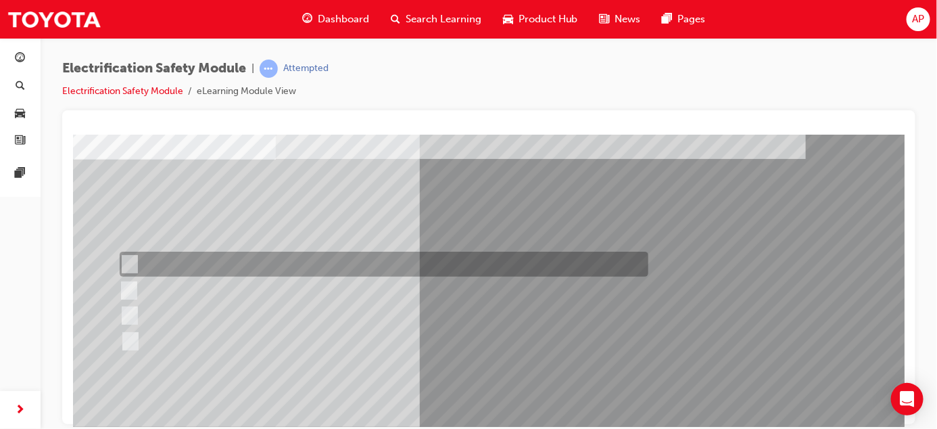
click at [133, 262] on input "Remove the Service Plug Grip" at bounding box center [126, 264] width 15 height 15
radio input "true"
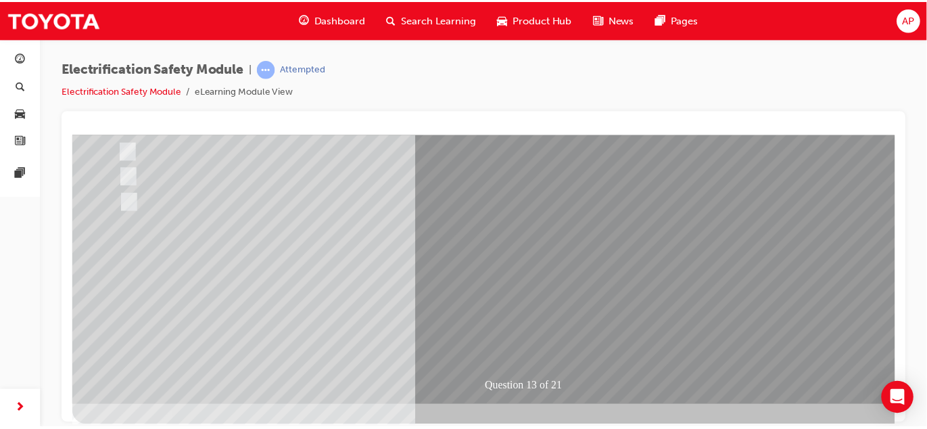
scroll to position [221, 0]
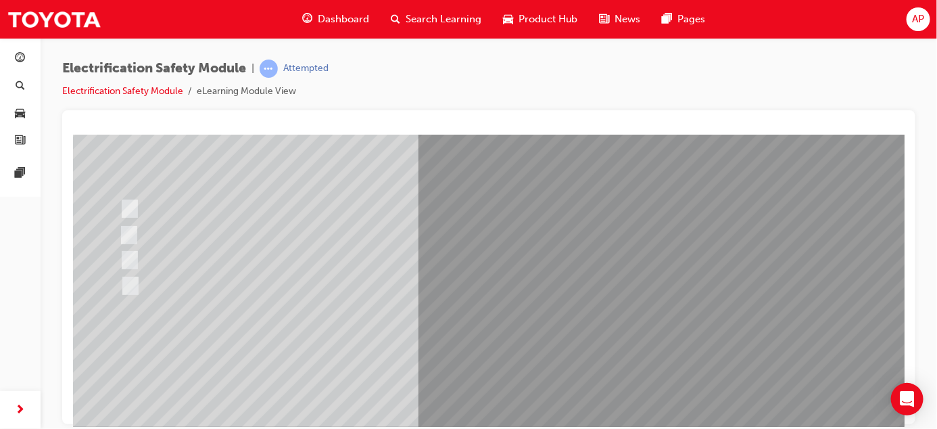
scroll to position [160, 0]
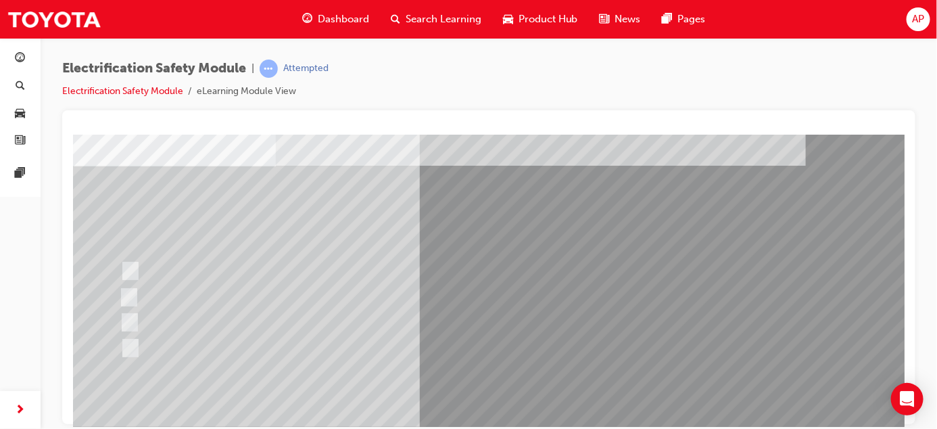
scroll to position [70, 0]
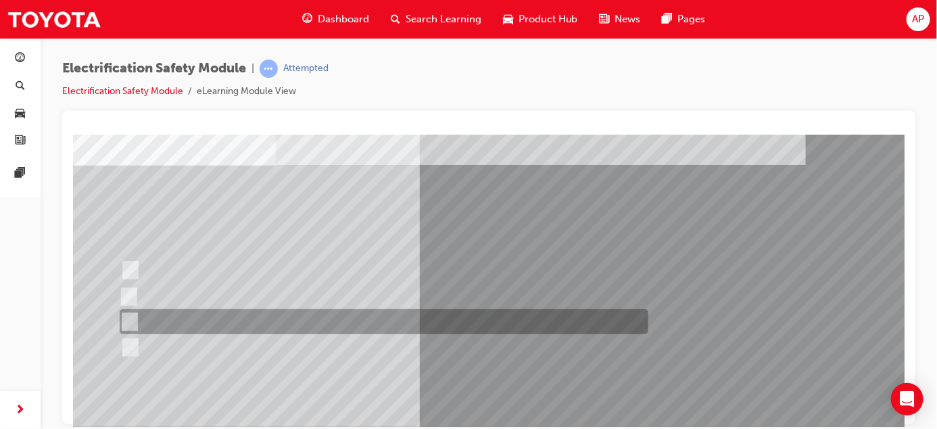
click at [127, 320] on input "10 minutes" at bounding box center [126, 321] width 15 height 15
radio input "true"
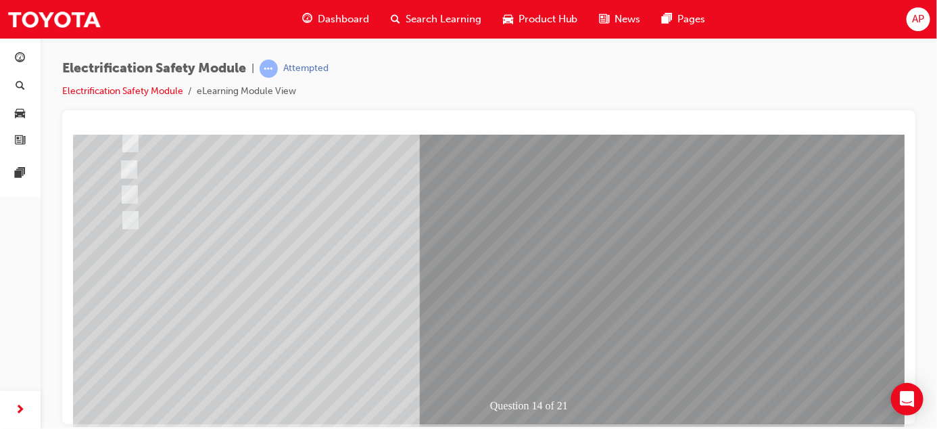
scroll to position [202, 0]
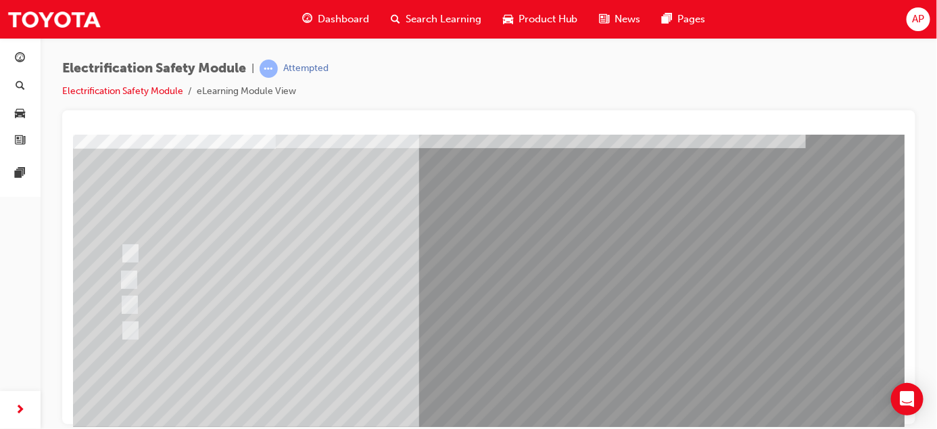
scroll to position [145, 0]
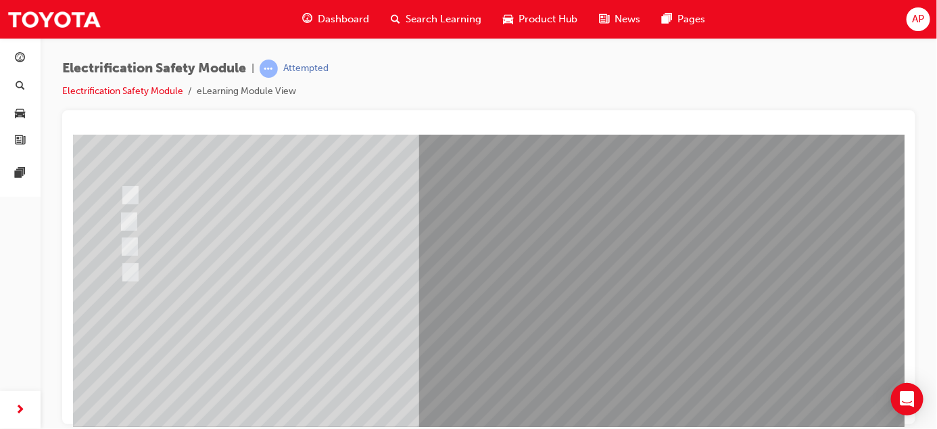
drag, startPoint x: 899, startPoint y: 268, endPoint x: 977, endPoint y: 466, distance: 212.2
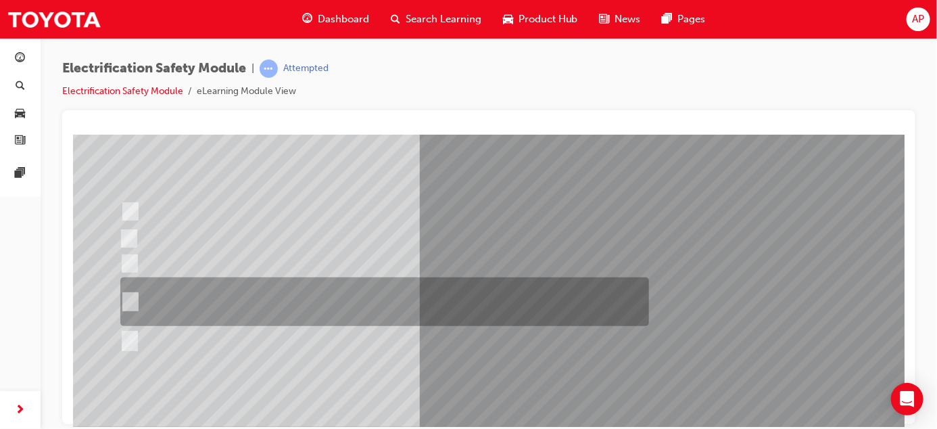
click at [133, 300] on input "The High Voltage Capacitor Terminal for 0 volts and the High Voltage Capacitor …" at bounding box center [127, 301] width 15 height 15
radio input "true"
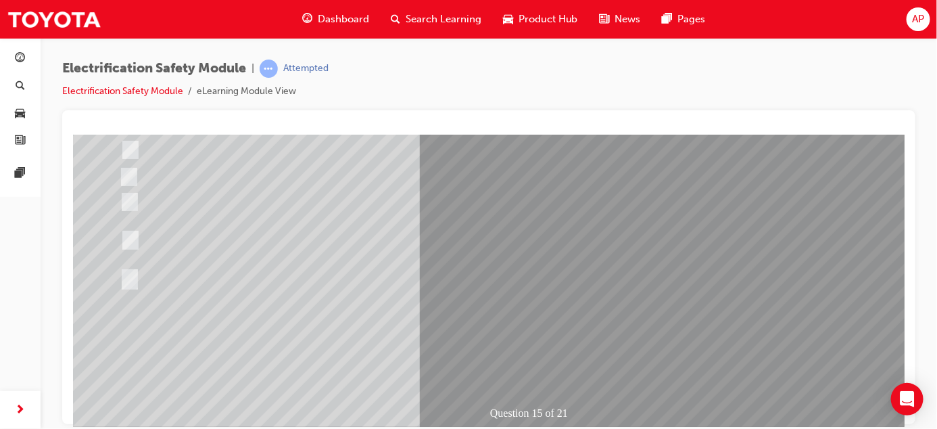
scroll to position [224, 0]
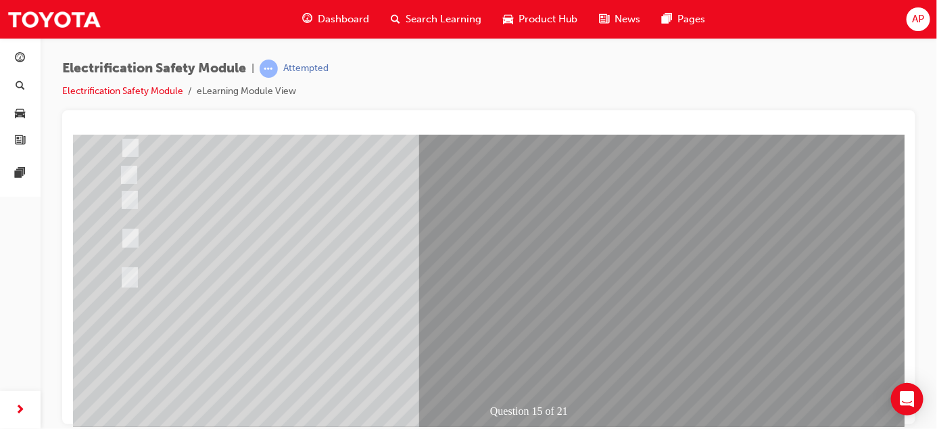
scroll to position [203, 0]
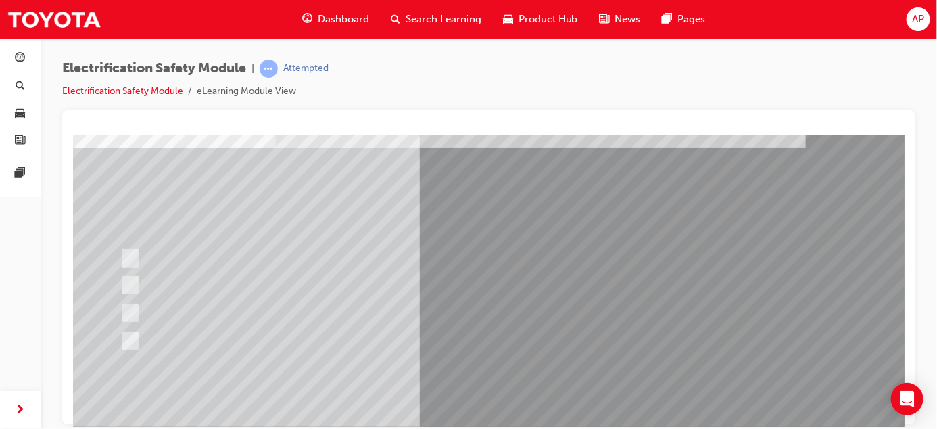
scroll to position [89, 0]
drag, startPoint x: 897, startPoint y: 226, endPoint x: 978, endPoint y: 408, distance: 198.9
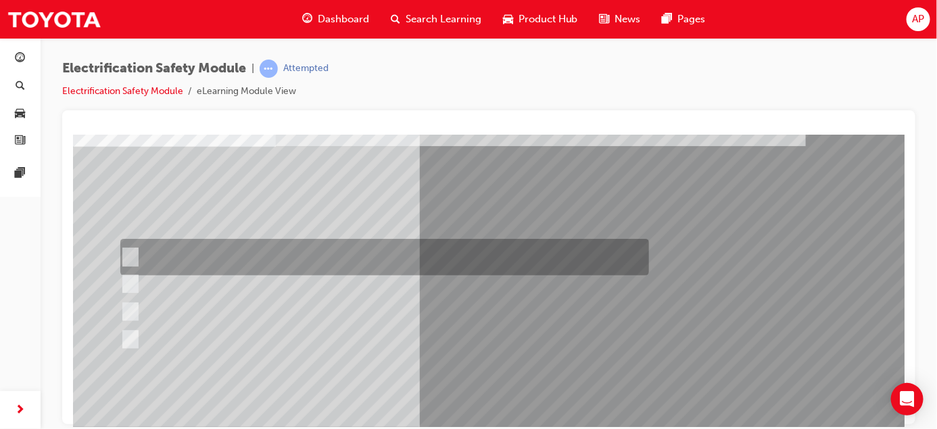
click at [126, 250] on input "Insulate the High Voltage Connector/Motor Side Cable Connection with Insulated …" at bounding box center [127, 257] width 15 height 15
radio input "true"
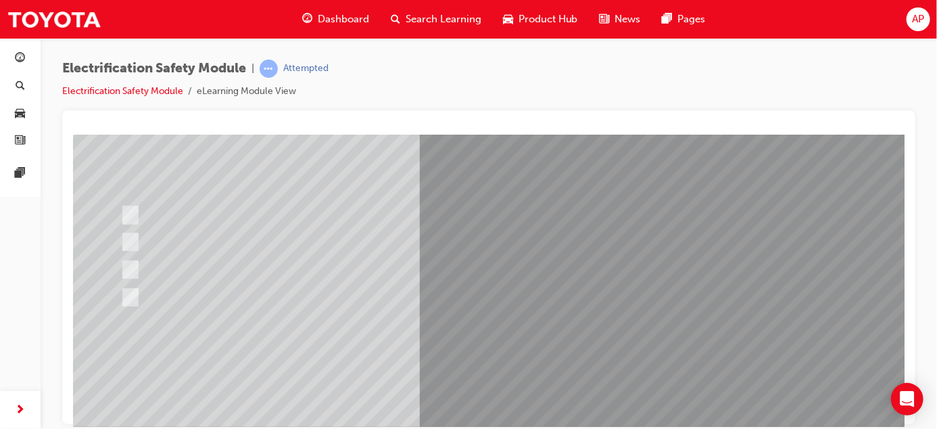
scroll to position [129, 0]
drag, startPoint x: 897, startPoint y: 295, endPoint x: 980, endPoint y: 467, distance: 190.2
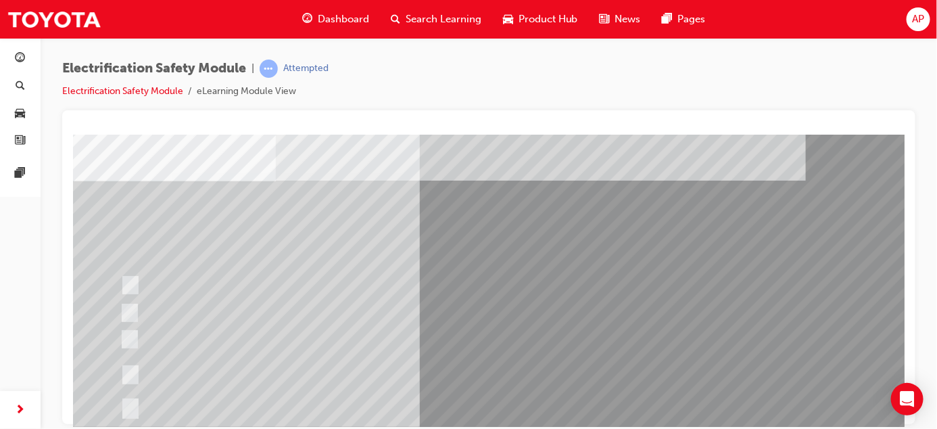
scroll to position [55, 0]
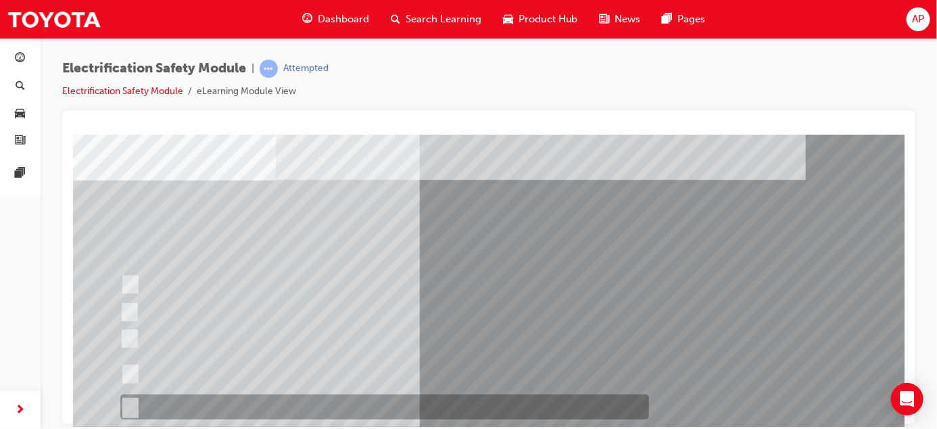
click at [136, 404] on div at bounding box center [380, 406] width 529 height 25
radio input "true"
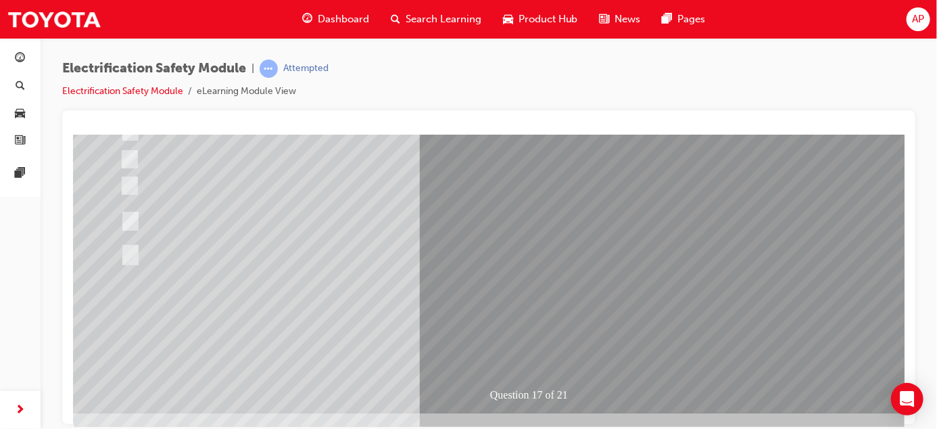
scroll to position [224, 0]
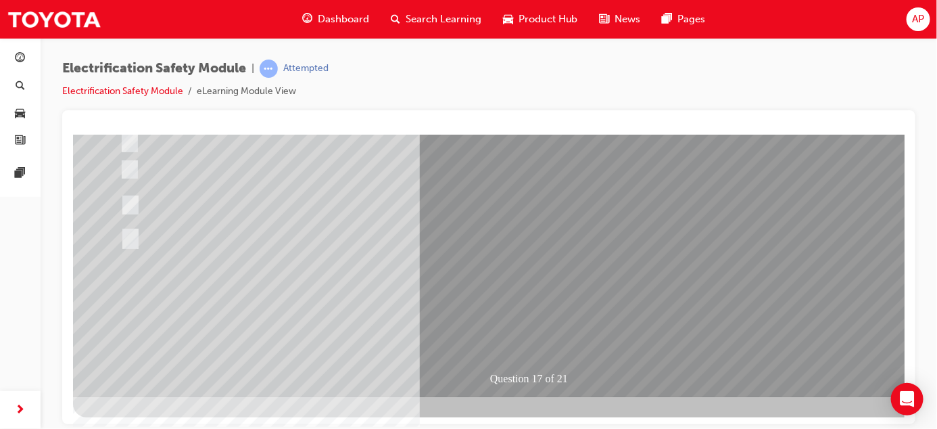
drag, startPoint x: 902, startPoint y: 283, endPoint x: 964, endPoint y: 521, distance: 246.5
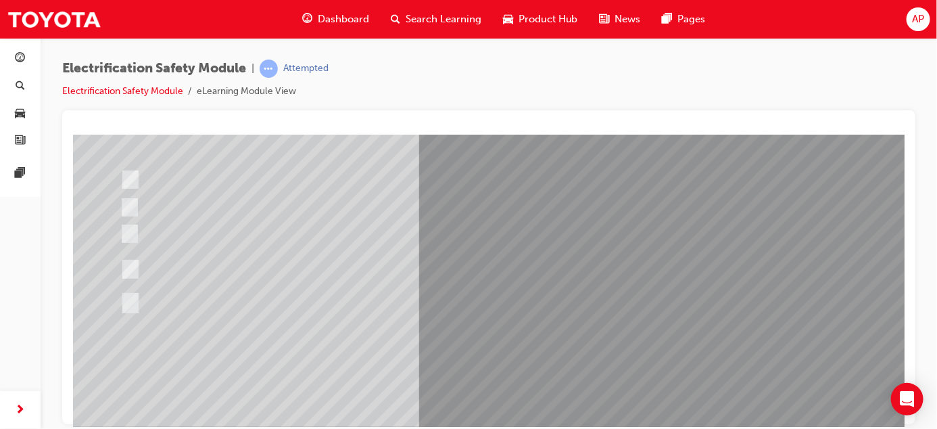
scroll to position [163, 0]
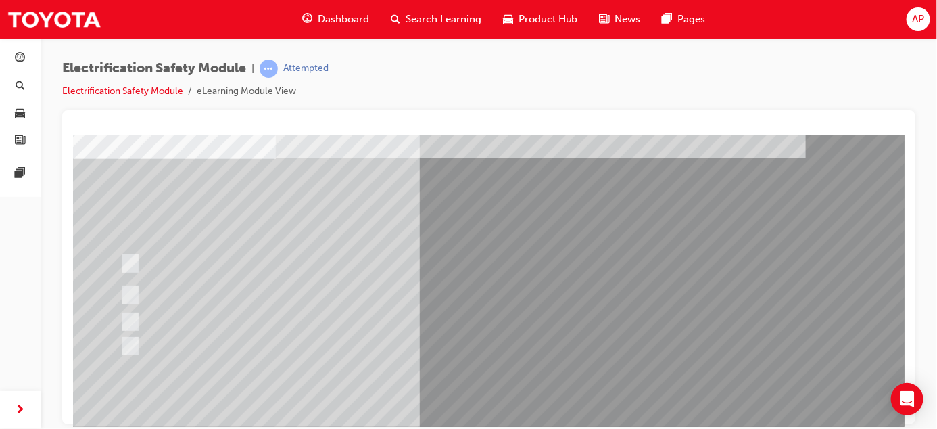
scroll to position [124, 0]
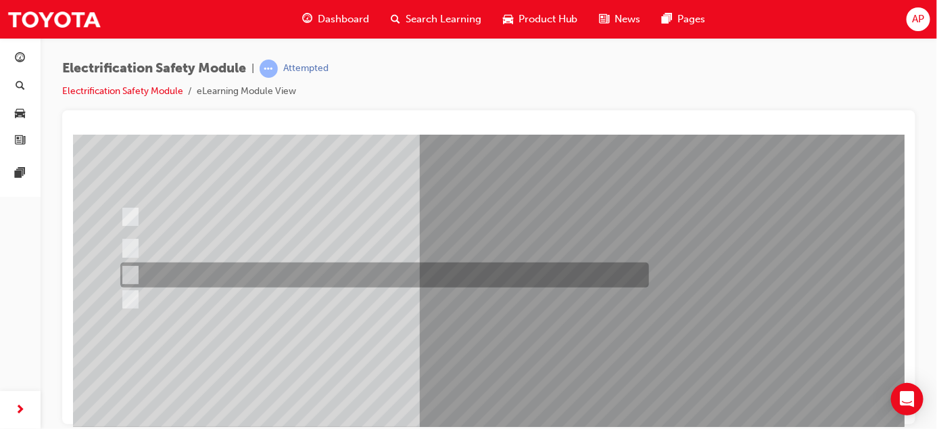
drag, startPoint x: 128, startPoint y: 270, endPoint x: 135, endPoint y: 275, distance: 7.7
click at [129, 270] on input "Discard the gloves and use a new pair." at bounding box center [127, 275] width 15 height 15
radio input "true"
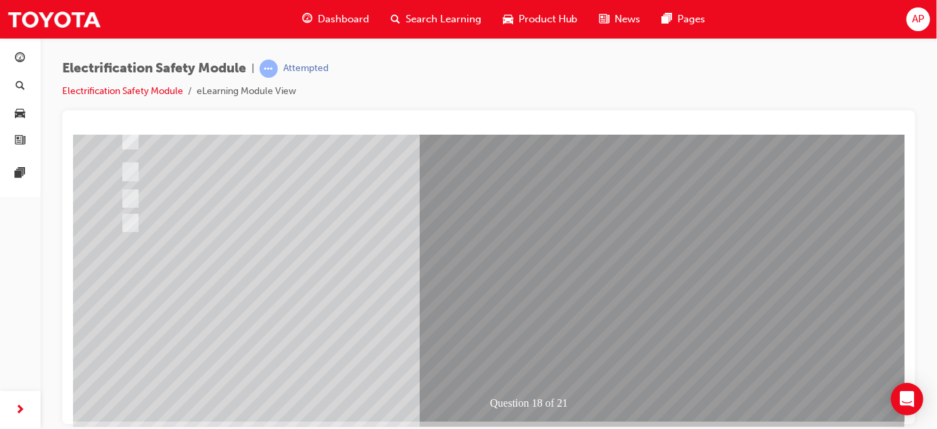
scroll to position [206, 0]
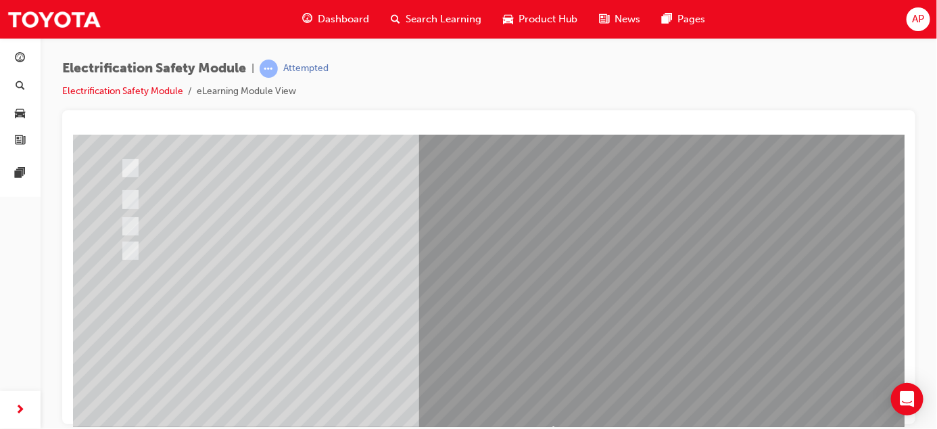
scroll to position [174, 0]
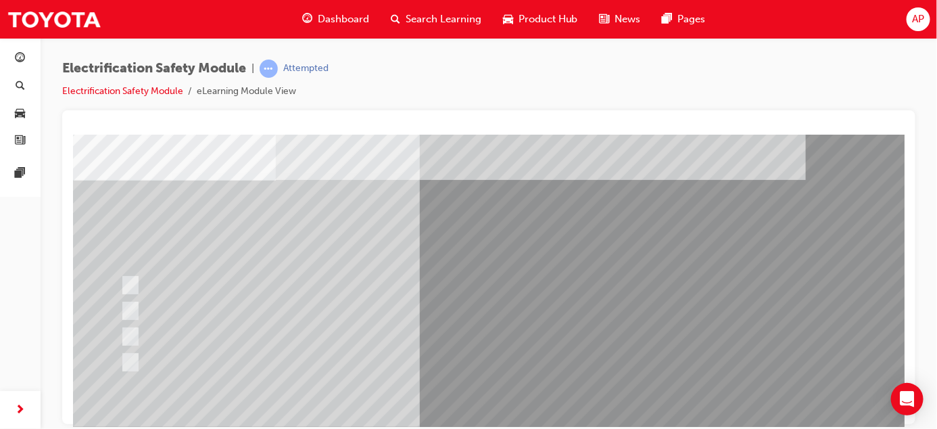
scroll to position [49, 0]
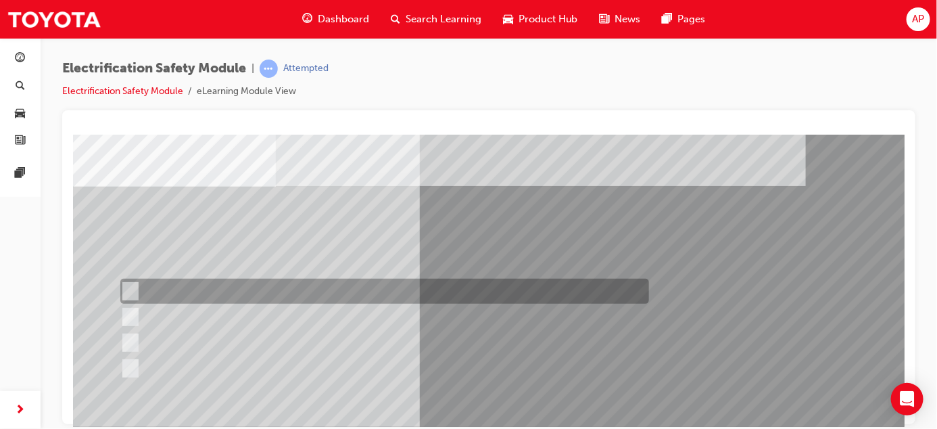
click at [137, 285] on div at bounding box center [380, 291] width 529 height 25
radio input "true"
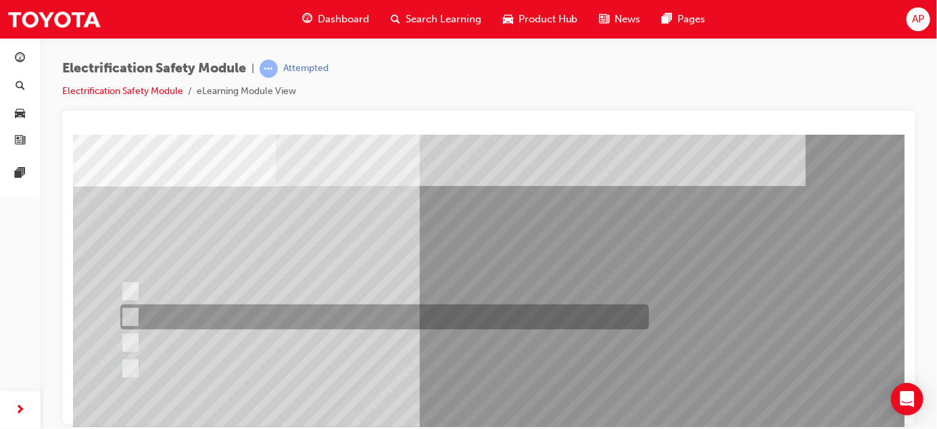
click at [132, 315] on input "To protect Electrical Insulating Gloves from mechanical damage." at bounding box center [127, 317] width 15 height 15
radio input "true"
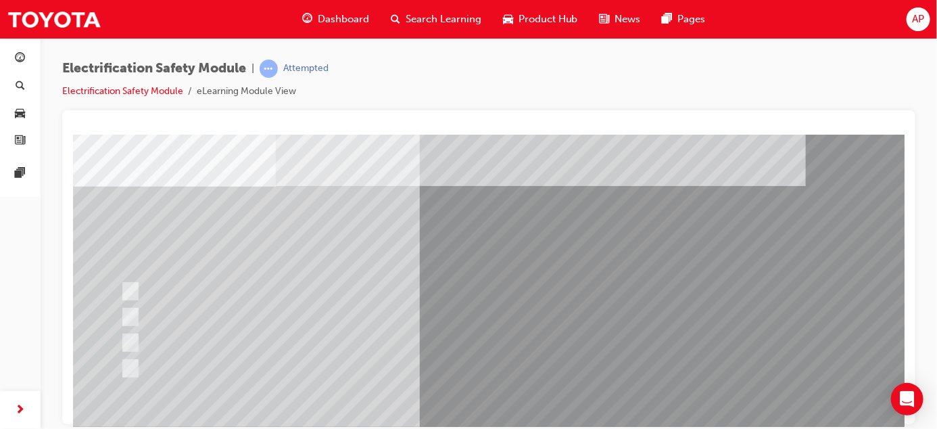
scroll to position [224, 0]
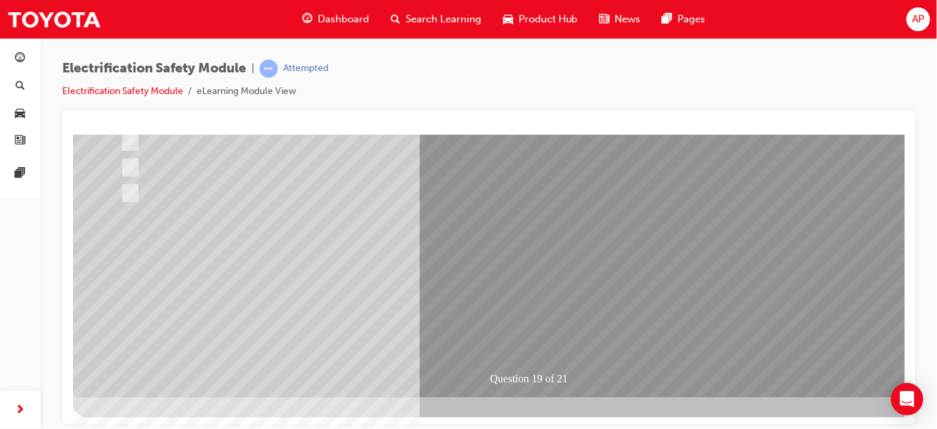
drag, startPoint x: 899, startPoint y: 289, endPoint x: 978, endPoint y: 515, distance: 239.9
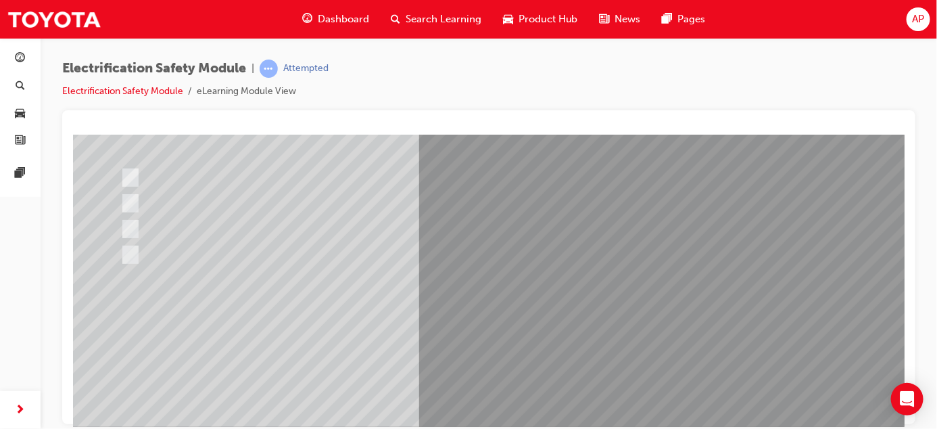
scroll to position [166, 0]
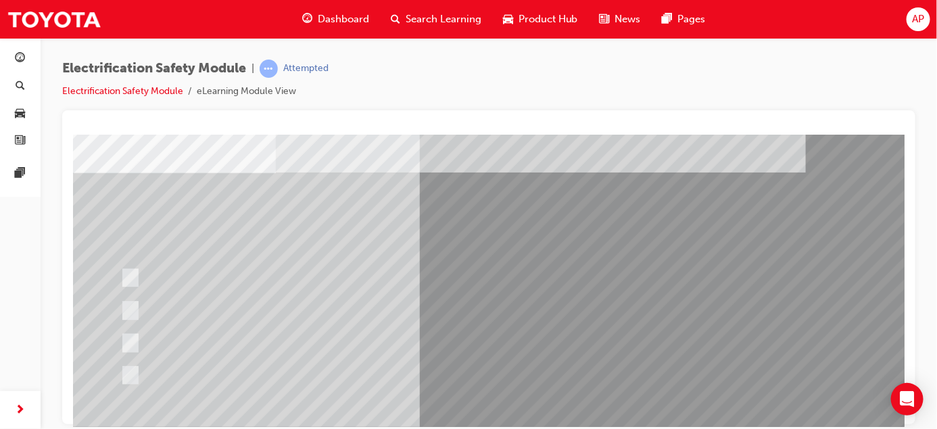
scroll to position [68, 0]
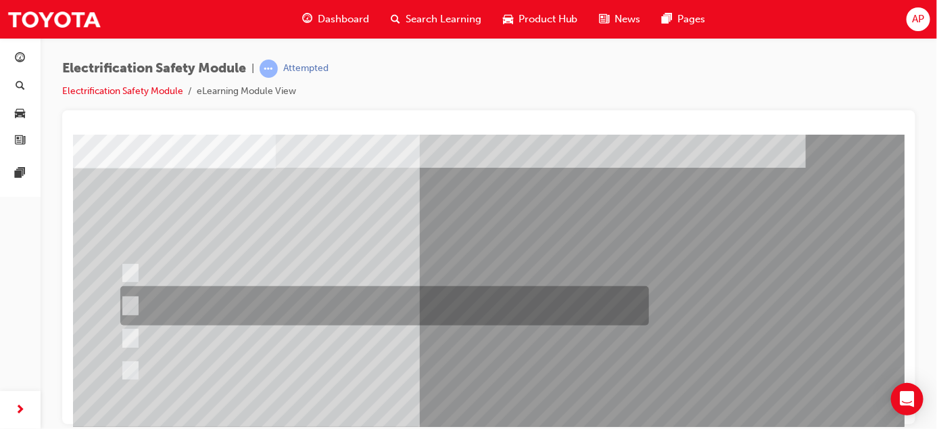
click at [134, 304] on input "To provide added protection against electrical shock in conjunction with electr…" at bounding box center [127, 305] width 15 height 15
radio input "true"
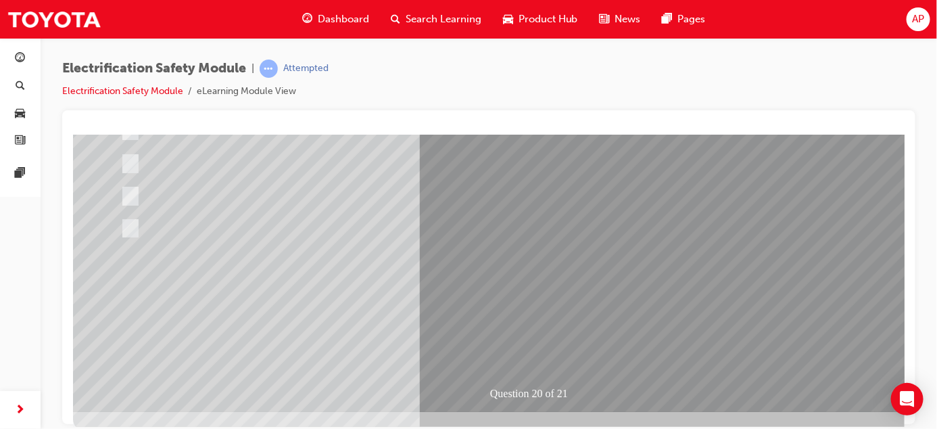
scroll to position [212, 0]
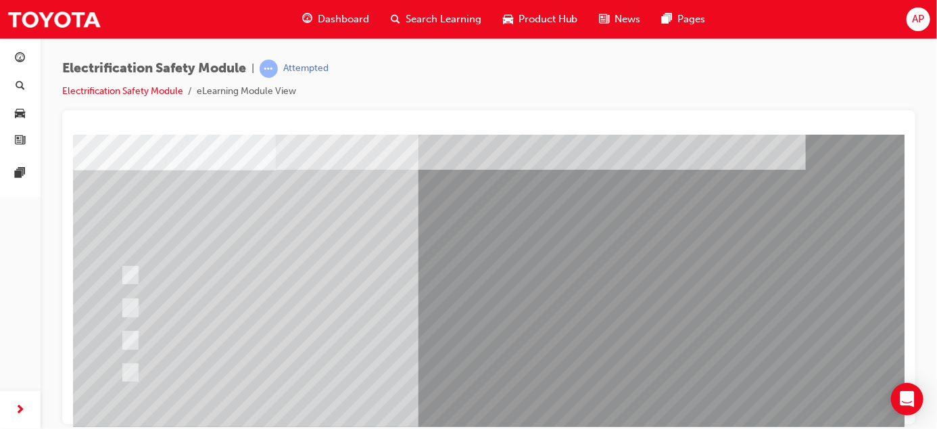
scroll to position [68, 0]
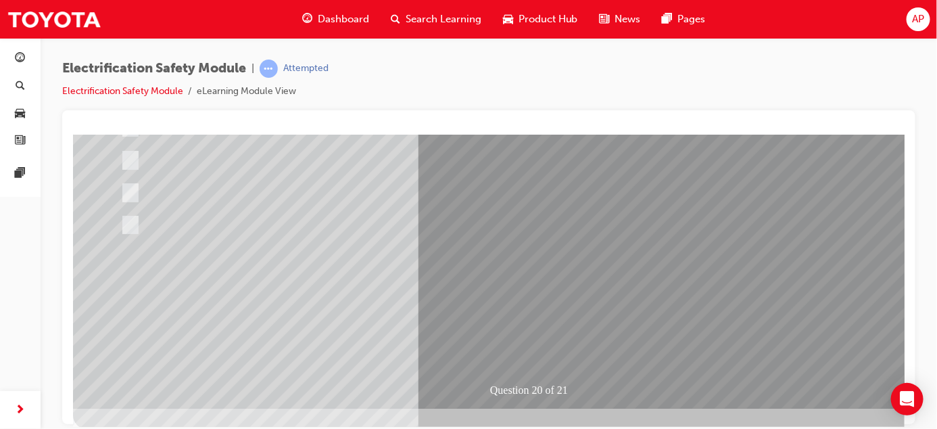
drag, startPoint x: 901, startPoint y: 227, endPoint x: 980, endPoint y: 438, distance: 225.3
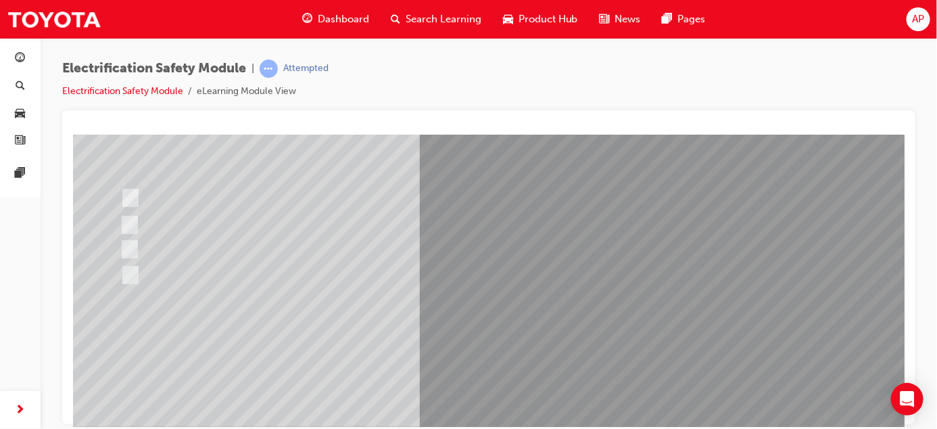
scroll to position [145, 0]
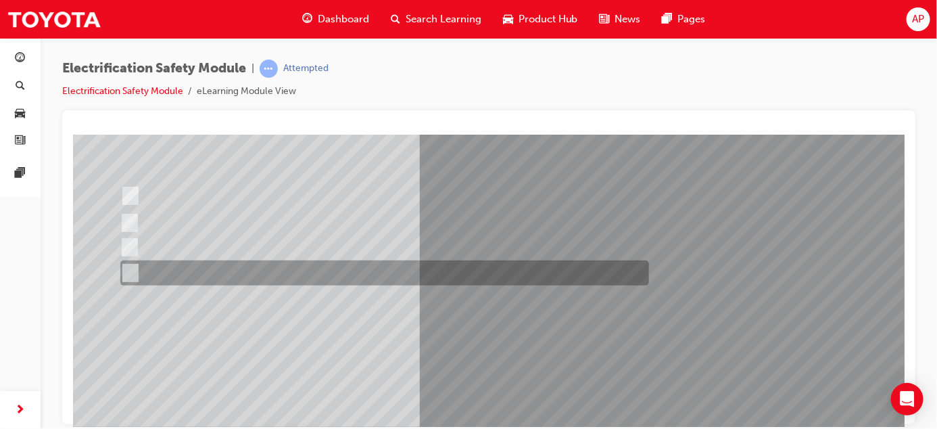
click at [138, 273] on div at bounding box center [380, 272] width 529 height 25
radio input "true"
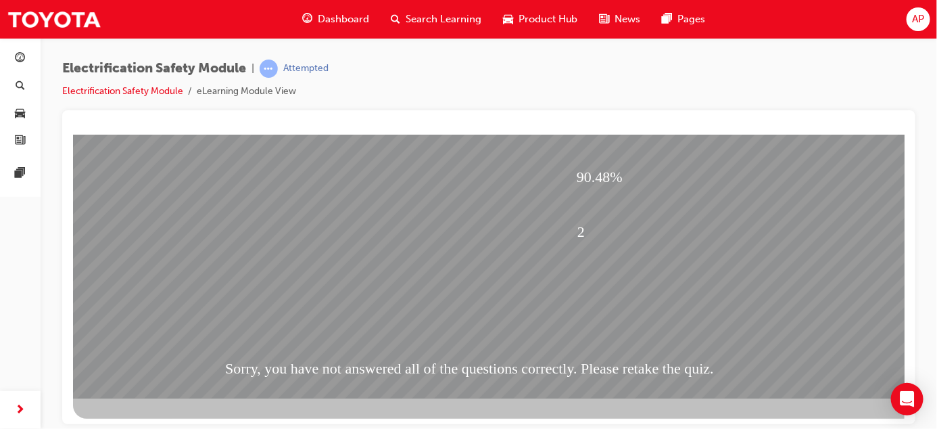
scroll to position [224, 0]
drag, startPoint x: 899, startPoint y: 252, endPoint x: 988, endPoint y: 504, distance: 266.9
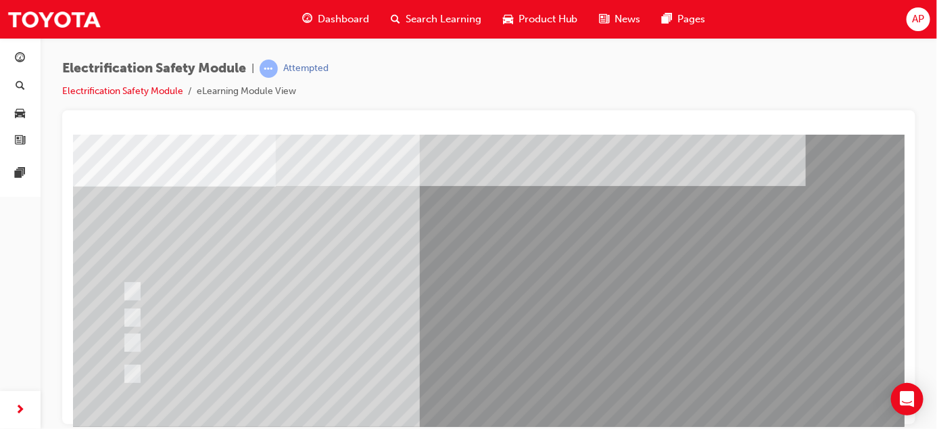
scroll to position [52, 0]
drag, startPoint x: 900, startPoint y: 269, endPoint x: 991, endPoint y: 429, distance: 184.4
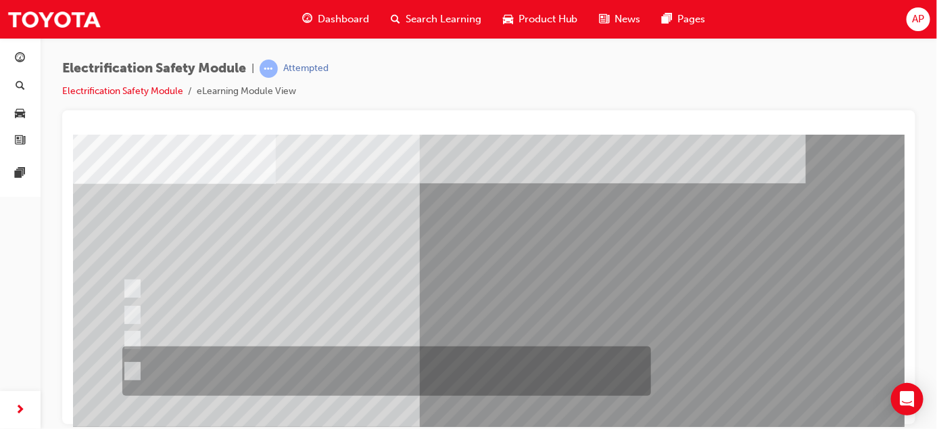
click at [136, 368] on input "The Plug-in Hybrid Electric has AC charging capability via a wall box charger a…" at bounding box center [129, 371] width 15 height 15
radio input "true"
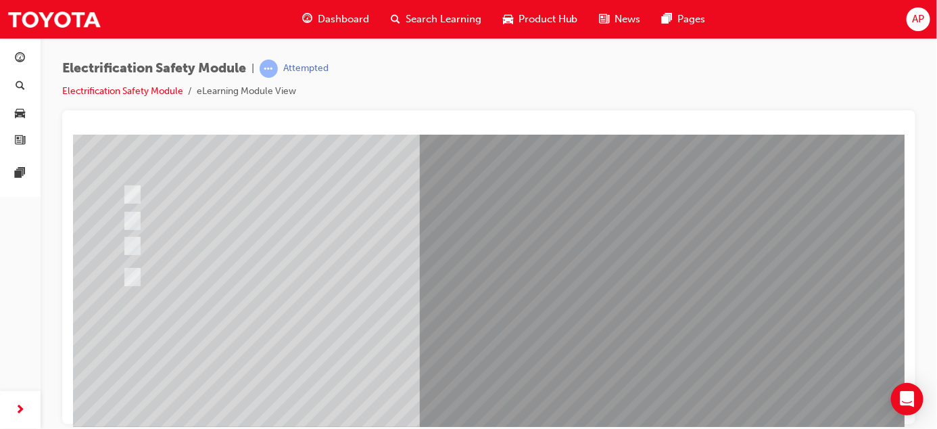
scroll to position [179, 0]
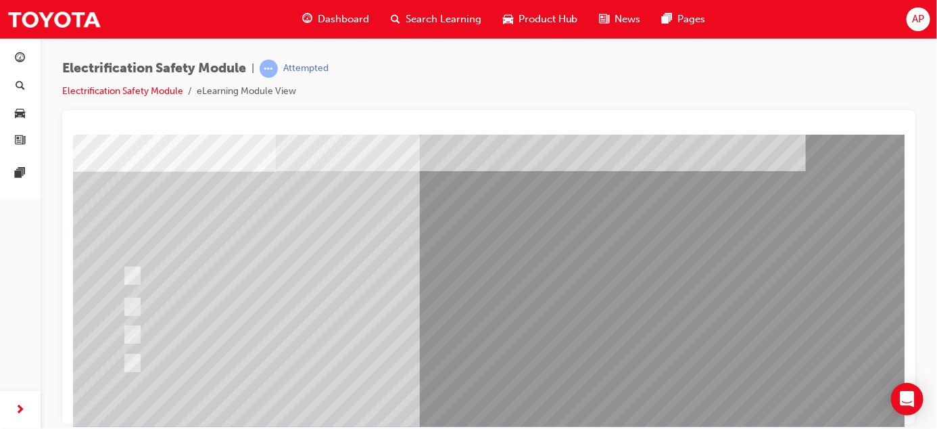
scroll to position [71, 0]
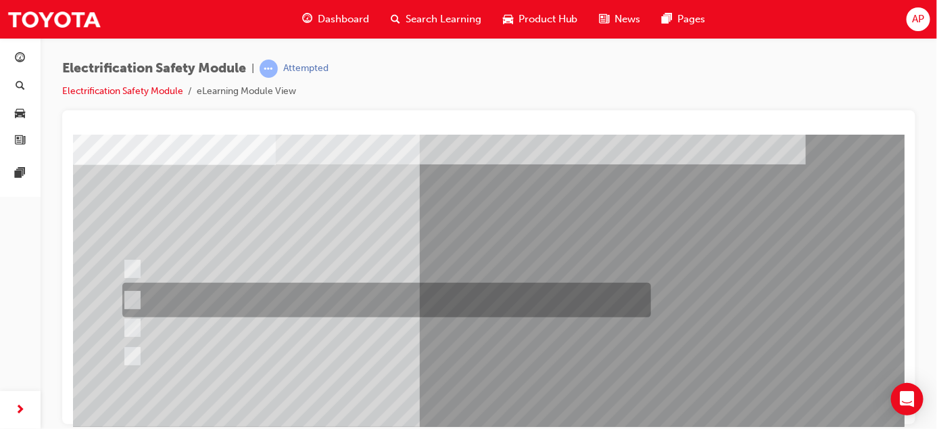
click at [134, 293] on input "The Battery Electric uses AC & DC charging capability and has no petrol engine." at bounding box center [129, 300] width 15 height 15
radio input "true"
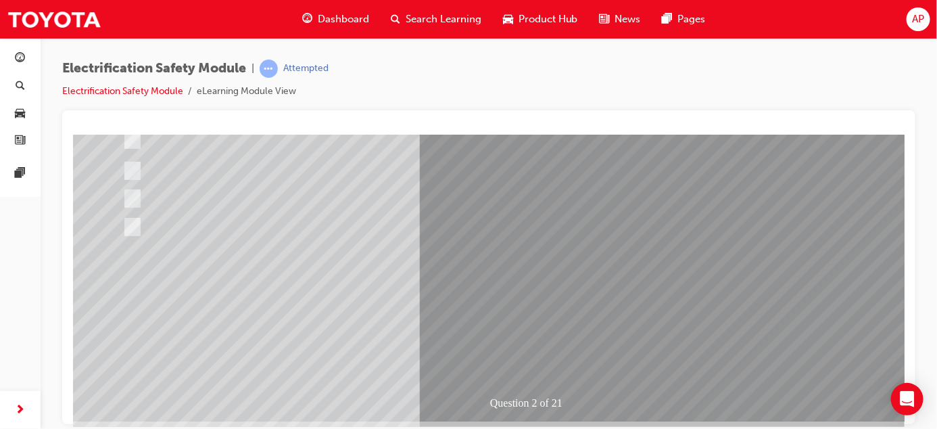
scroll to position [224, 0]
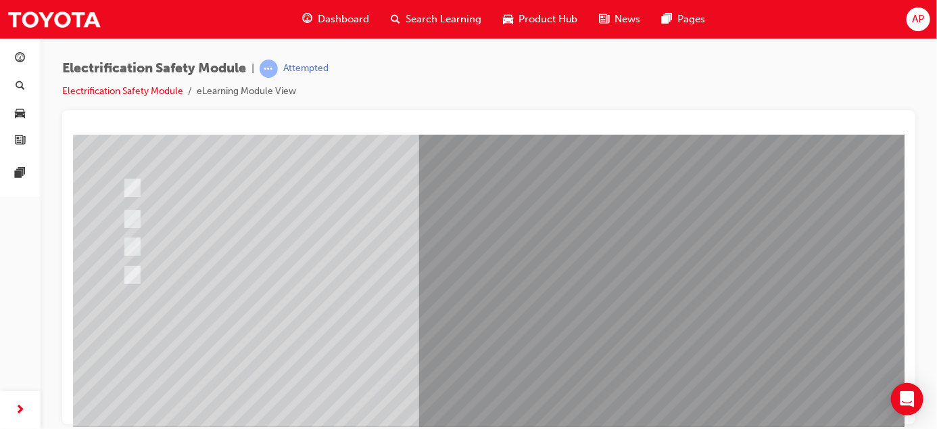
scroll to position [156, 0]
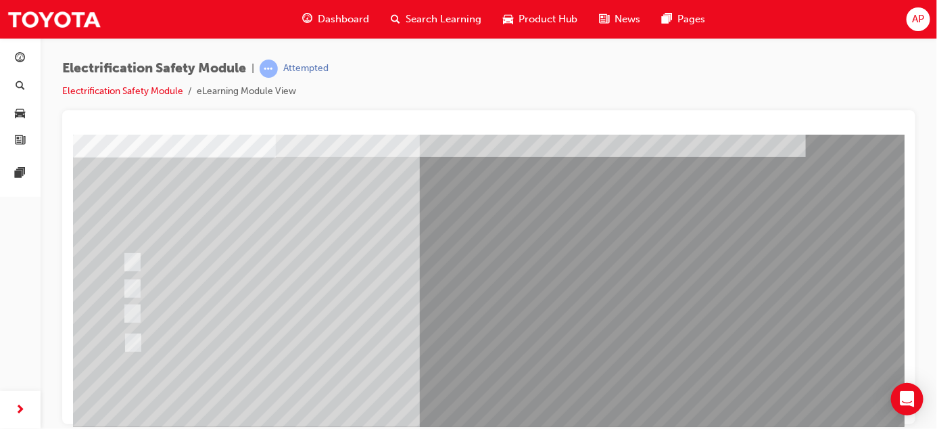
scroll to position [79, 0]
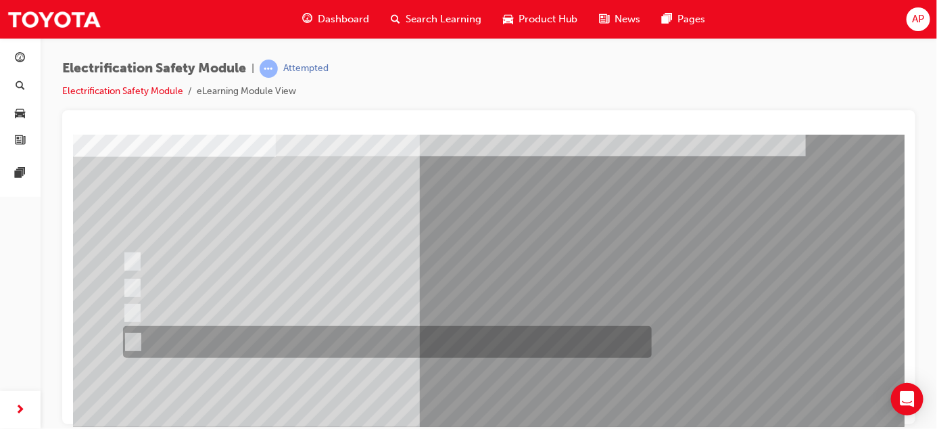
drag, startPoint x: 137, startPoint y: 340, endPoint x: 199, endPoint y: 332, distance: 62.7
click at [137, 339] on input "The FCEV produces electric power via a Fuel Cell Stack supporting the Hybrid ba…" at bounding box center [129, 342] width 15 height 15
radio input "true"
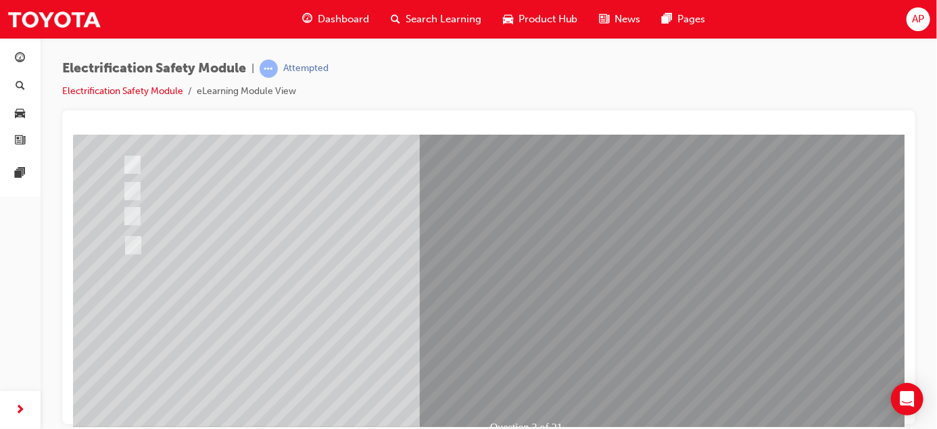
scroll to position [224, 0]
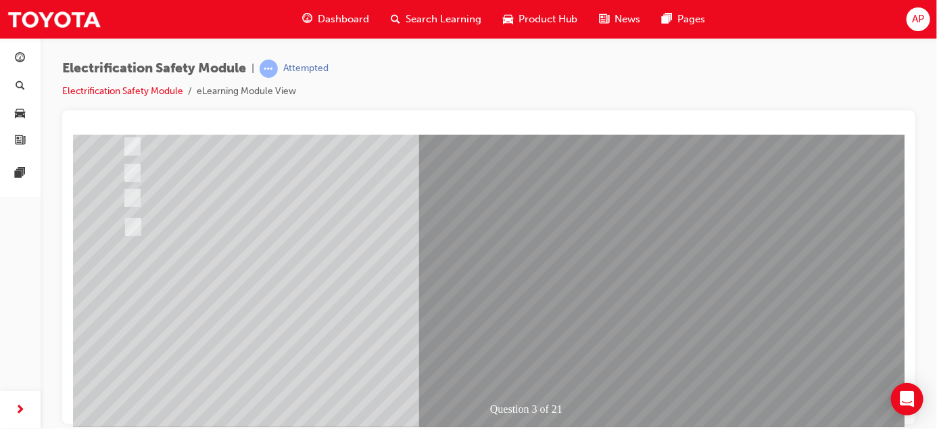
scroll to position [207, 0]
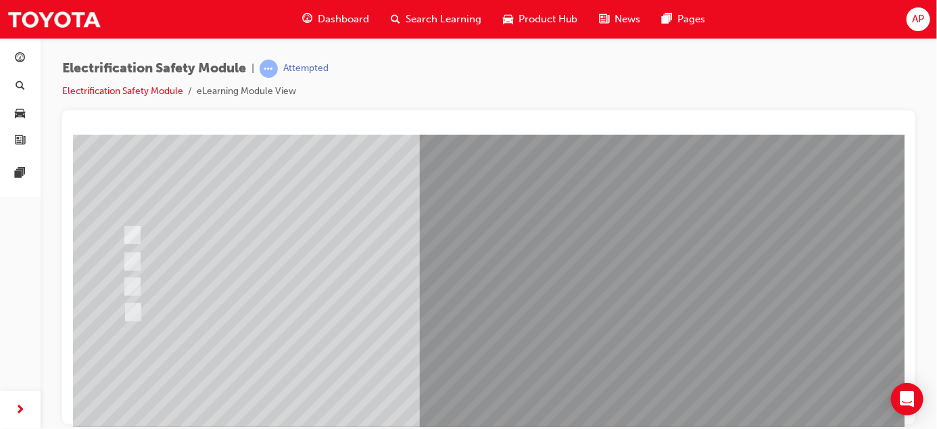
scroll to position [108, 0]
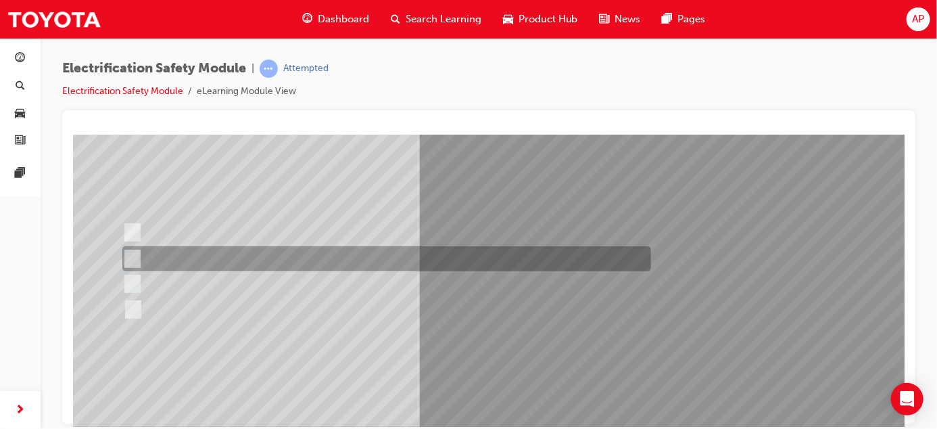
click at [138, 255] on div at bounding box center [382, 258] width 529 height 25
checkbox input "true"
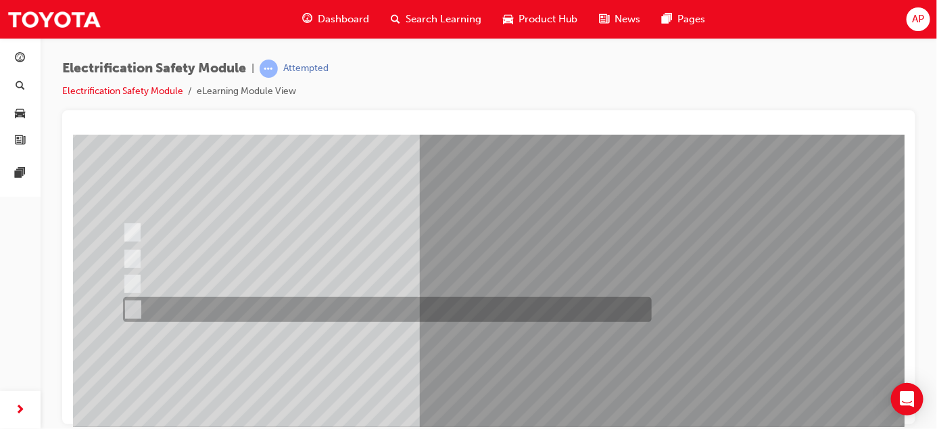
click at [132, 306] on input "Charge ports or H2 Filler Port in place of a Fuel Filler." at bounding box center [129, 309] width 15 height 15
checkbox input "true"
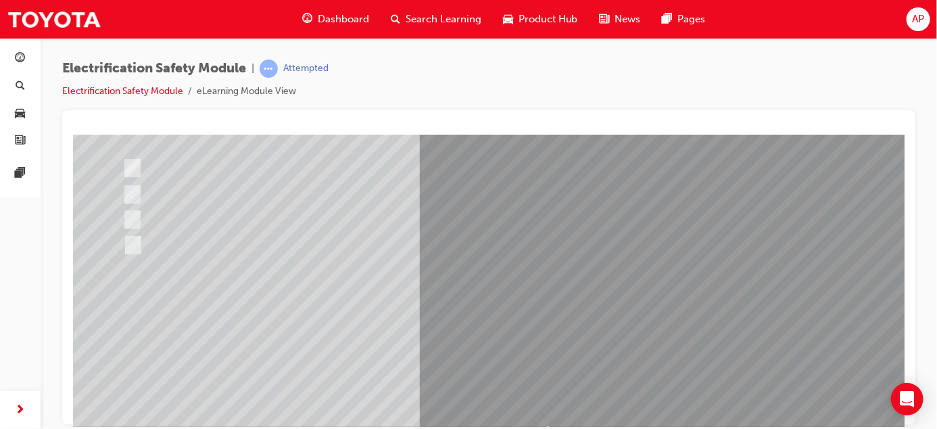
scroll to position [224, 0]
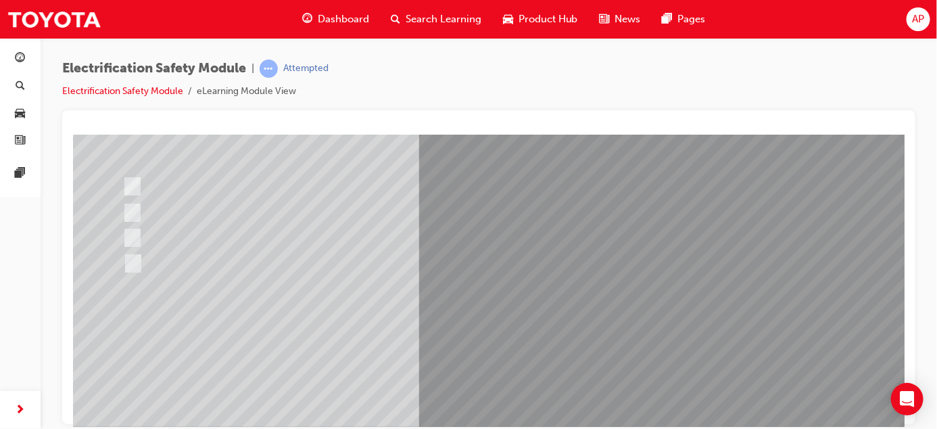
scroll to position [160, 0]
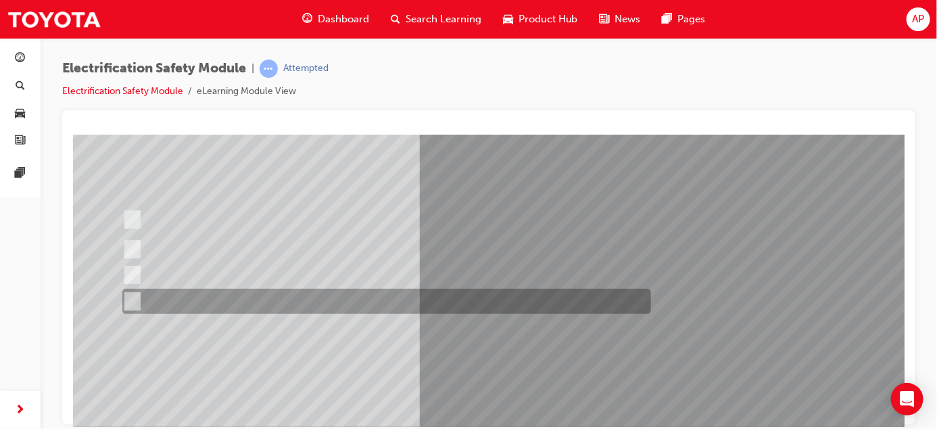
click at [139, 295] on div at bounding box center [382, 301] width 529 height 25
checkbox input "true"
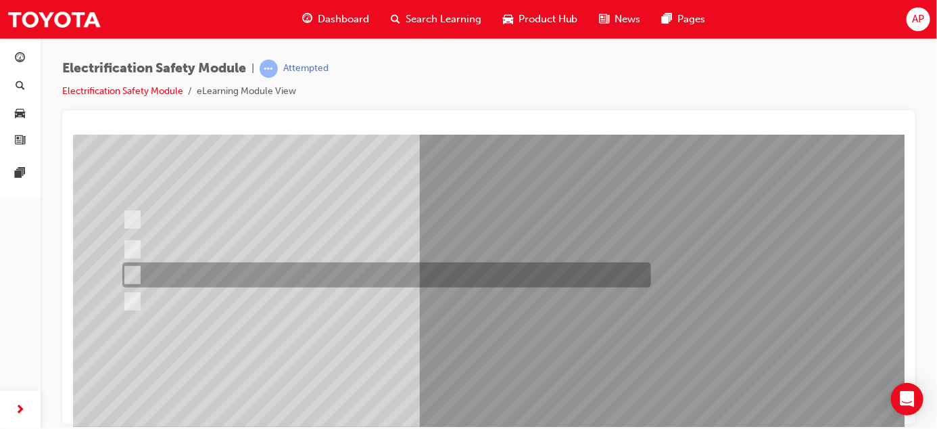
click at [137, 269] on div at bounding box center [382, 274] width 529 height 25
checkbox input "true"
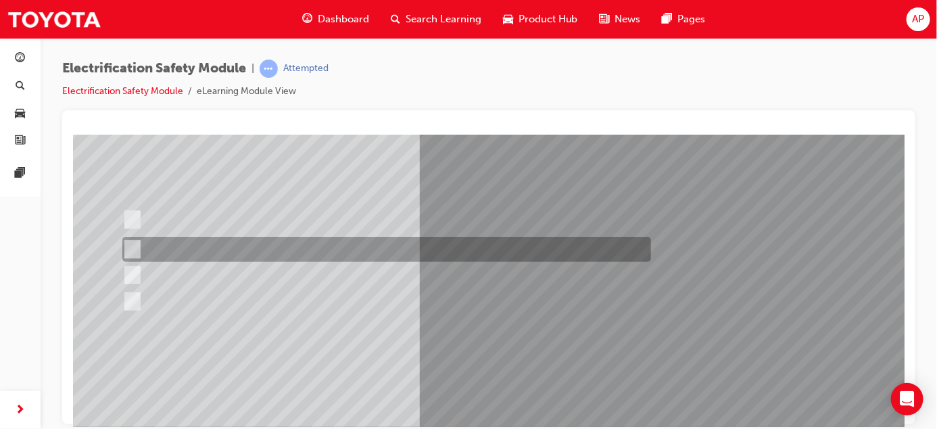
click at [129, 245] on input "The Main Display will show the power flow for the driveline." at bounding box center [128, 249] width 15 height 15
checkbox input "true"
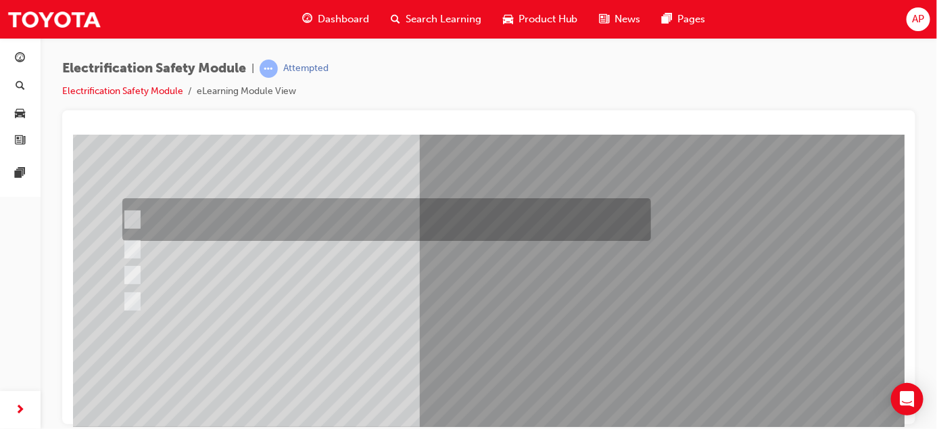
click at [135, 213] on input "The READY light will illuminate when the vehicle is turned on and ready to driv…" at bounding box center [128, 219] width 15 height 15
checkbox input "true"
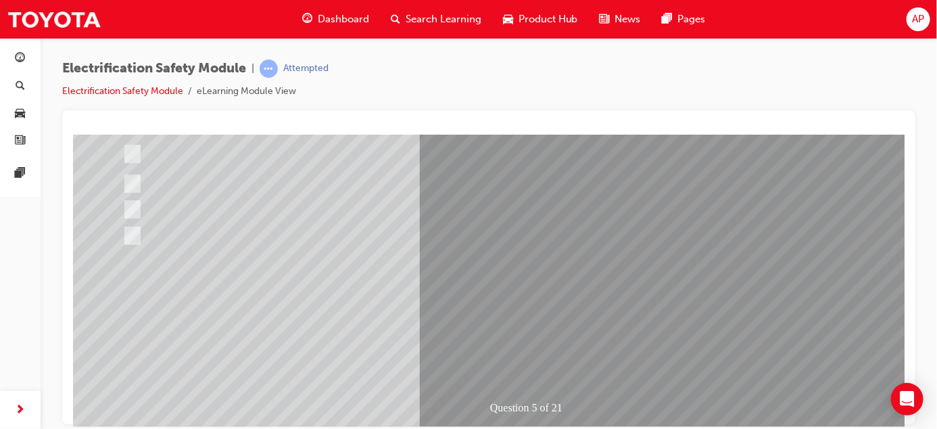
scroll to position [218, 0]
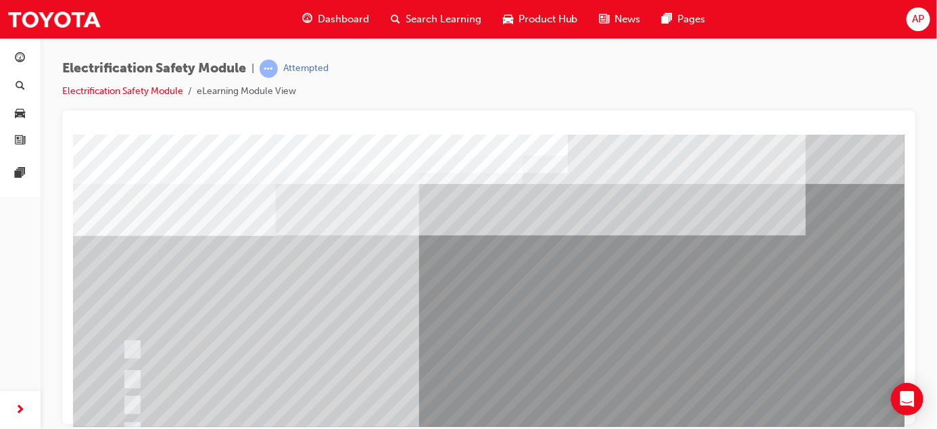
drag, startPoint x: 605, startPoint y: 271, endPoint x: 648, endPoint y: 319, distance: 64.6
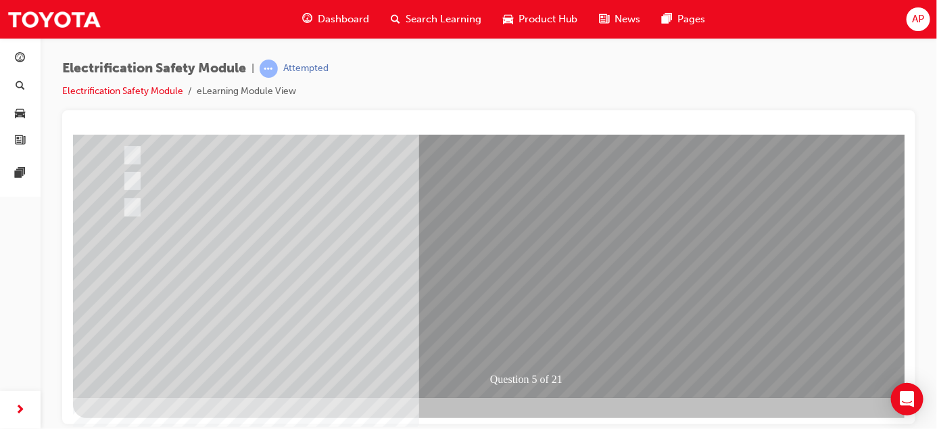
scroll to position [224, 0]
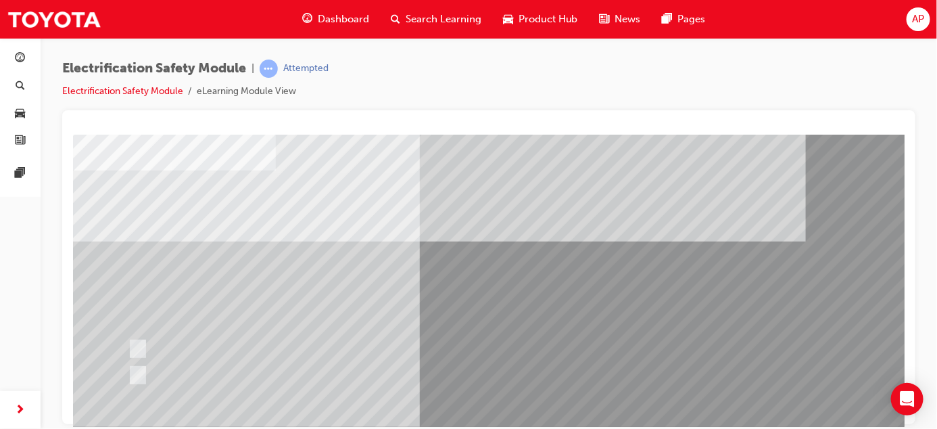
scroll to position [70, 0]
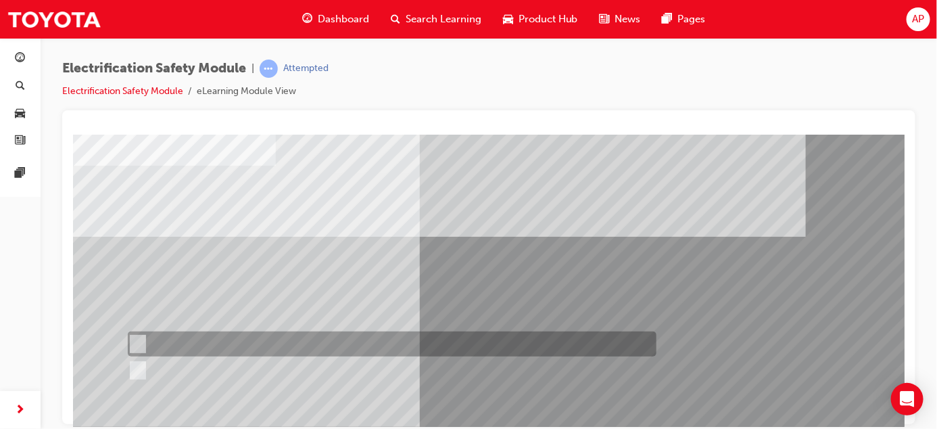
click at [143, 339] on div at bounding box center [388, 343] width 529 height 25
radio input "true"
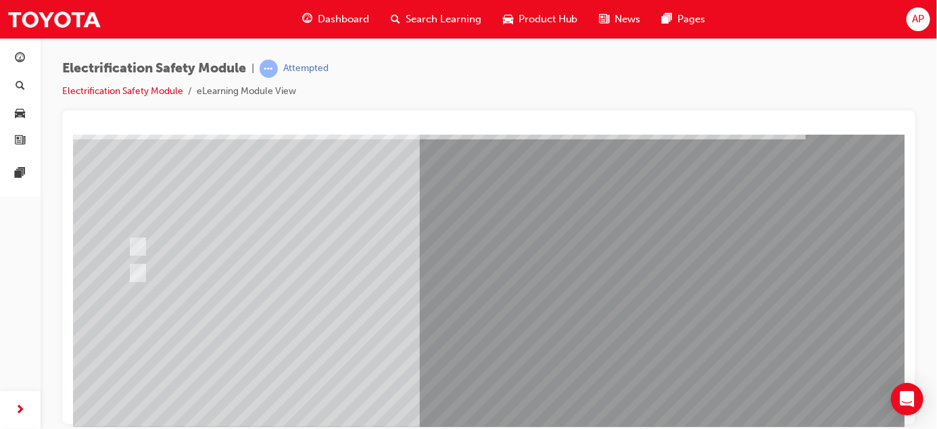
scroll to position [204, 0]
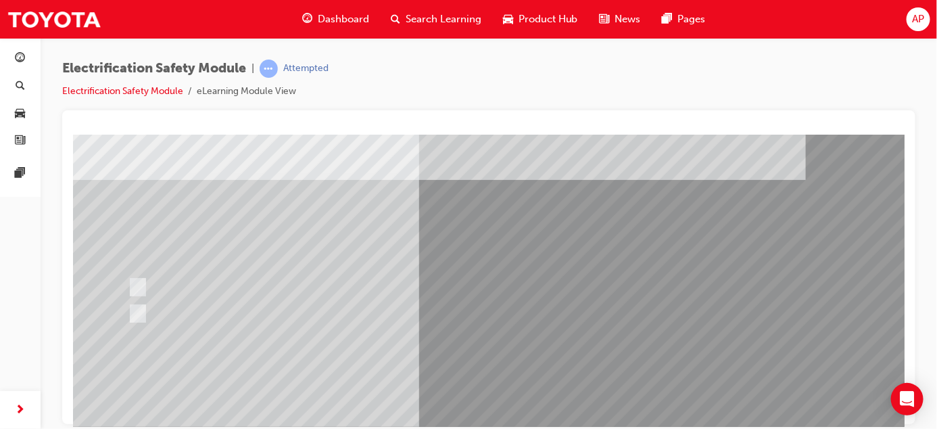
scroll to position [134, 0]
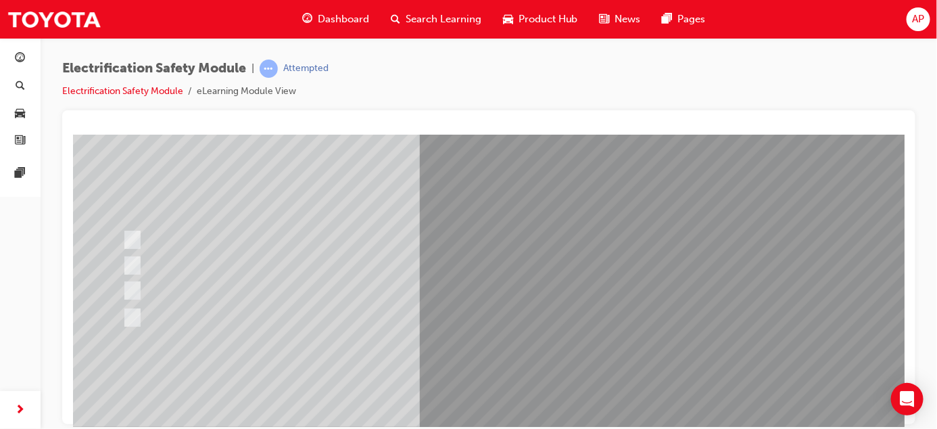
scroll to position [107, 0]
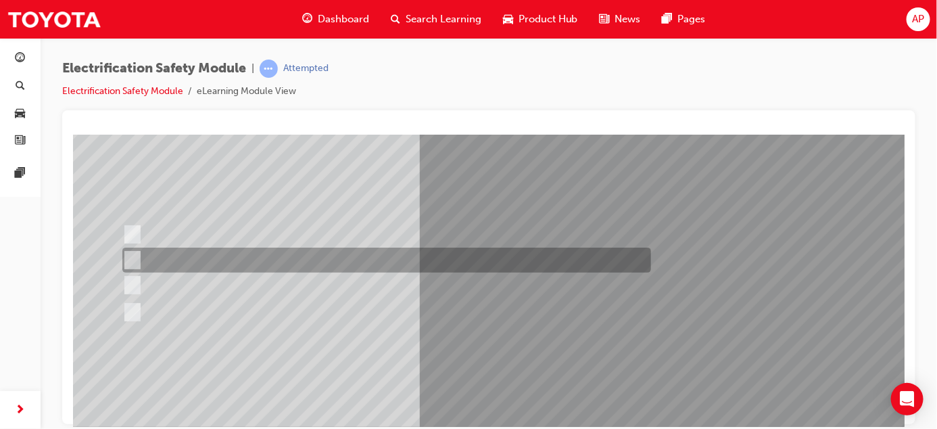
click at [135, 254] on input "Be detected and the system will shut down." at bounding box center [129, 260] width 15 height 15
radio input "true"
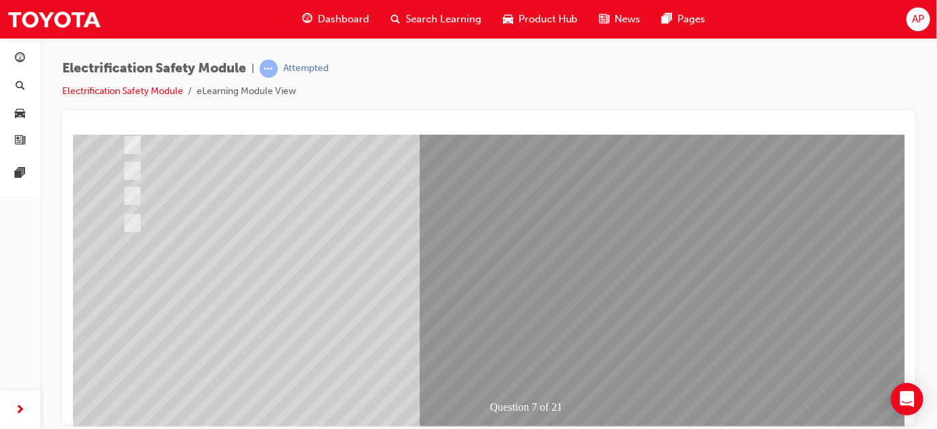
scroll to position [224, 0]
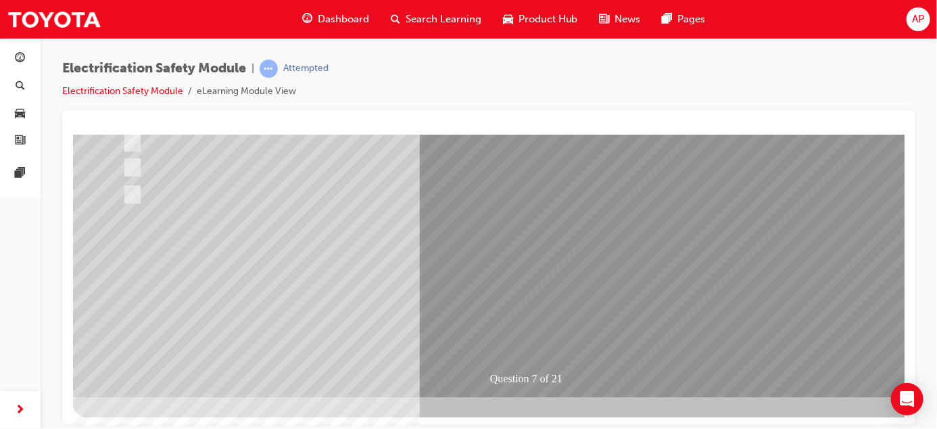
drag, startPoint x: 901, startPoint y: 285, endPoint x: 964, endPoint y: 517, distance: 239.7
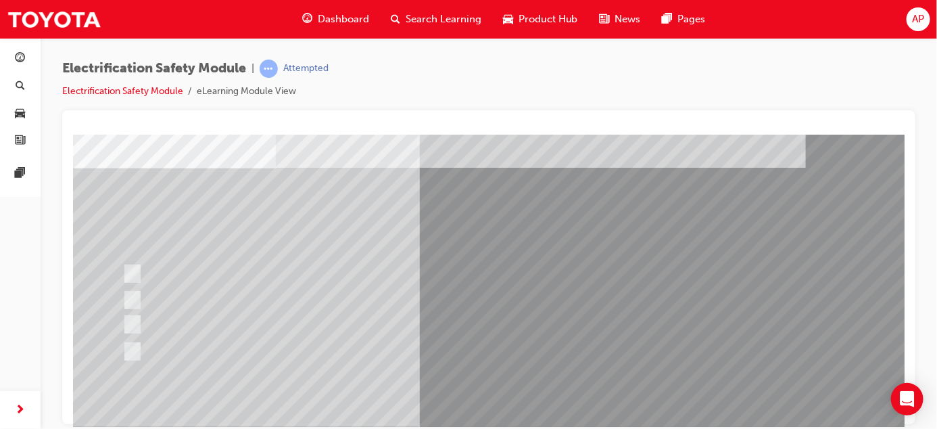
scroll to position [68, 0]
drag, startPoint x: 899, startPoint y: 270, endPoint x: 978, endPoint y: 438, distance: 185.7
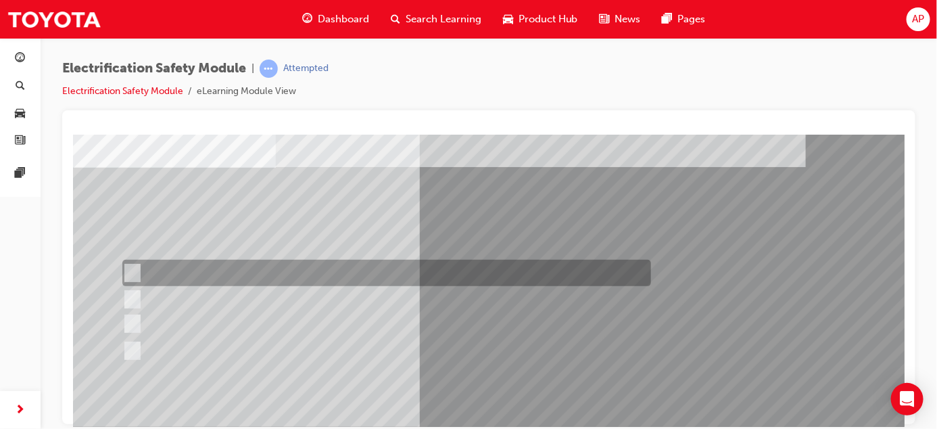
click at [130, 267] on input "Working on the High Voltage System." at bounding box center [129, 273] width 15 height 15
radio input "true"
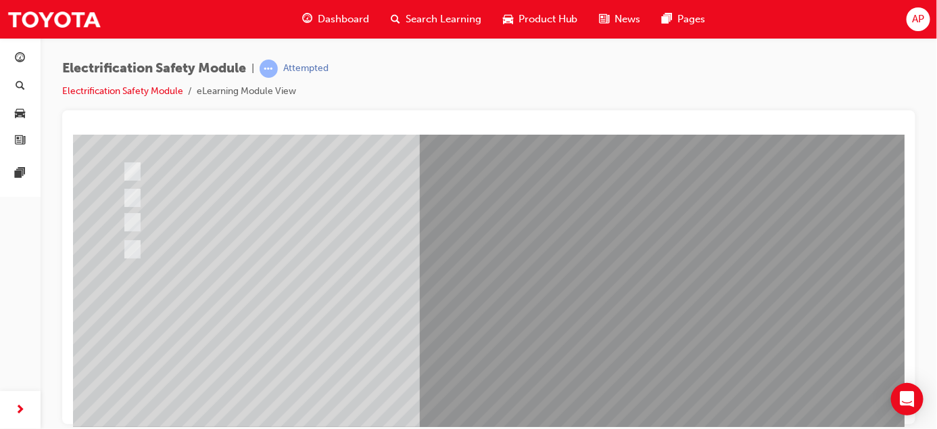
scroll to position [202, 0]
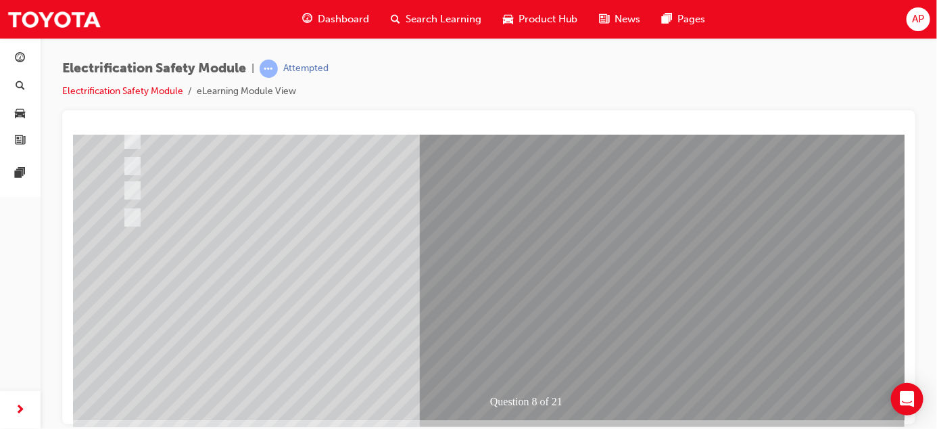
drag, startPoint x: 899, startPoint y: 296, endPoint x: 980, endPoint y: 498, distance: 217.5
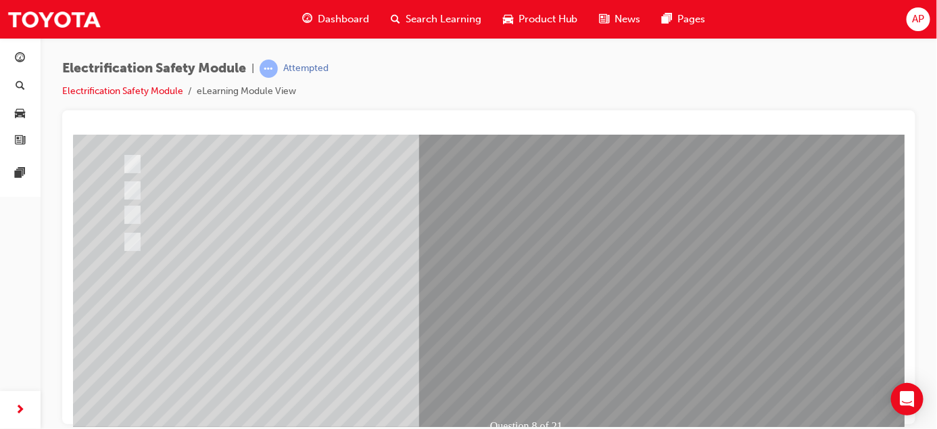
scroll to position [224, 0]
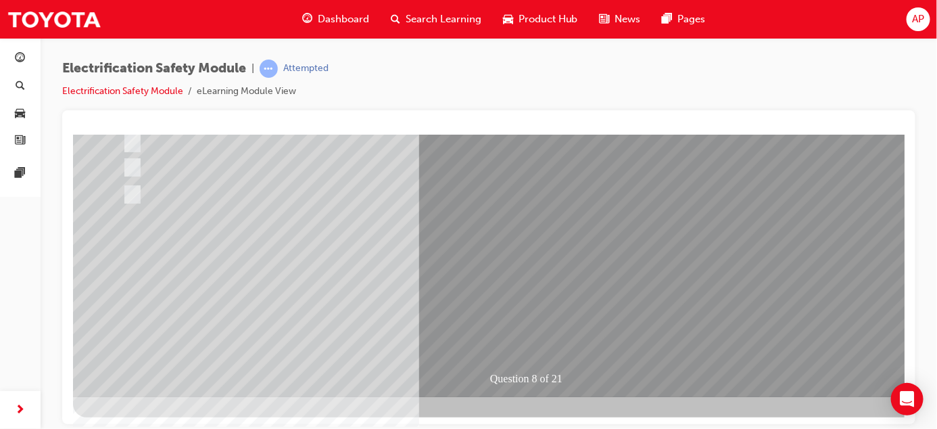
drag, startPoint x: 900, startPoint y: 260, endPoint x: 982, endPoint y: 513, distance: 265.2
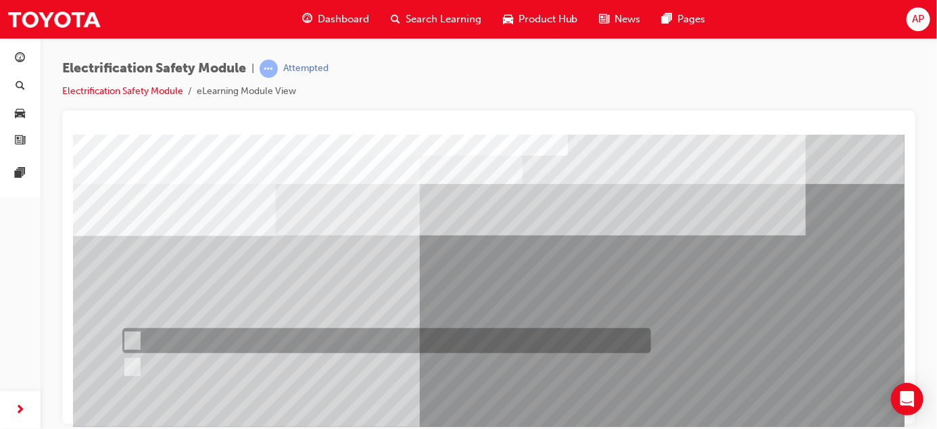
click at [127, 339] on input "True" at bounding box center [129, 340] width 15 height 15
radio input "true"
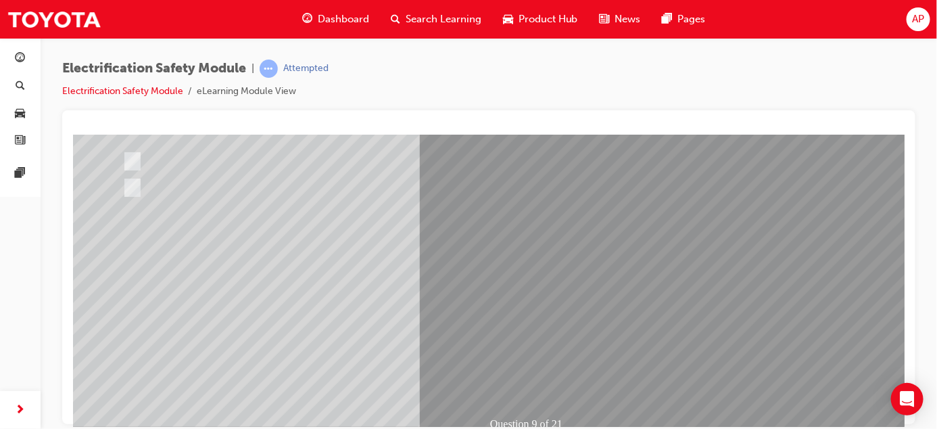
scroll to position [181, 0]
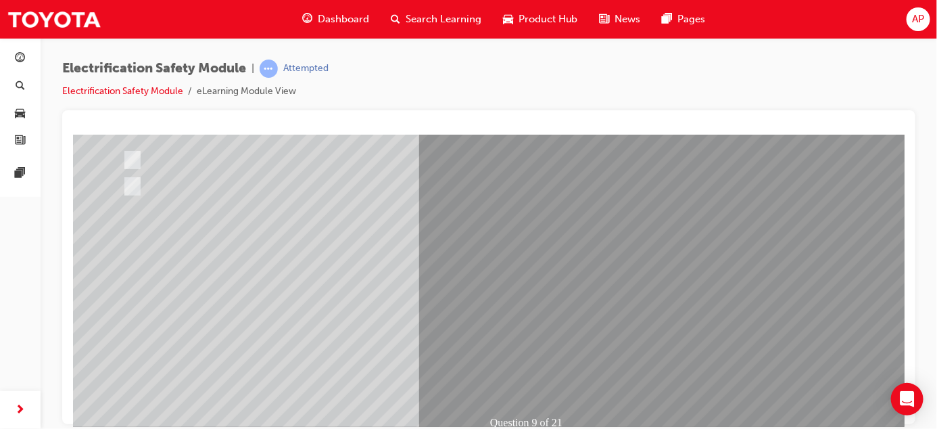
scroll to position [181, 0]
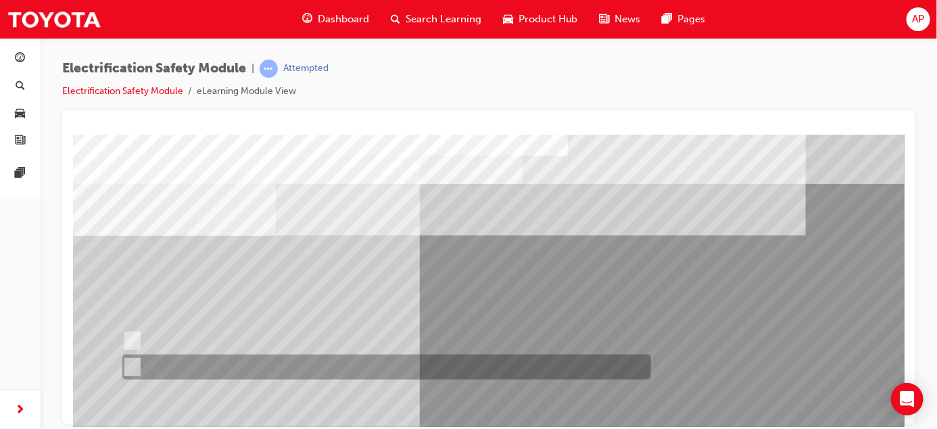
click at [137, 365] on div at bounding box center [382, 366] width 529 height 25
radio input "true"
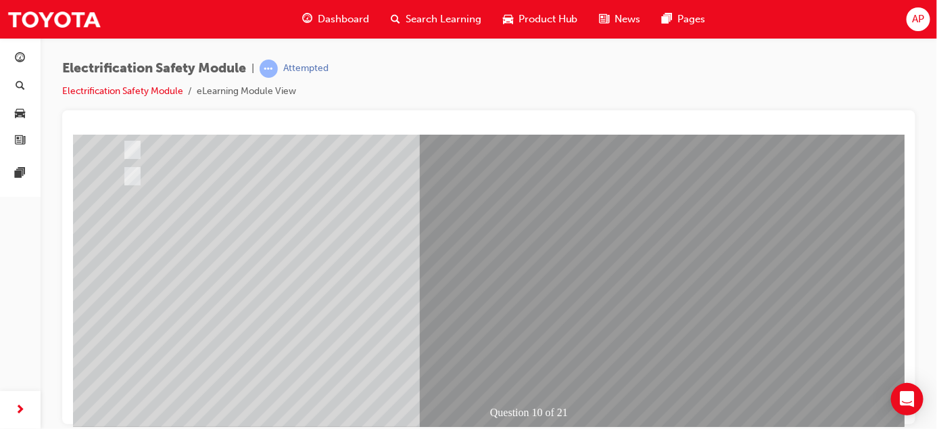
scroll to position [224, 0]
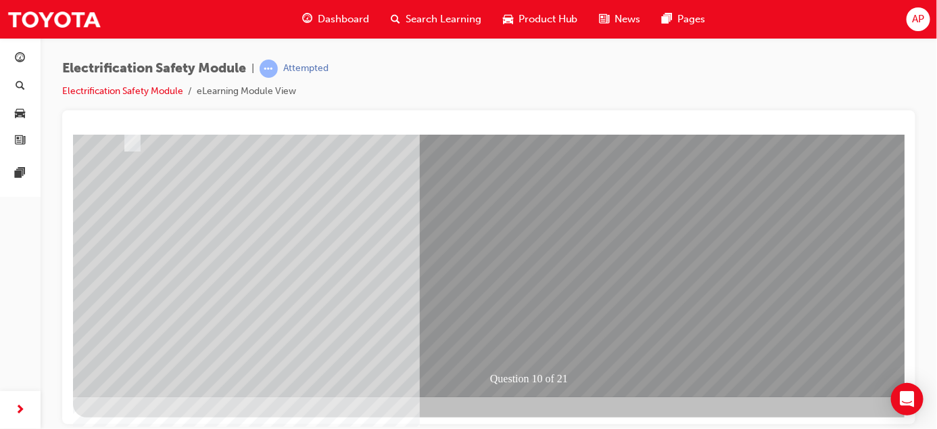
drag, startPoint x: 898, startPoint y: 270, endPoint x: 913, endPoint y: 561, distance: 291.8
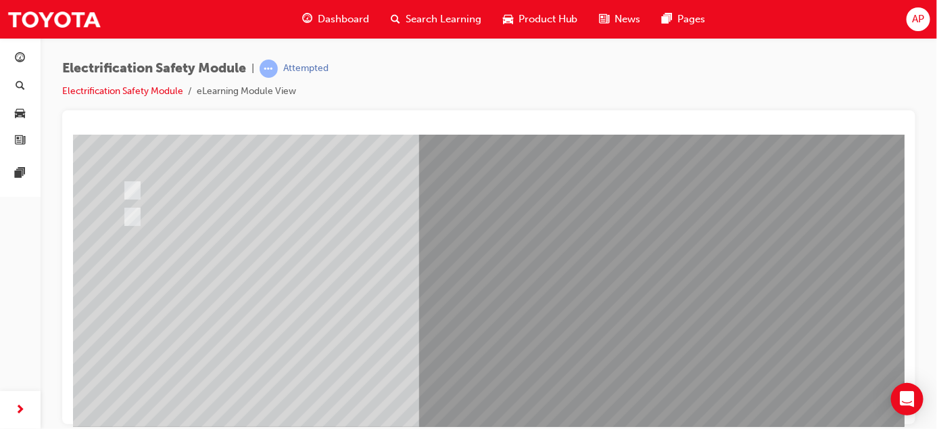
scroll to position [165, 0]
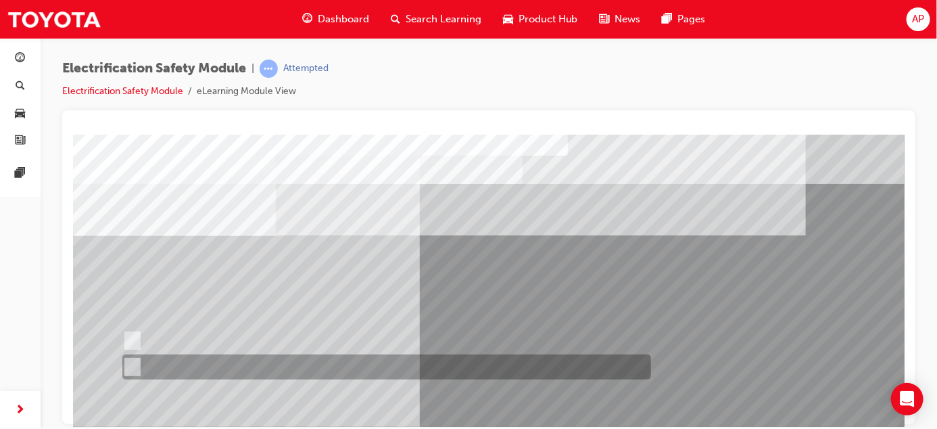
click at [136, 366] on input "False" at bounding box center [129, 367] width 15 height 15
radio input "true"
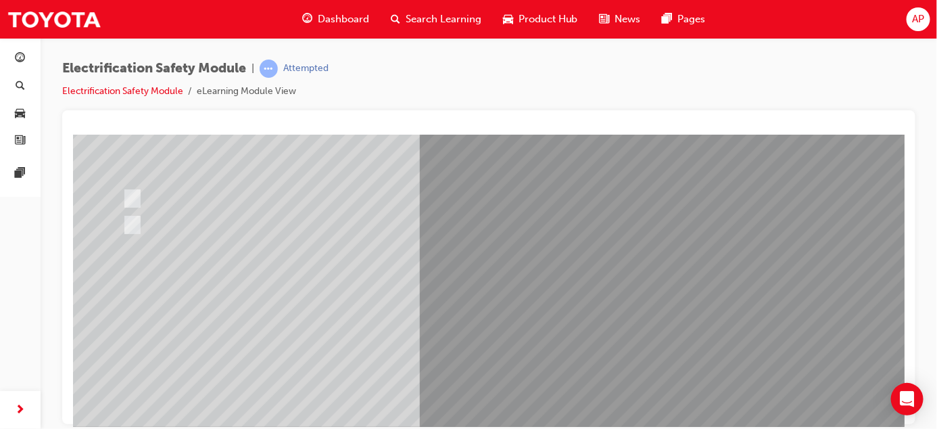
scroll to position [164, 0]
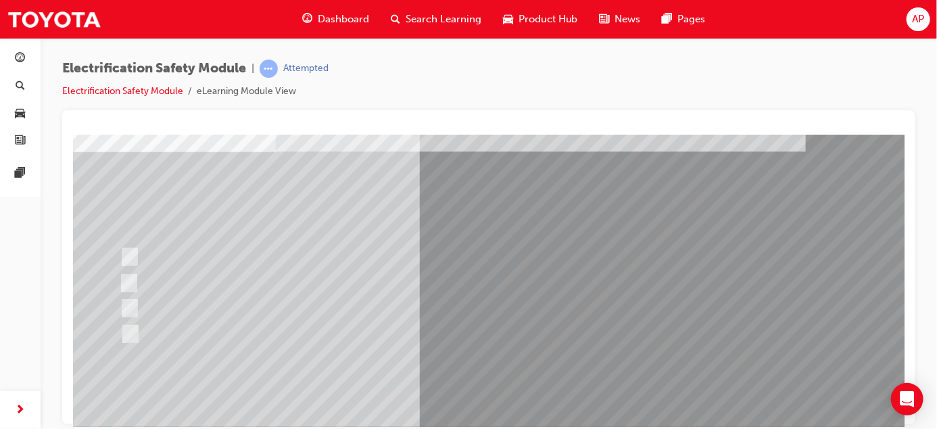
scroll to position [86, 0]
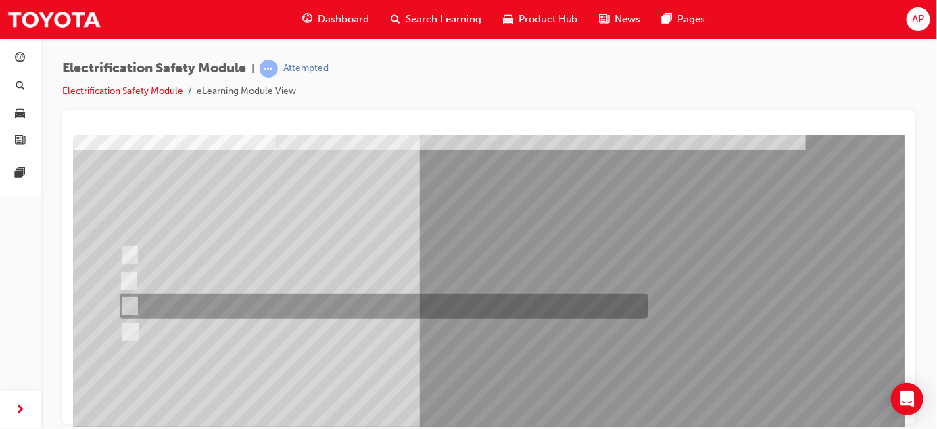
drag, startPoint x: 128, startPoint y: 305, endPoint x: 250, endPoint y: 257, distance: 131.5
click at [128, 304] on input "Outside the vehicle’s detection area for entry and start system." at bounding box center [126, 306] width 15 height 15
radio input "true"
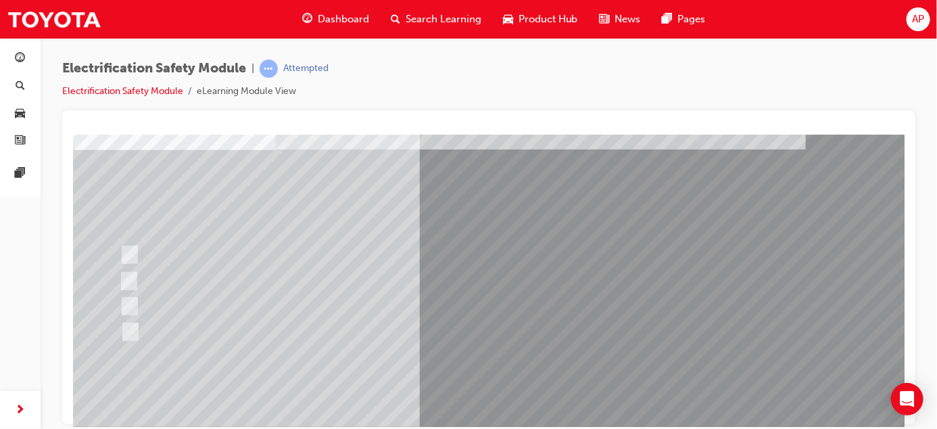
scroll to position [224, 0]
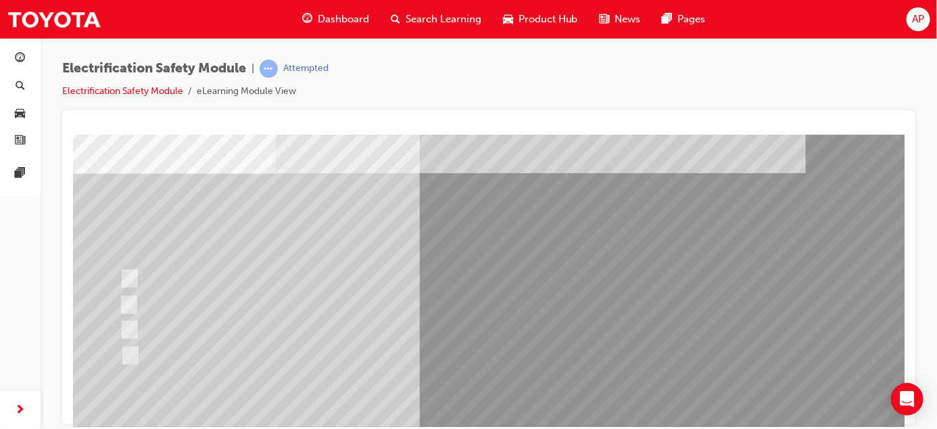
scroll to position [64, 0]
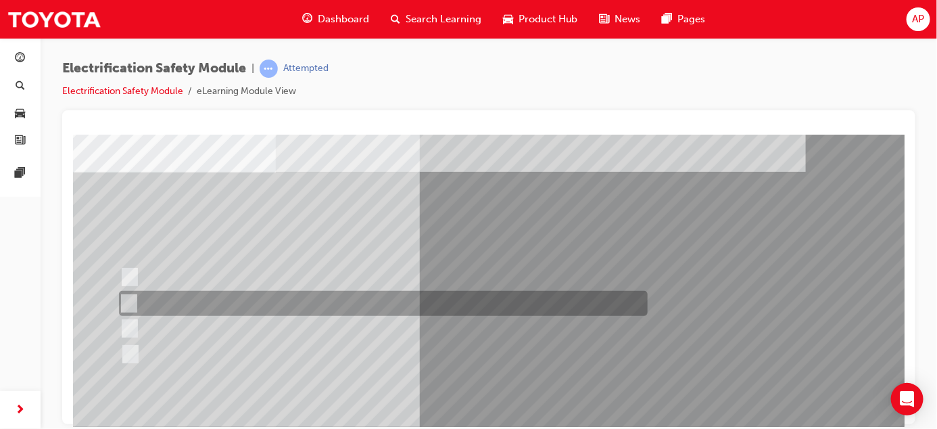
drag, startPoint x: 130, startPoint y: 298, endPoint x: 151, endPoint y: 318, distance: 29.6
click at [130, 298] on input "Inspect the Insulated Gloves for damage." at bounding box center [125, 303] width 15 height 15
radio input "true"
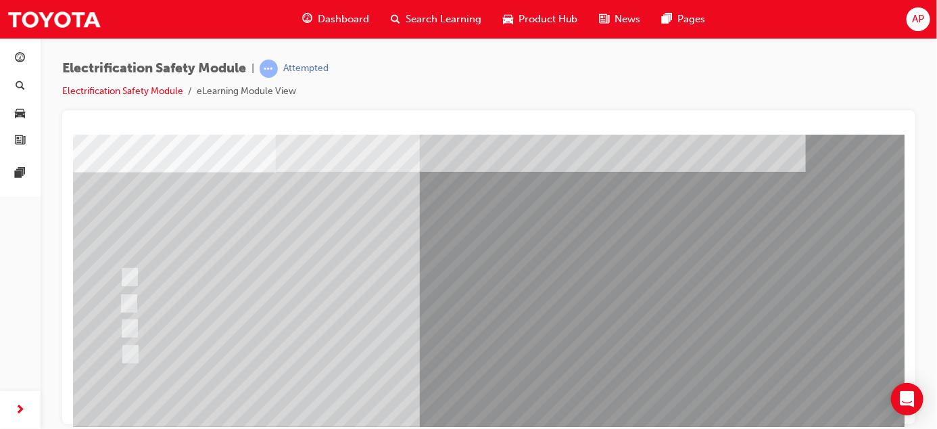
scroll to position [179, 0]
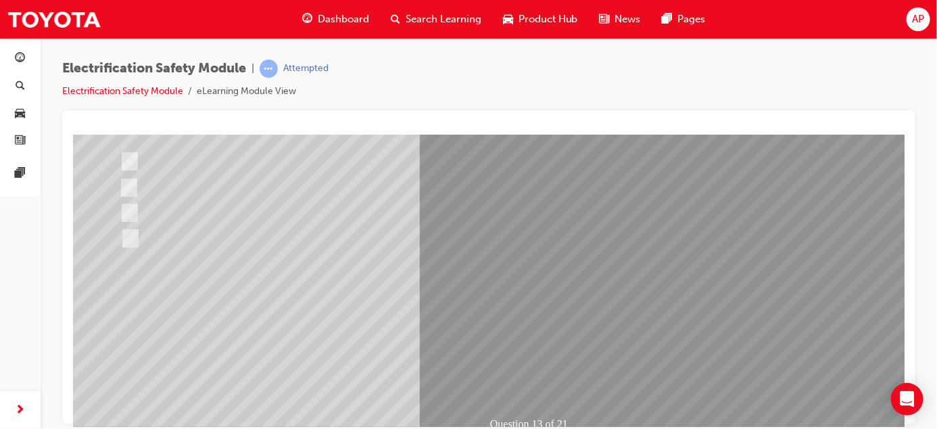
drag, startPoint x: 899, startPoint y: 287, endPoint x: 978, endPoint y: 479, distance: 208.3
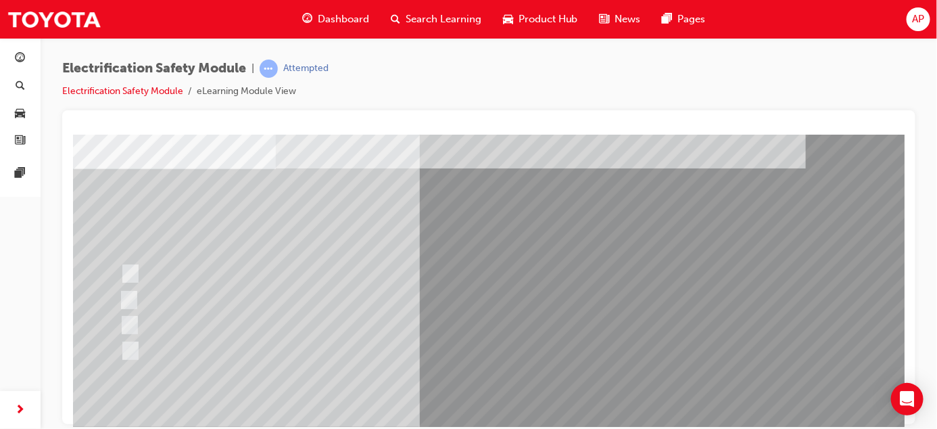
scroll to position [70, 0]
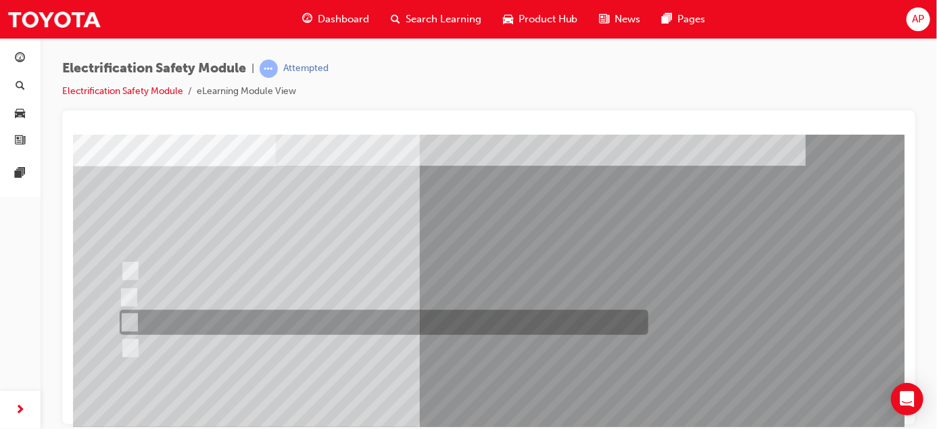
click at [126, 321] on input "10 minutes" at bounding box center [126, 322] width 15 height 15
radio input "true"
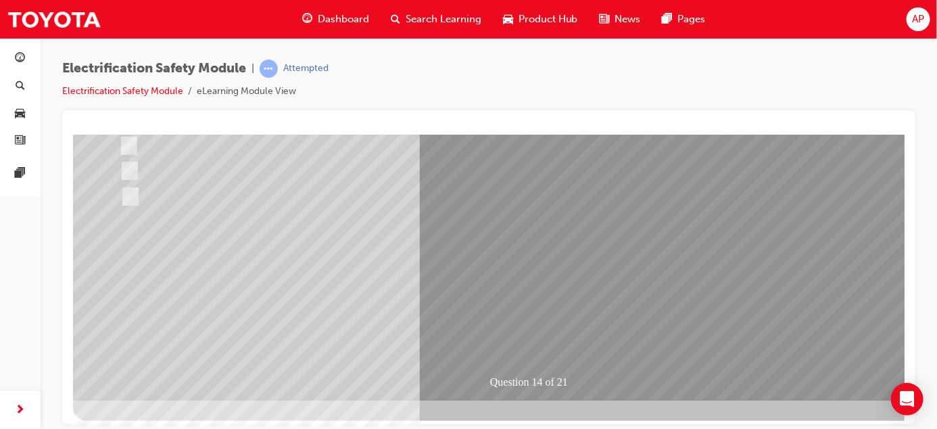
scroll to position [220, 0]
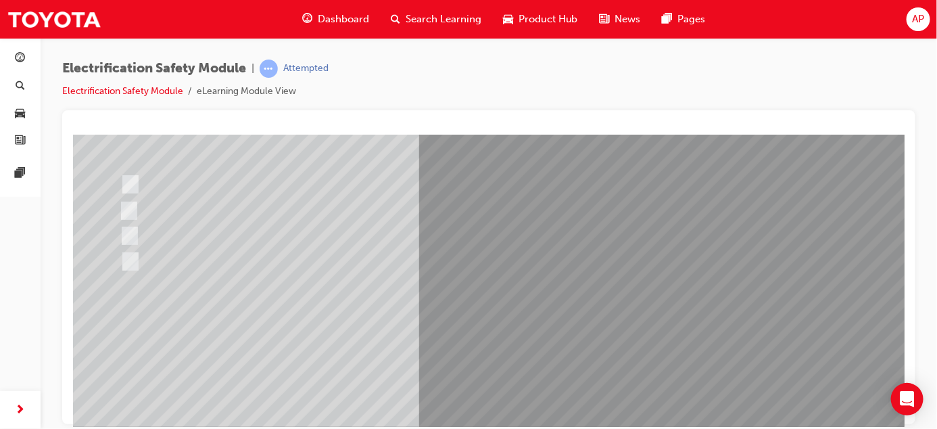
scroll to position [169, 0]
drag, startPoint x: 896, startPoint y: 228, endPoint x: 977, endPoint y: 446, distance: 233.0
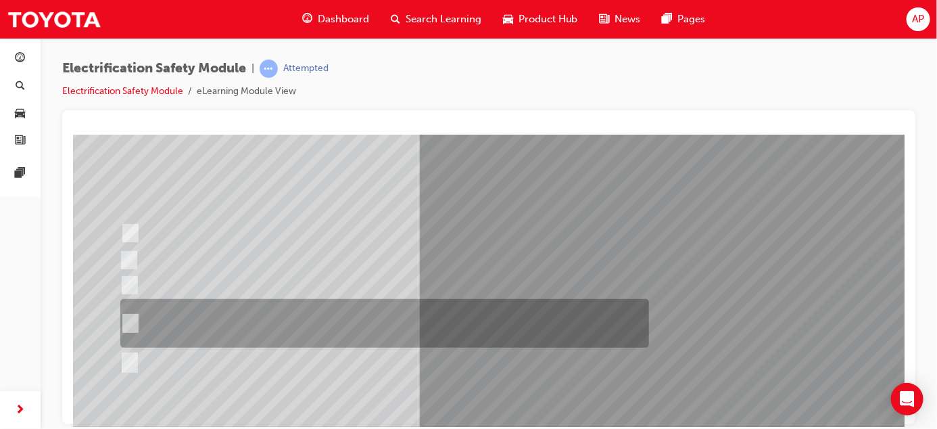
click at [141, 323] on div at bounding box center [380, 323] width 529 height 49
radio input "true"
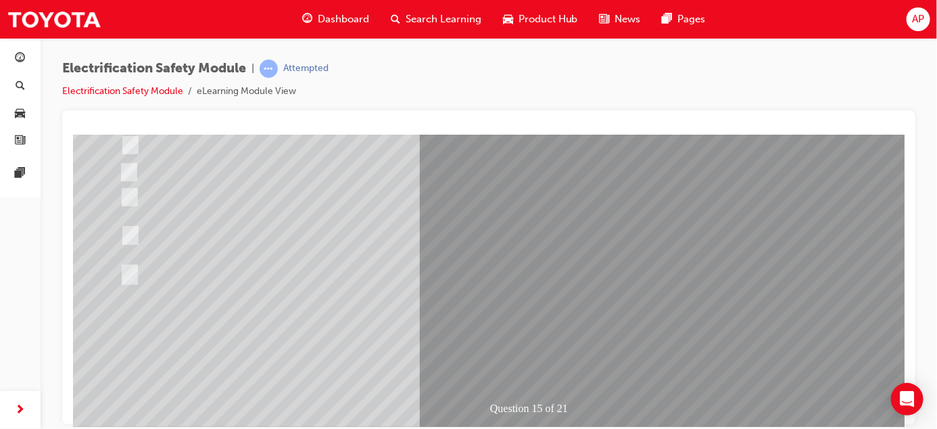
scroll to position [197, 0]
drag, startPoint x: 521, startPoint y: 346, endPoint x: 528, endPoint y: 344, distance: 7.1
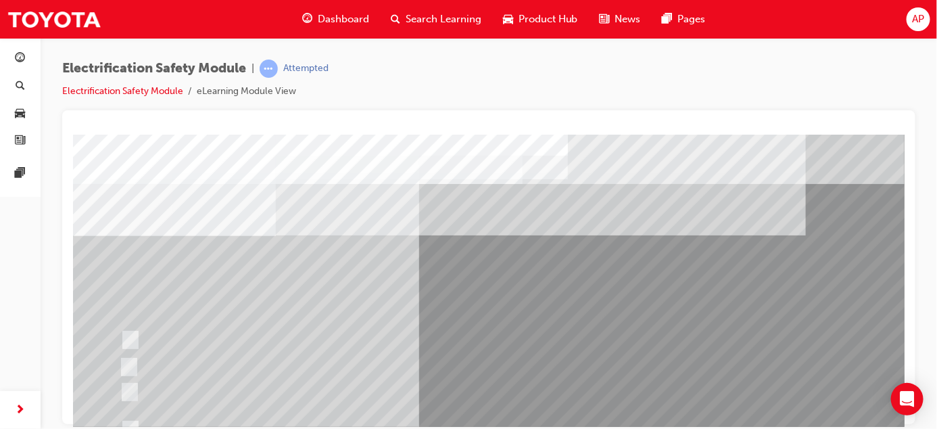
scroll to position [224, 0]
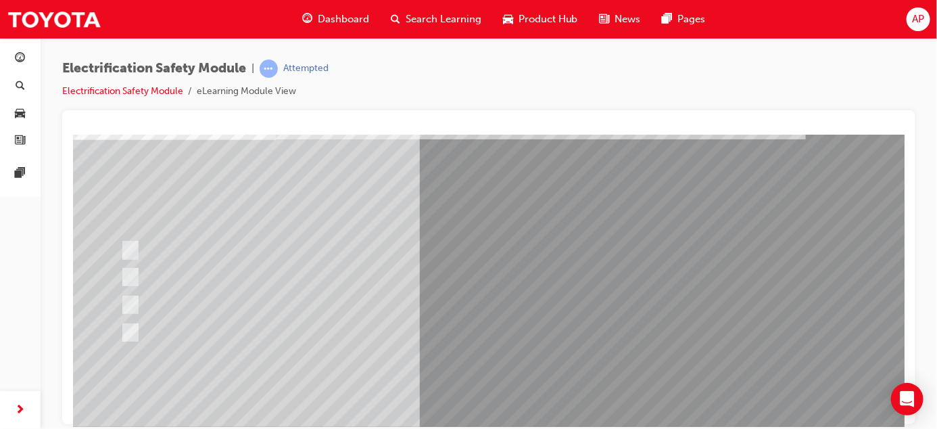
scroll to position [95, 0]
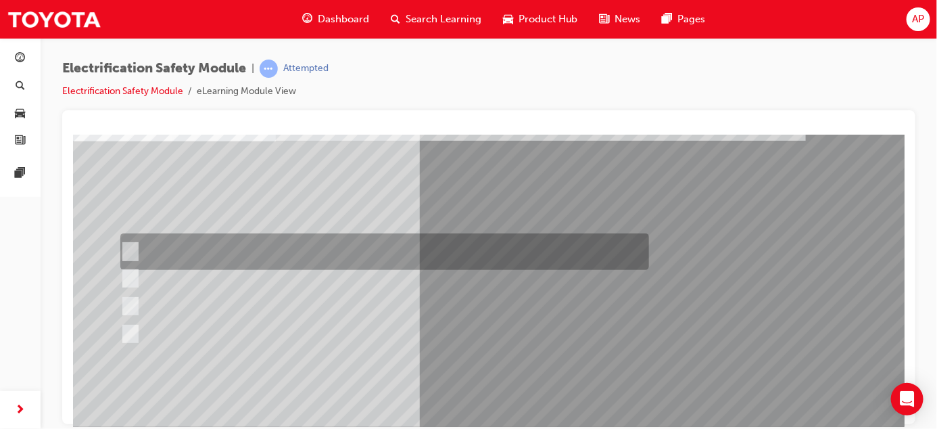
click at [133, 246] on input "Insulate the High Voltage Connector/Motor Side Cable Connection with Insulated …" at bounding box center [127, 251] width 15 height 15
radio input "true"
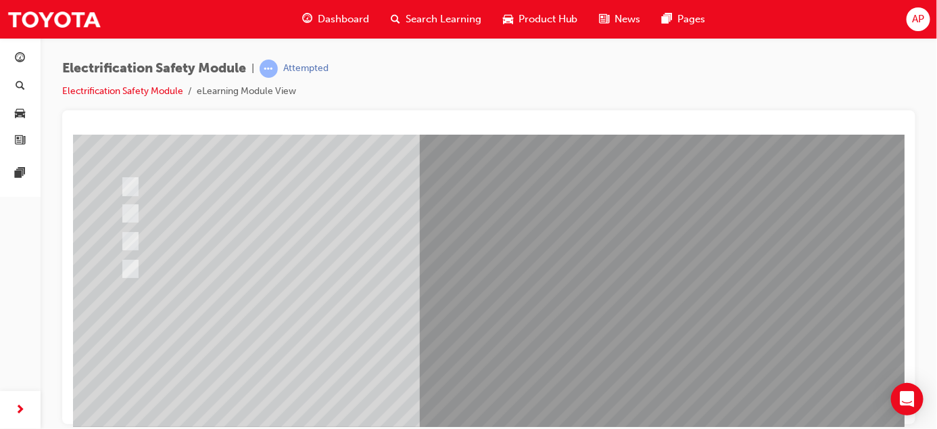
scroll to position [161, 0]
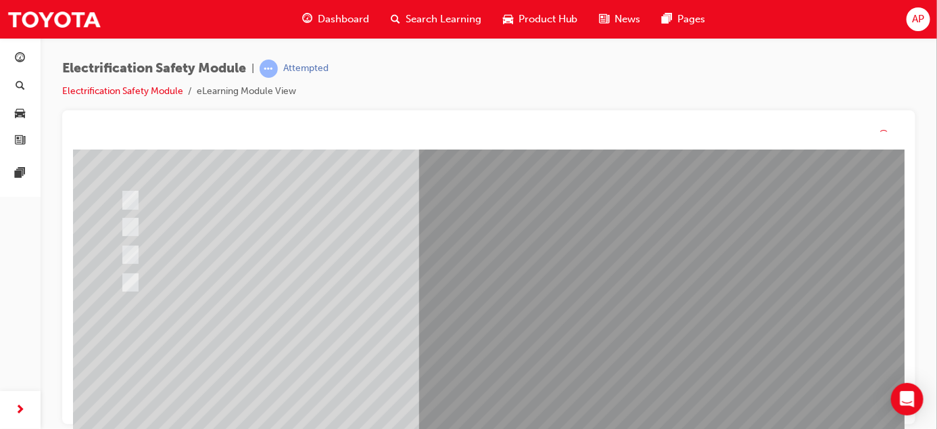
scroll to position [0, 0]
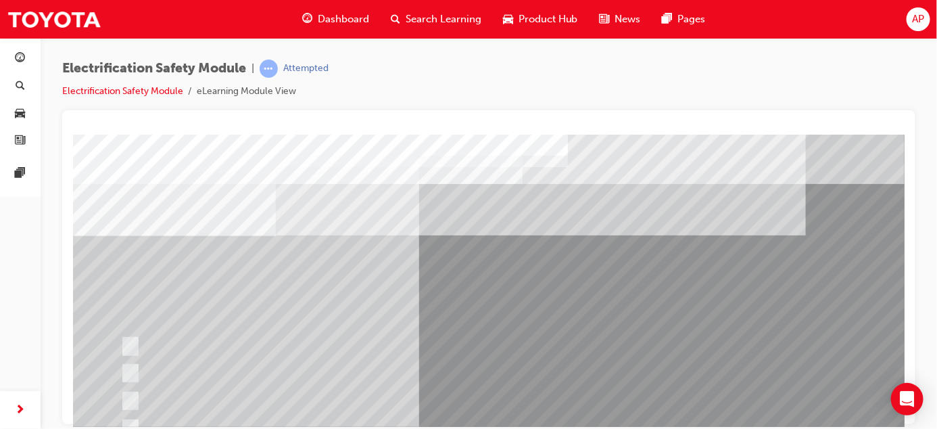
drag, startPoint x: 608, startPoint y: 341, endPoint x: 672, endPoint y: 340, distance: 64.2
click at [685, 349] on div "Question 16 of 21" at bounding box center [532, 377] width 920 height 487
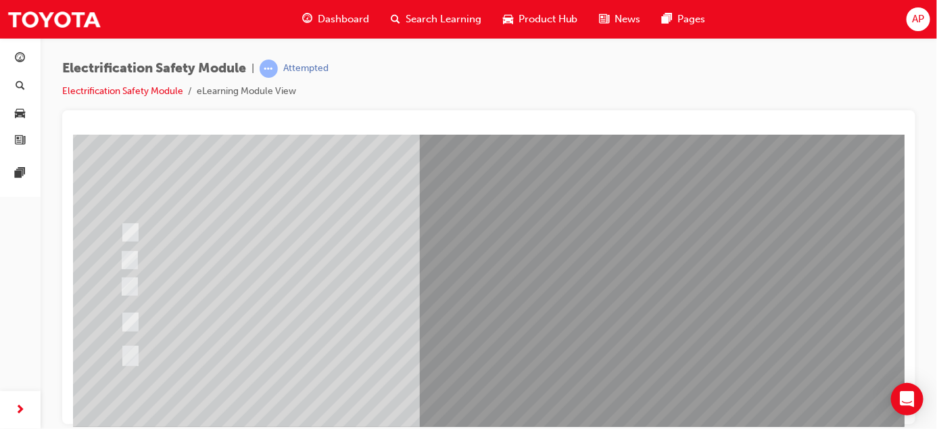
scroll to position [110, 0]
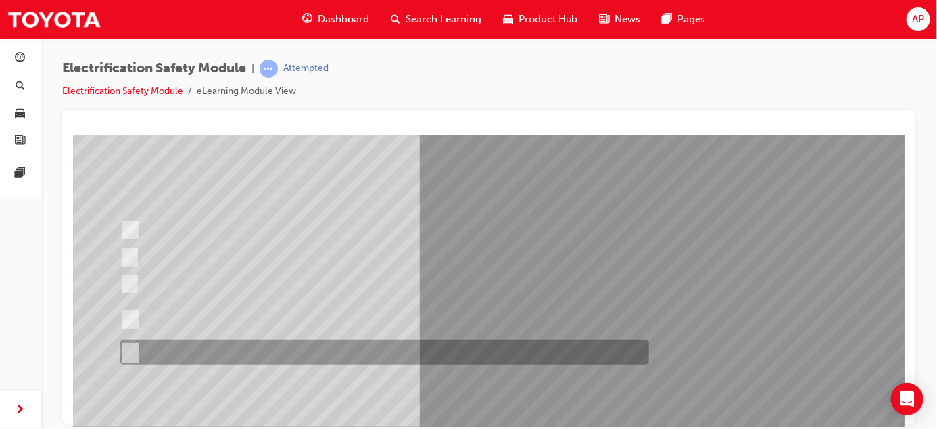
click at [136, 347] on div at bounding box center [380, 351] width 529 height 25
radio input "true"
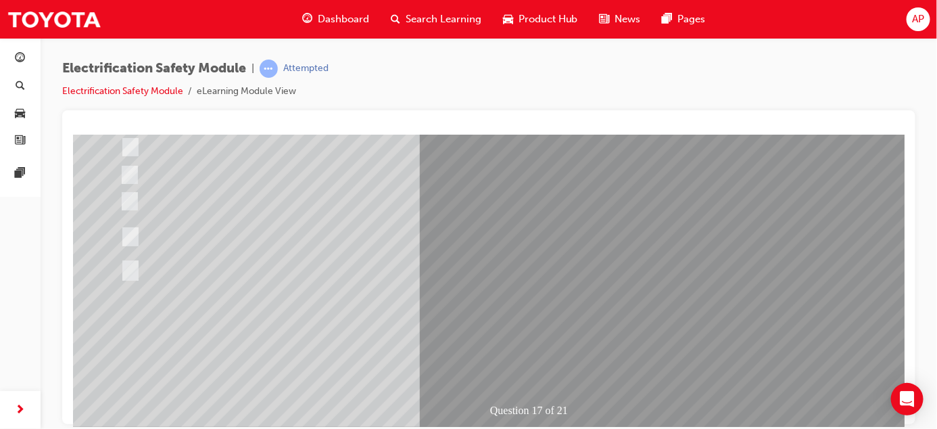
scroll to position [224, 0]
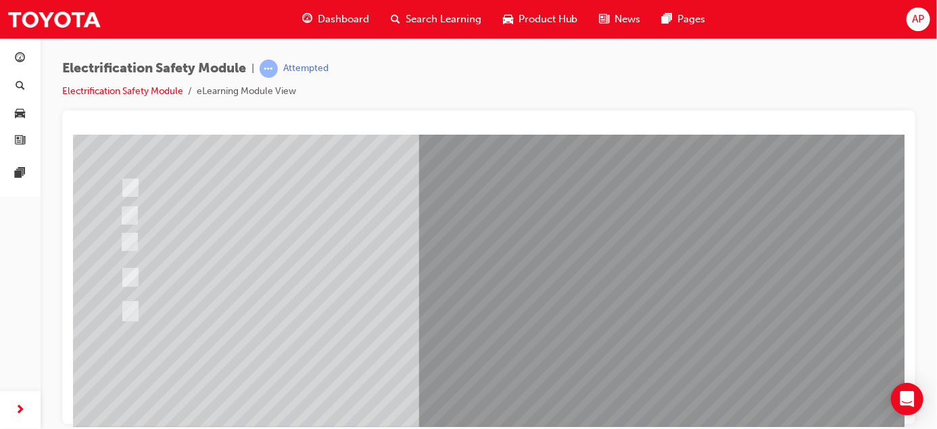
scroll to position [166, 0]
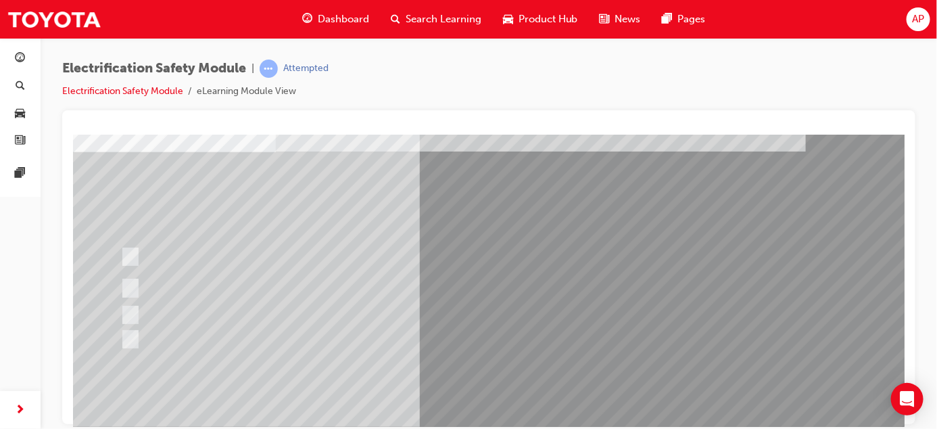
scroll to position [86, 0]
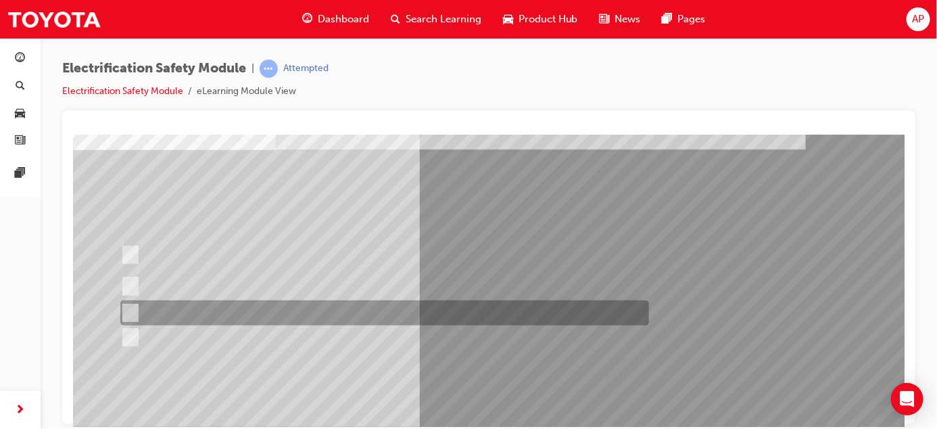
click at [129, 309] on input "Discard the gloves and use a new pair." at bounding box center [127, 313] width 15 height 15
radio input "true"
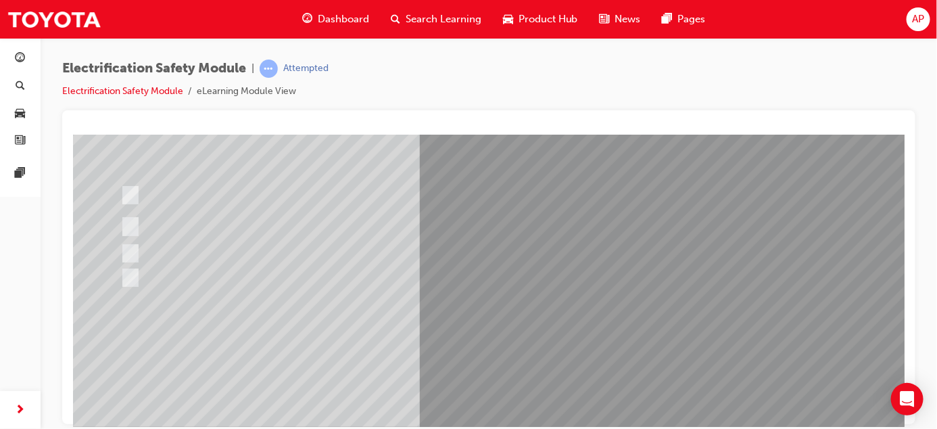
scroll to position [224, 0]
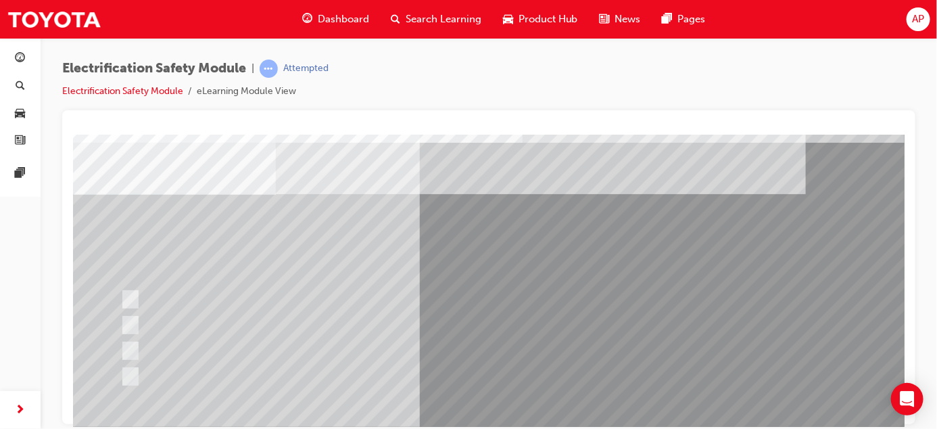
scroll to position [49, 0]
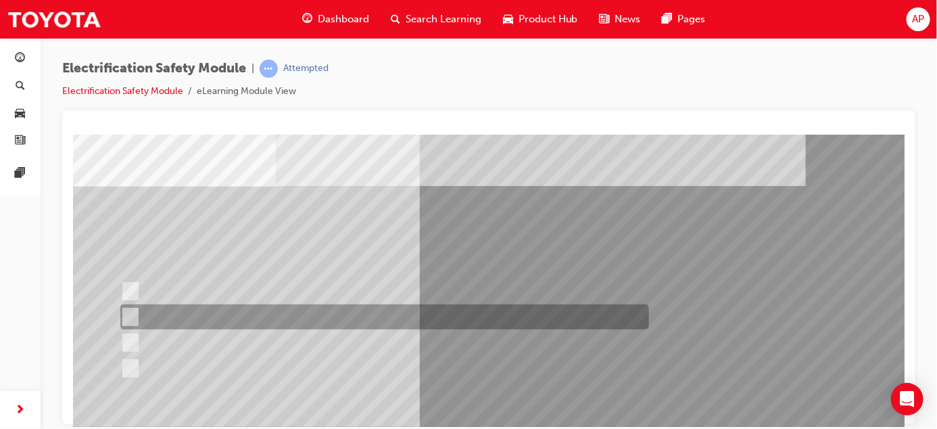
click at [133, 312] on input "To protect Electrical Insulating Gloves from mechanical damage." at bounding box center [127, 317] width 15 height 15
radio input "true"
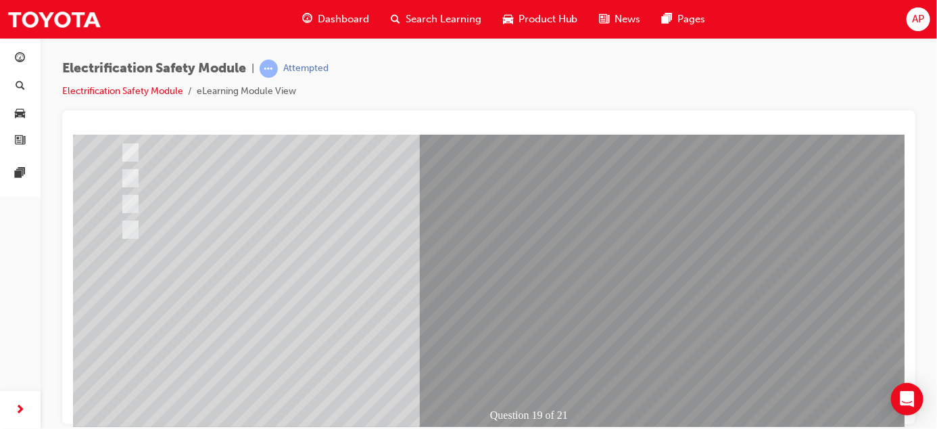
scroll to position [191, 0]
drag, startPoint x: 899, startPoint y: 277, endPoint x: 977, endPoint y: 486, distance: 223.2
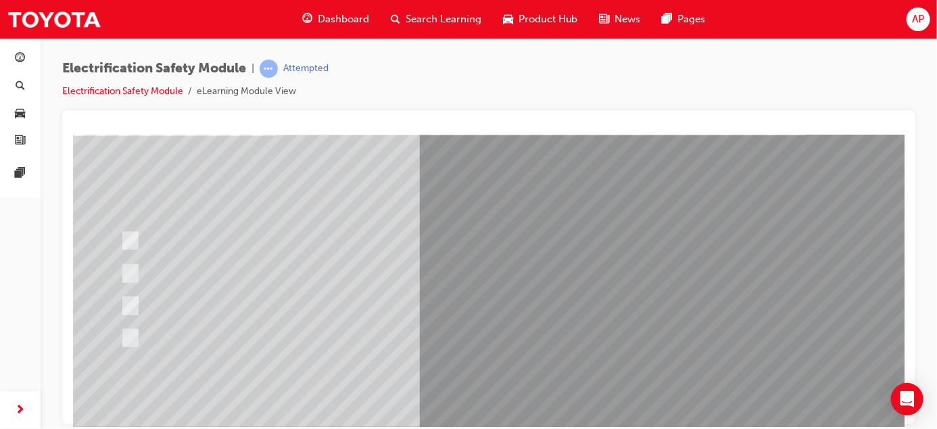
scroll to position [103, 0]
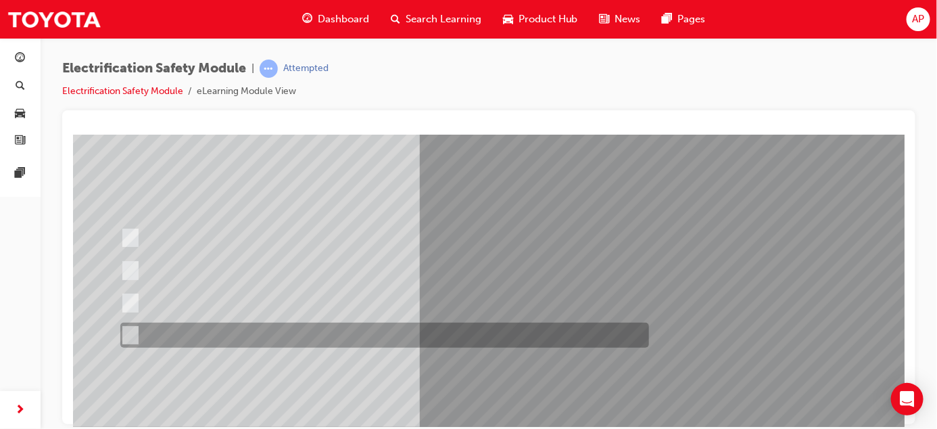
click at [130, 335] on input "All these statements are correct." at bounding box center [127, 335] width 15 height 15
radio input "true"
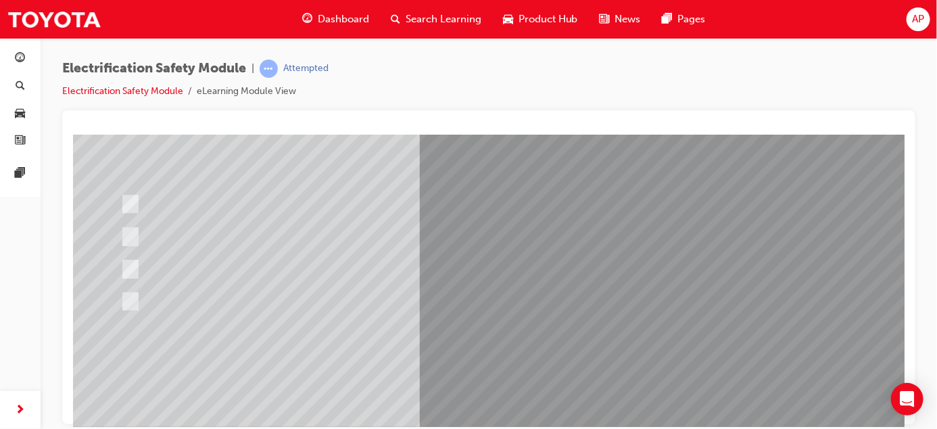
scroll to position [224, 0]
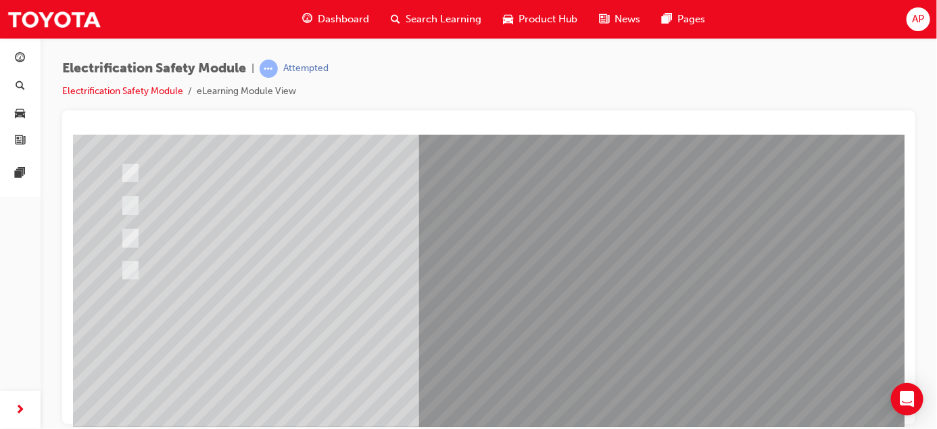
scroll to position [216, 0]
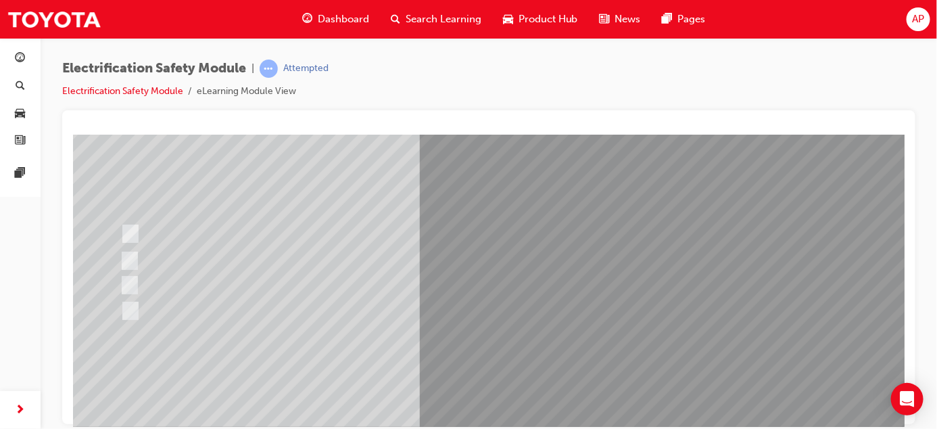
scroll to position [109, 0]
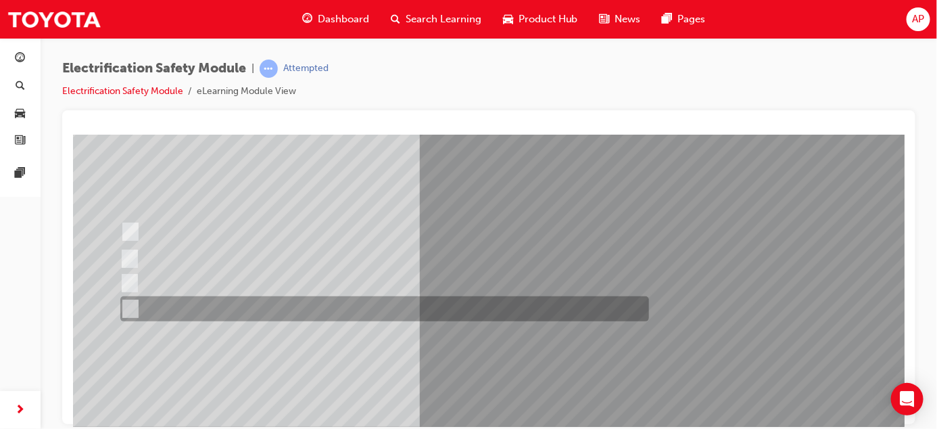
click at [135, 306] on div at bounding box center [380, 308] width 529 height 25
radio input "true"
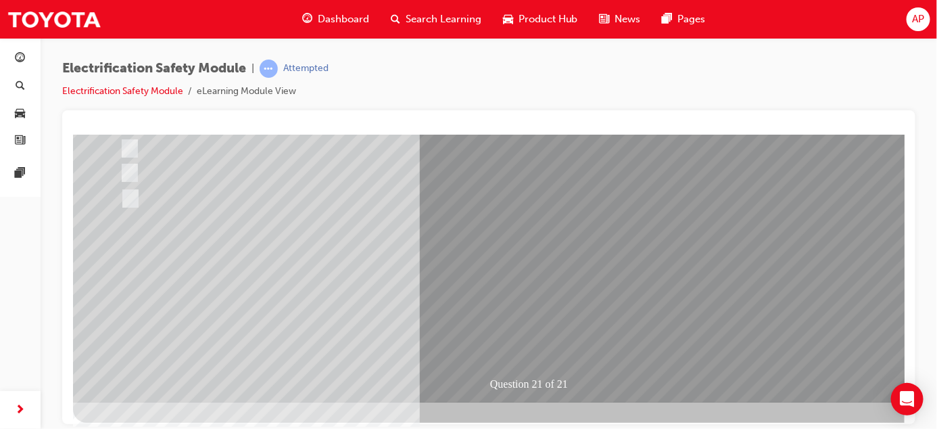
scroll to position [224, 0]
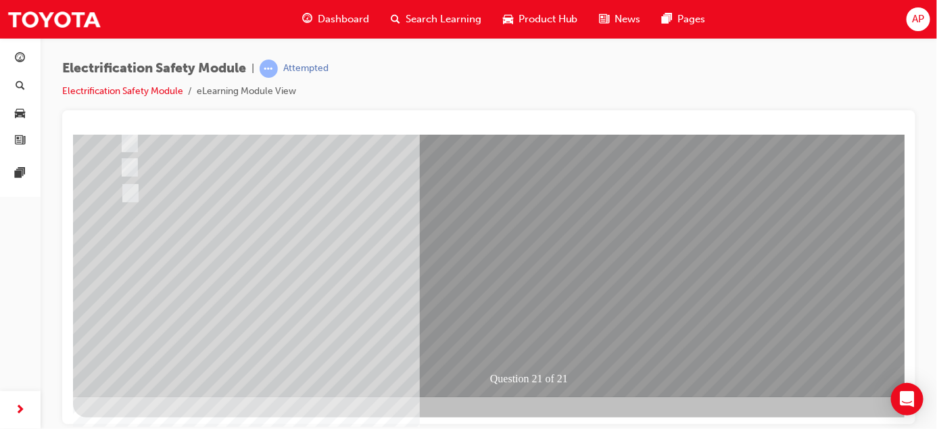
drag, startPoint x: 897, startPoint y: 286, endPoint x: 981, endPoint y: 479, distance: 210.4
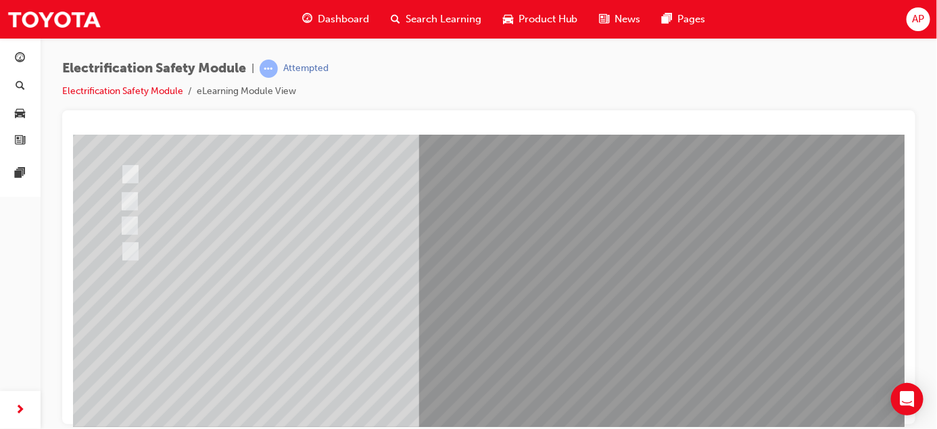
scroll to position [172, 0]
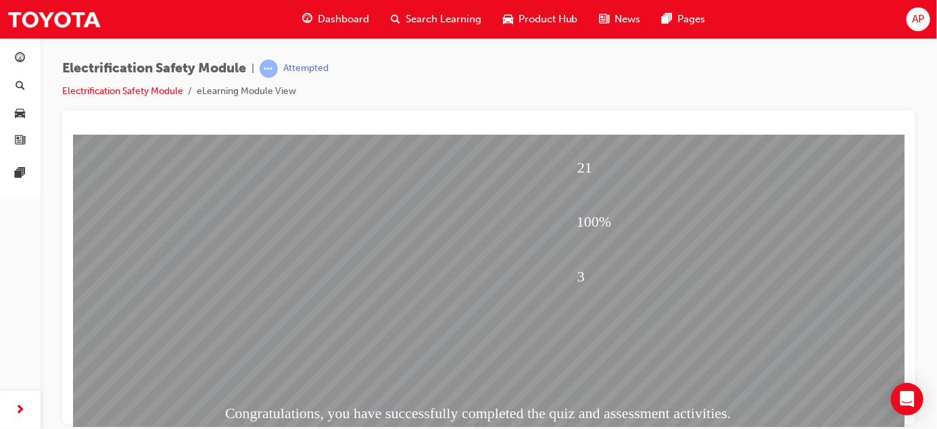
scroll to position [224, 0]
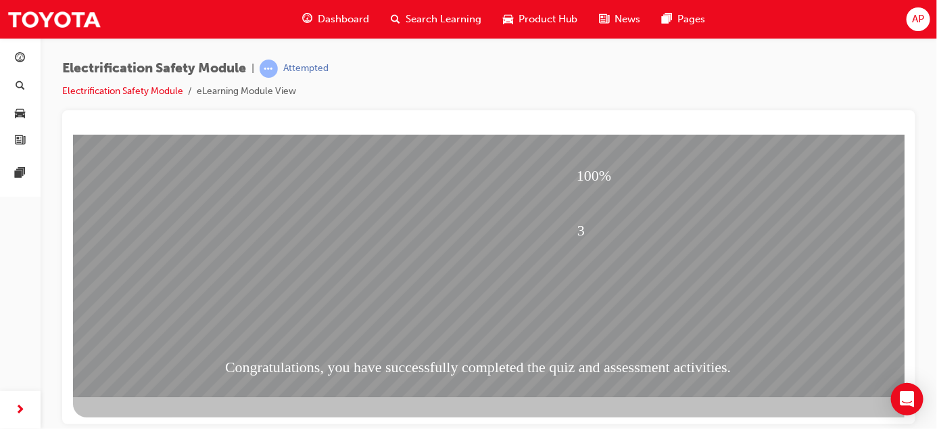
drag, startPoint x: 899, startPoint y: 271, endPoint x: 965, endPoint y: 541, distance: 277.8
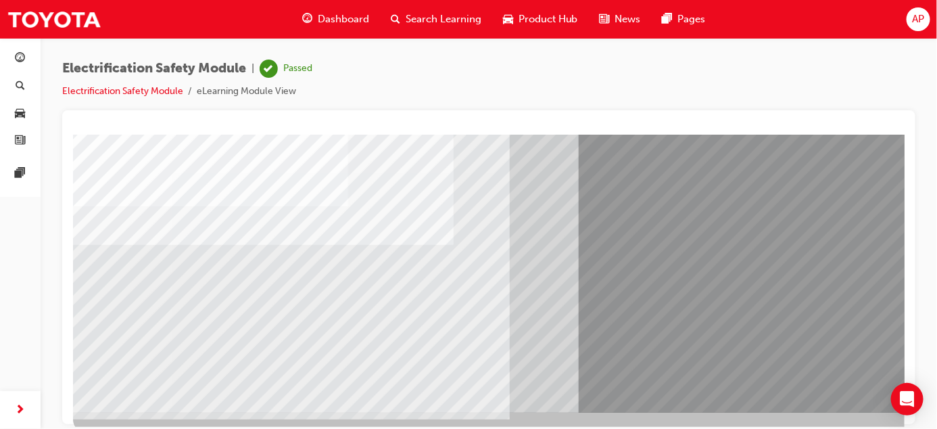
scroll to position [224, 0]
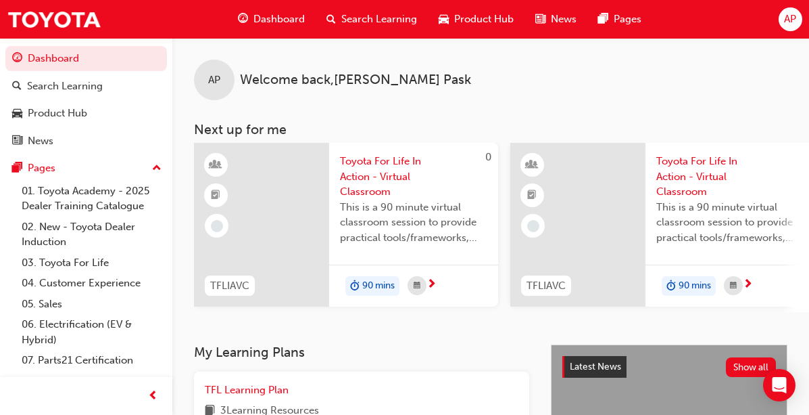
click at [379, 18] on span "Search Learning" at bounding box center [379, 19] width 76 height 16
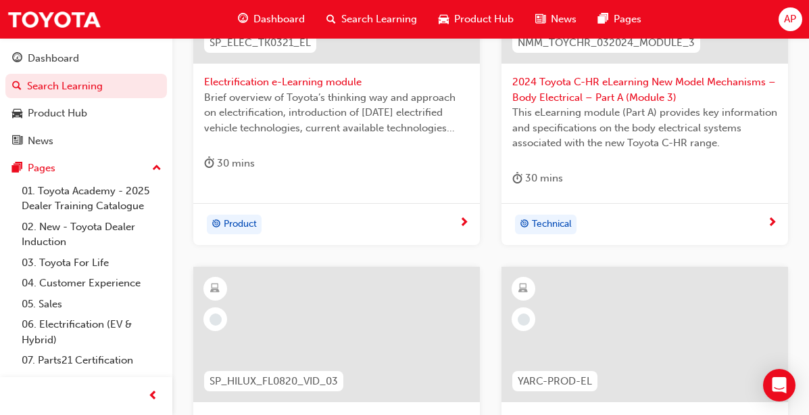
scroll to position [709, 0]
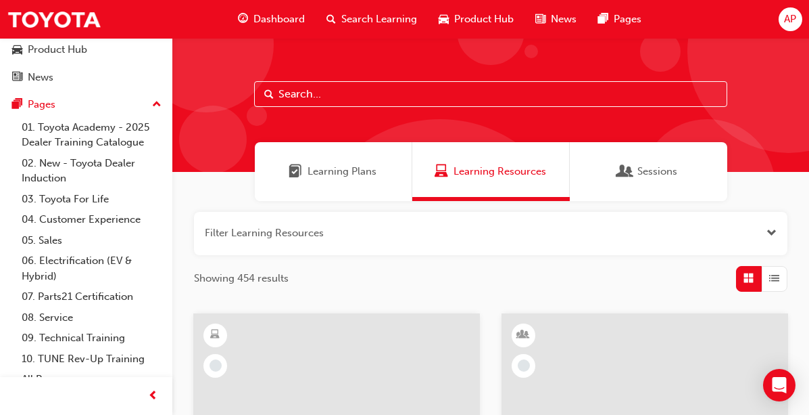
scroll to position [78, 0]
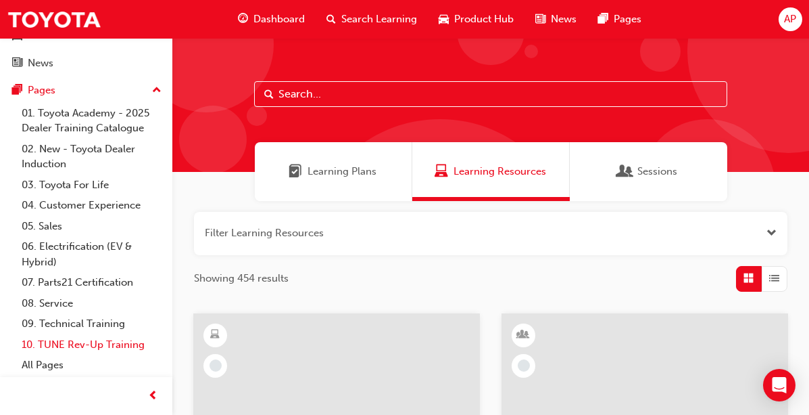
click at [123, 344] on link "10. TUNE Rev-Up Training" at bounding box center [91, 344] width 151 height 21
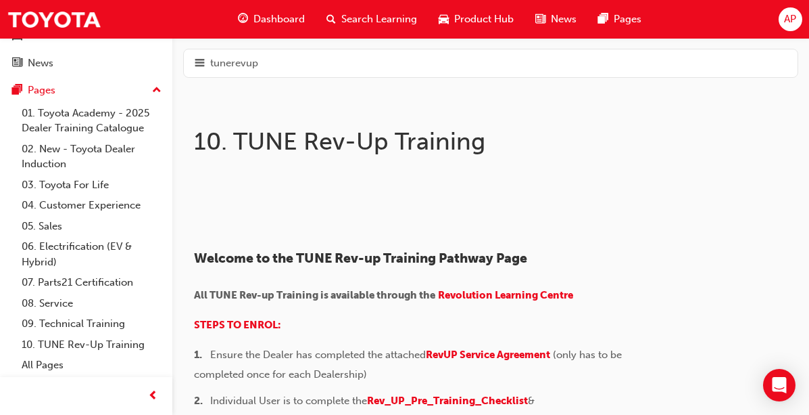
click at [788, 20] on span "AP" at bounding box center [790, 19] width 12 height 16
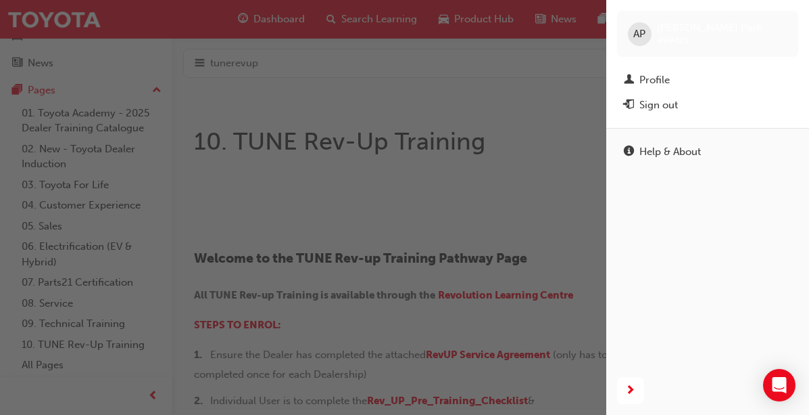
click at [644, 32] on span "AP" at bounding box center [640, 34] width 12 height 16
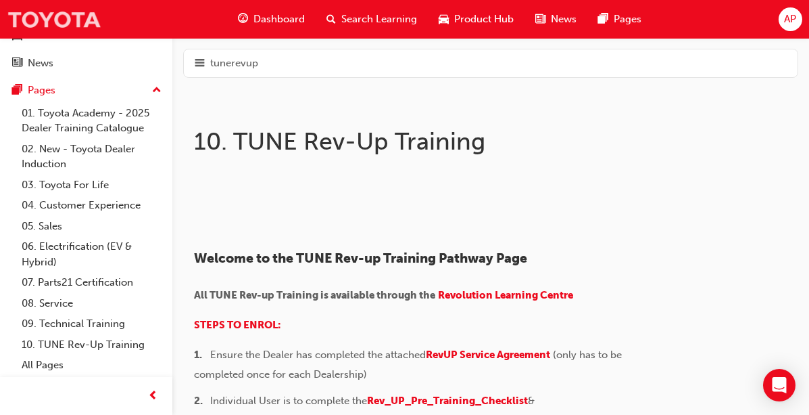
click at [42, 24] on img at bounding box center [54, 19] width 95 height 30
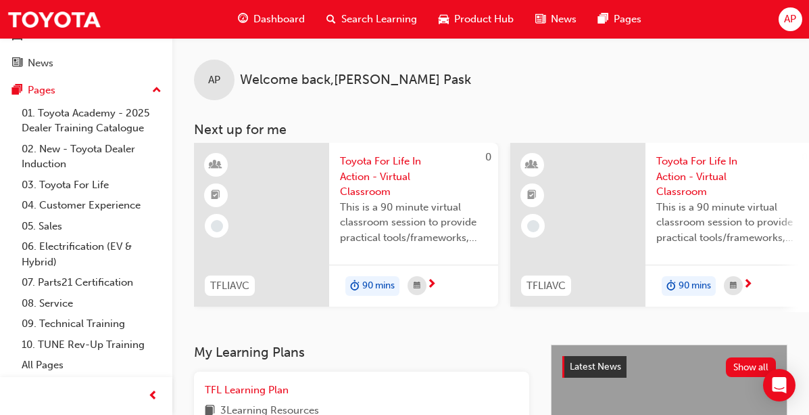
click at [359, 15] on span "Search Learning" at bounding box center [379, 19] width 76 height 16
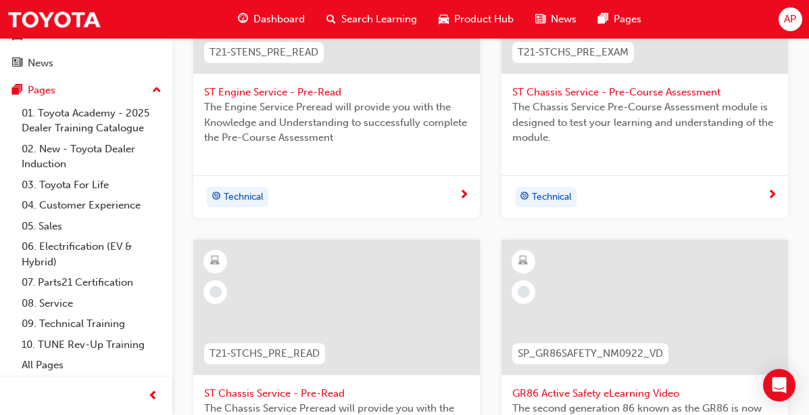
scroll to position [702, 0]
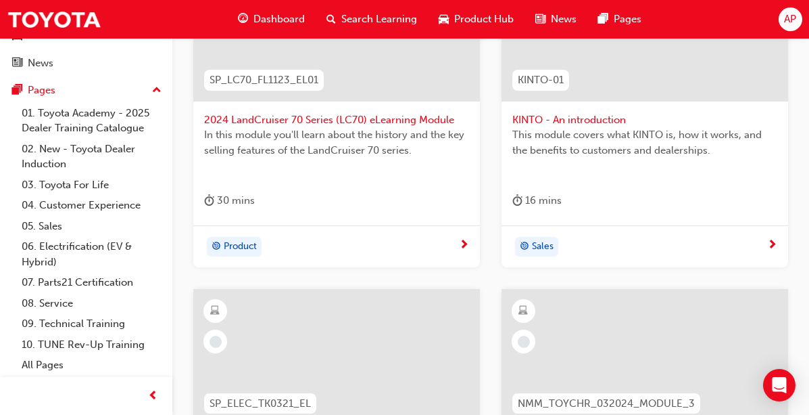
scroll to position [362, 0]
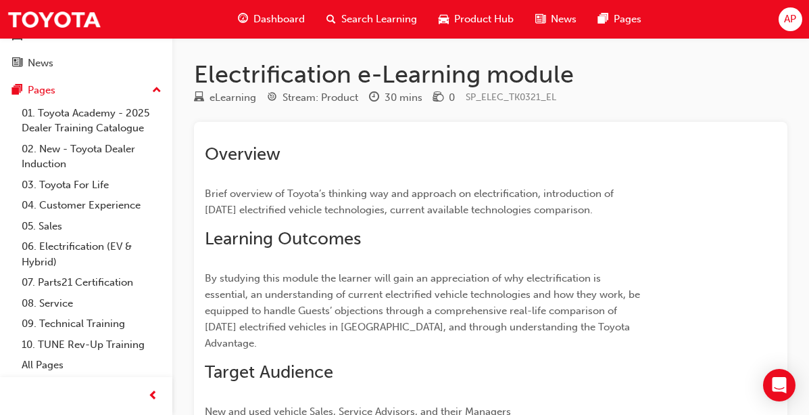
click at [267, 18] on span "Dashboard" at bounding box center [279, 19] width 51 height 16
